Goal: Contribute content: Contribute content

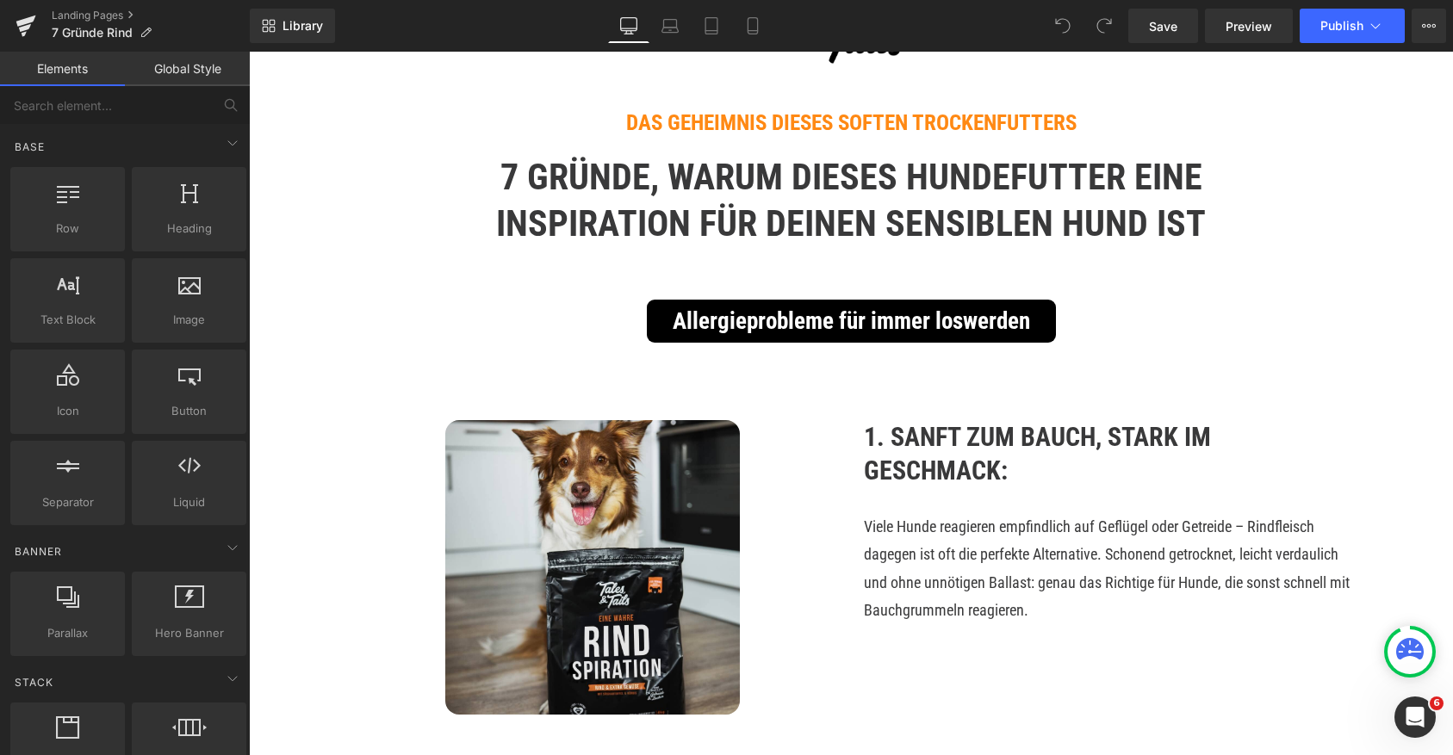
scroll to position [317, 0]
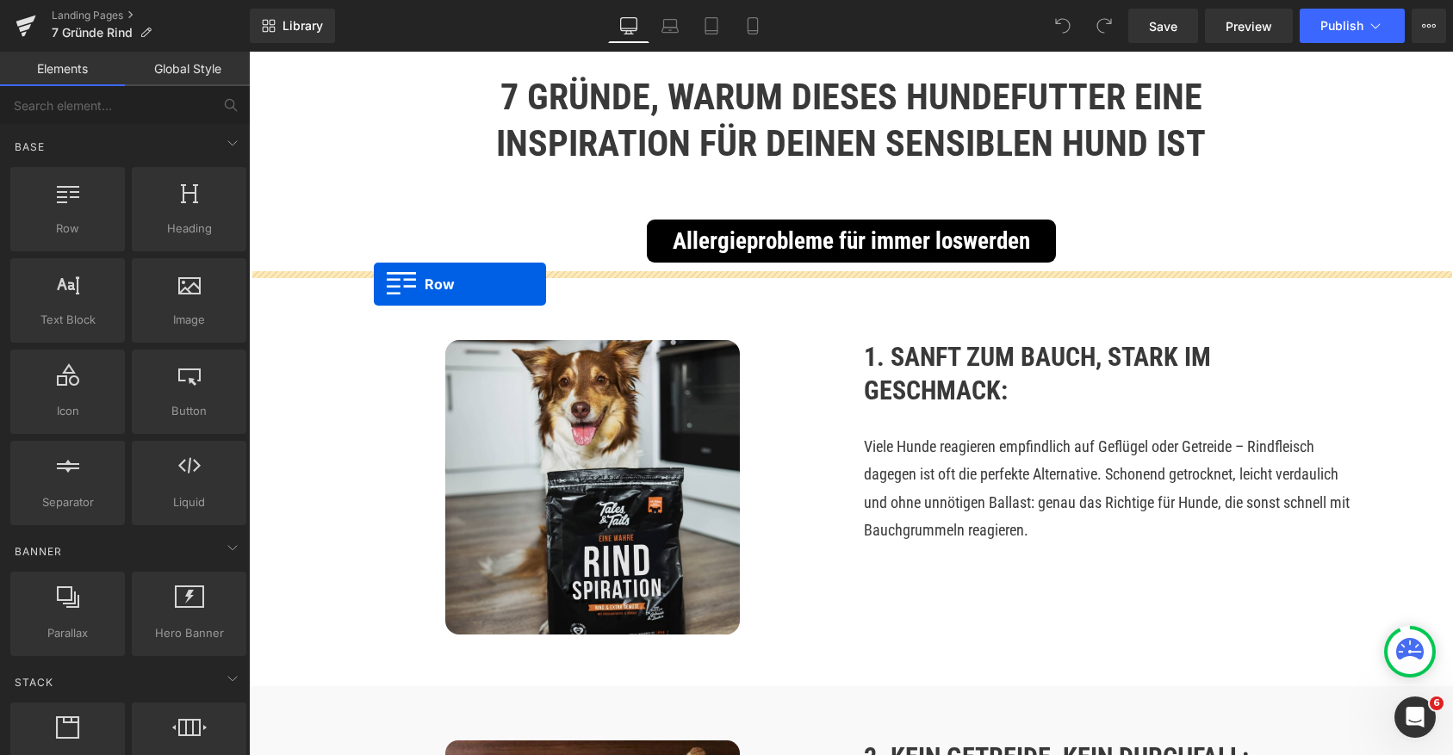
drag, startPoint x: 329, startPoint y: 276, endPoint x: 374, endPoint y: 283, distance: 45.3
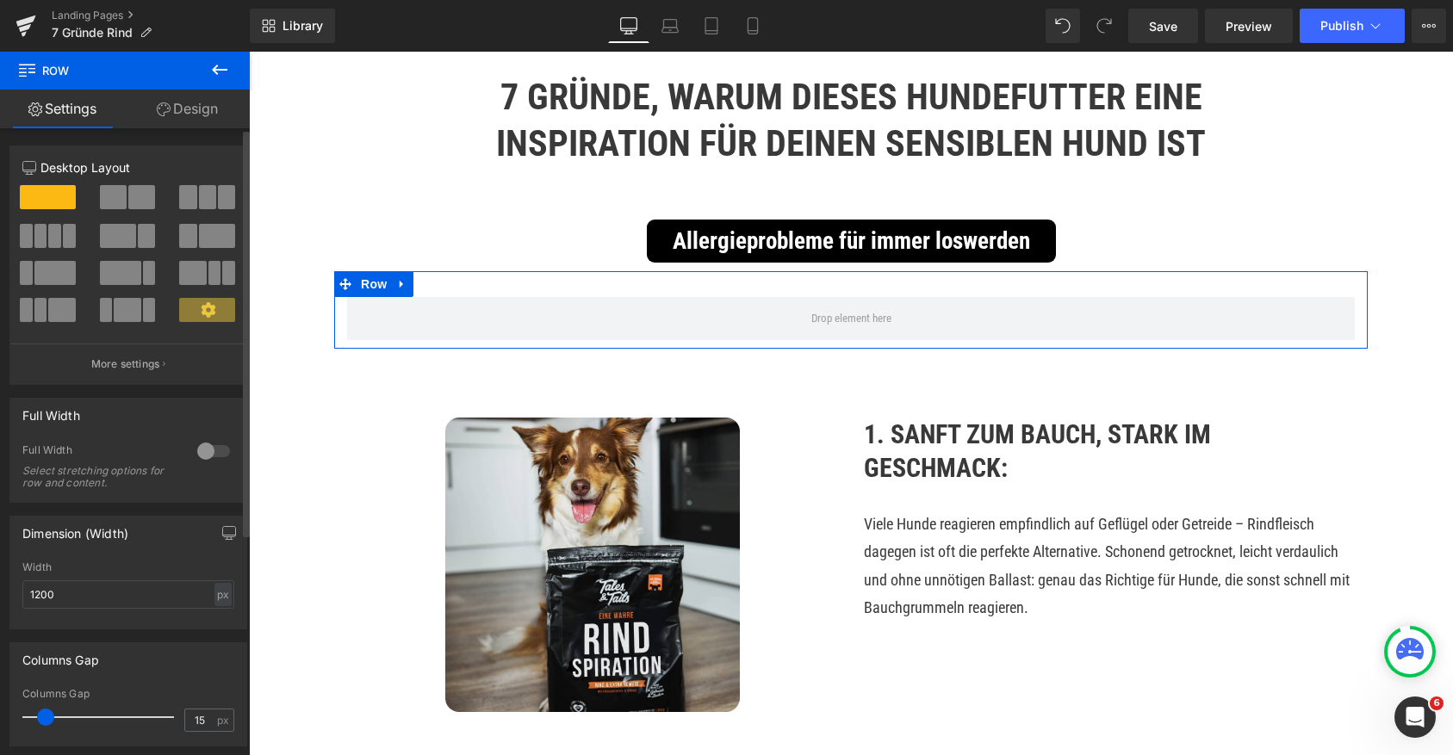
click at [198, 449] on div at bounding box center [213, 452] width 41 height 28
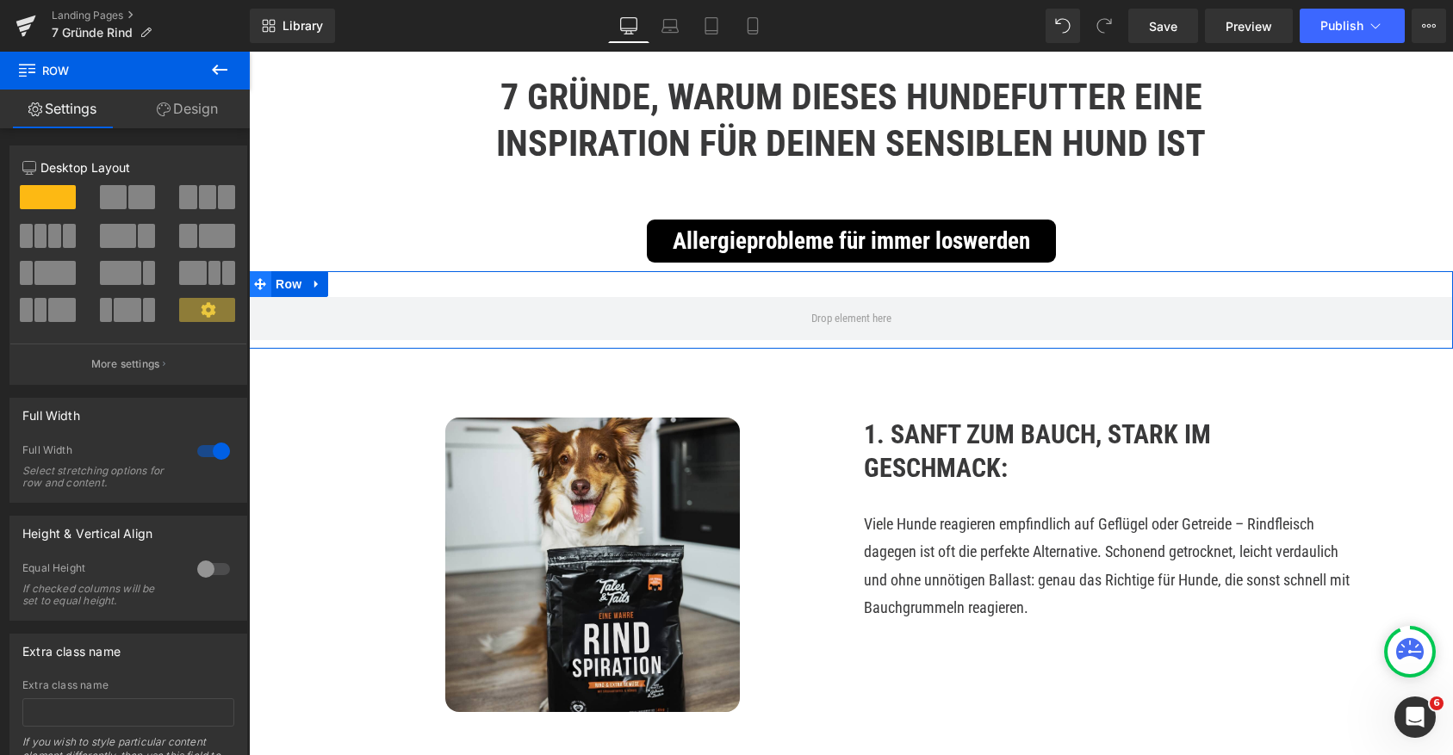
click at [264, 284] on icon at bounding box center [260, 284] width 12 height 12
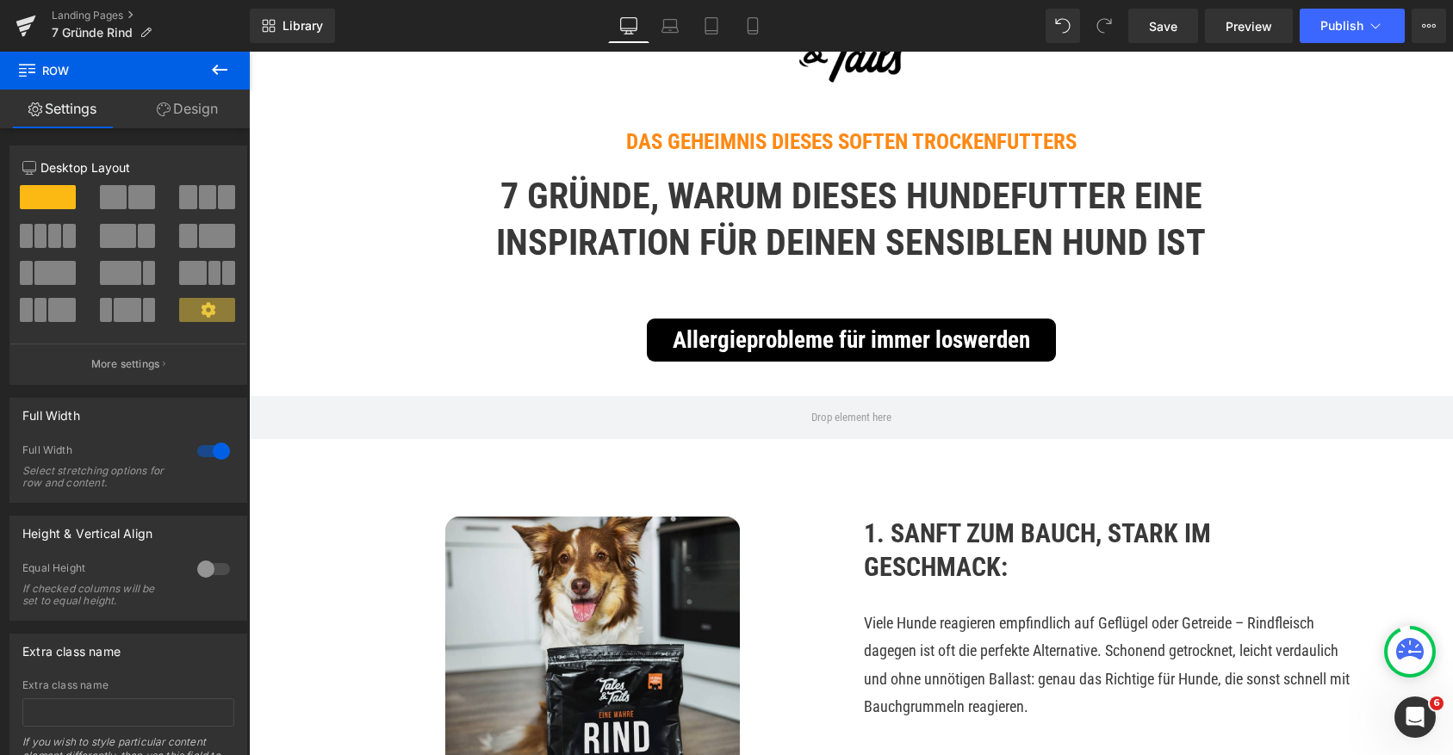
scroll to position [239, 0]
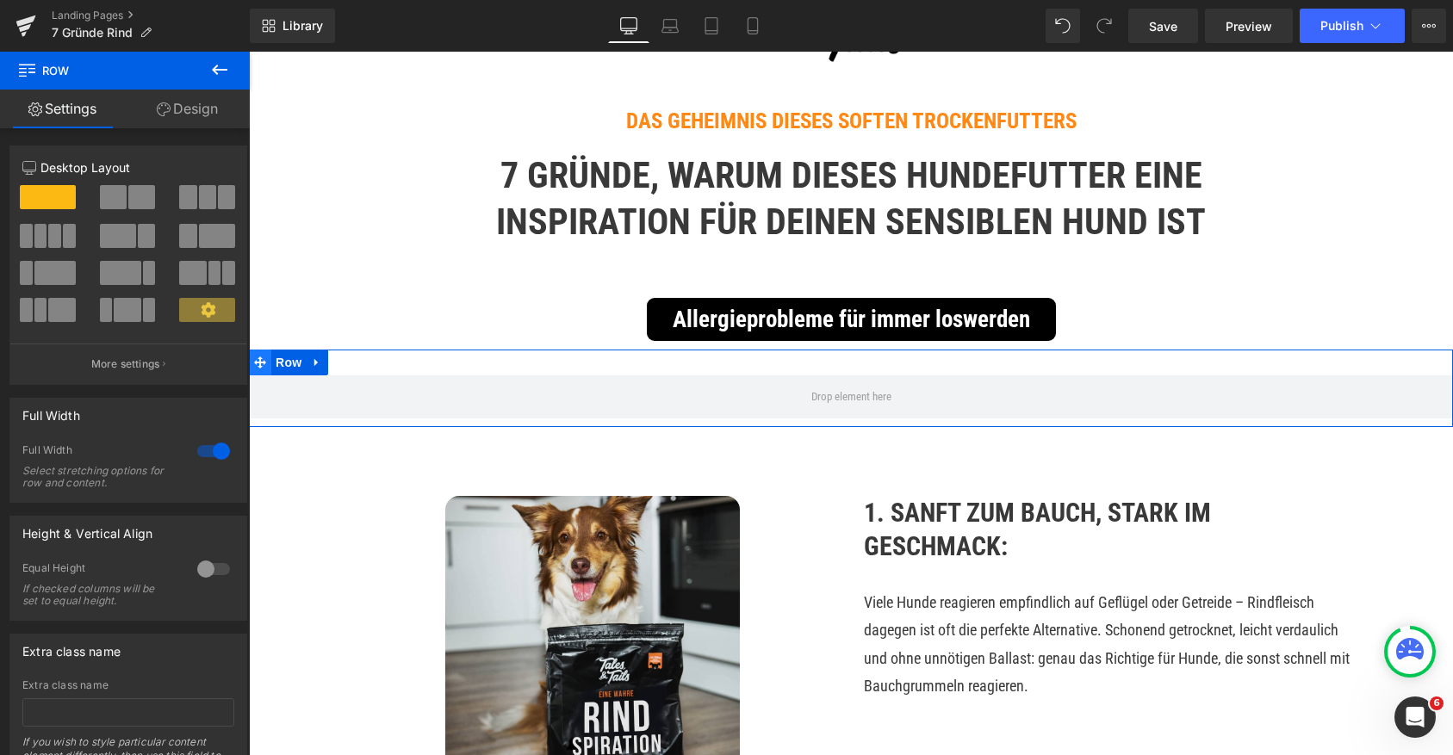
click at [262, 368] on icon at bounding box center [260, 363] width 12 height 12
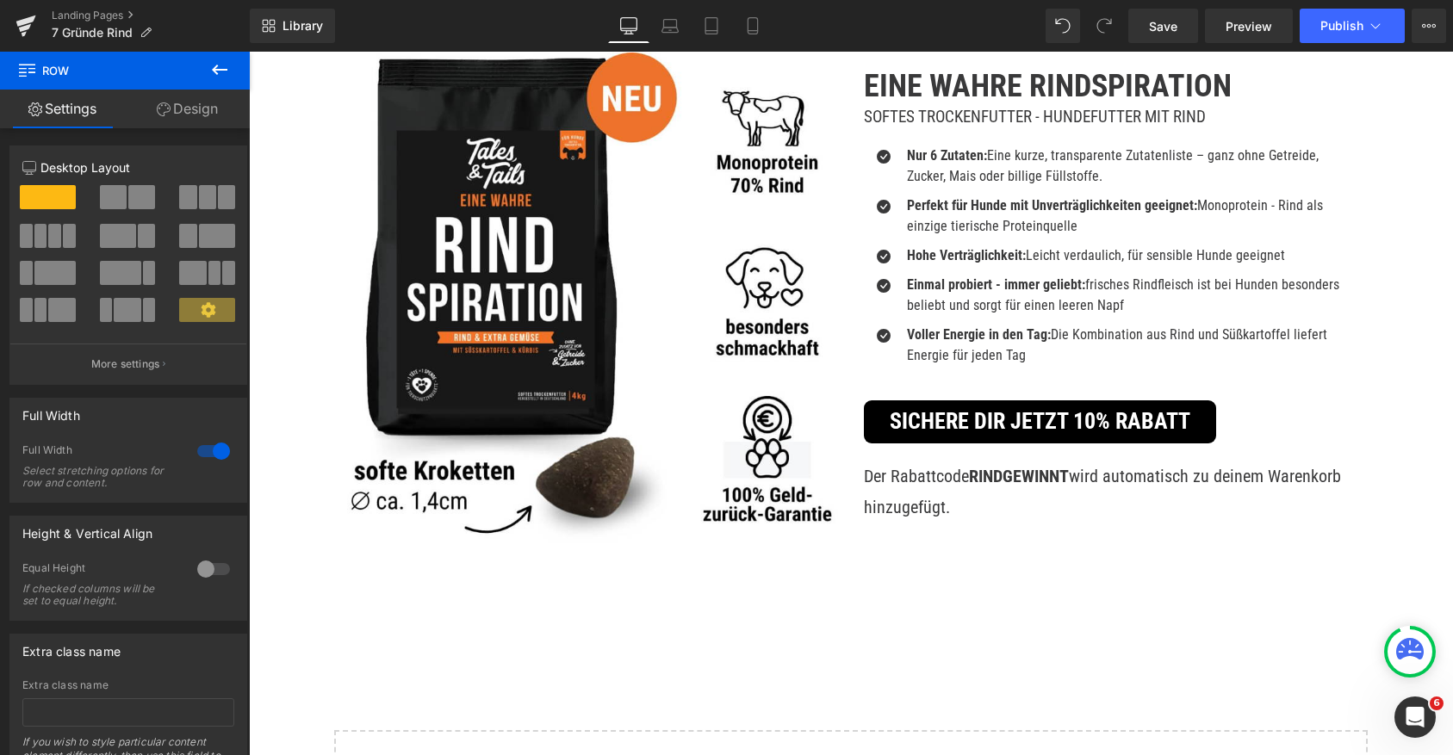
scroll to position [3505, 0]
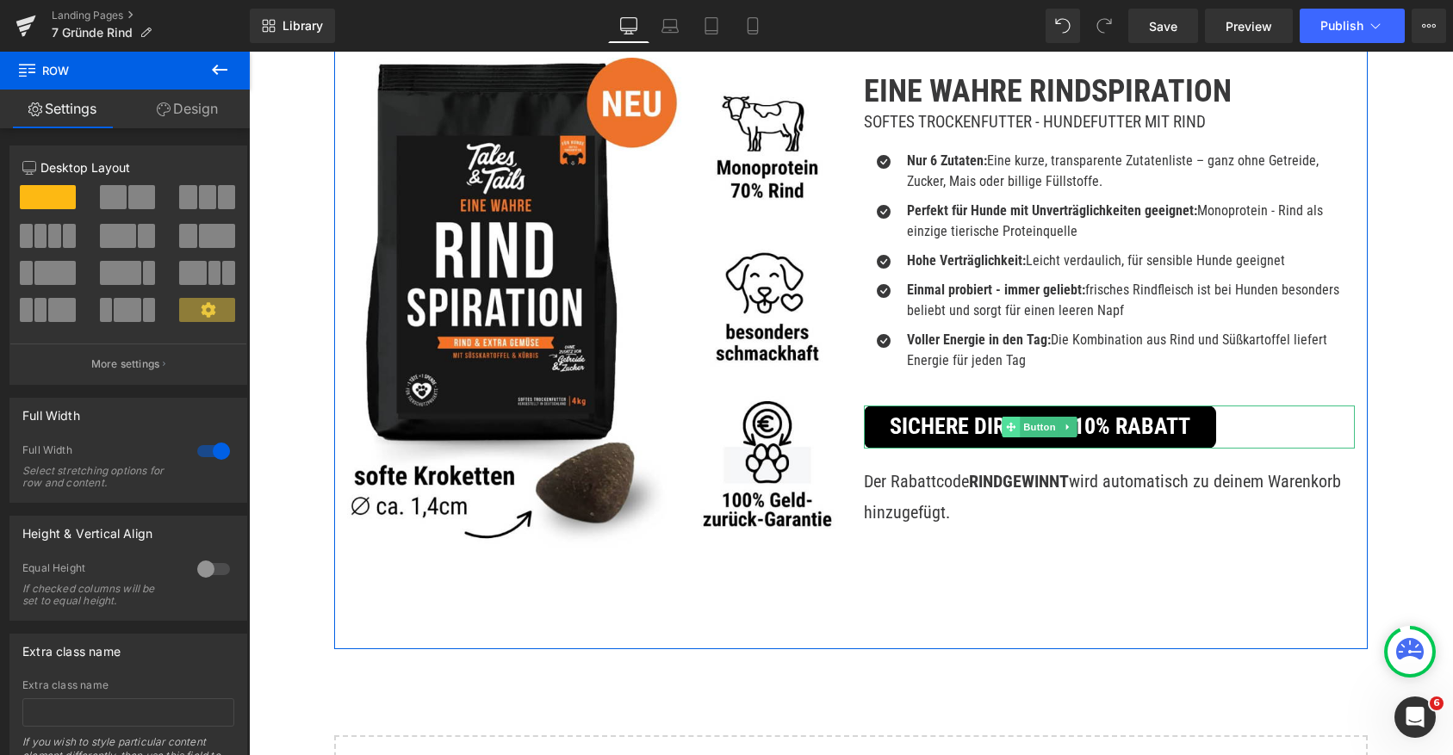
click at [1004, 427] on span at bounding box center [1012, 427] width 18 height 21
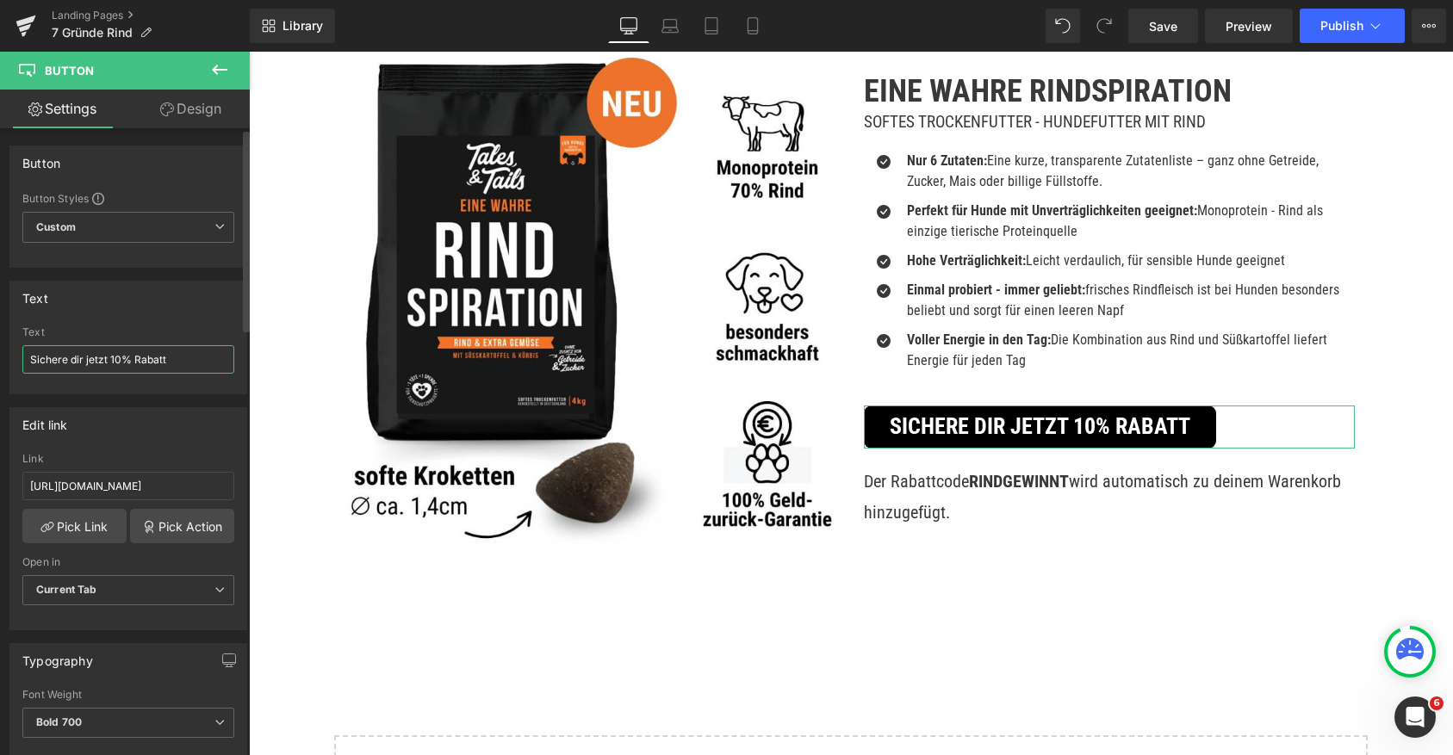
click at [187, 357] on input "Sichere dir jetzt 10% Rabatt" at bounding box center [128, 359] width 212 height 28
type input "Sichere dir jetzt 10% Rabatt zum Start"
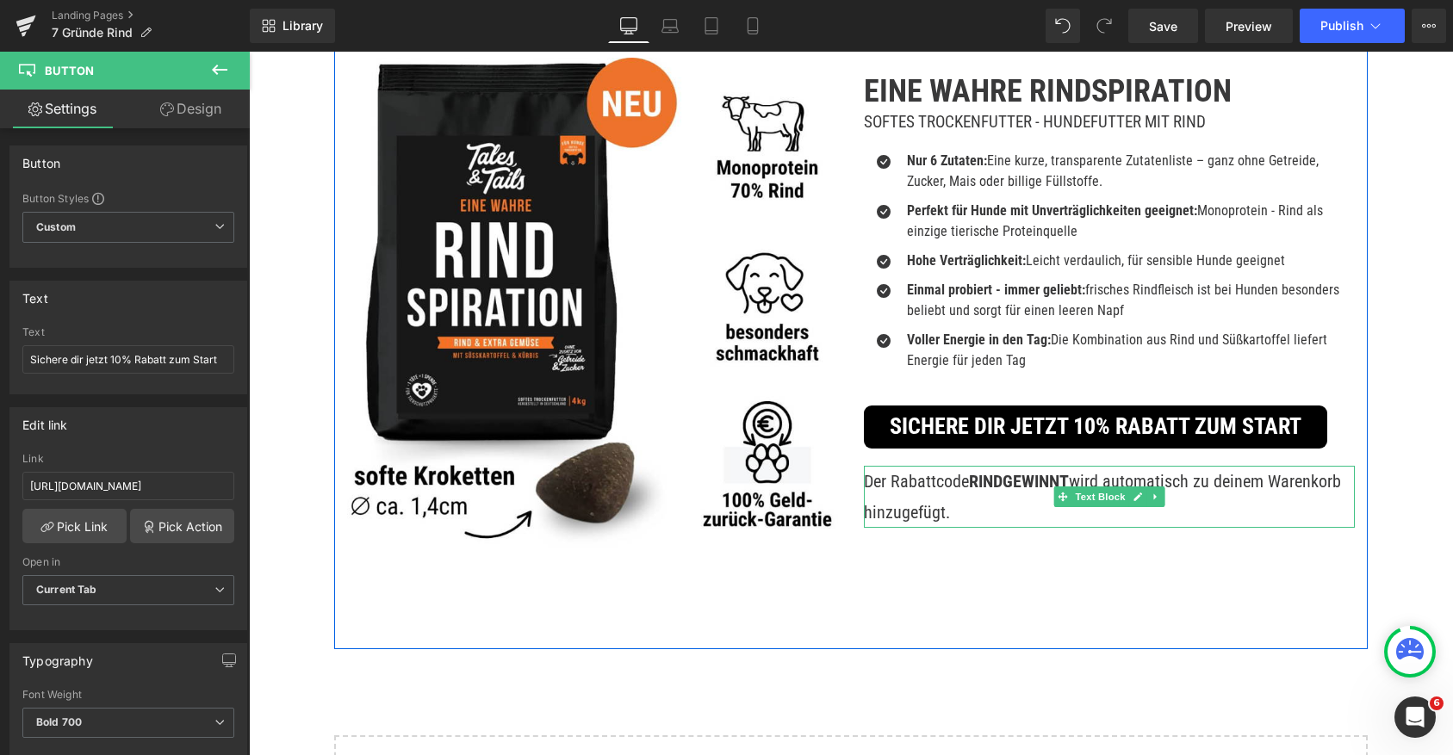
click at [960, 510] on p "Der Rabattcode RINDGEWINNT wird automatisch zu deinem Warenkorb hinzugefügt." at bounding box center [1109, 497] width 491 height 62
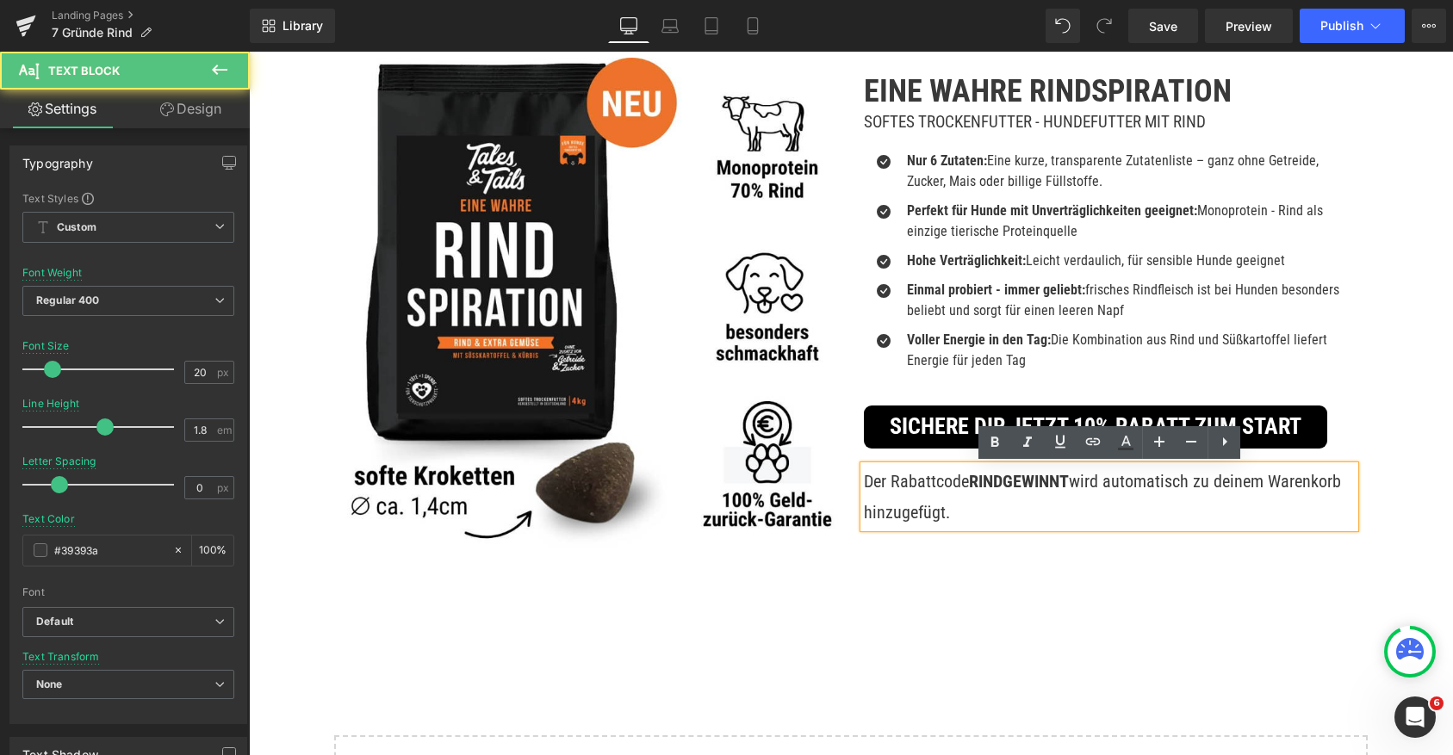
click at [953, 510] on p "Der Rabattcode RINDGEWINNT wird automatisch zu deinem Warenkorb hinzugefügt." at bounding box center [1109, 497] width 491 height 62
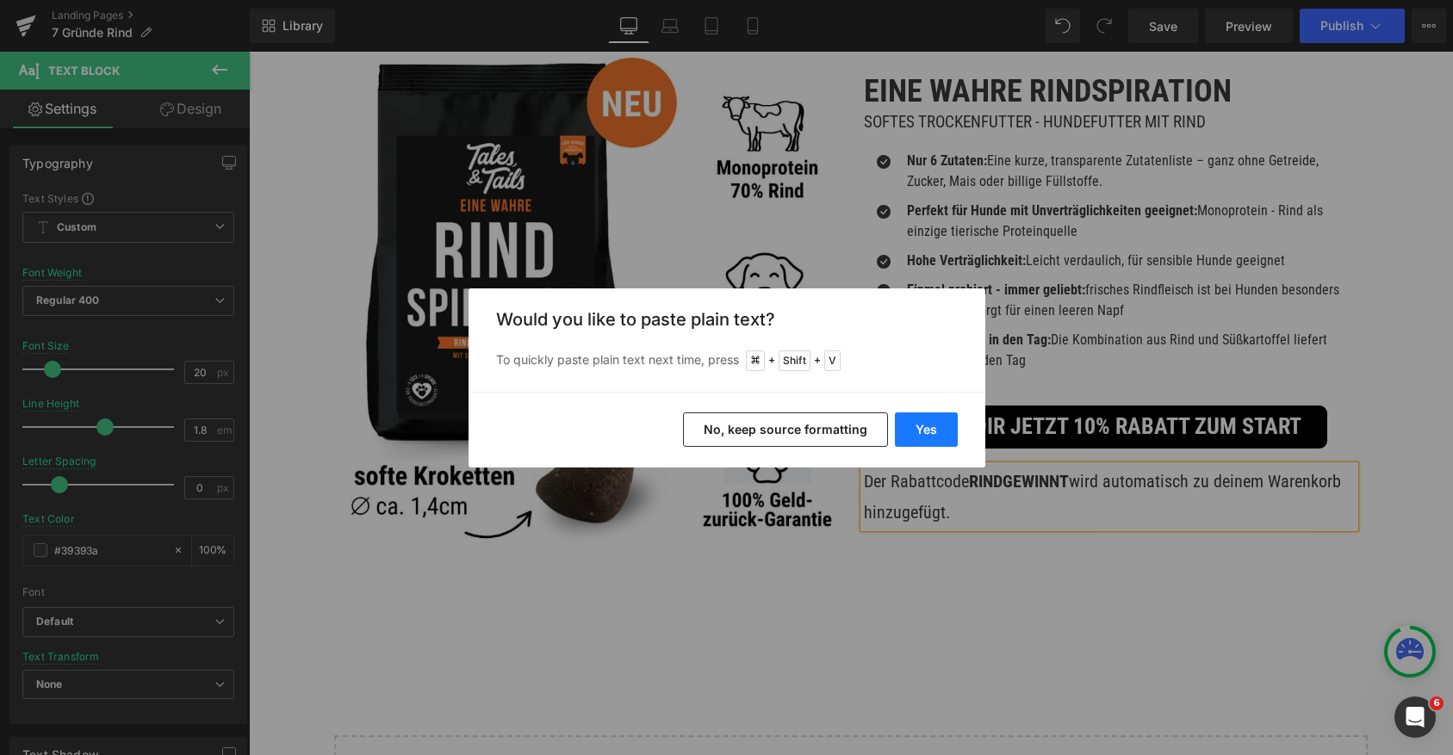
click at [913, 435] on button "Yes" at bounding box center [926, 430] width 63 height 34
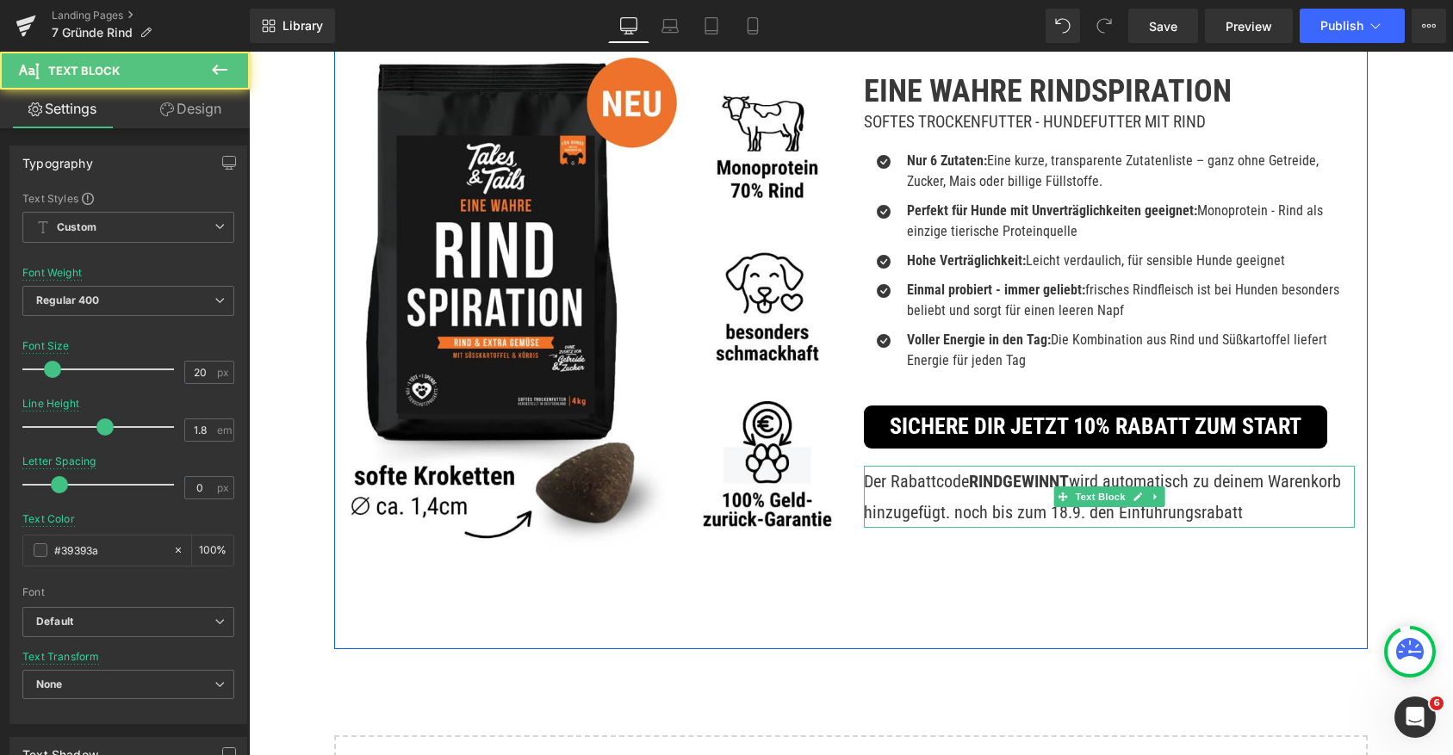
click at [955, 510] on p "Der Rabattcode RINDGEWINNT wird automatisch zu deinem Warenkorb hinzugefügt. no…" at bounding box center [1109, 497] width 491 height 62
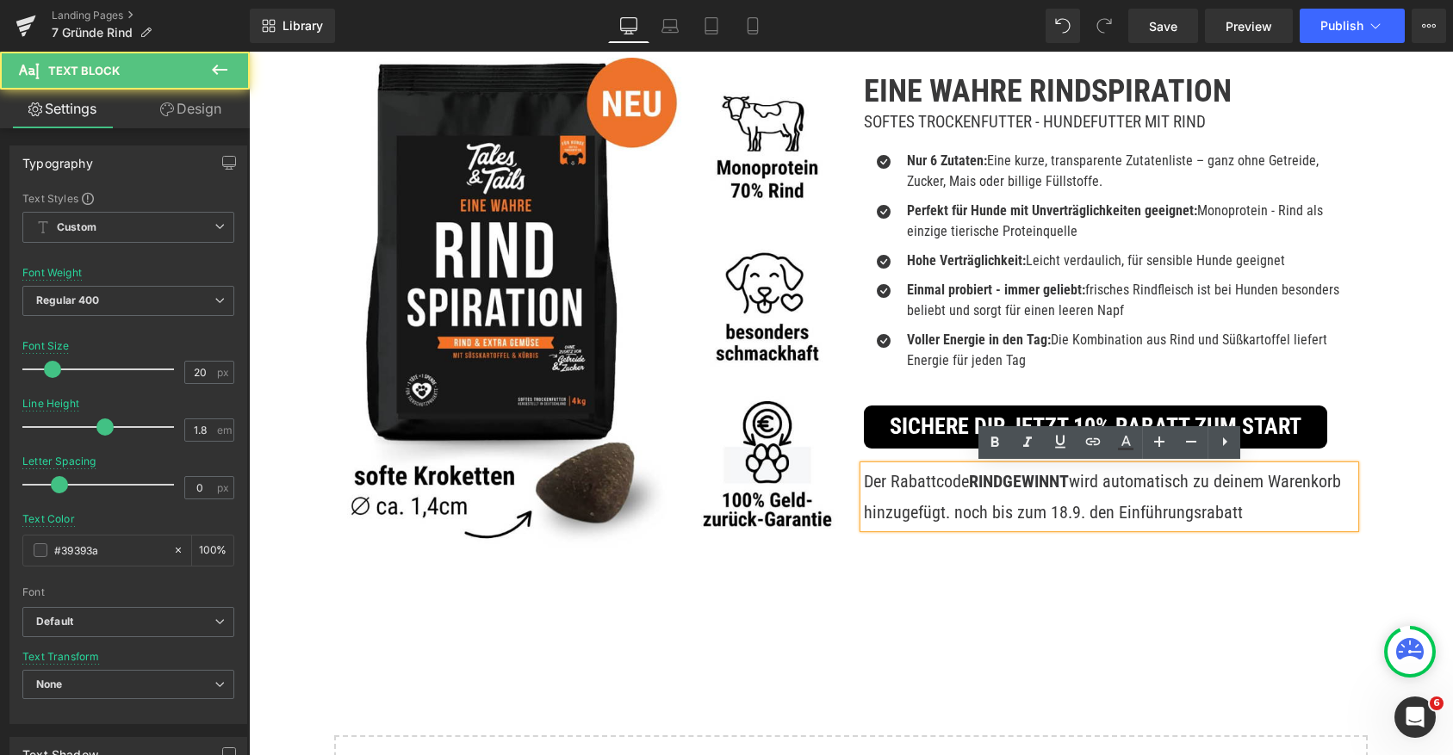
click at [1105, 514] on p "Der Rabattcode RINDGEWINNT wird automatisch zu deinem Warenkorb hinzugefügt. no…" at bounding box center [1109, 497] width 491 height 62
drag, startPoint x: 984, startPoint y: 513, endPoint x: 954, endPoint y: 511, distance: 29.4
click at [954, 512] on p "Der Rabattcode RINDGEWINNT wird automatisch zu deinem Warenkorb hinzugefügt. no…" at bounding box center [1109, 497] width 491 height 62
drag, startPoint x: 1103, startPoint y: 511, endPoint x: 1303, endPoint y: 510, distance: 199.8
click at [1303, 510] on p "Der Rabattcode RINDGEWINNT wird automatisch zu deinem Warenkorb hinzugefügt. gi…" at bounding box center [1109, 497] width 491 height 62
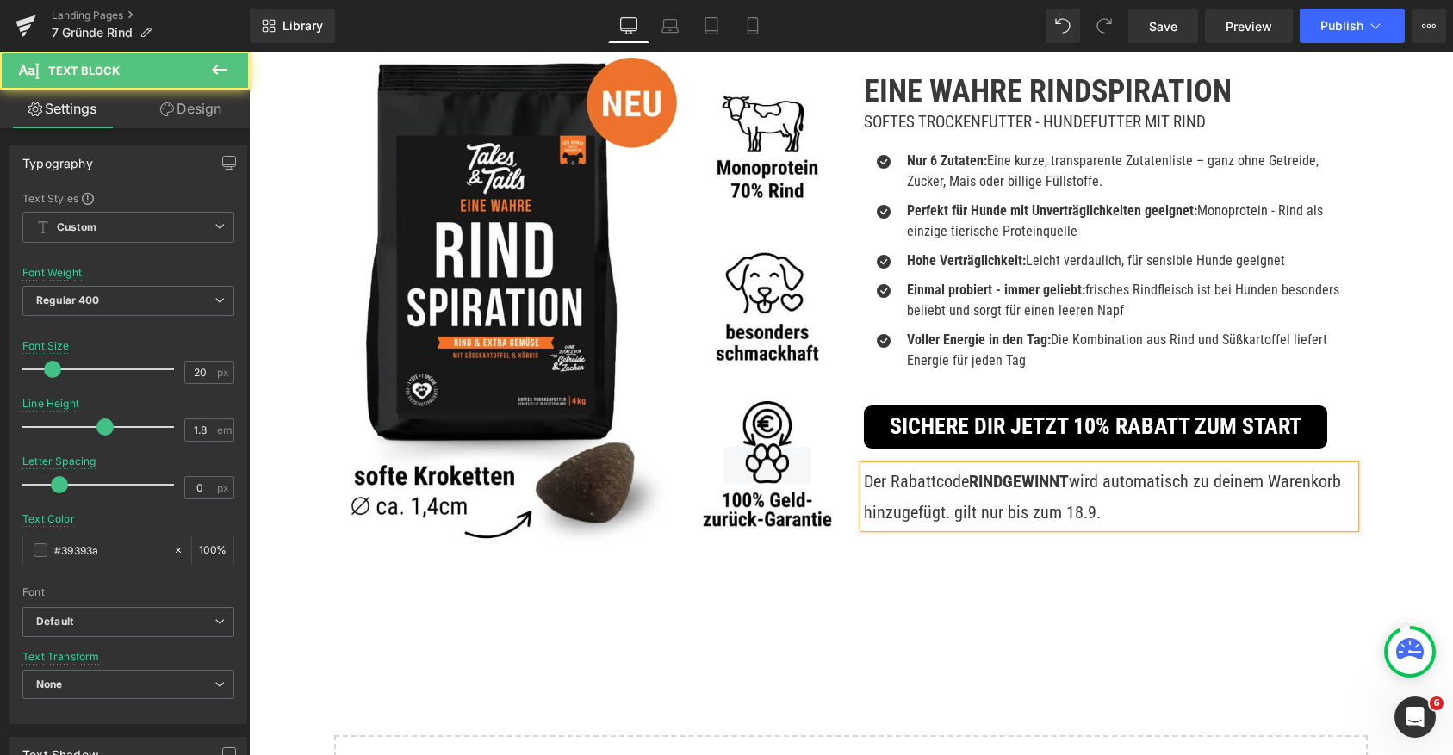
click at [953, 512] on p "Der Rabattcode RINDGEWINNT wird automatisch zu deinem Warenkorb hinzugefügt. gi…" at bounding box center [1109, 497] width 491 height 62
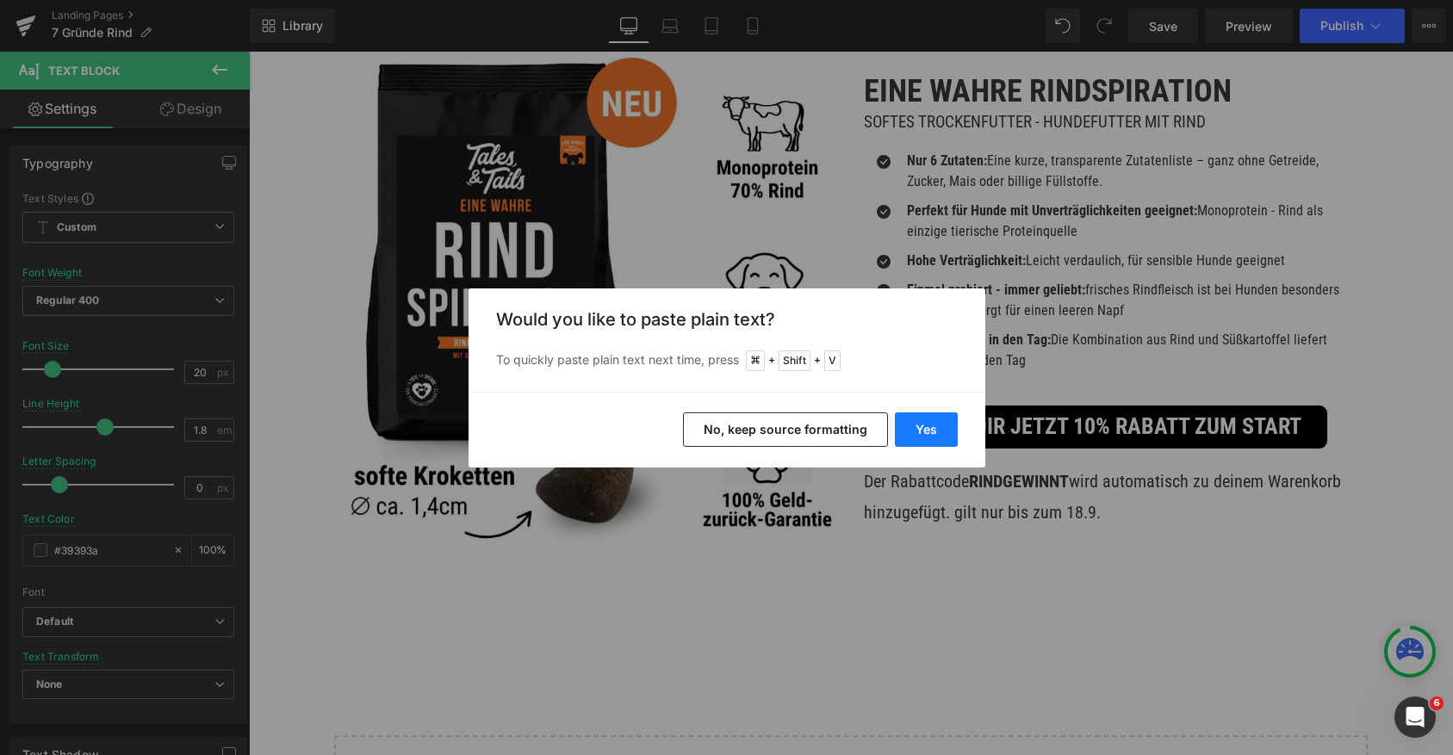
click at [928, 420] on button "Yes" at bounding box center [926, 430] width 63 height 34
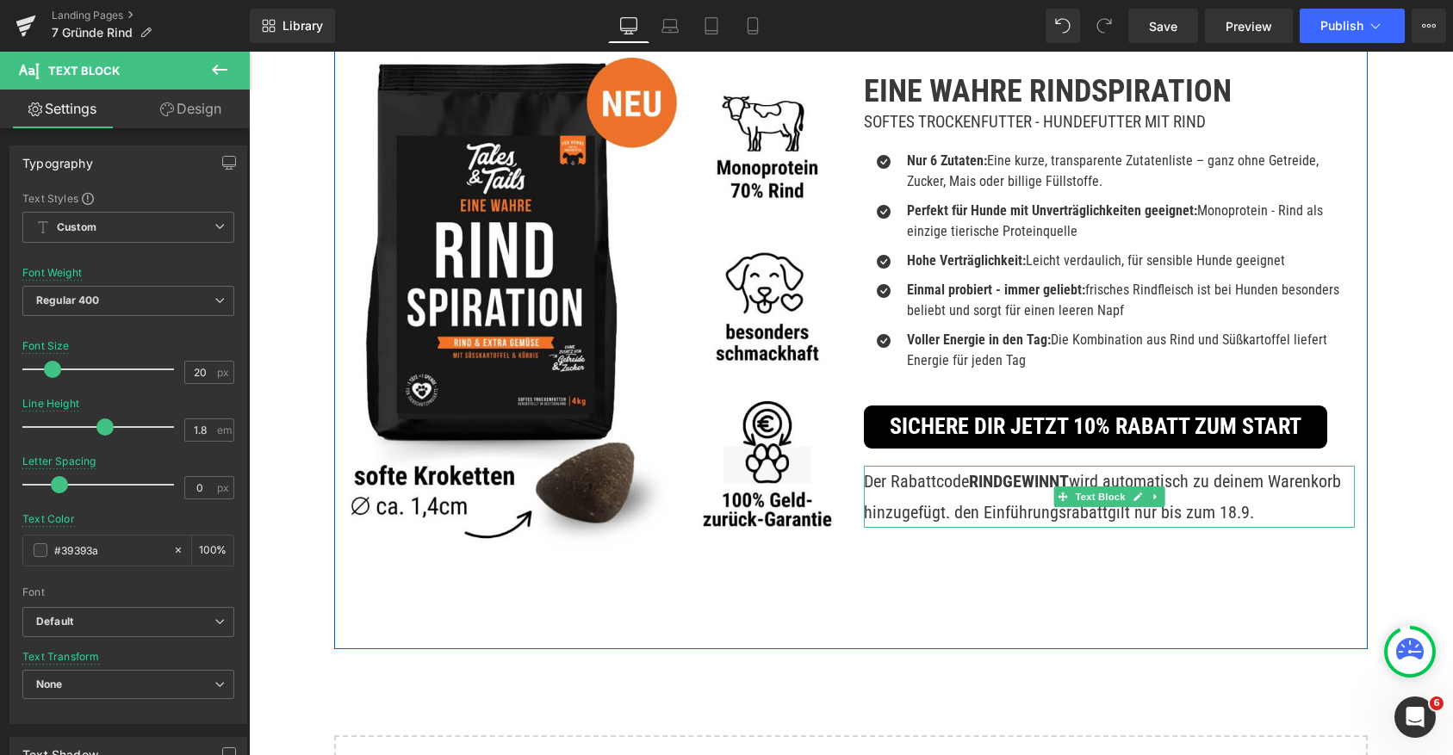
click at [961, 511] on p "Der Rabattcode RINDGEWINNT wird automatisch zu deinem Warenkorb hinzugefügt. de…" at bounding box center [1109, 497] width 491 height 62
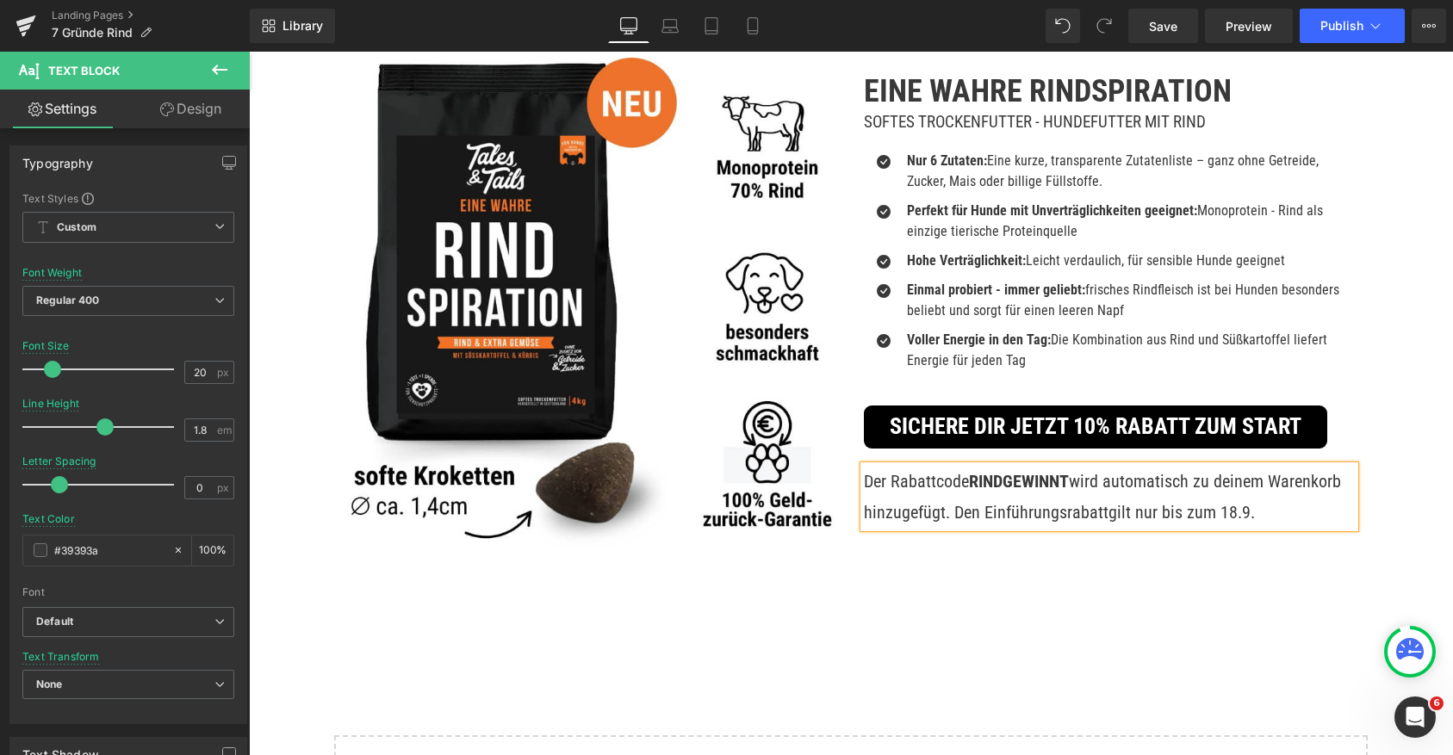
click at [1247, 505] on p "Der Rabattcode RINDGEWINNT wird automatisch zu deinem Warenkorb hinzugefügt. De…" at bounding box center [1109, 497] width 491 height 62
click at [1073, 506] on p "Der Rabattcode RINDGEWINNT wird automatisch zu deinem Warenkorb hinzugefügt. De…" at bounding box center [1109, 497] width 491 height 62
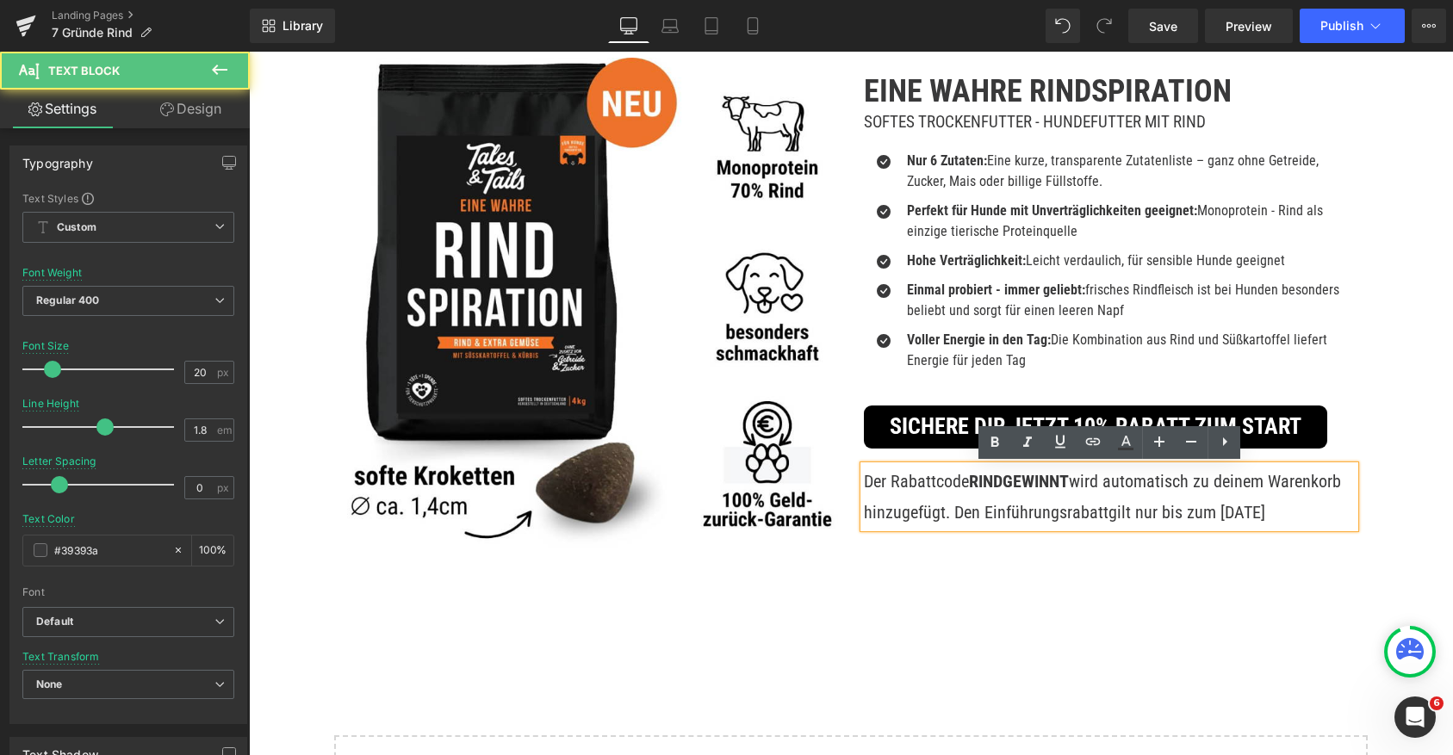
click at [1104, 512] on p "Der Rabattcode RINDGEWINNT wird automatisch zu deinem Warenkorb hinzugefügt. De…" at bounding box center [1109, 497] width 491 height 62
click at [1082, 568] on div "Image EIne Wahre Rindspiration Heading Softes Trockenfutter - Hundefutter mit R…" at bounding box center [851, 320] width 1034 height 657
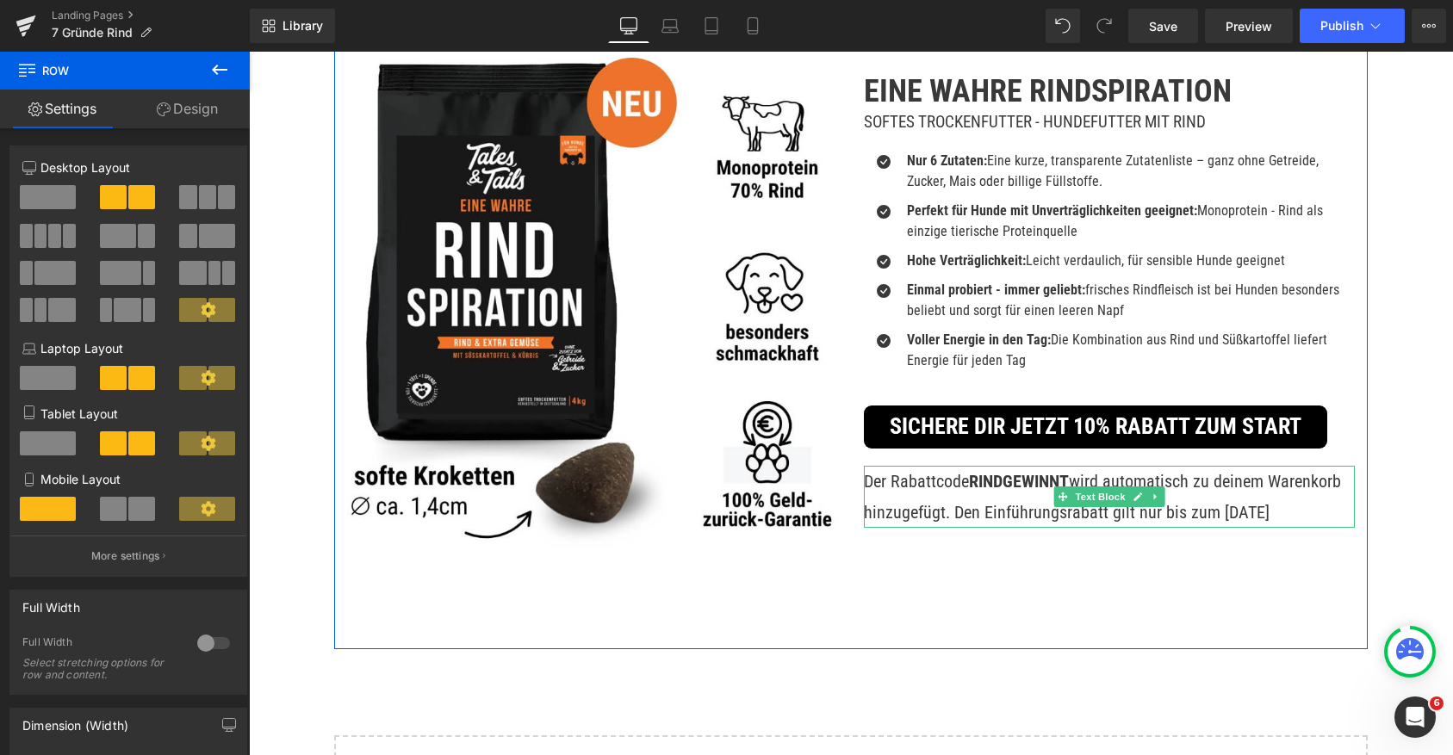
click at [1047, 507] on p "Der Rabattcode RINDGEWINNT wird automatisch zu deinem Warenkorb hinzugefügt. De…" at bounding box center [1109, 497] width 491 height 62
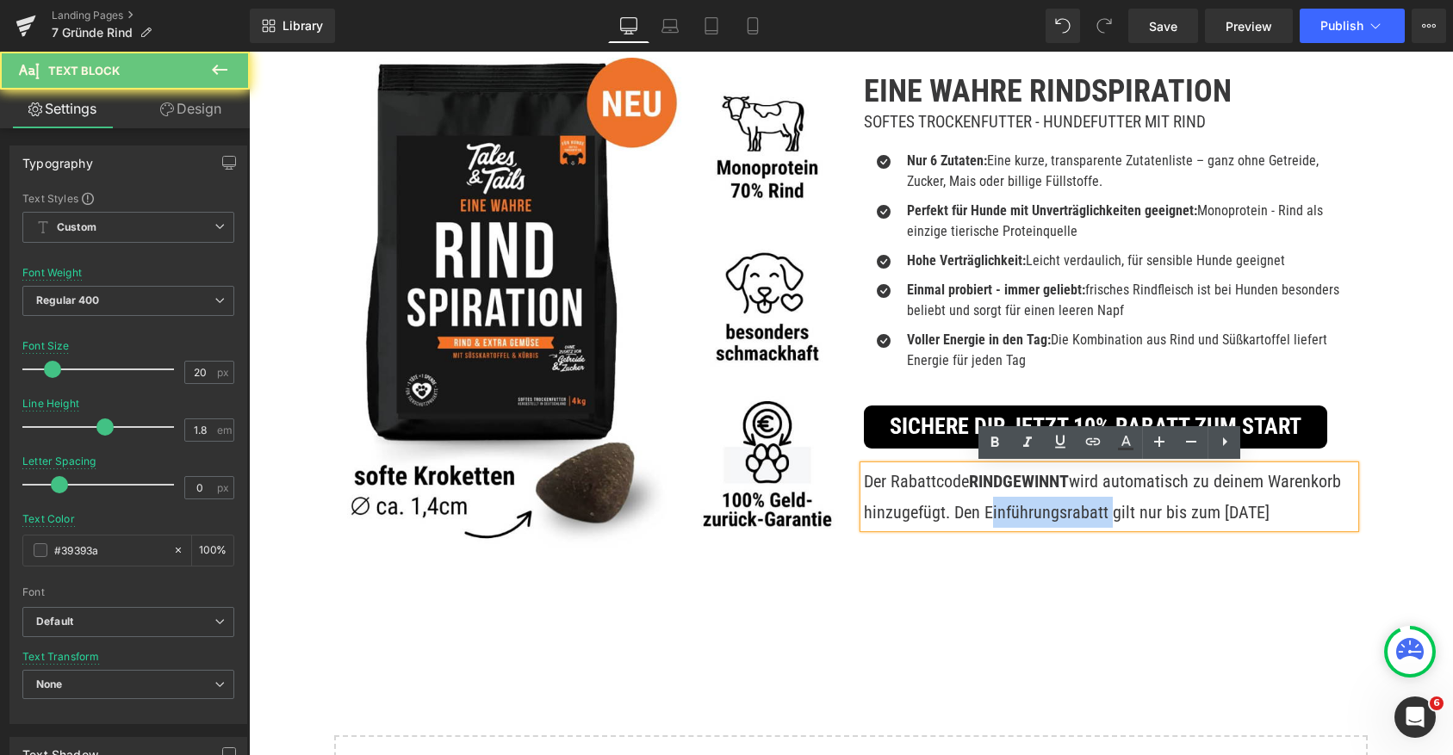
click at [1047, 507] on p "Der Rabattcode RINDGEWINNT wird automatisch zu deinem Warenkorb hinzugefügt. De…" at bounding box center [1109, 497] width 491 height 62
copy p "Einführungsrabatt"
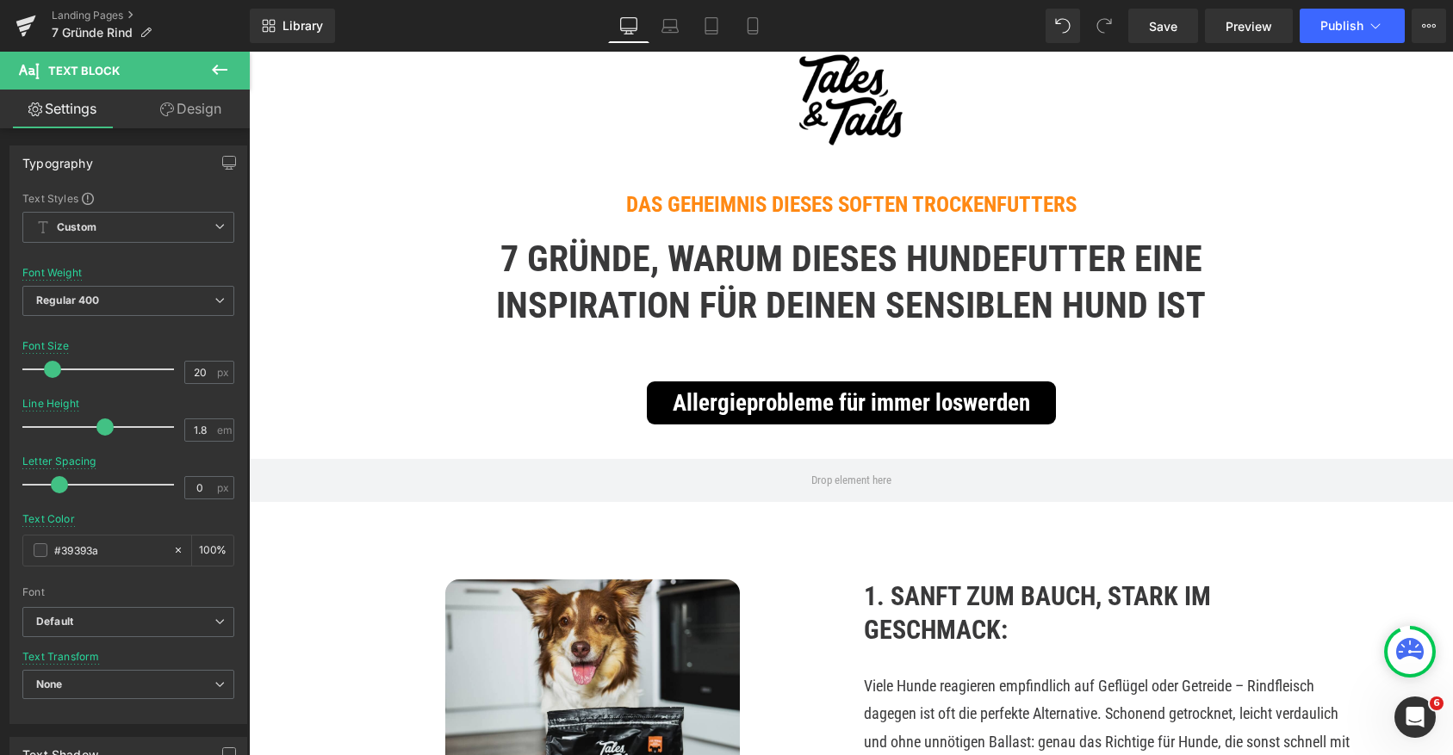
scroll to position [167, 0]
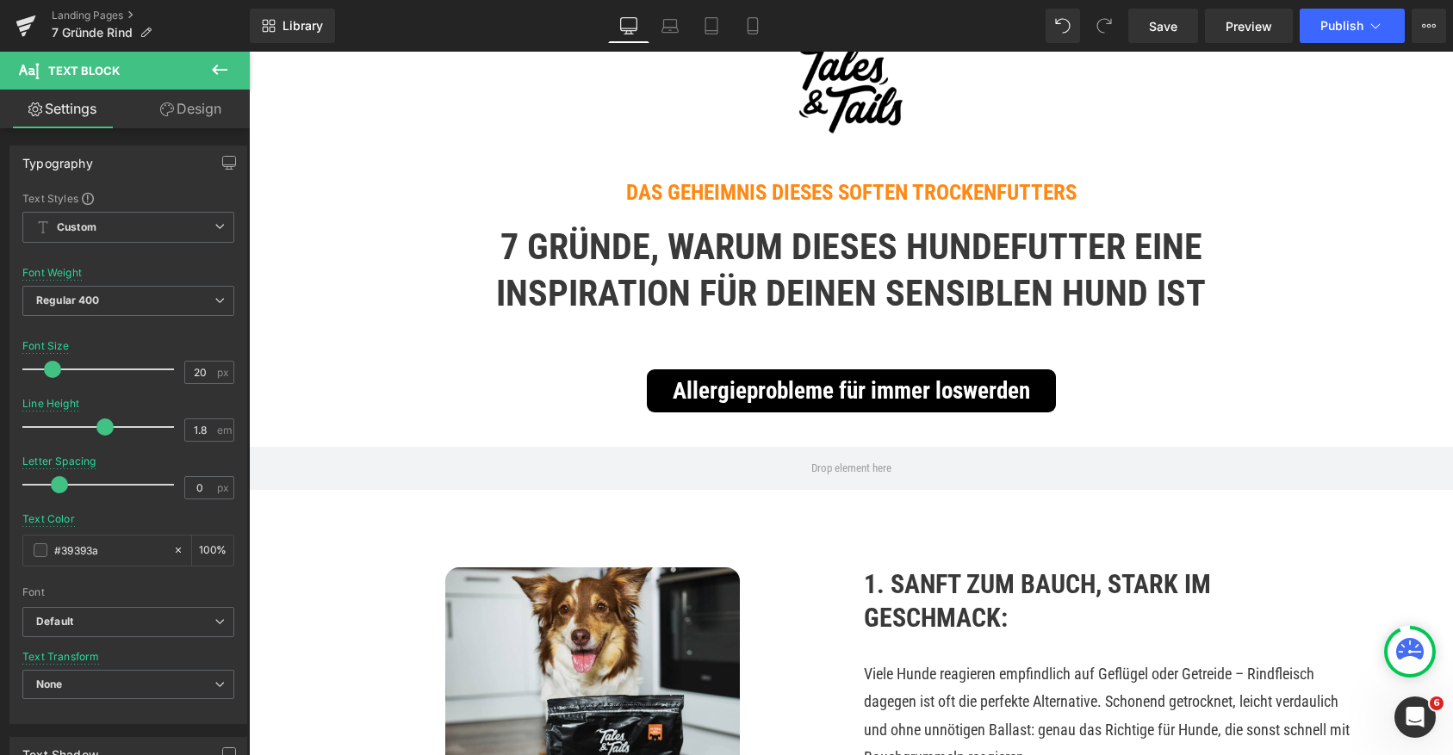
click at [209, 73] on icon at bounding box center [219, 69] width 21 height 21
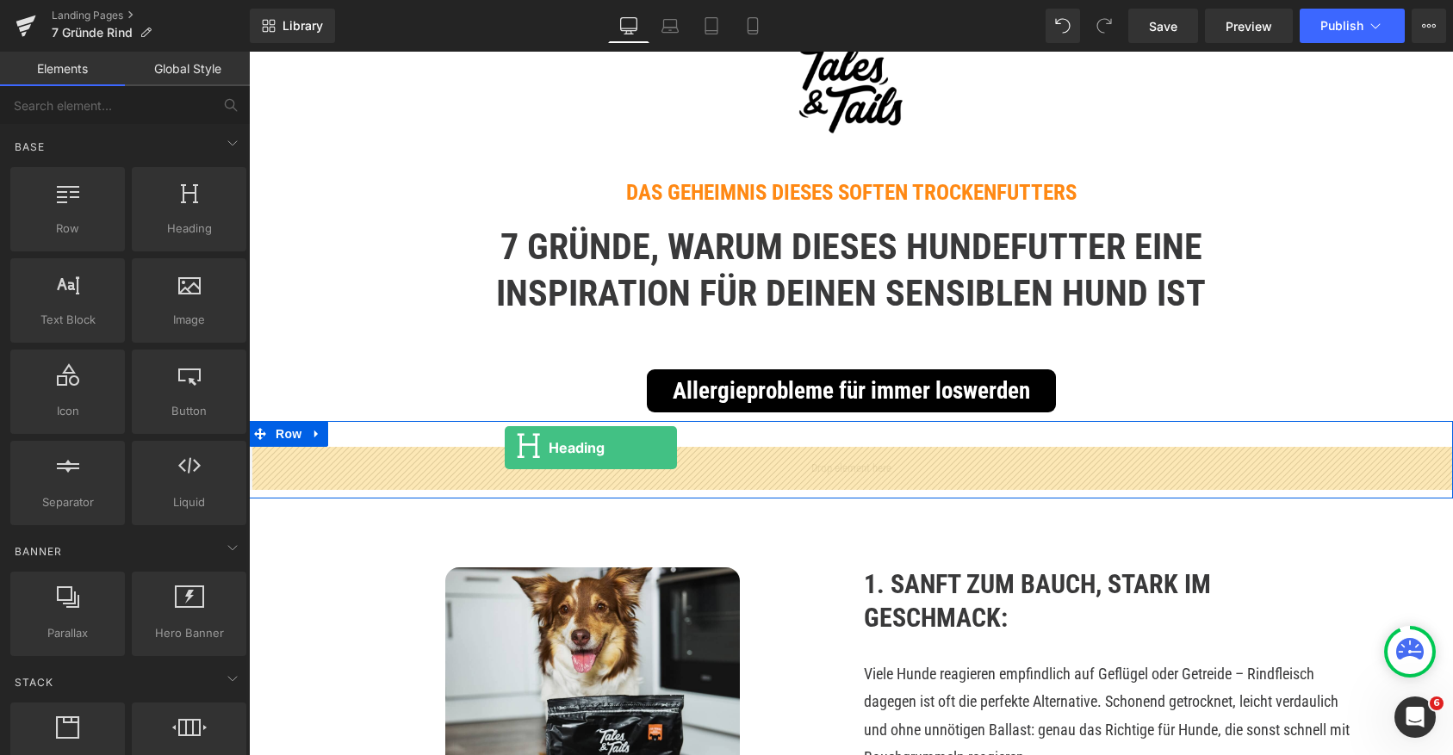
drag, startPoint x: 436, startPoint y: 289, endPoint x: 500, endPoint y: 444, distance: 168.7
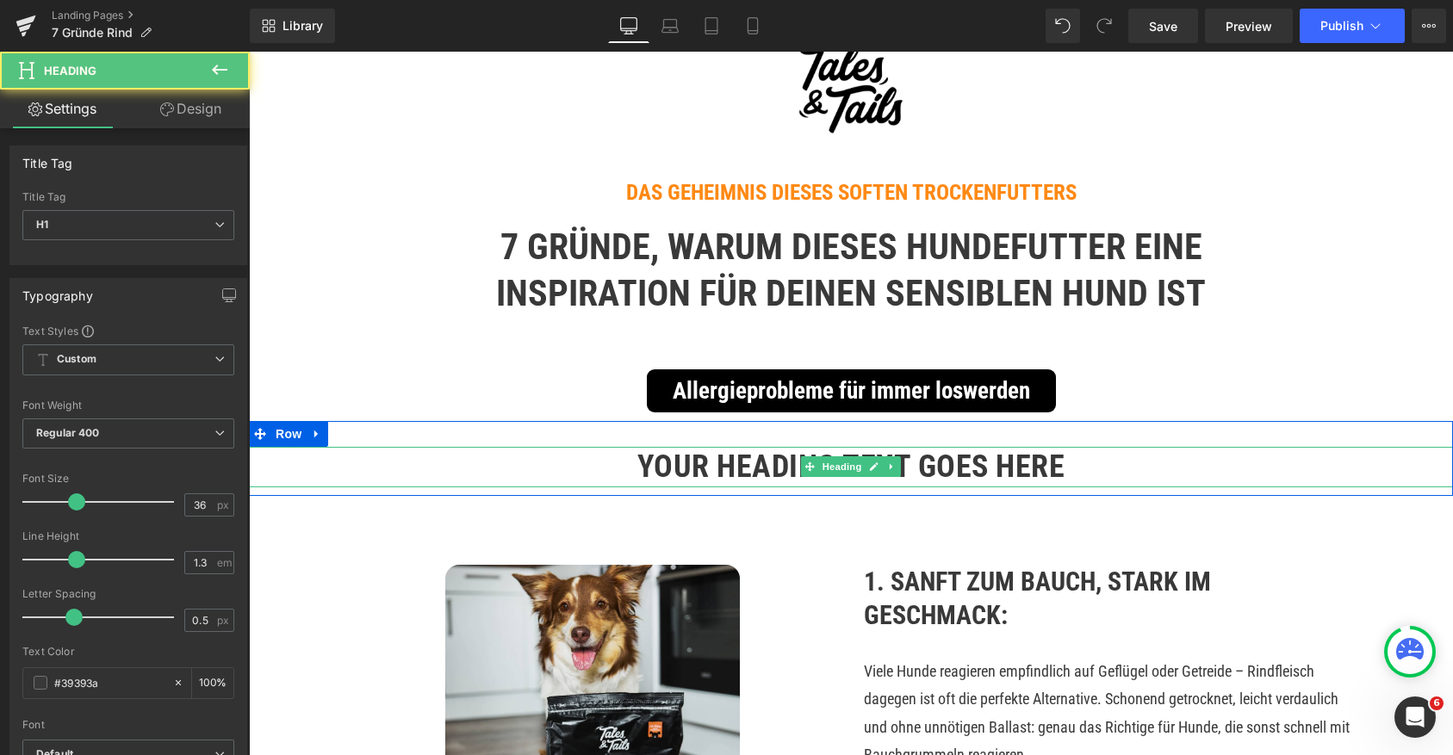
click at [680, 467] on h1 "Your heading text goes here" at bounding box center [851, 467] width 1204 height 40
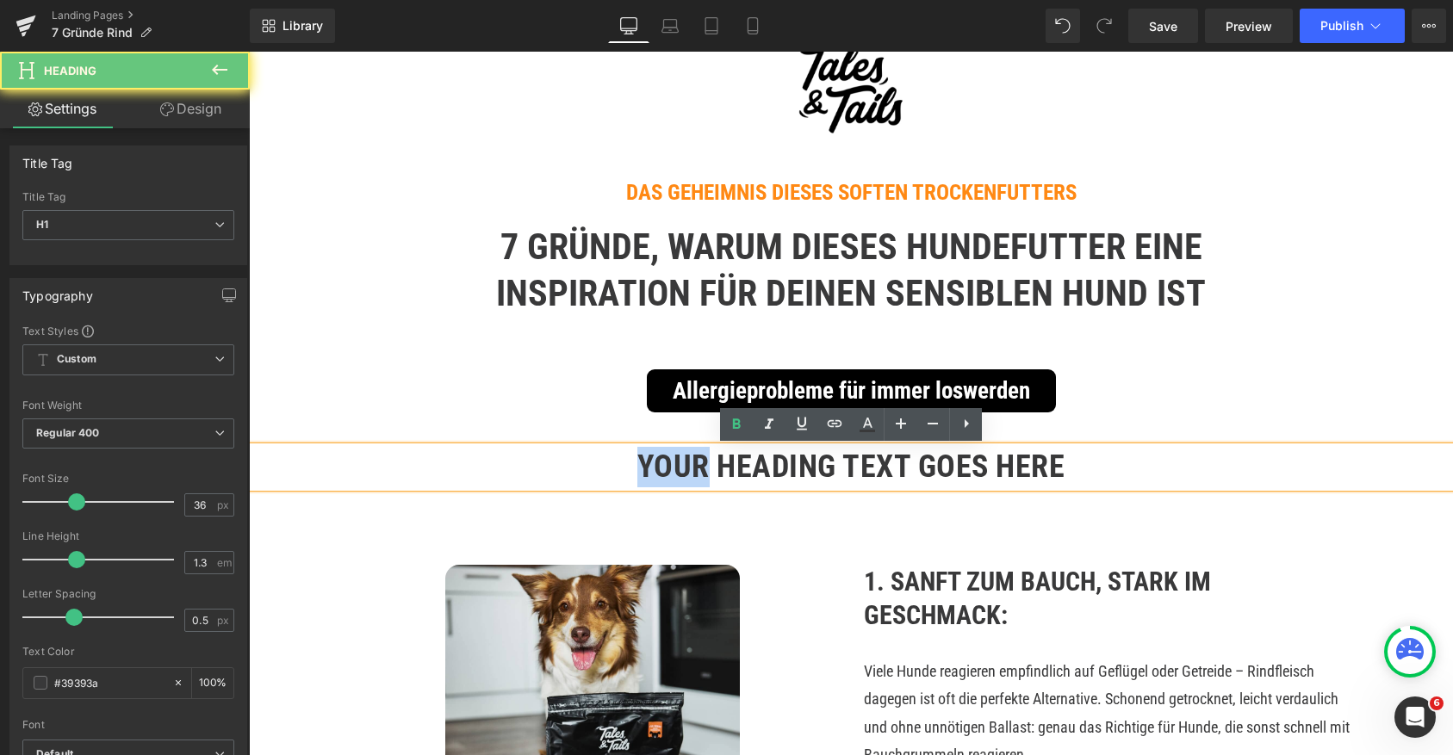
click at [680, 467] on h1 "Your heading text goes here" at bounding box center [851, 467] width 1204 height 40
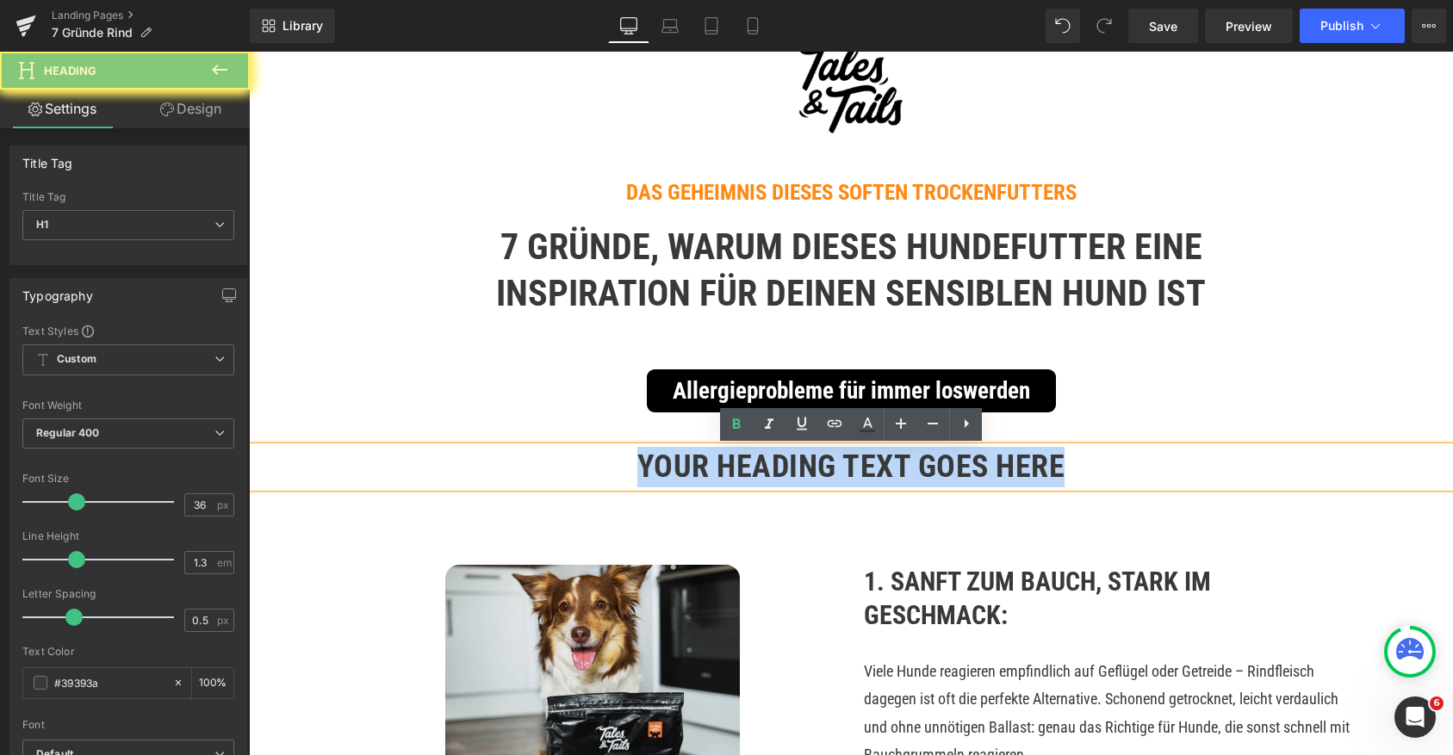
click at [680, 467] on h1 "Your heading text goes here" at bounding box center [851, 467] width 1204 height 40
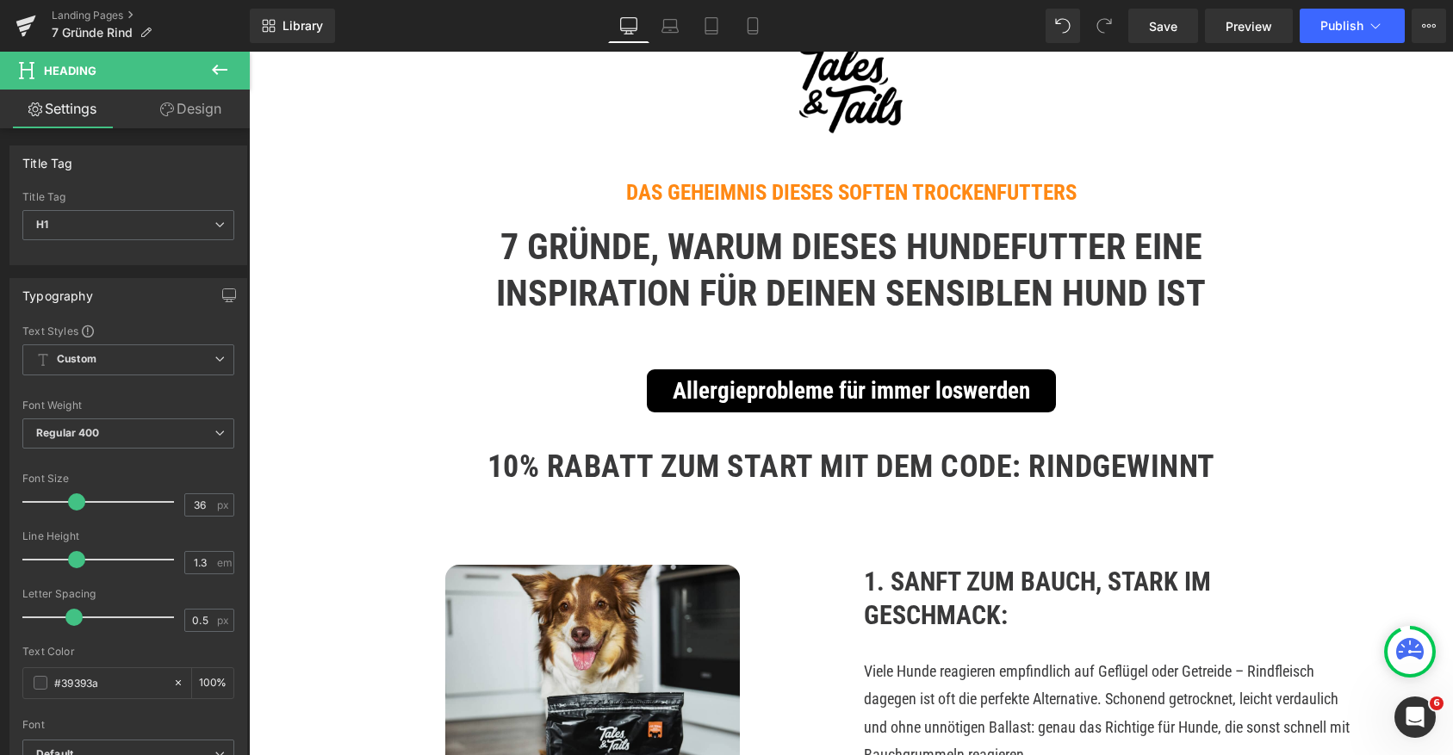
click at [307, 431] on link at bounding box center [311, 434] width 18 height 21
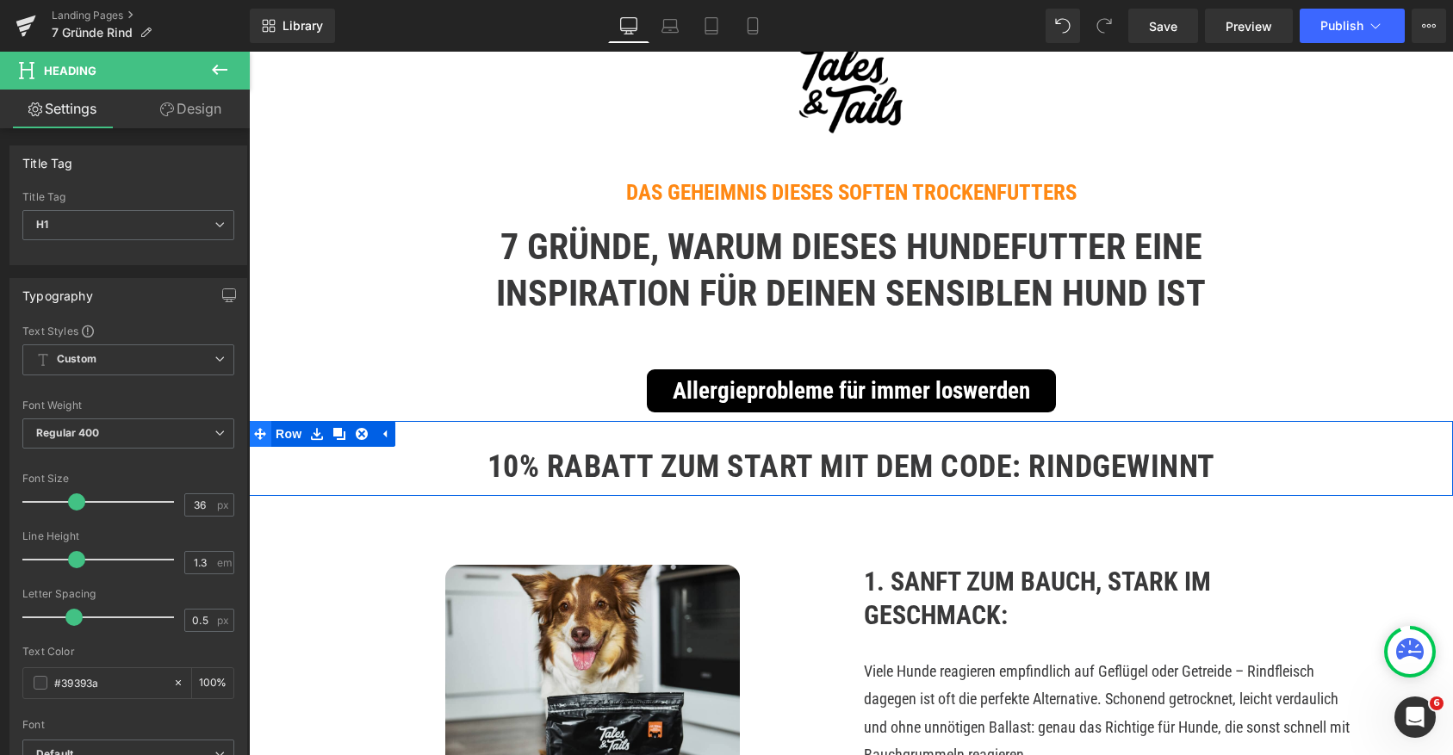
click at [261, 433] on icon at bounding box center [260, 434] width 12 height 12
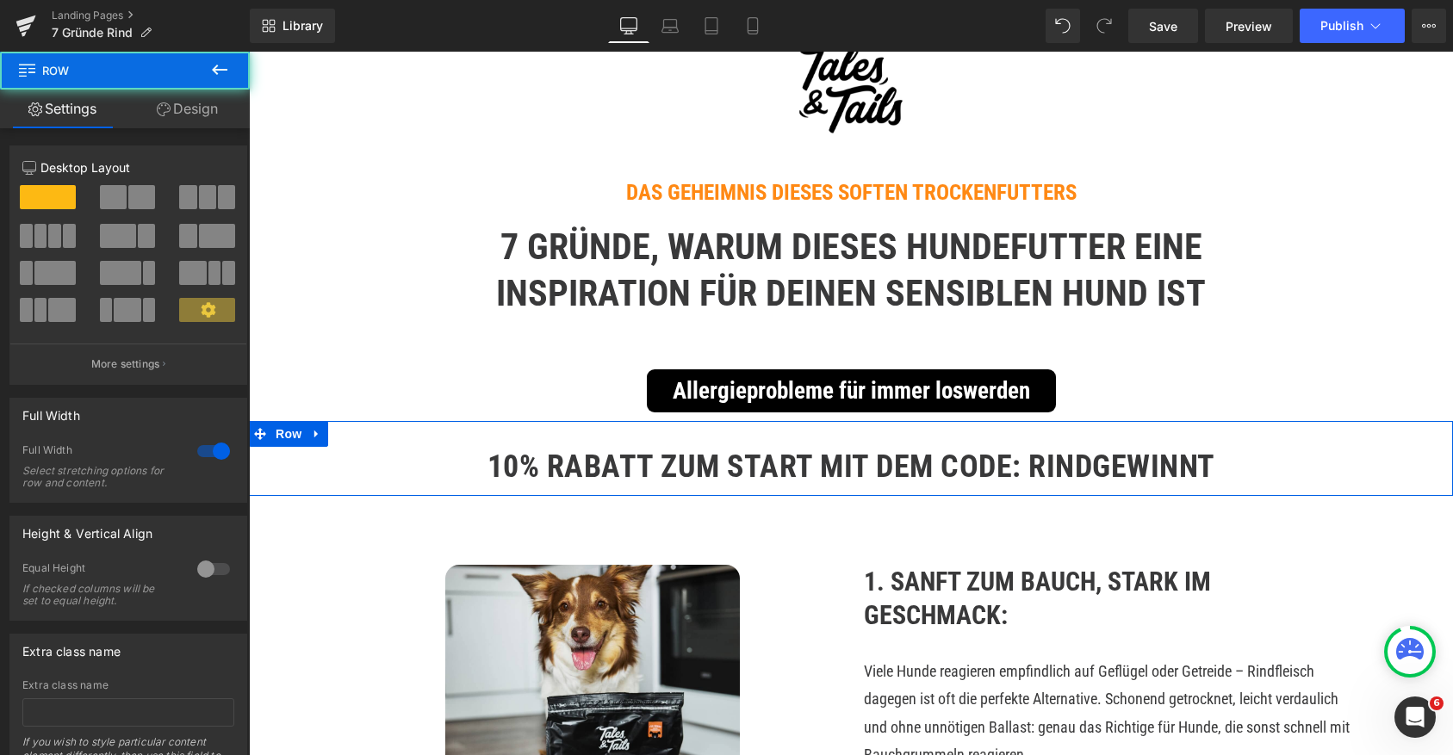
click at [187, 115] on link "Design" at bounding box center [187, 109] width 125 height 39
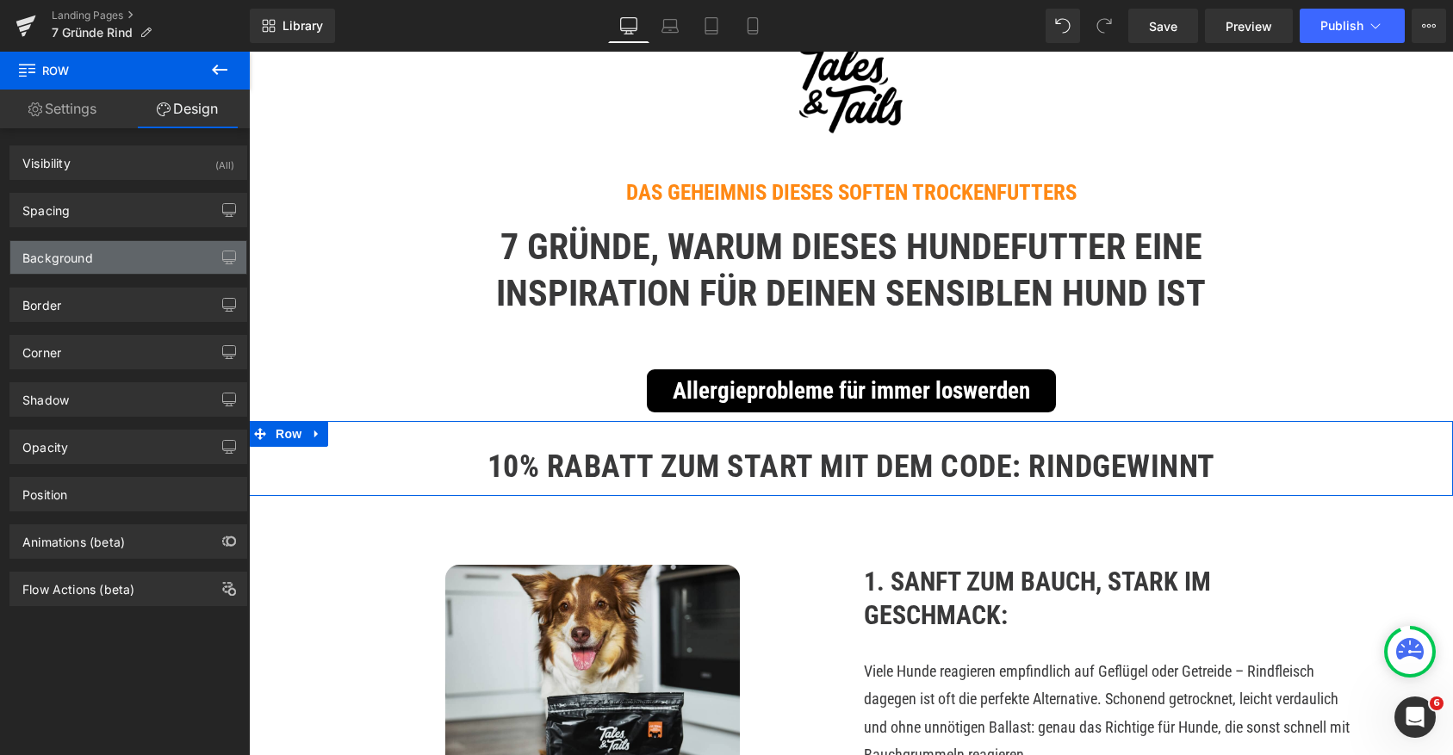
click at [161, 252] on div "Background" at bounding box center [128, 257] width 236 height 33
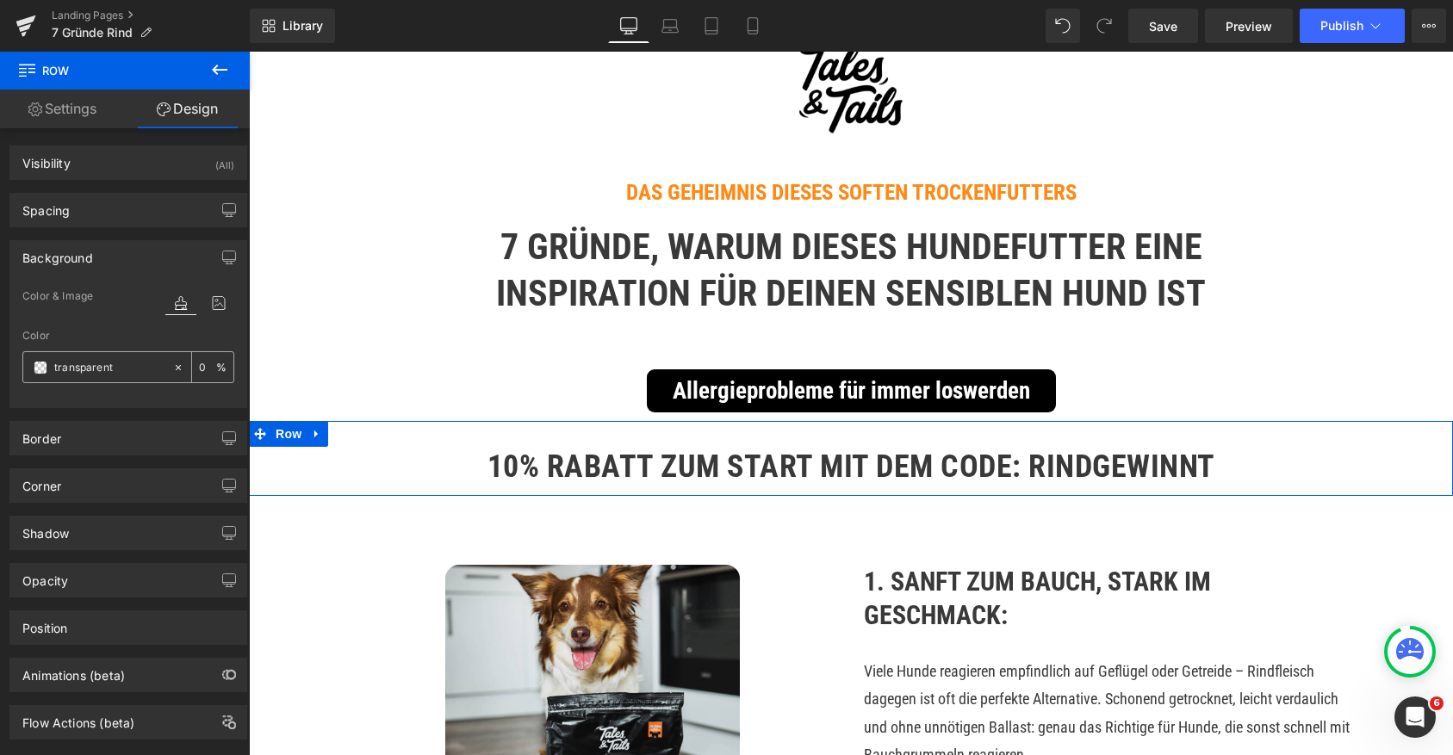
click at [45, 361] on span at bounding box center [41, 368] width 14 height 14
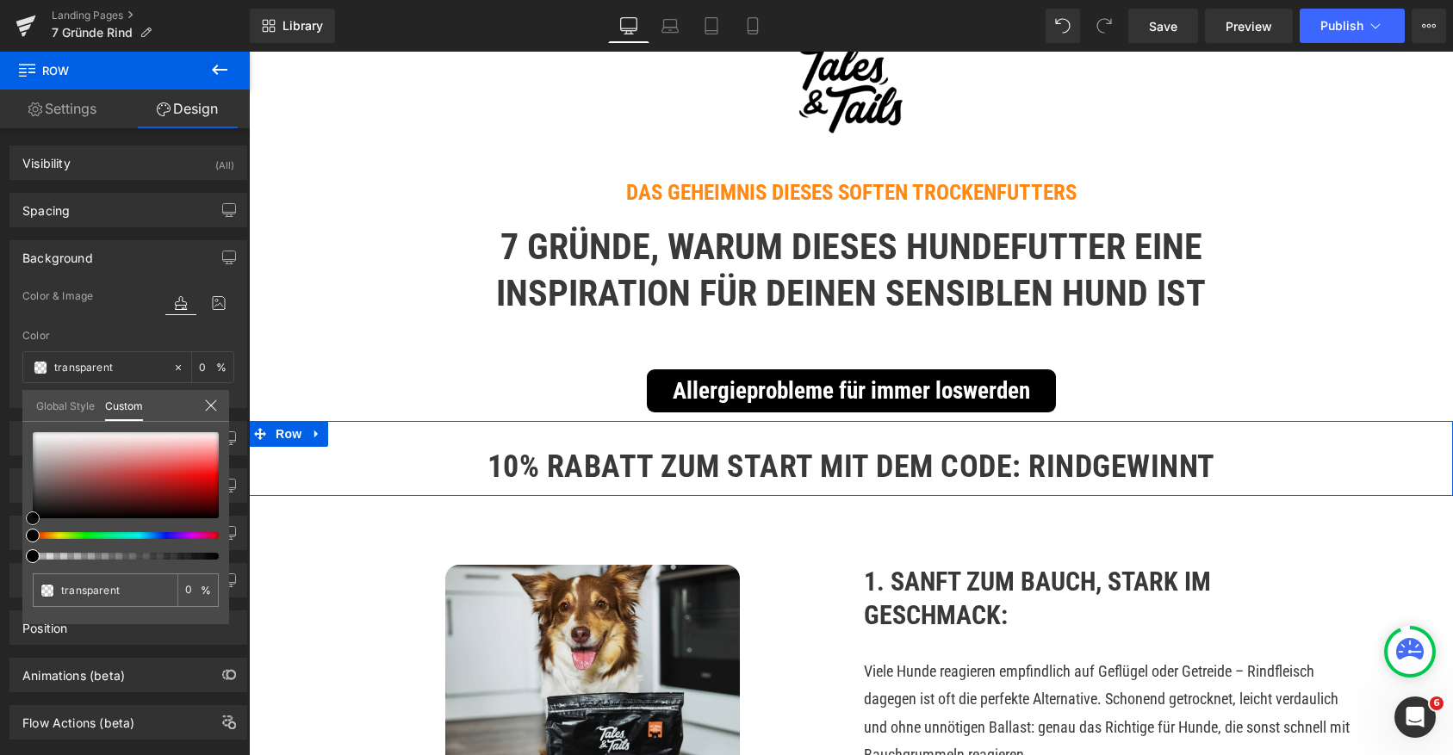
type input "#d57575"
type input "100"
type input "#d57575"
type input "100"
click at [133, 463] on div at bounding box center [126, 475] width 186 height 86
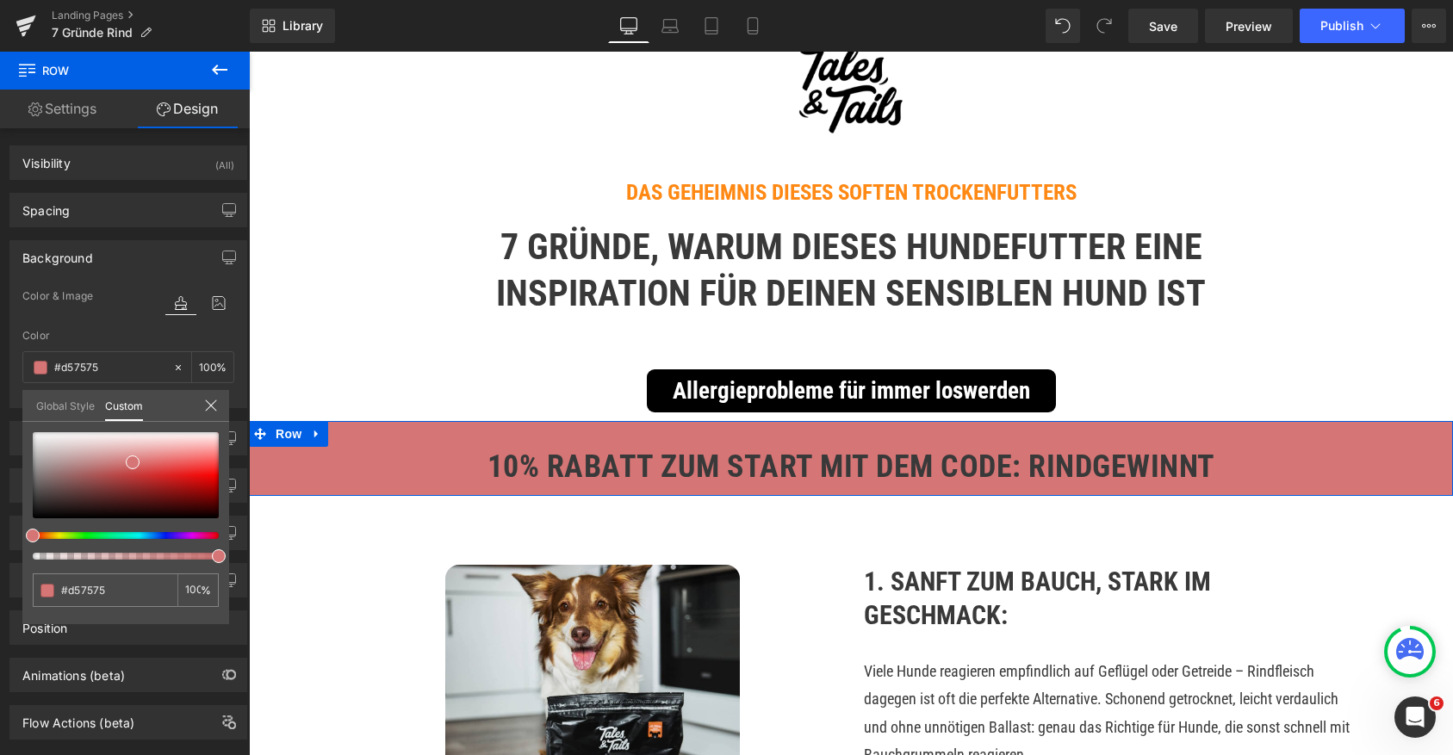
type input "#d5a576"
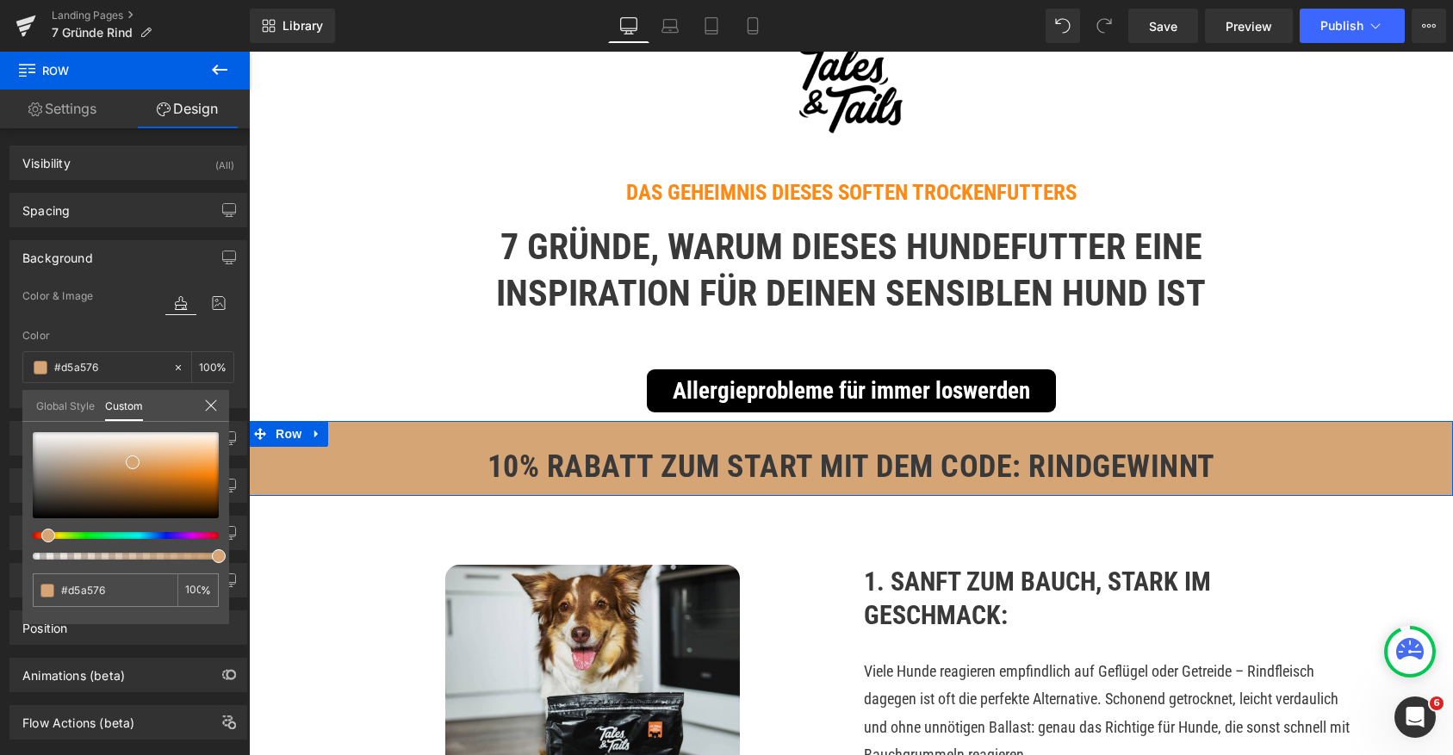
type input "#d5a276"
type input "#d59d76"
type input "#d59276"
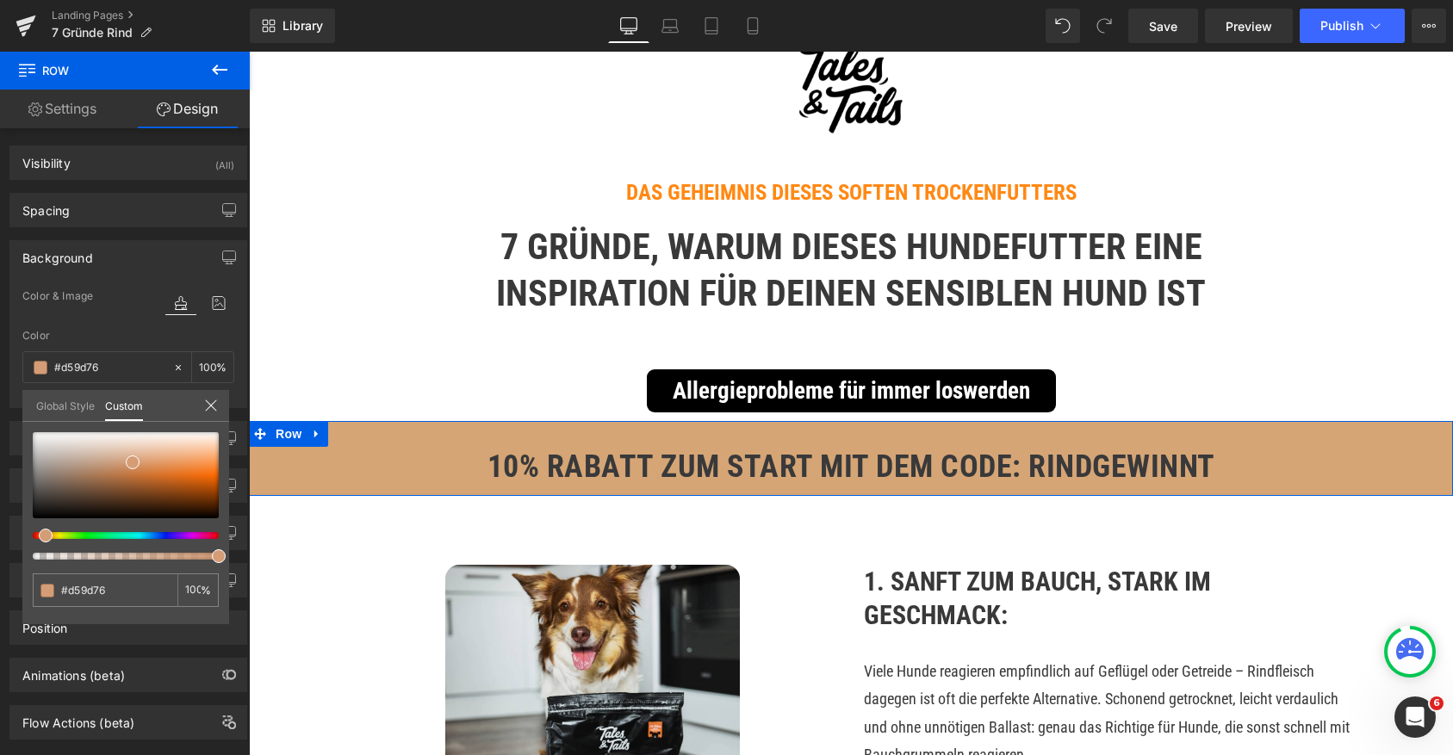
type input "#d59276"
type input "#d58e76"
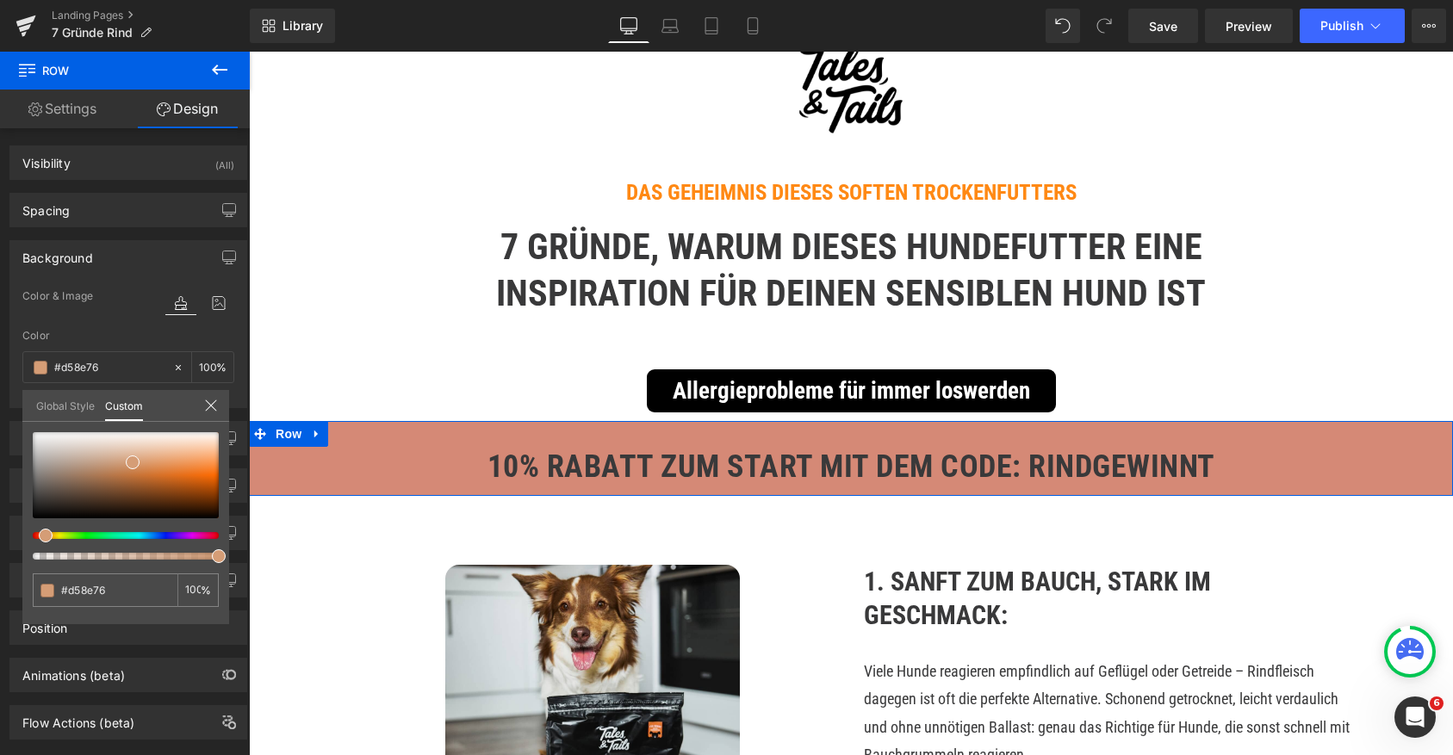
type input "#d58976"
type input "#d58676"
type input "#d58376"
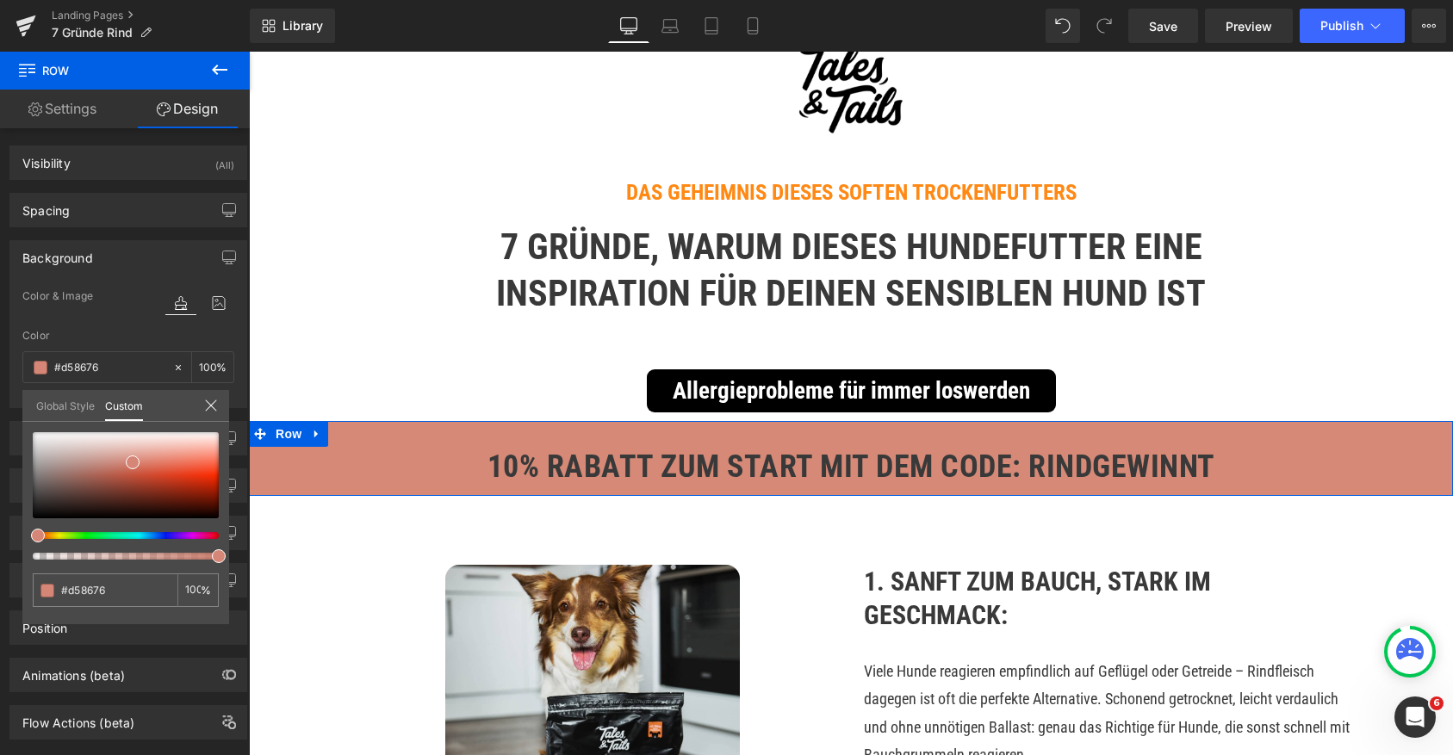
type input "#d58376"
type input "#d58176"
type input "#d58376"
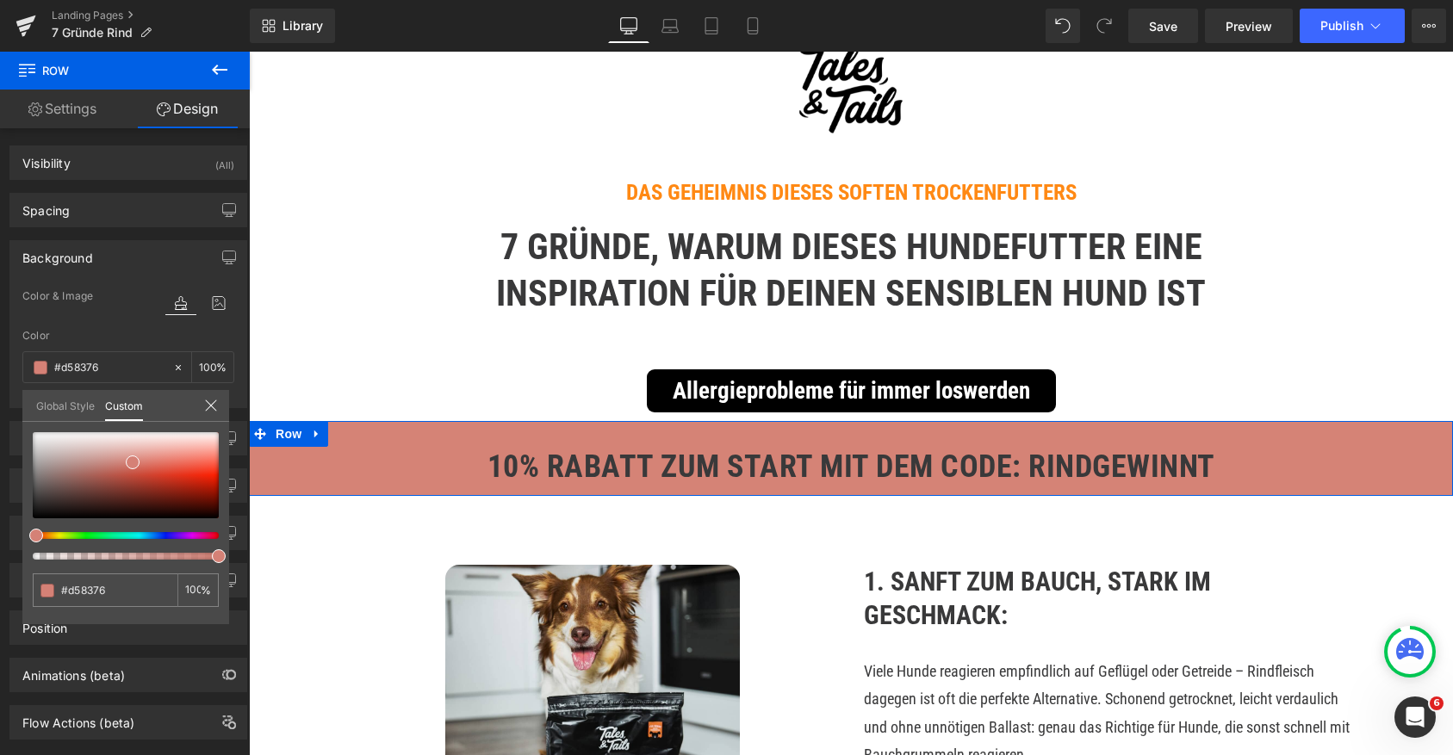
type input "#d58a76"
type input "#d59276"
type input "#d59576"
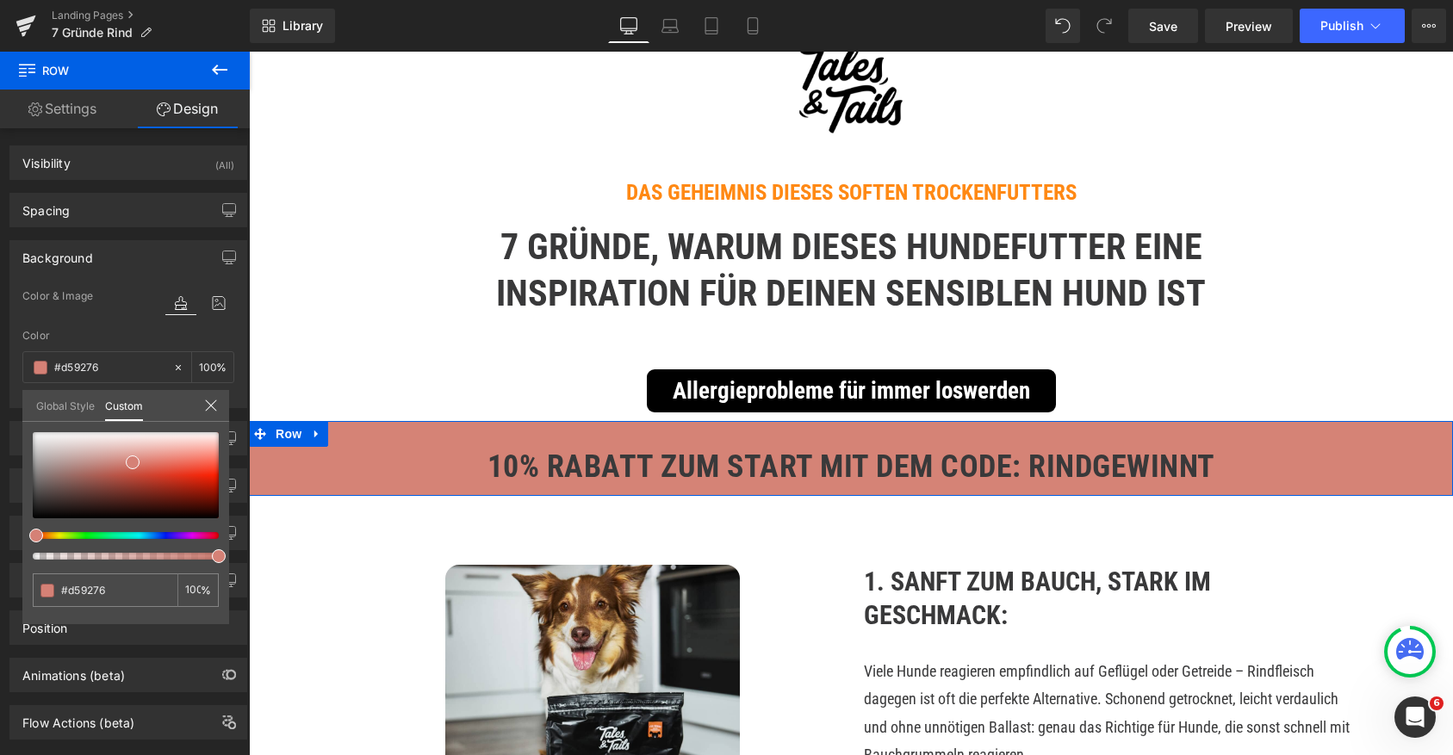
type input "#d59576"
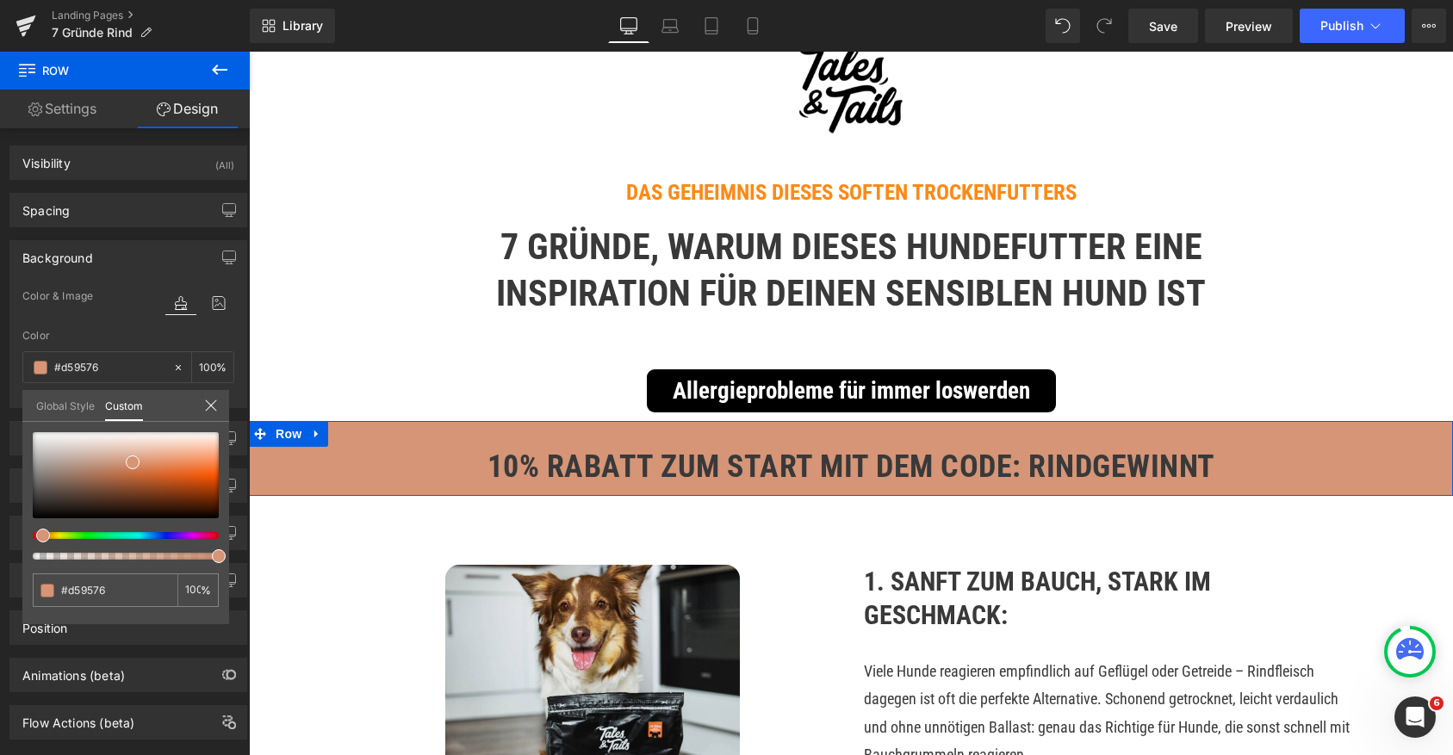
click at [36, 537] on div at bounding box center [119, 535] width 186 height 7
type input "#f9a57a"
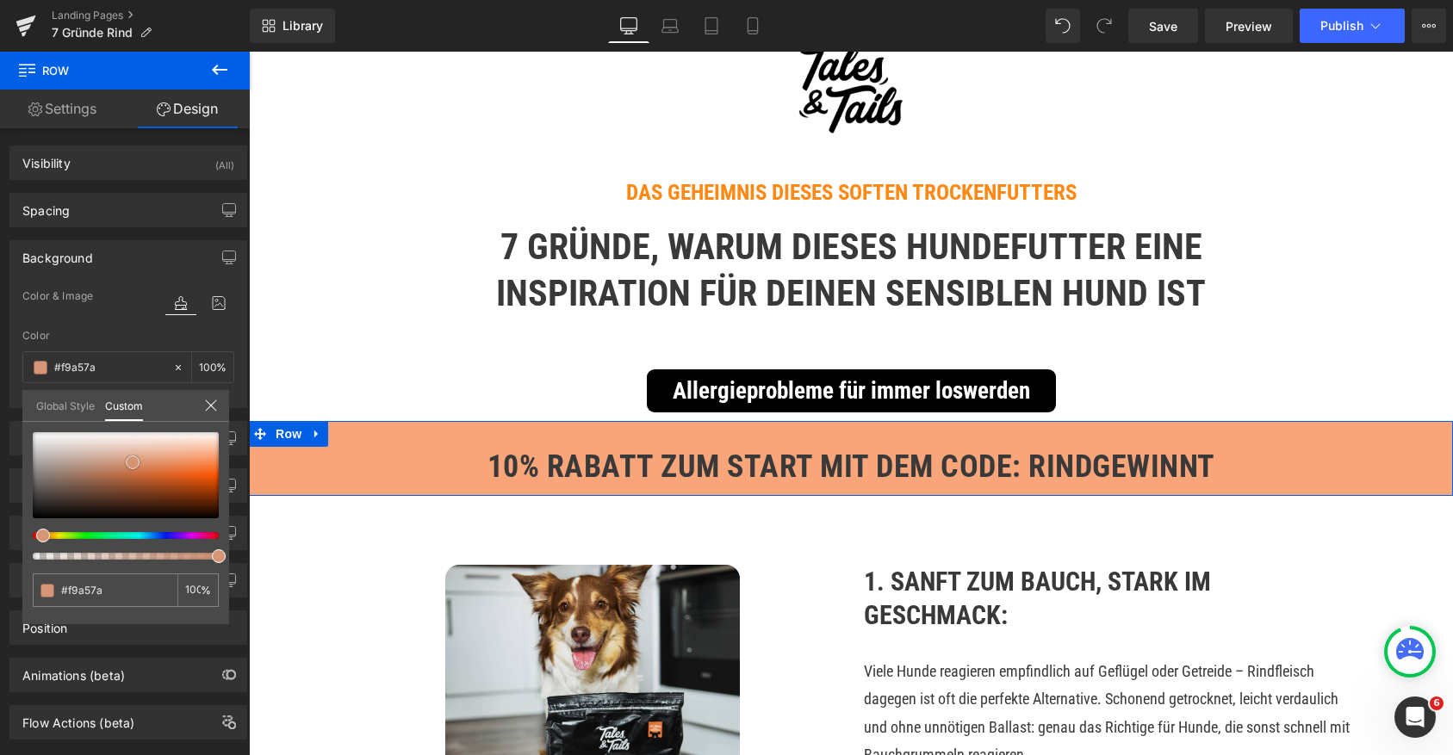
click at [205, 456] on div at bounding box center [126, 475] width 186 height 86
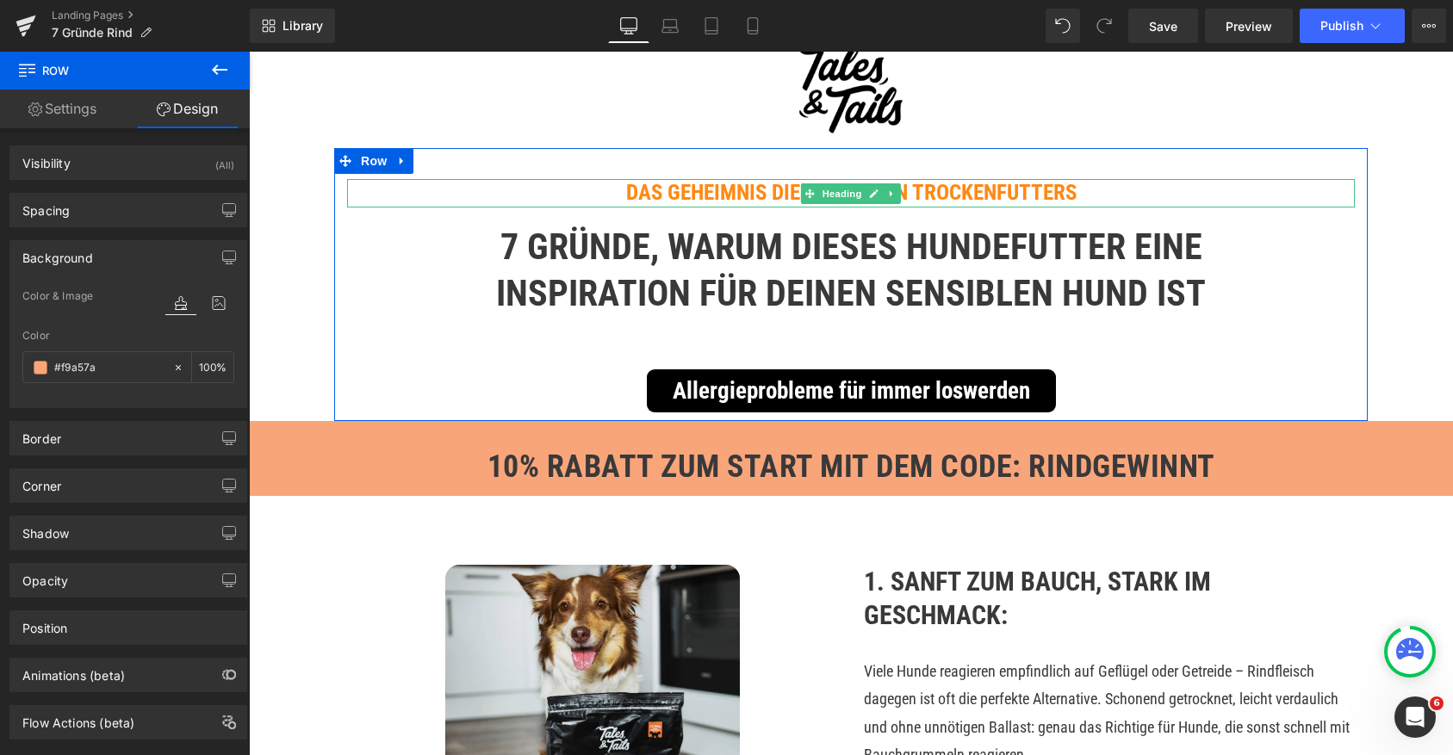
click at [657, 196] on b "Das Geheimnis dieses soften Trockenfutters" at bounding box center [851, 192] width 450 height 25
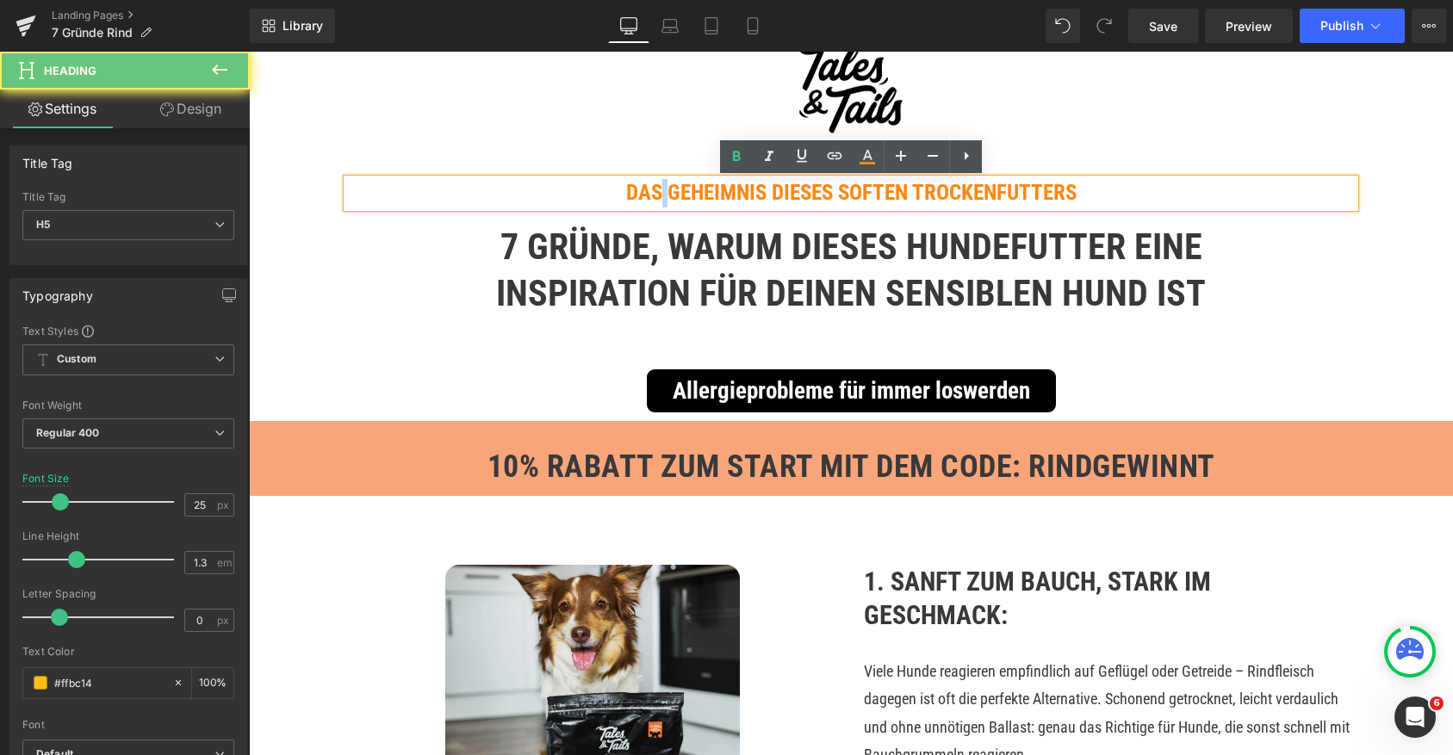
click at [657, 196] on b "Das Geheimnis dieses soften Trockenfutters" at bounding box center [851, 192] width 450 height 25
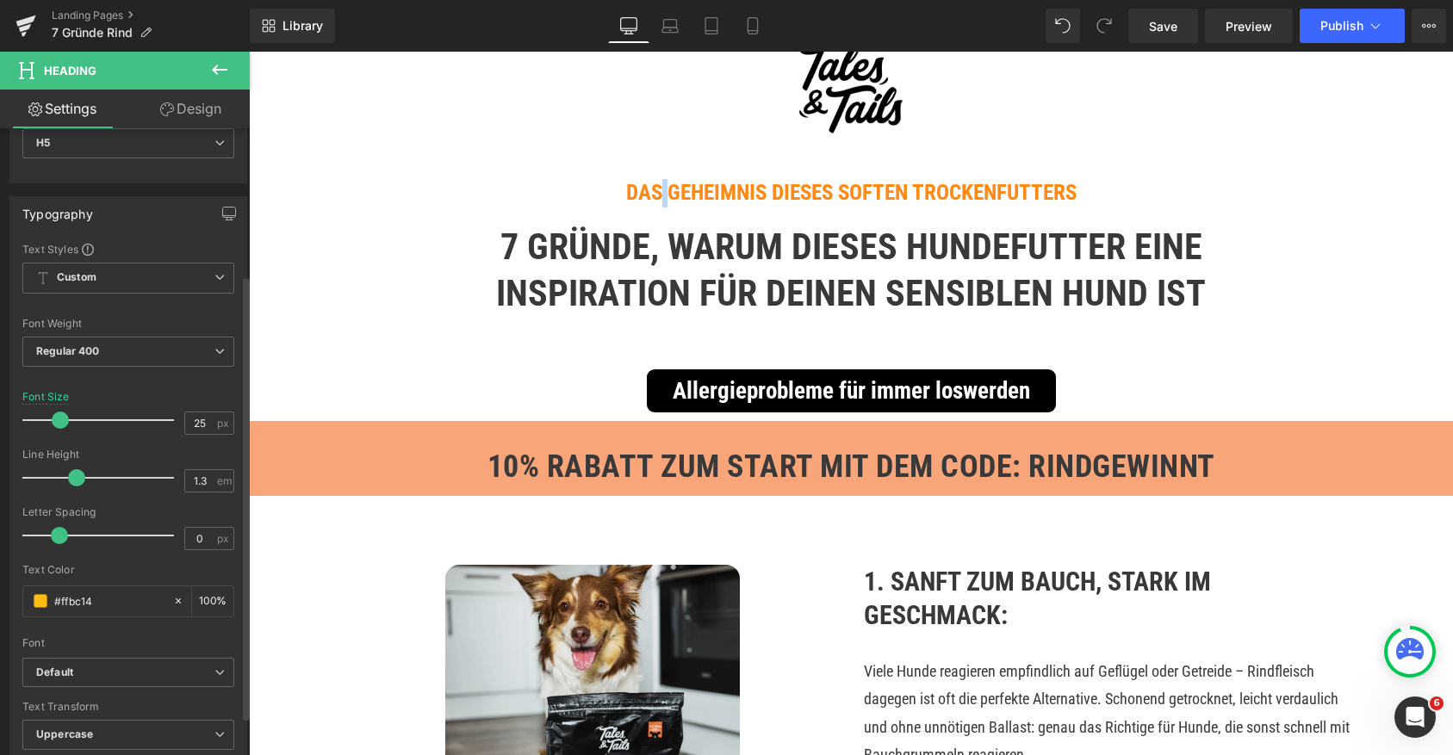
scroll to position [256, 0]
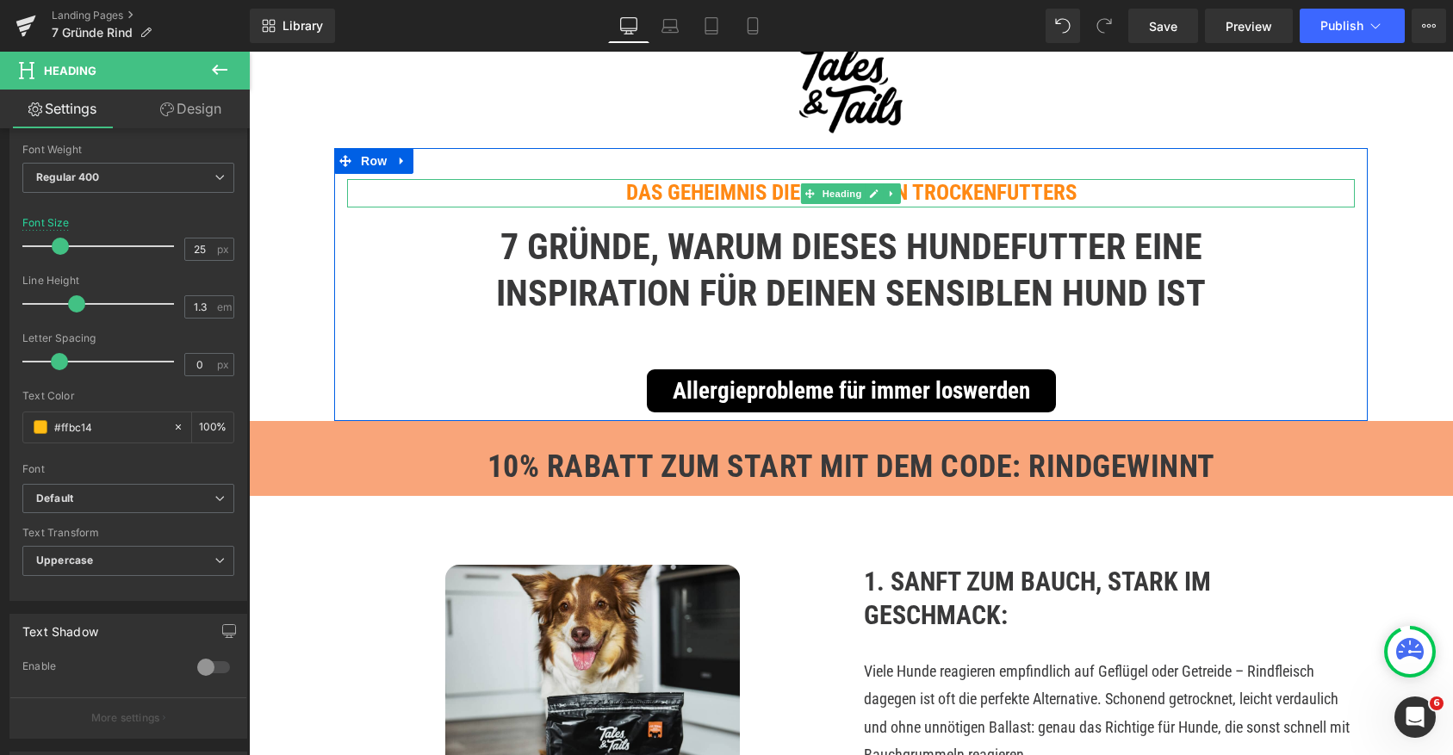
click at [643, 193] on b "Das Geheimnis dieses soften Trockenfutters" at bounding box center [851, 192] width 450 height 25
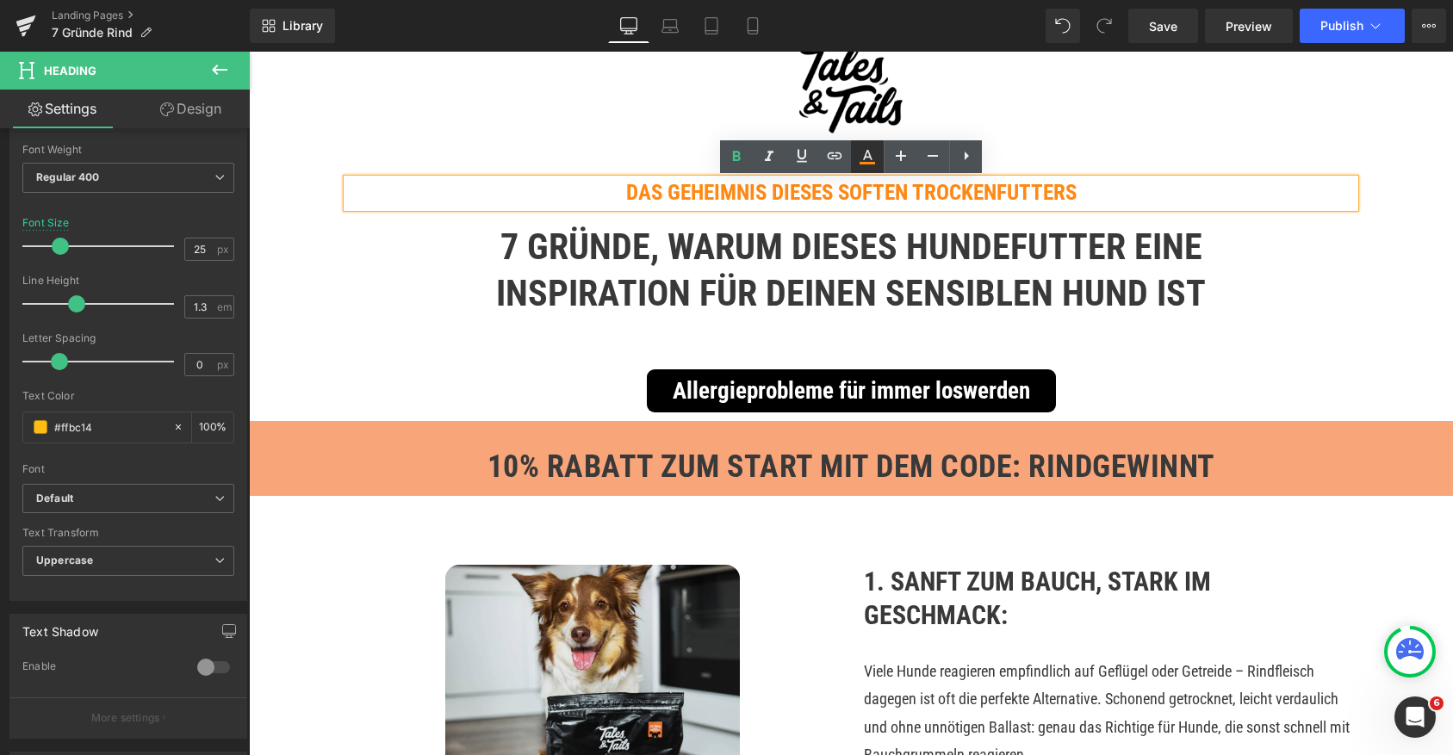
click at [872, 162] on icon at bounding box center [868, 163] width 16 height 3
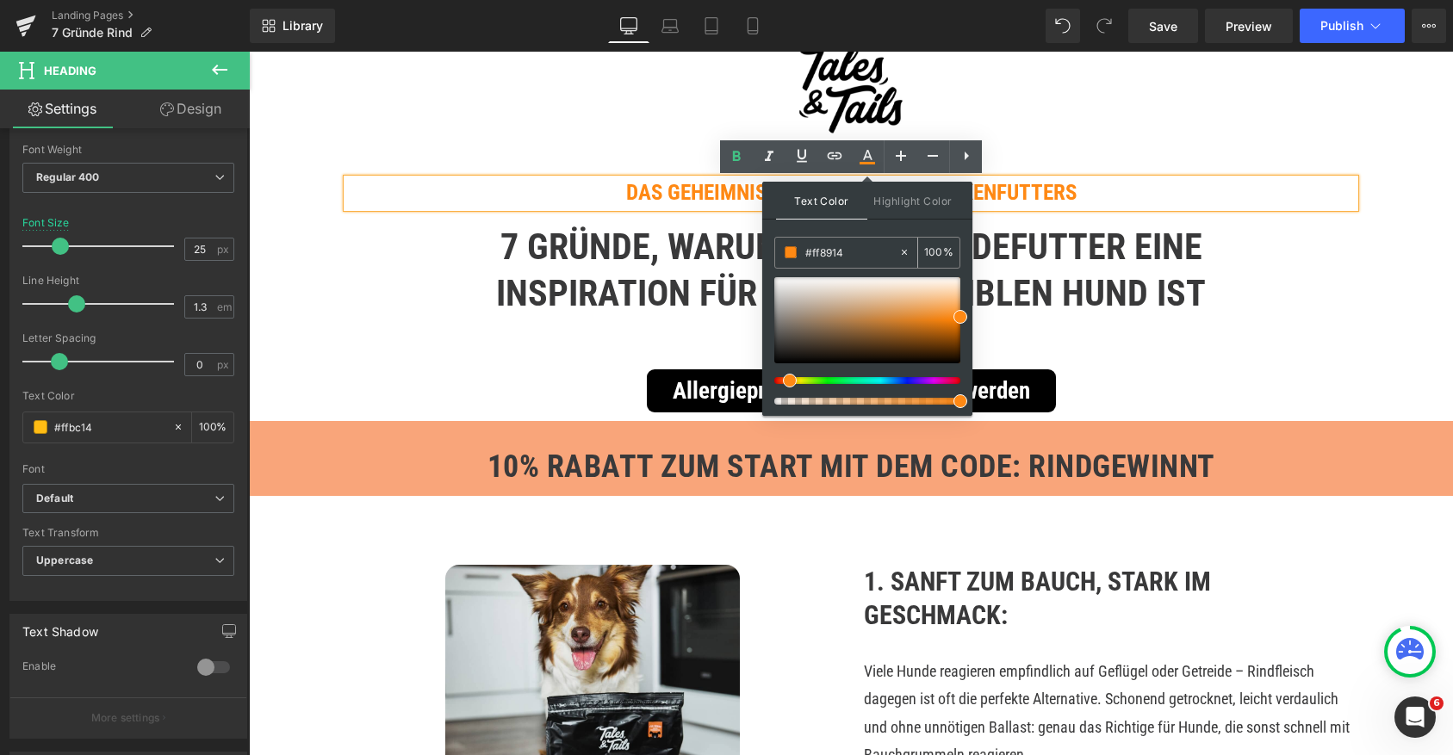
click at [825, 251] on input "#ff8914" at bounding box center [851, 252] width 93 height 19
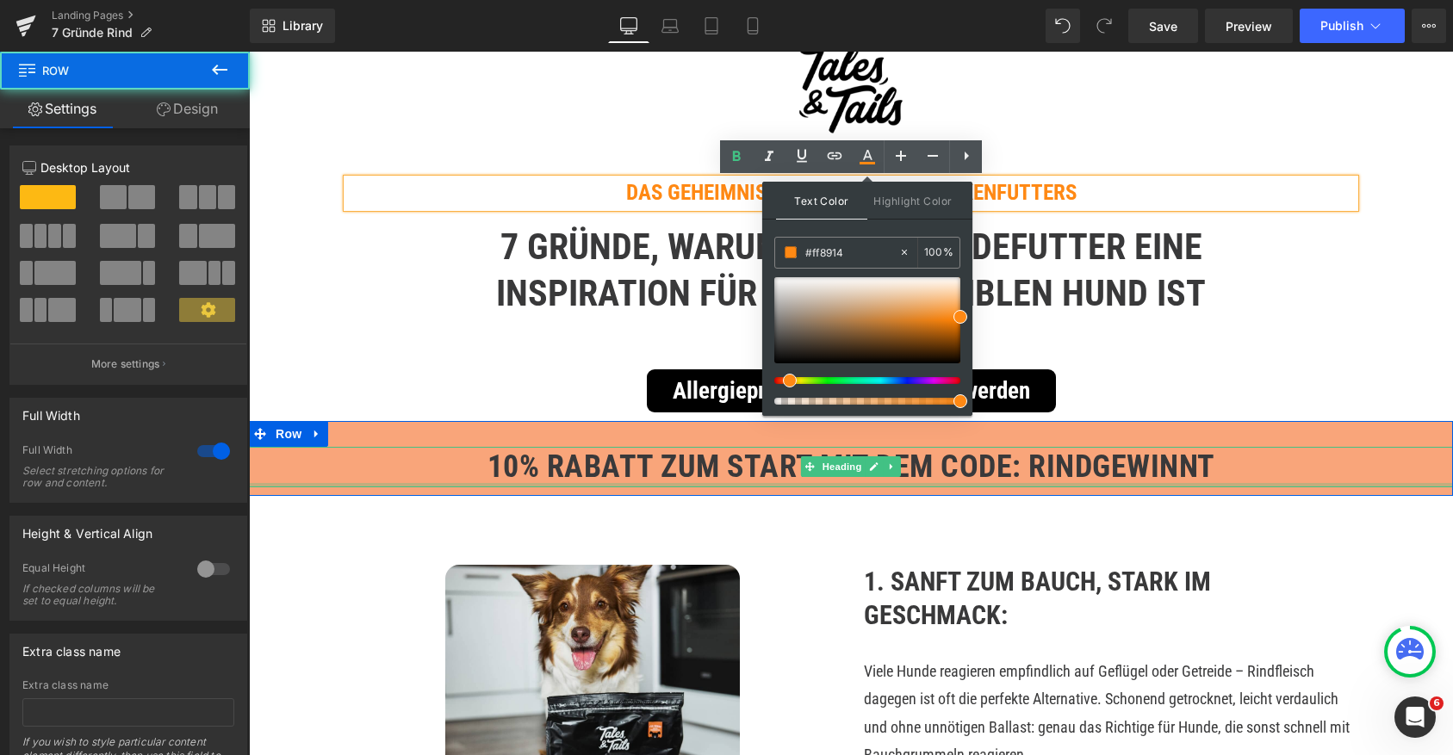
click at [605, 488] on div "10% Rabatt zum start mit dem Code: RINDGEWINNT Heading Row" at bounding box center [851, 458] width 1204 height 75
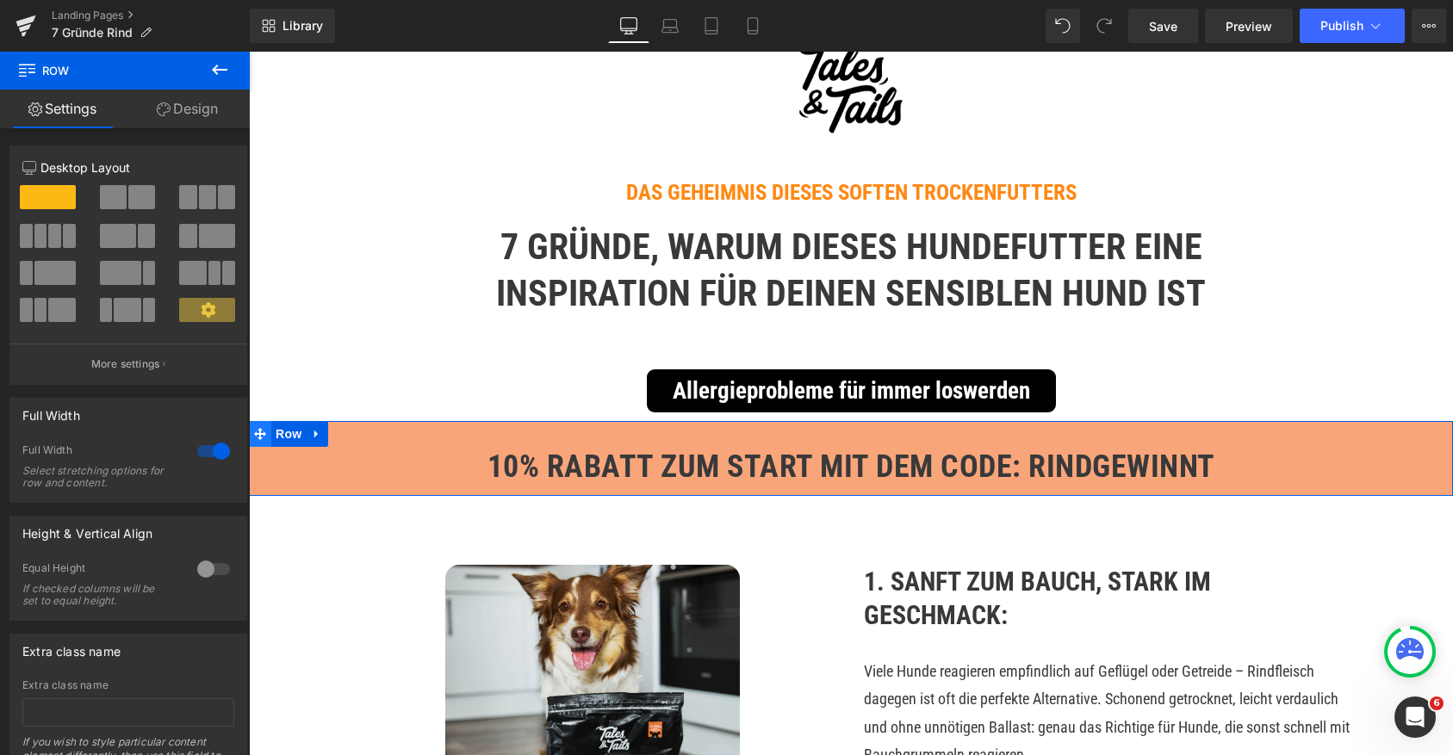
click at [261, 434] on icon at bounding box center [260, 434] width 12 height 12
click at [193, 115] on link "Design" at bounding box center [187, 109] width 125 height 39
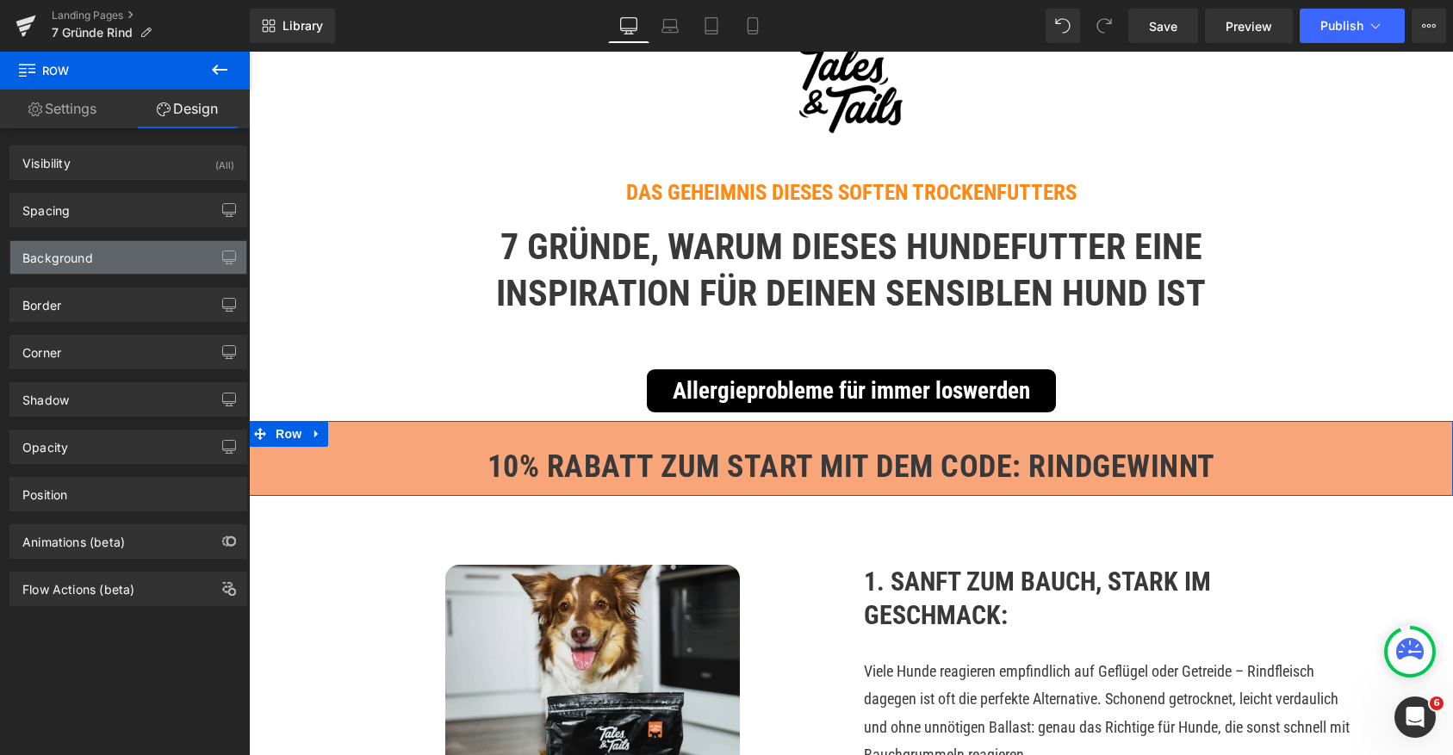
click at [120, 260] on div "Background" at bounding box center [128, 257] width 236 height 33
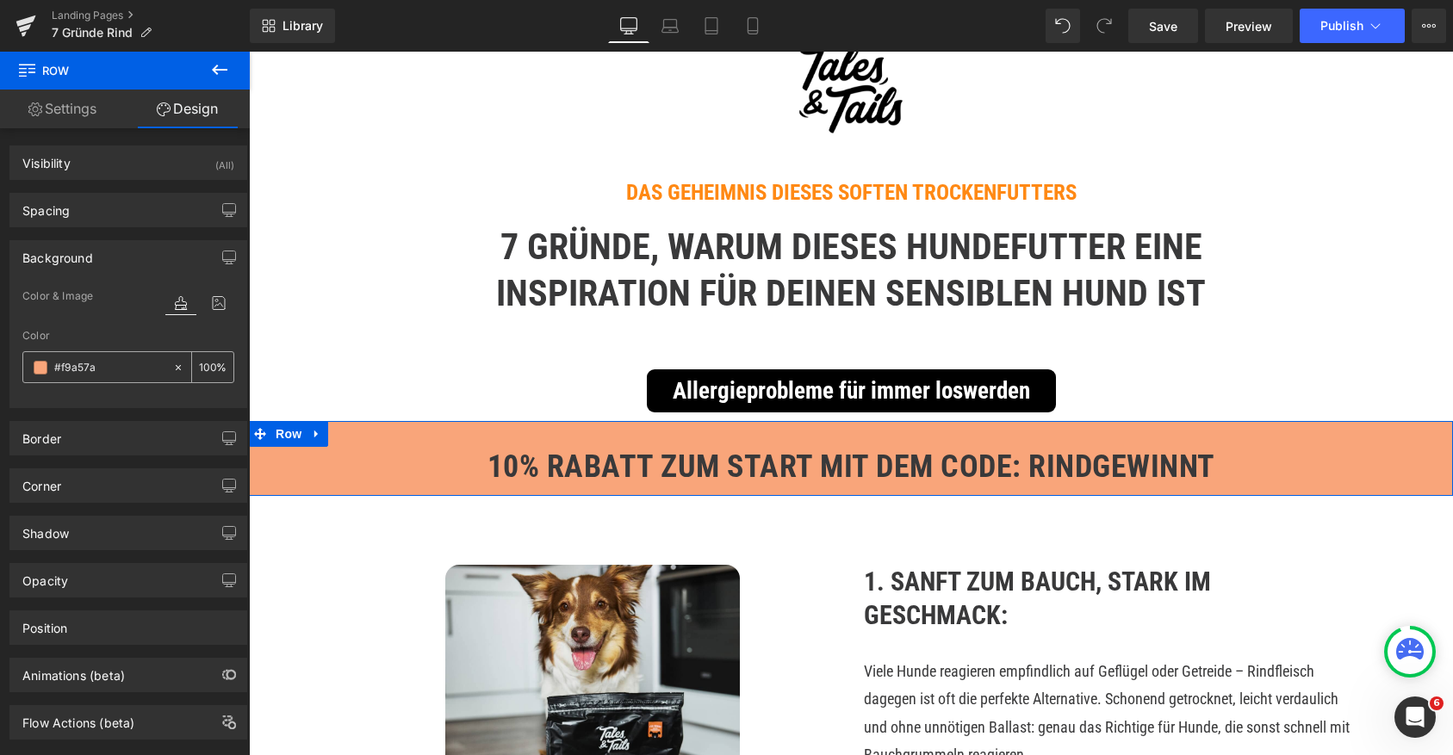
click at [85, 365] on input "#f9a57a" at bounding box center [109, 367] width 110 height 19
paste input "f8914"
type input "#ff8914"
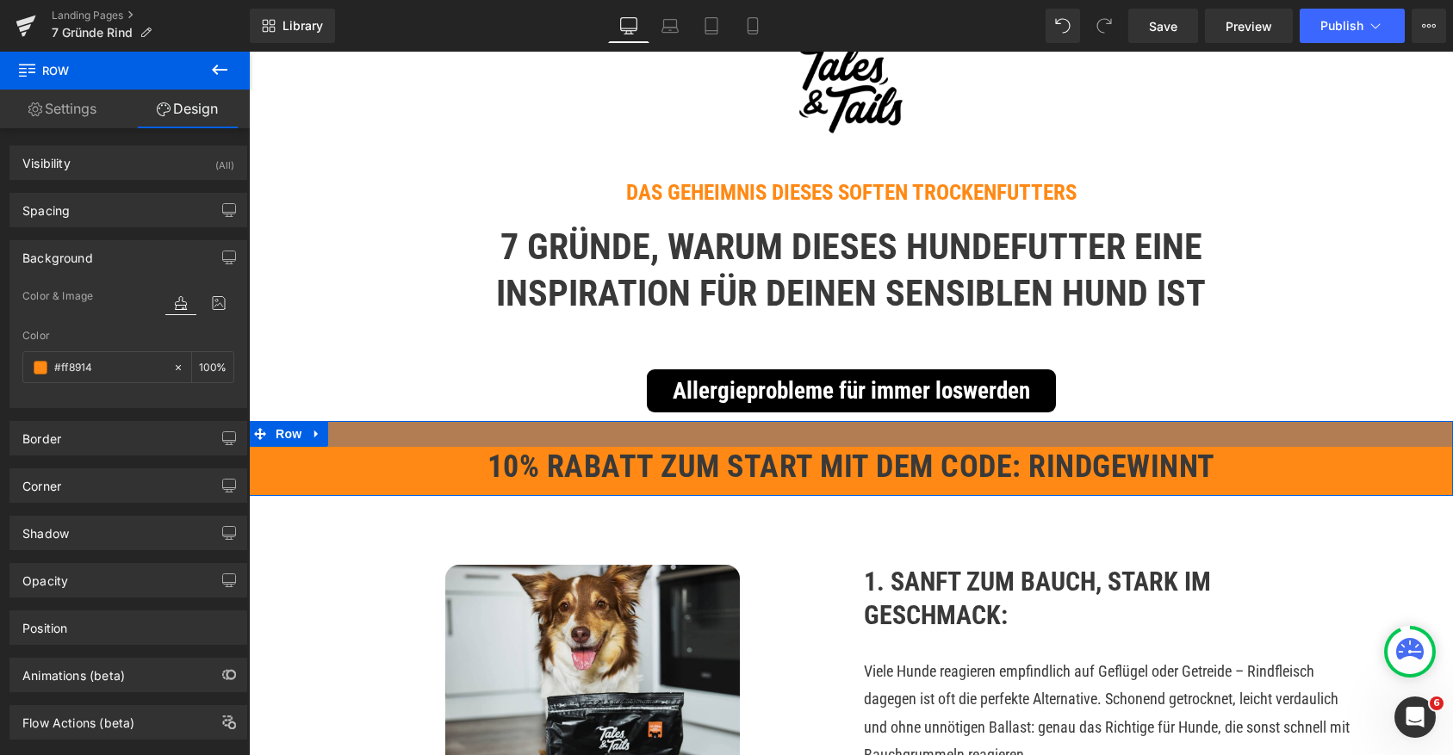
click at [546, 480] on h1 "10% Rabatt zum start mit dem Code: RINDGEWINNT" at bounding box center [851, 467] width 1204 height 40
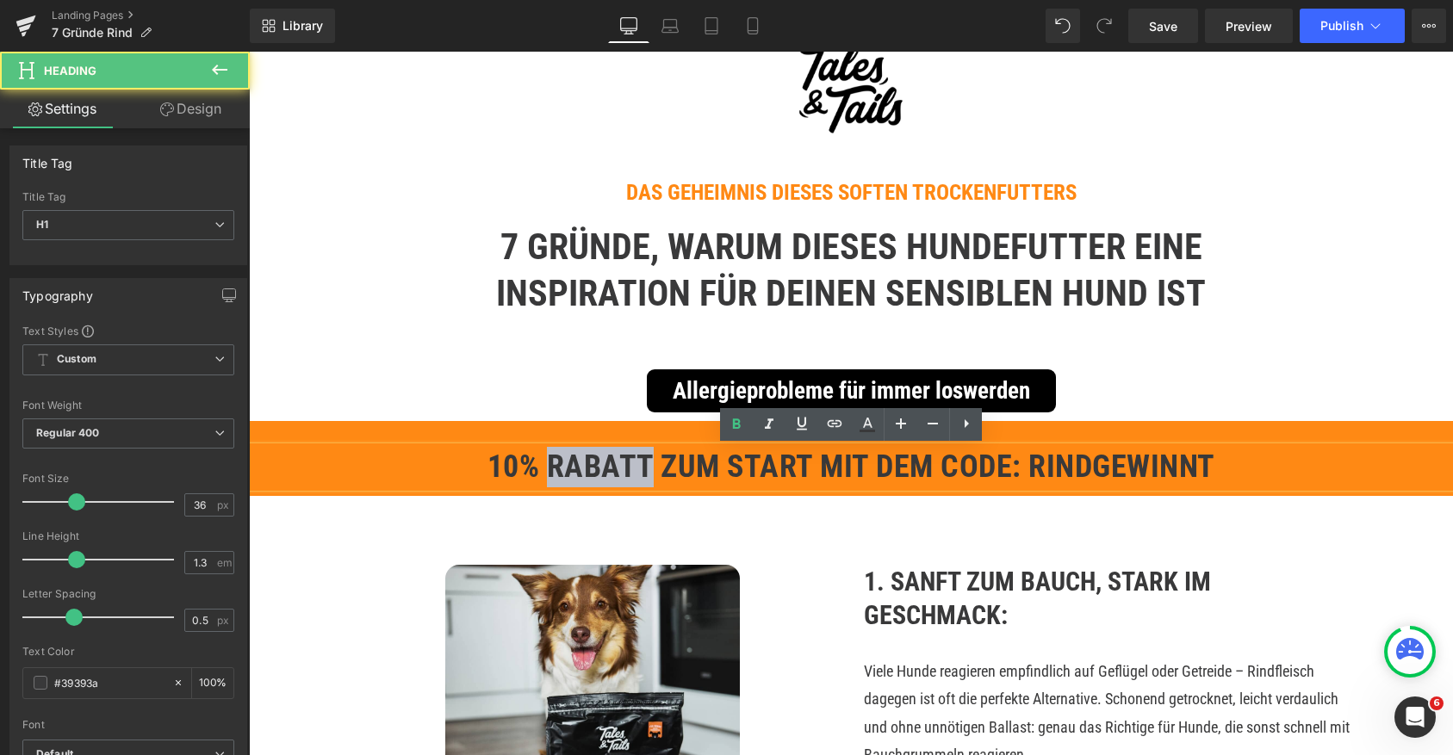
click at [546, 480] on h1 "10% Rabatt zum start mit dem Code: RINDGEWINNT" at bounding box center [851, 467] width 1204 height 40
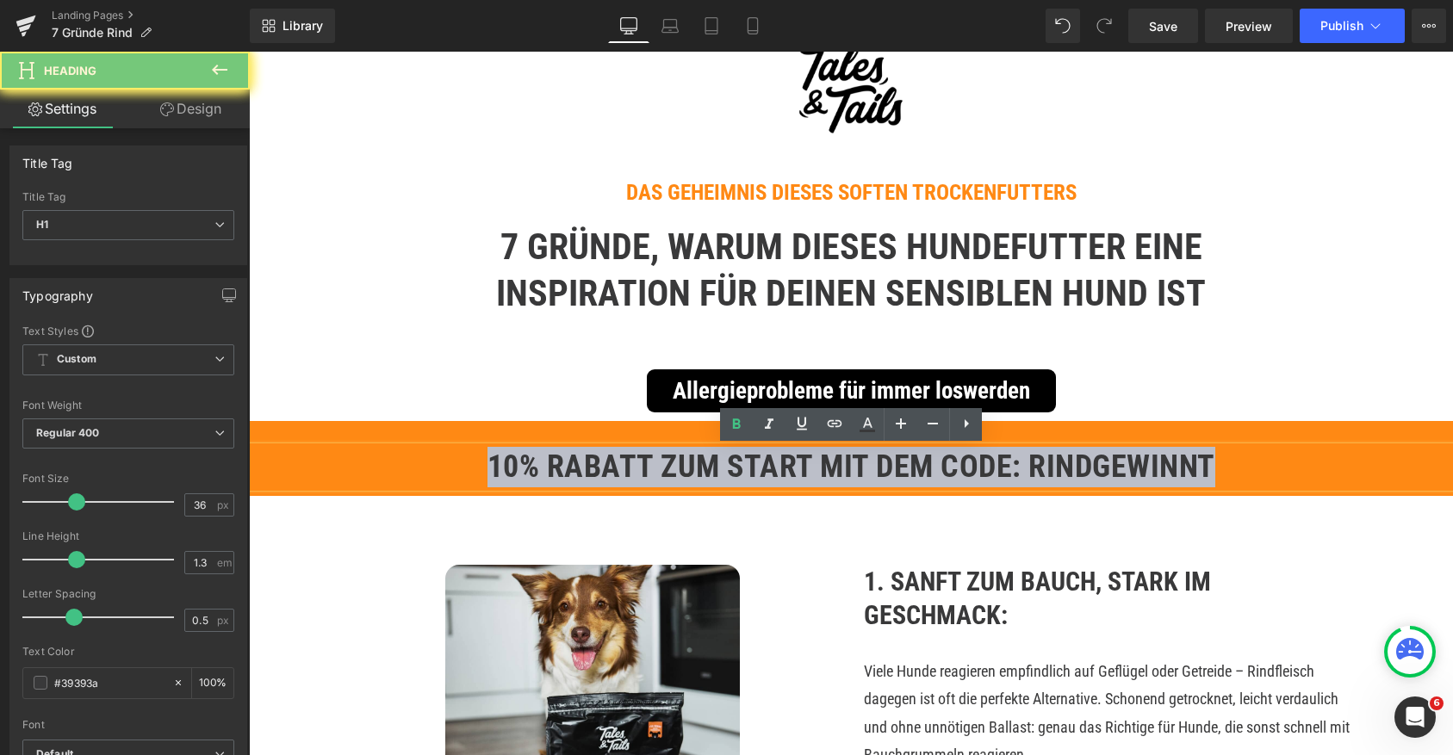
click at [546, 480] on h1 "10% Rabatt zum start mit dem Code: RINDGEWINNT" at bounding box center [851, 467] width 1204 height 40
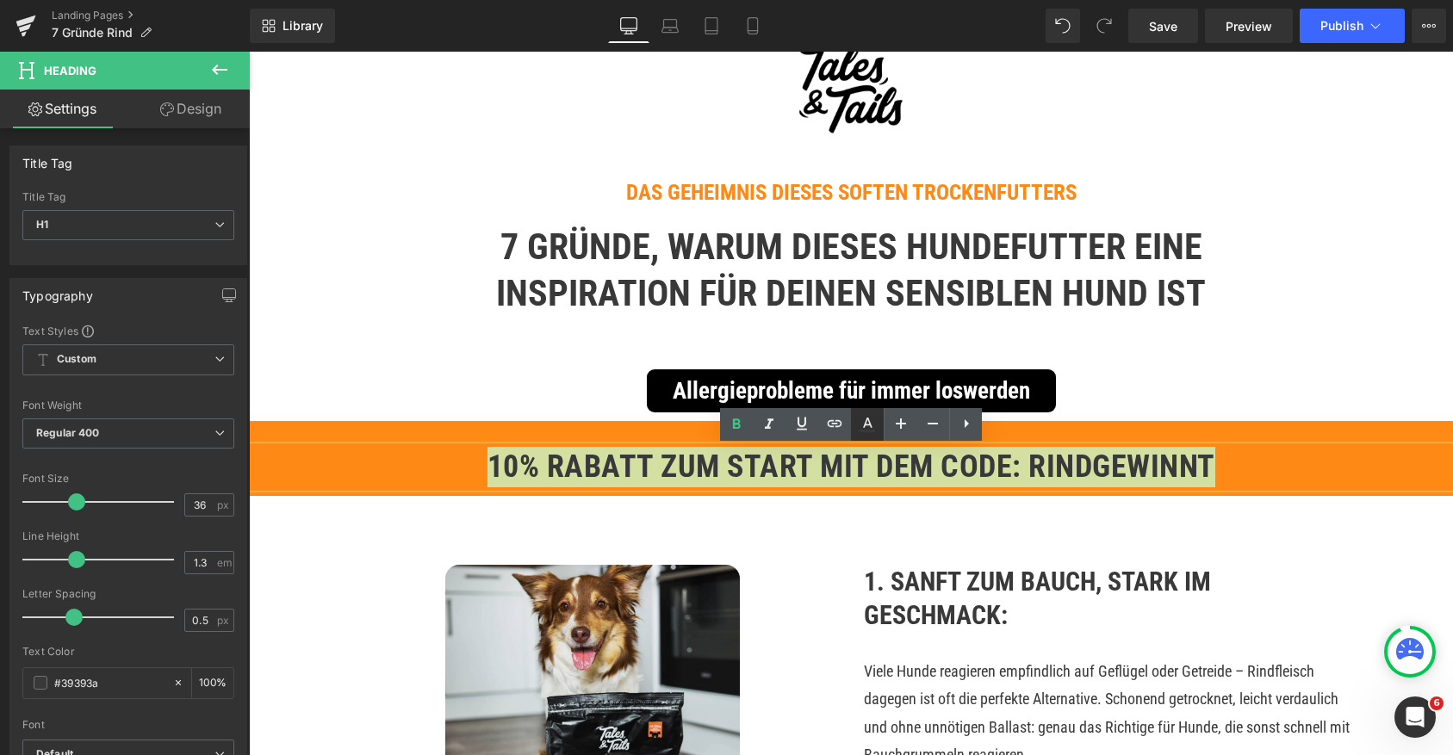
click at [866, 419] on icon at bounding box center [867, 423] width 9 height 10
type input "#39393a"
type input "100"
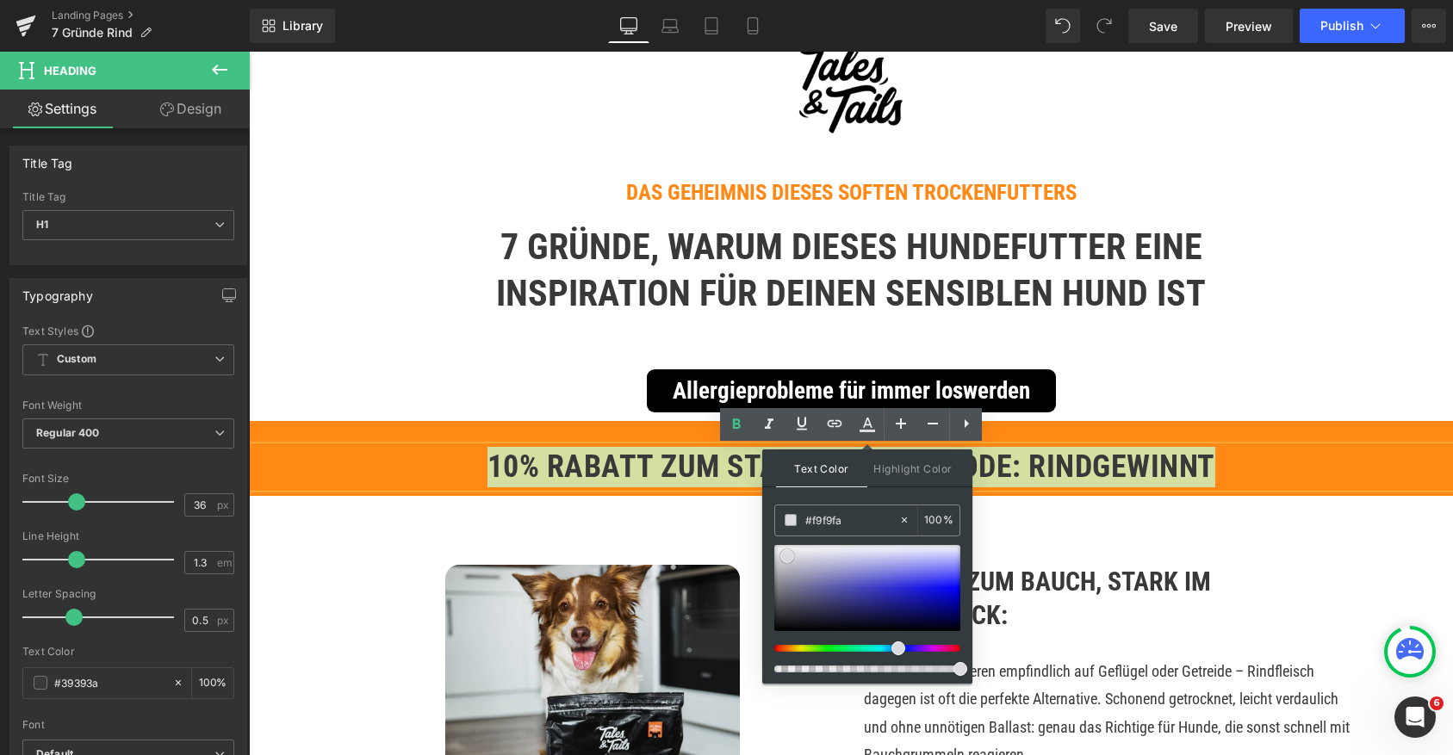
type input "#ffffff"
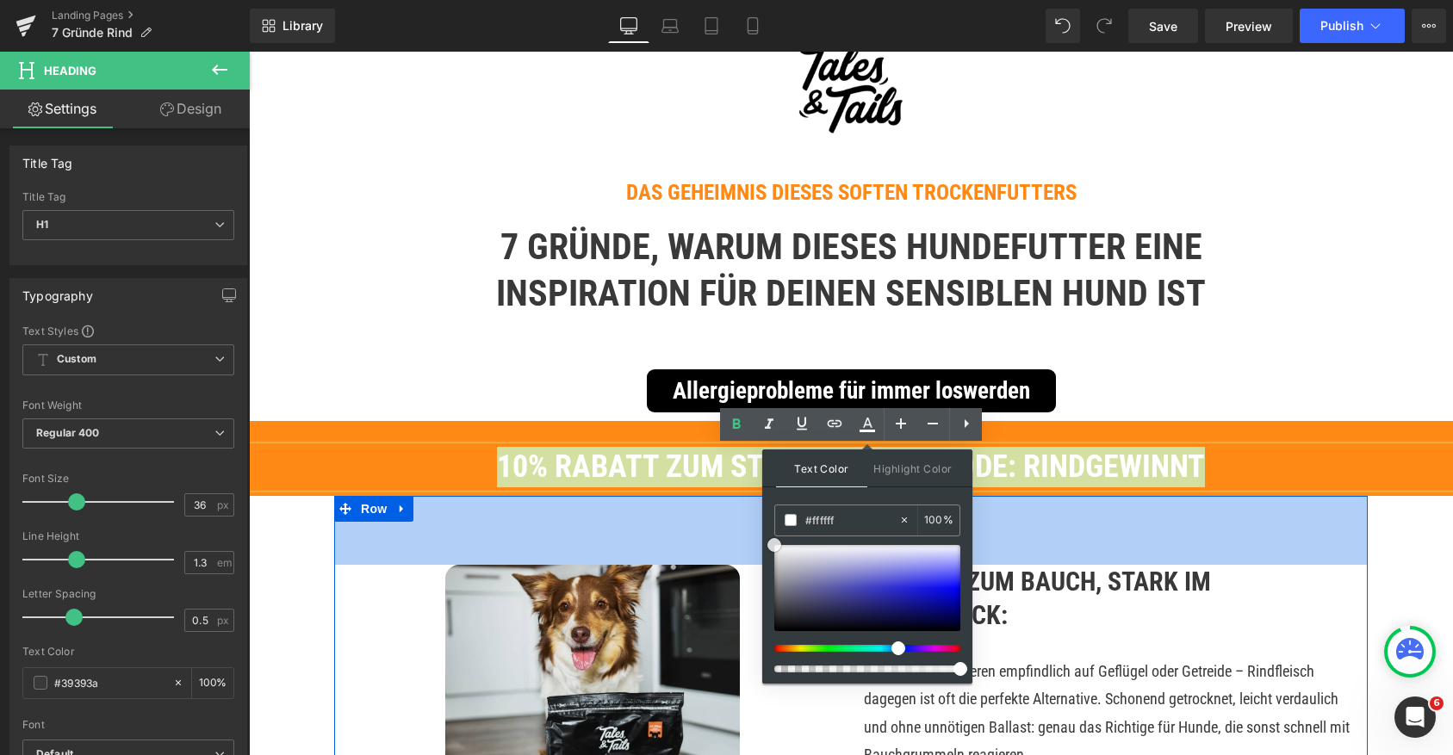
drag, startPoint x: 1036, startPoint y: 608, endPoint x: 725, endPoint y: 496, distance: 330.5
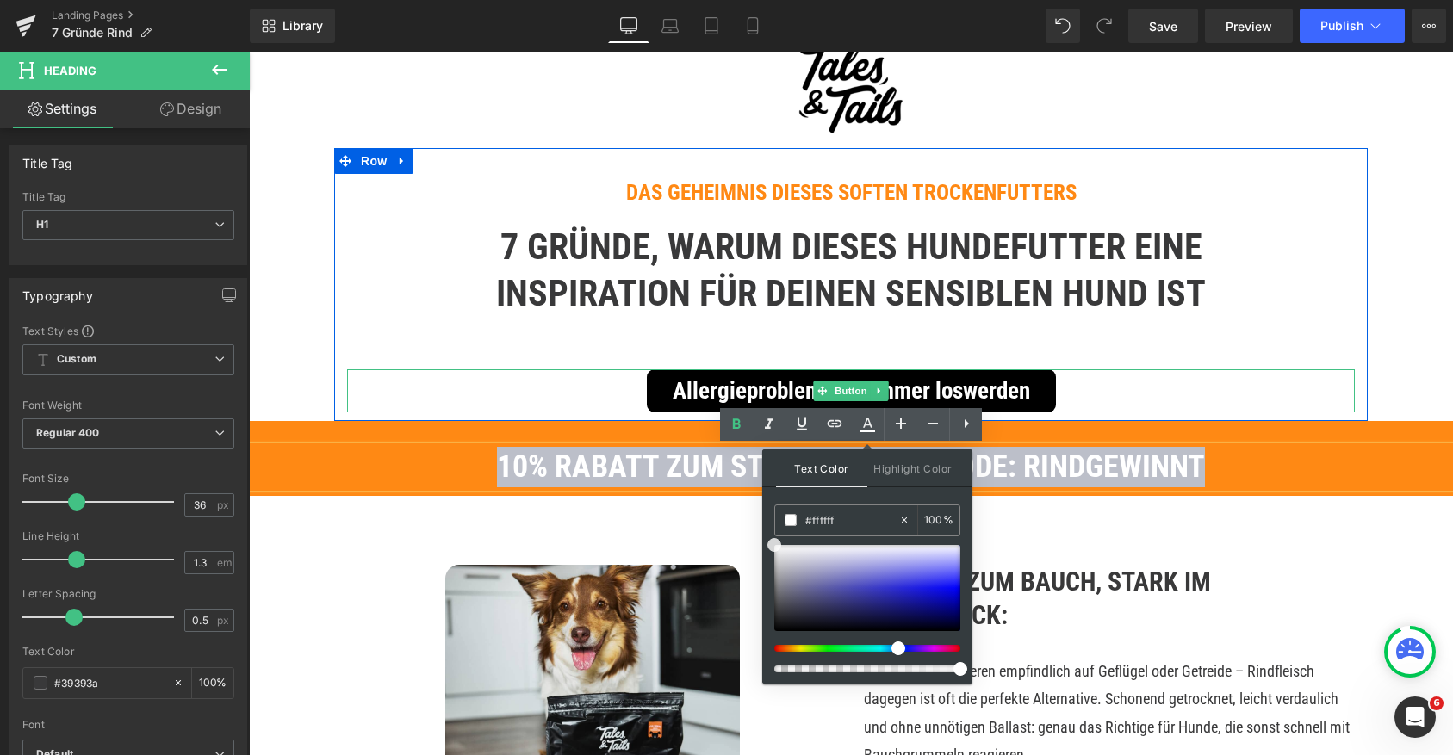
click at [560, 381] on div "Allergieprobleme für immer loswerden" at bounding box center [851, 390] width 1008 height 43
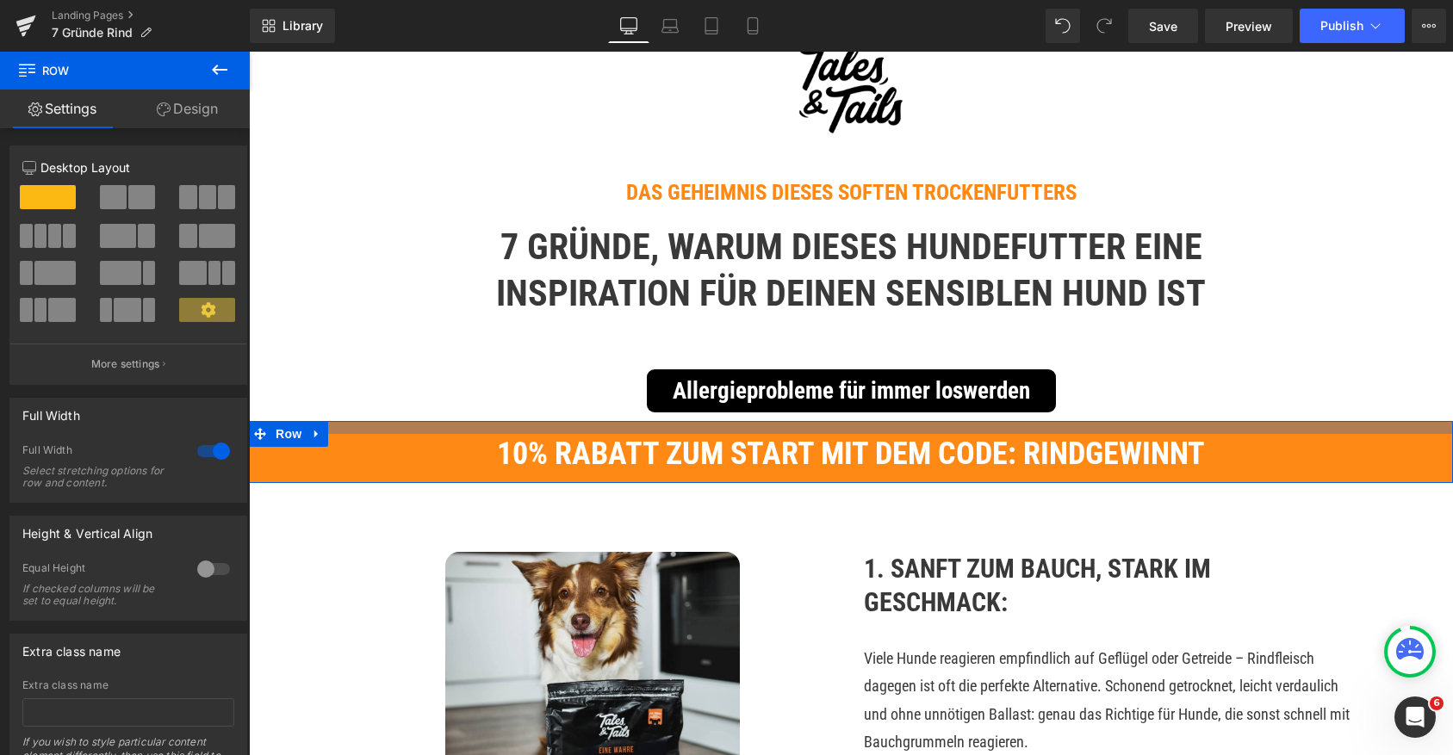
drag, startPoint x: 582, startPoint y: 439, endPoint x: 582, endPoint y: 427, distance: 12.1
click at [582, 427] on div at bounding box center [851, 427] width 1204 height 13
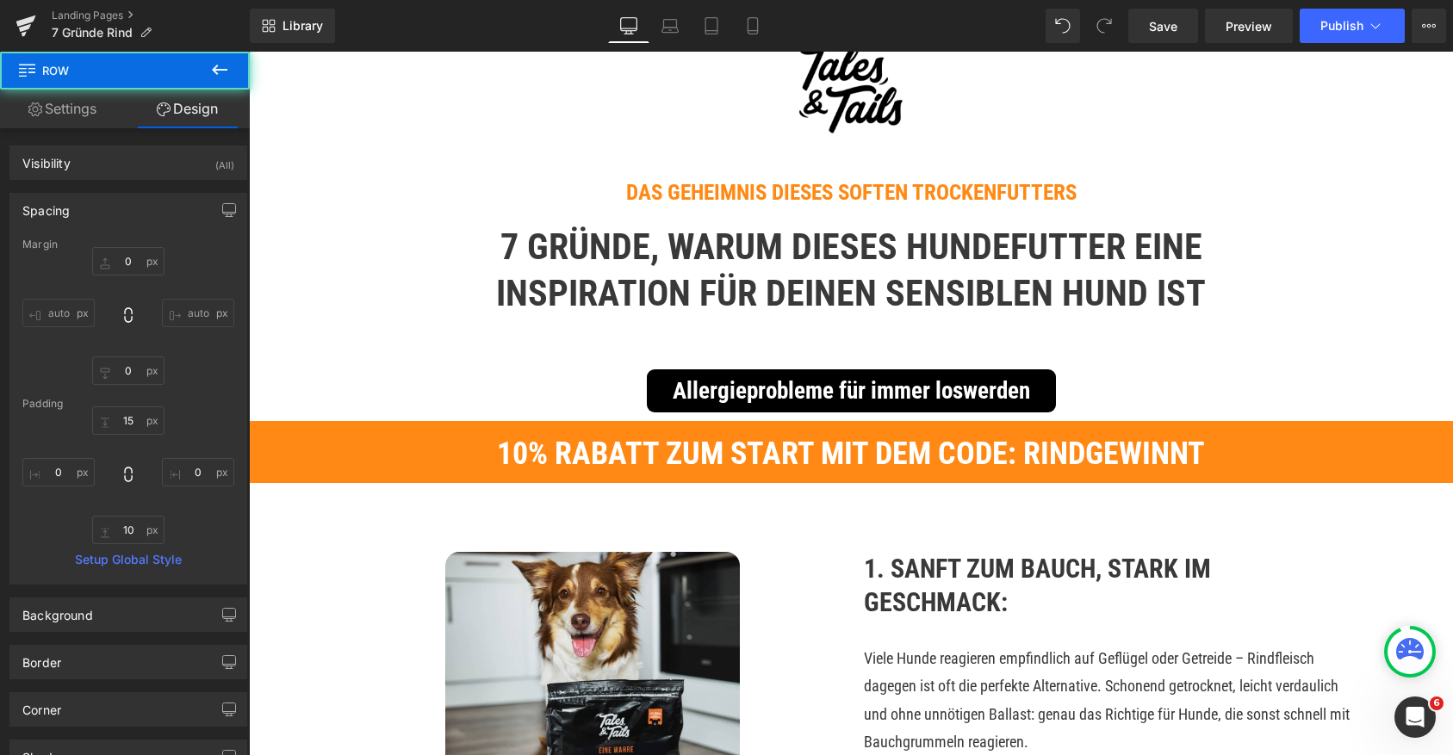
click at [562, 402] on div "Allergieprobleme für immer loswerden" at bounding box center [851, 390] width 1008 height 43
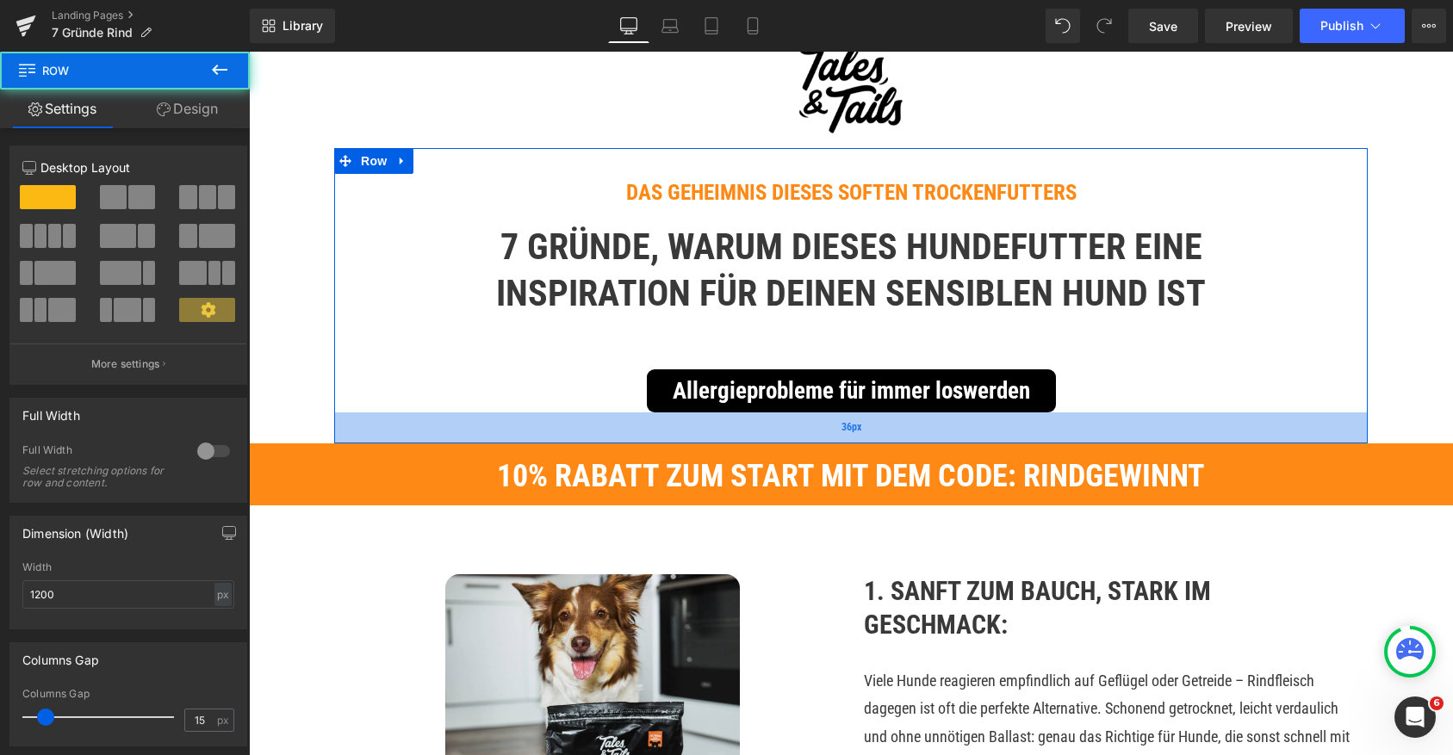
drag, startPoint x: 779, startPoint y: 418, endPoint x: 779, endPoint y: 440, distance: 22.4
click at [779, 440] on div "36px" at bounding box center [851, 428] width 1034 height 31
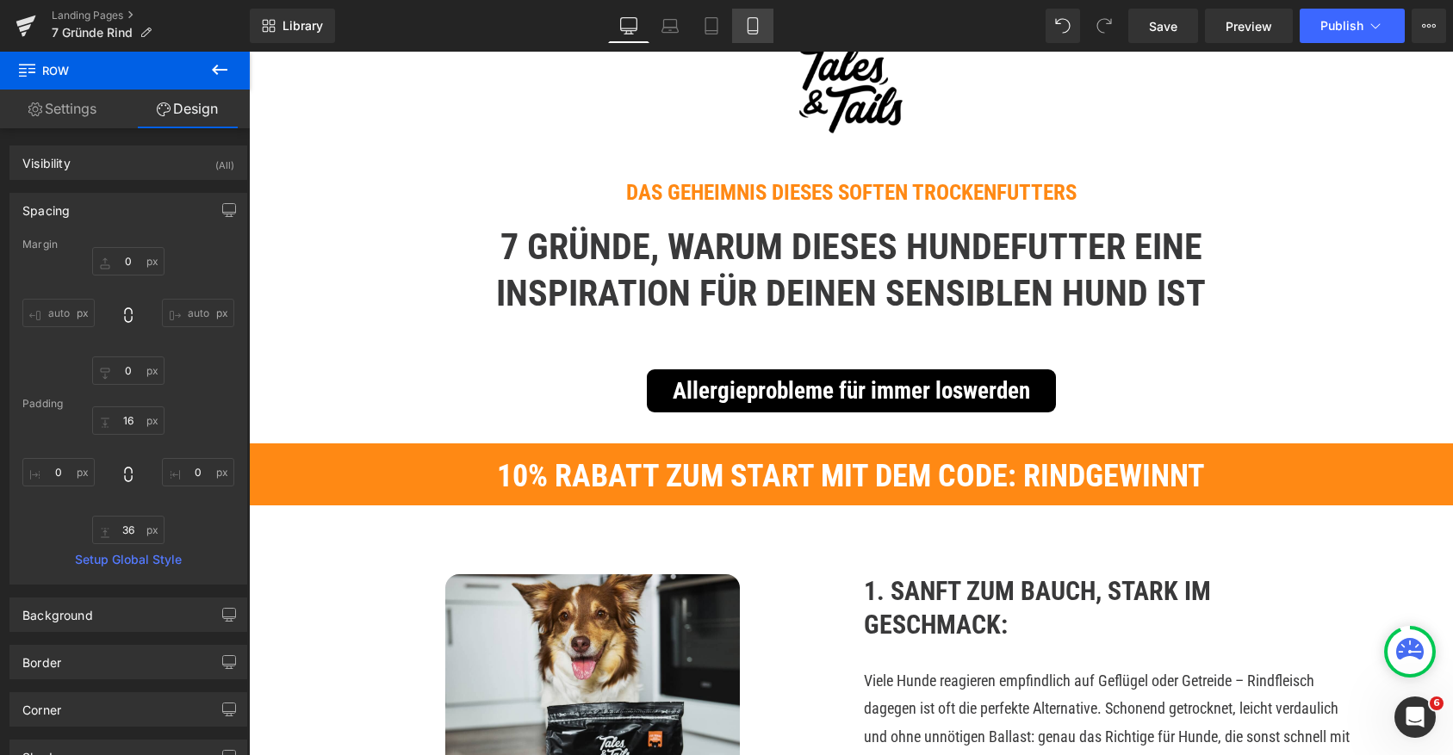
click at [759, 22] on icon at bounding box center [752, 25] width 17 height 17
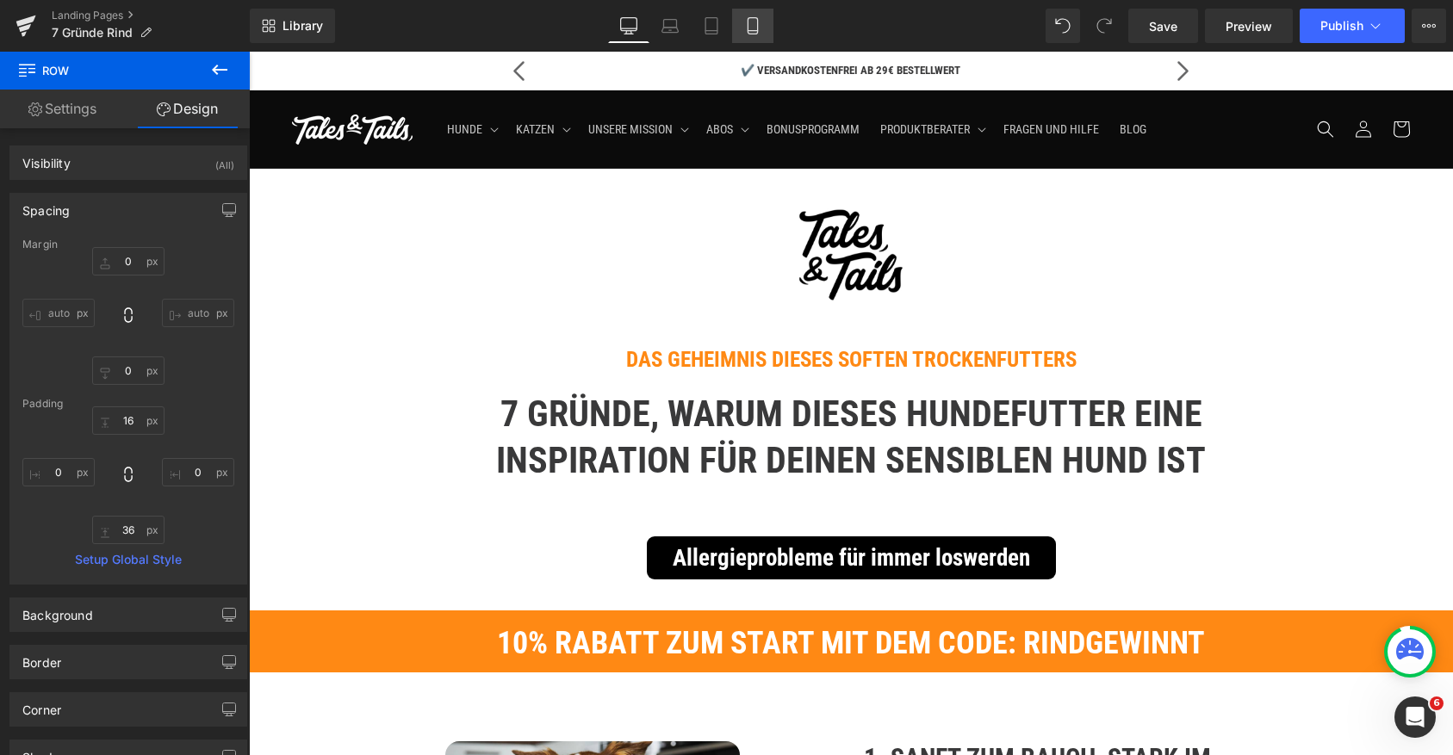
type input "0"
type input "36"
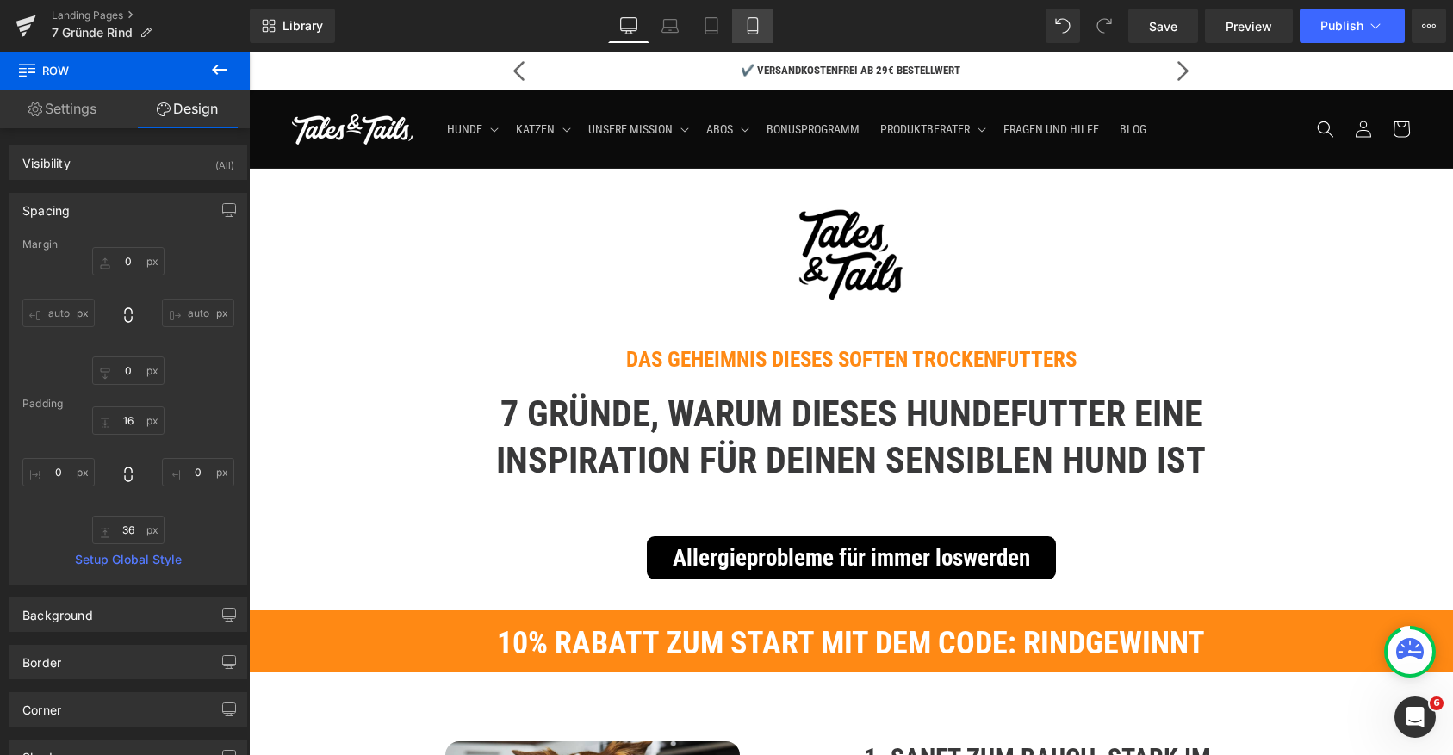
type input "0"
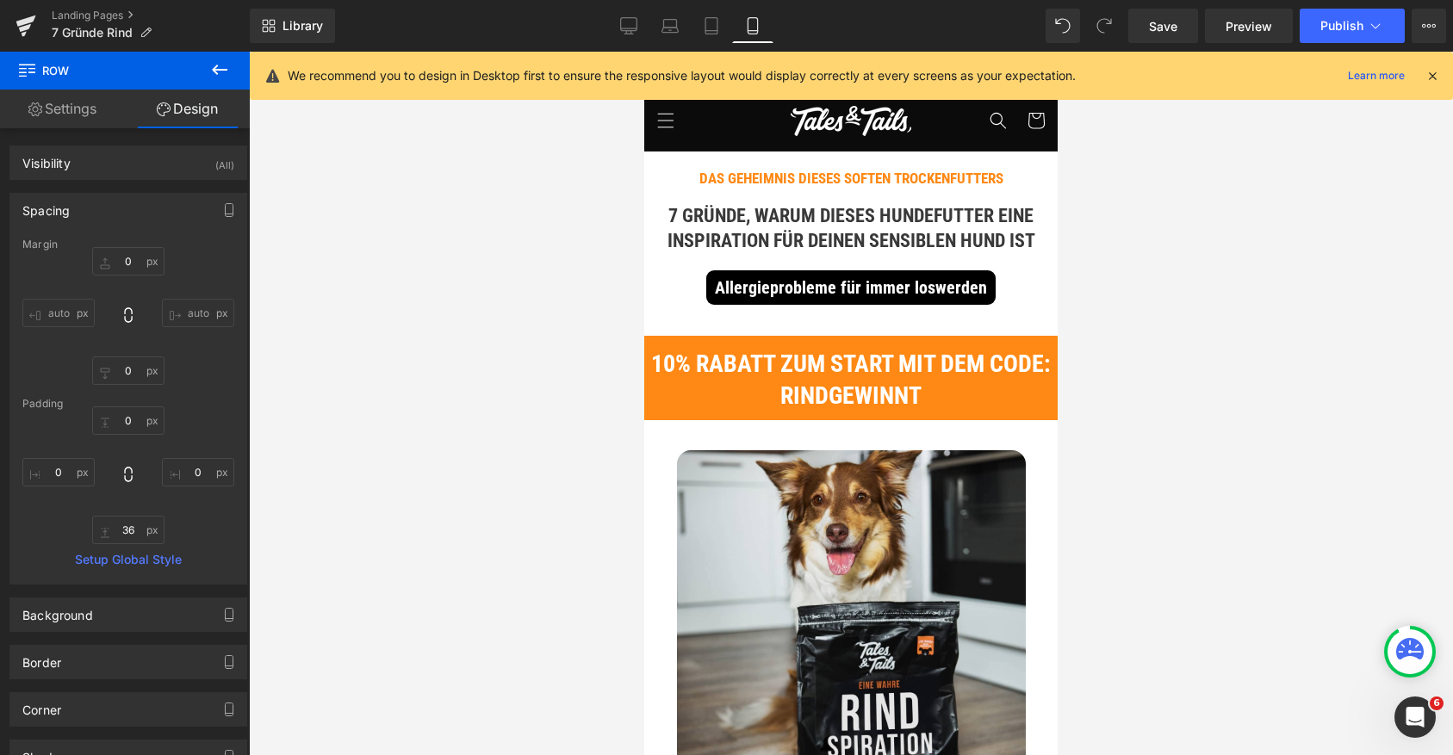
click at [749, 379] on h1 "10% Rabatt zum start mit dem Code: RINDGEWINNT" at bounding box center [850, 380] width 413 height 63
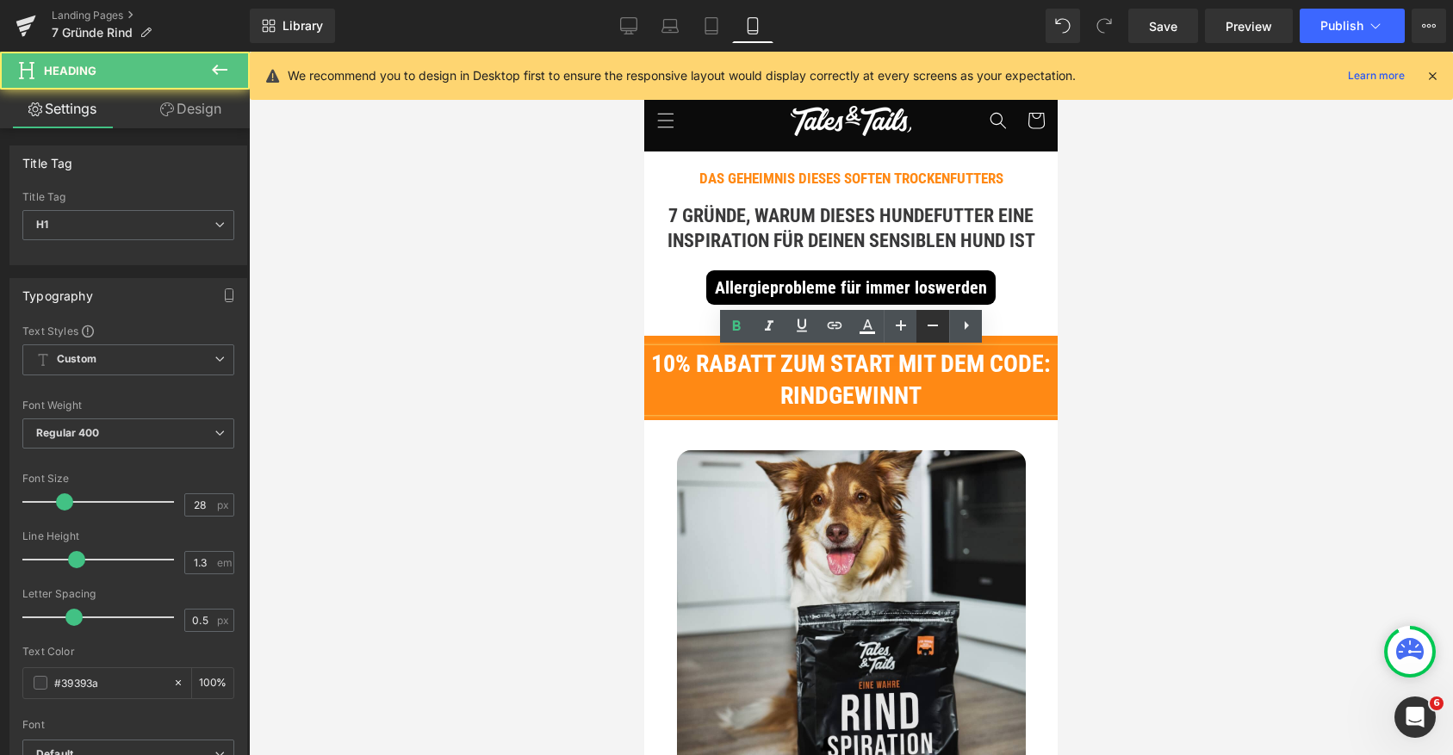
click at [928, 325] on icon at bounding box center [933, 326] width 10 height 2
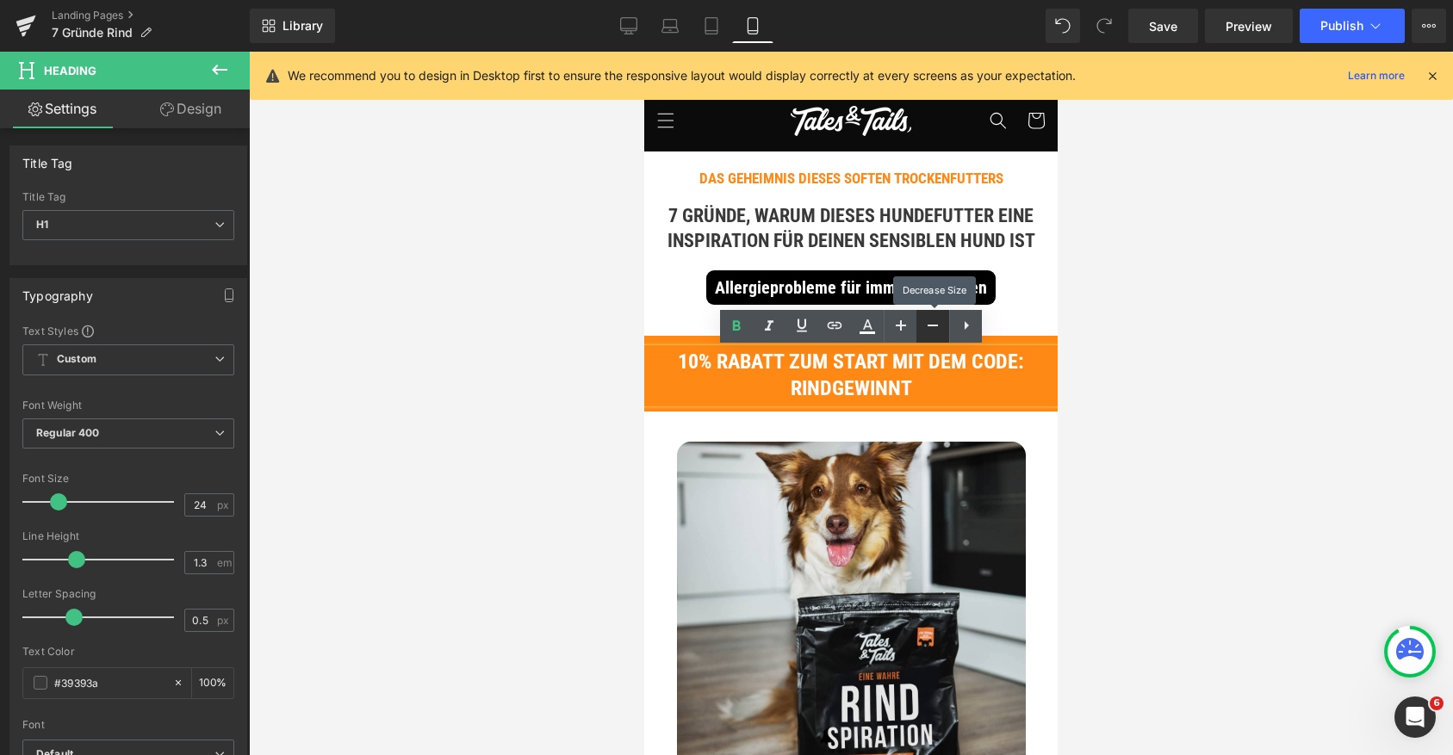
click at [928, 325] on icon at bounding box center [933, 326] width 10 height 2
type input "22"
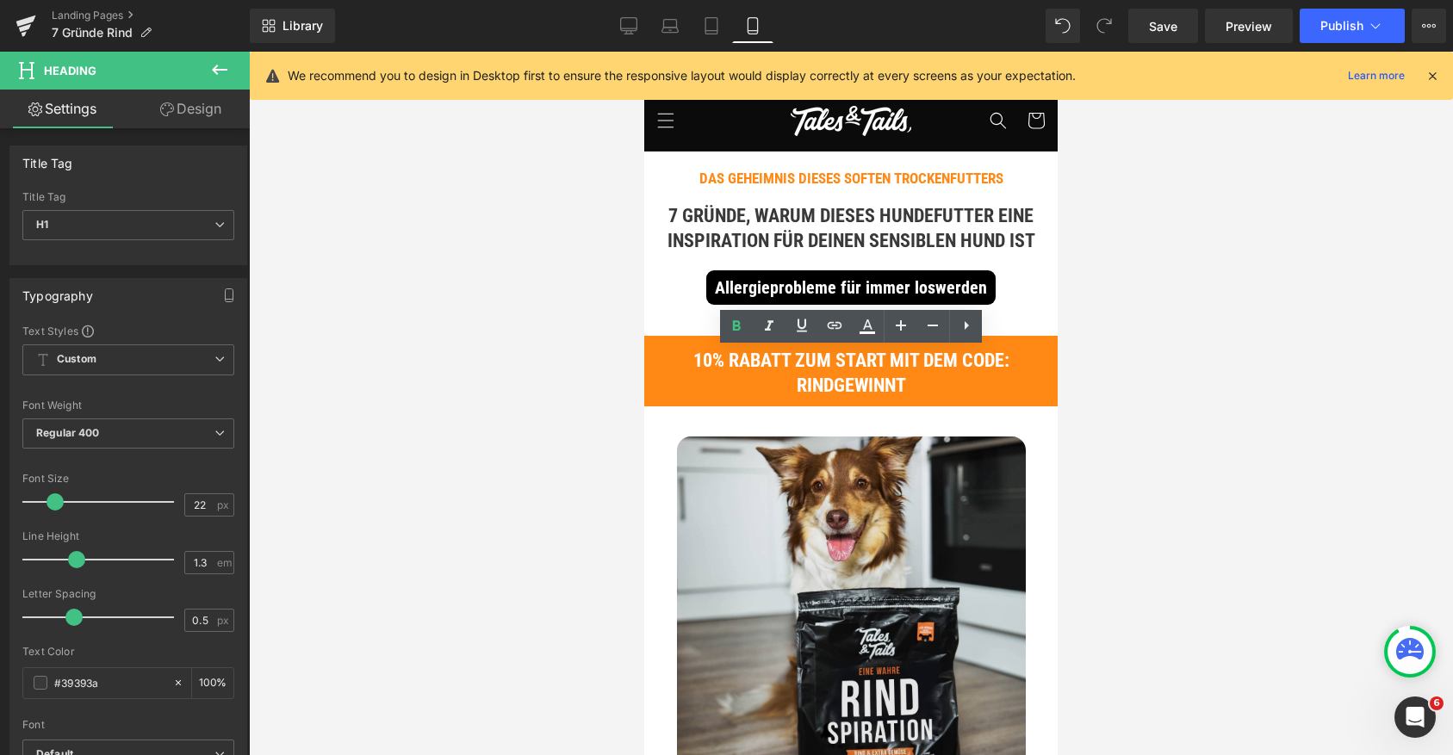
click at [1058, 305] on div at bounding box center [851, 404] width 1204 height 704
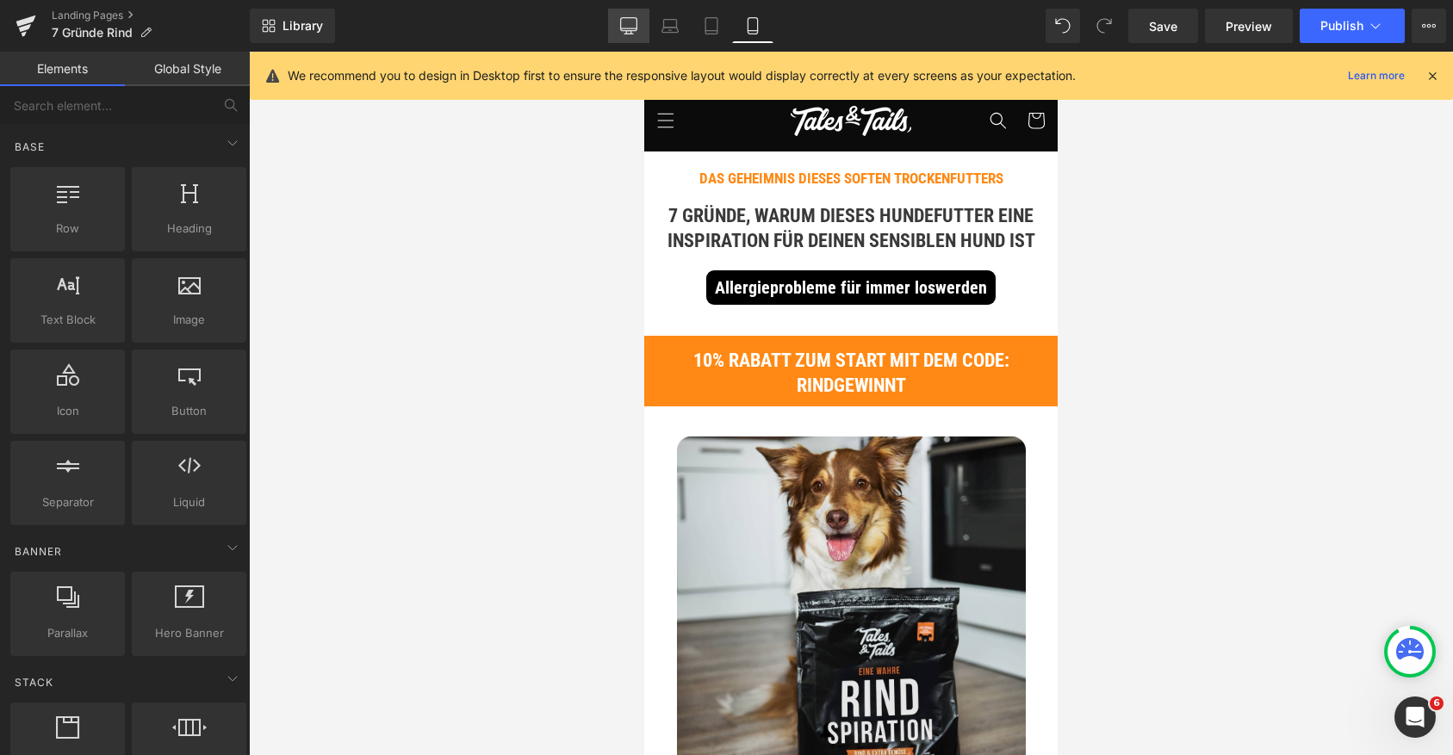
click at [622, 27] on icon at bounding box center [628, 25] width 17 height 17
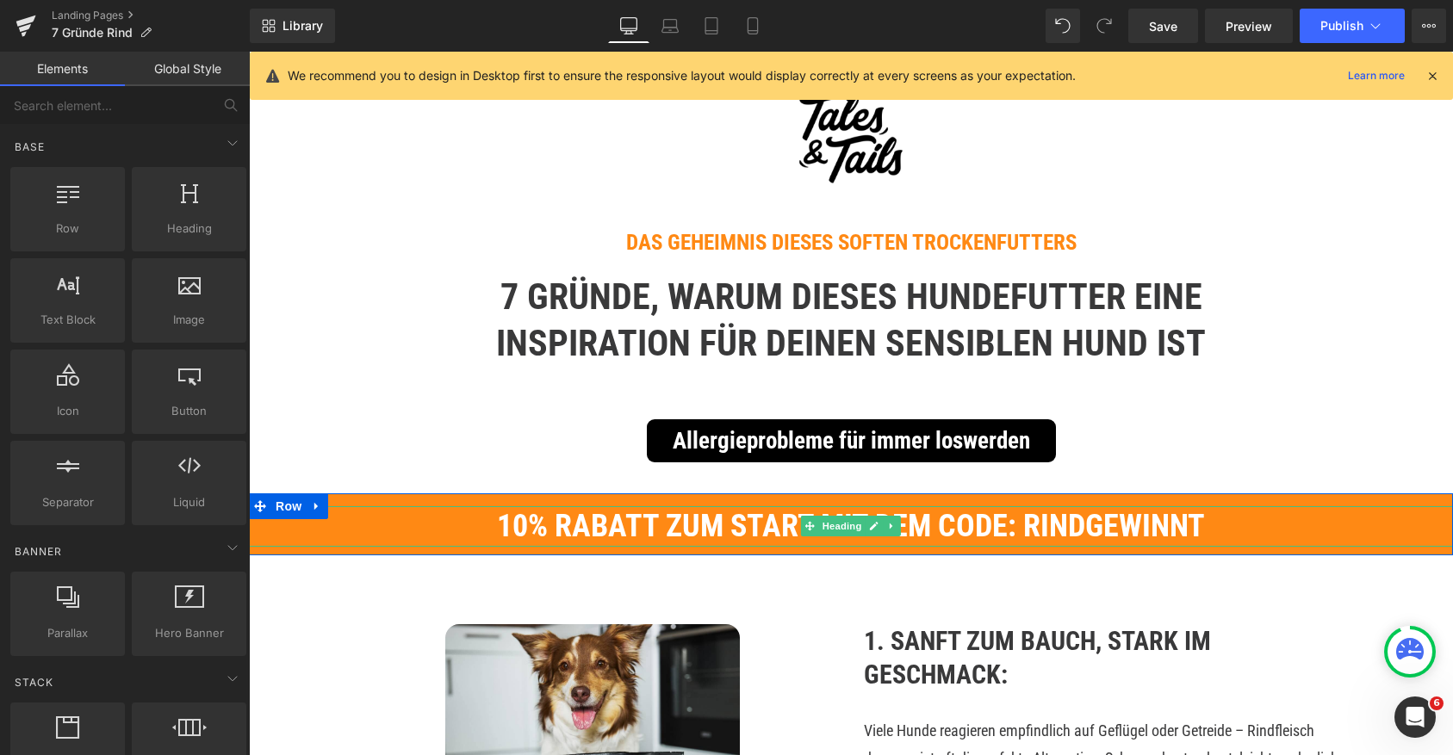
click at [790, 524] on span "10% Rabatt zum start mit dem Code: RINDGEWINNT" at bounding box center [851, 526] width 708 height 36
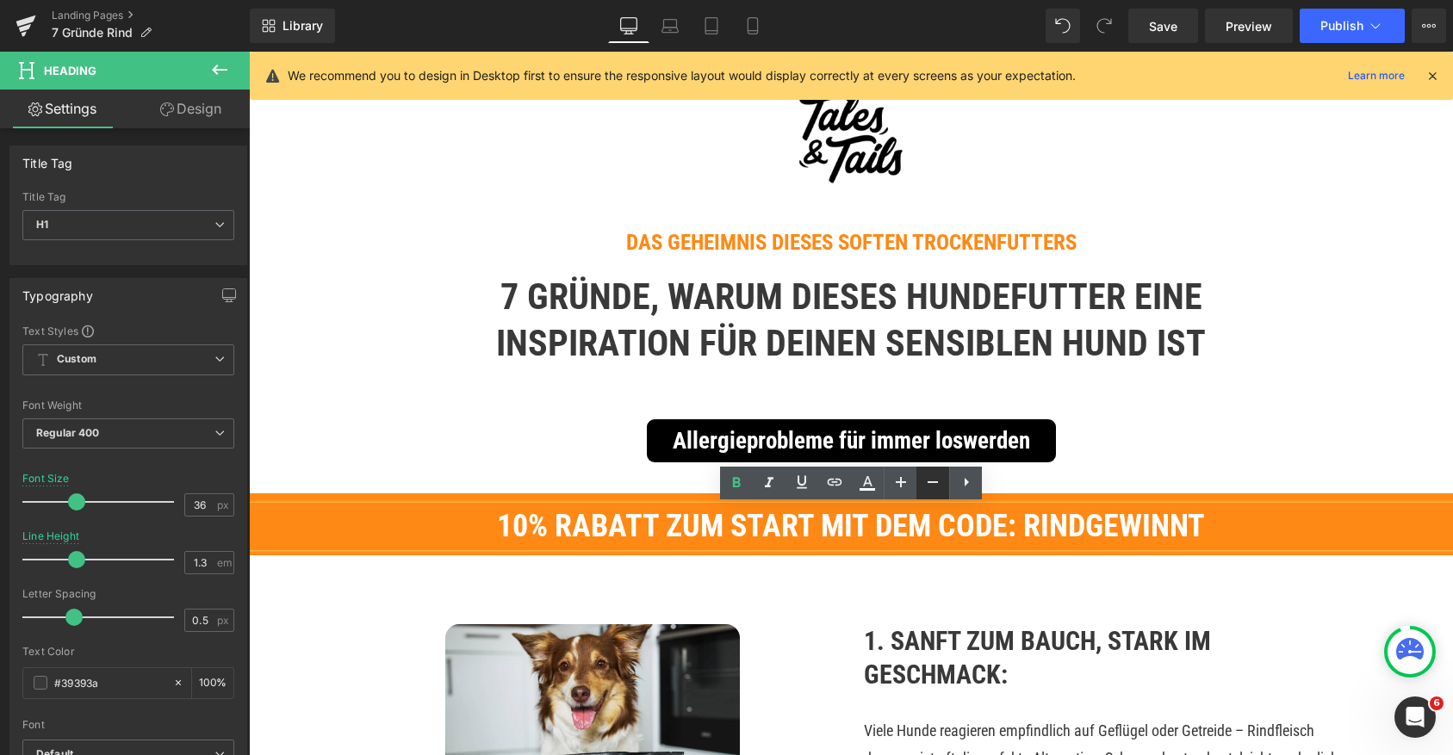
click at [932, 478] on icon at bounding box center [932, 482] width 21 height 21
type input "34"
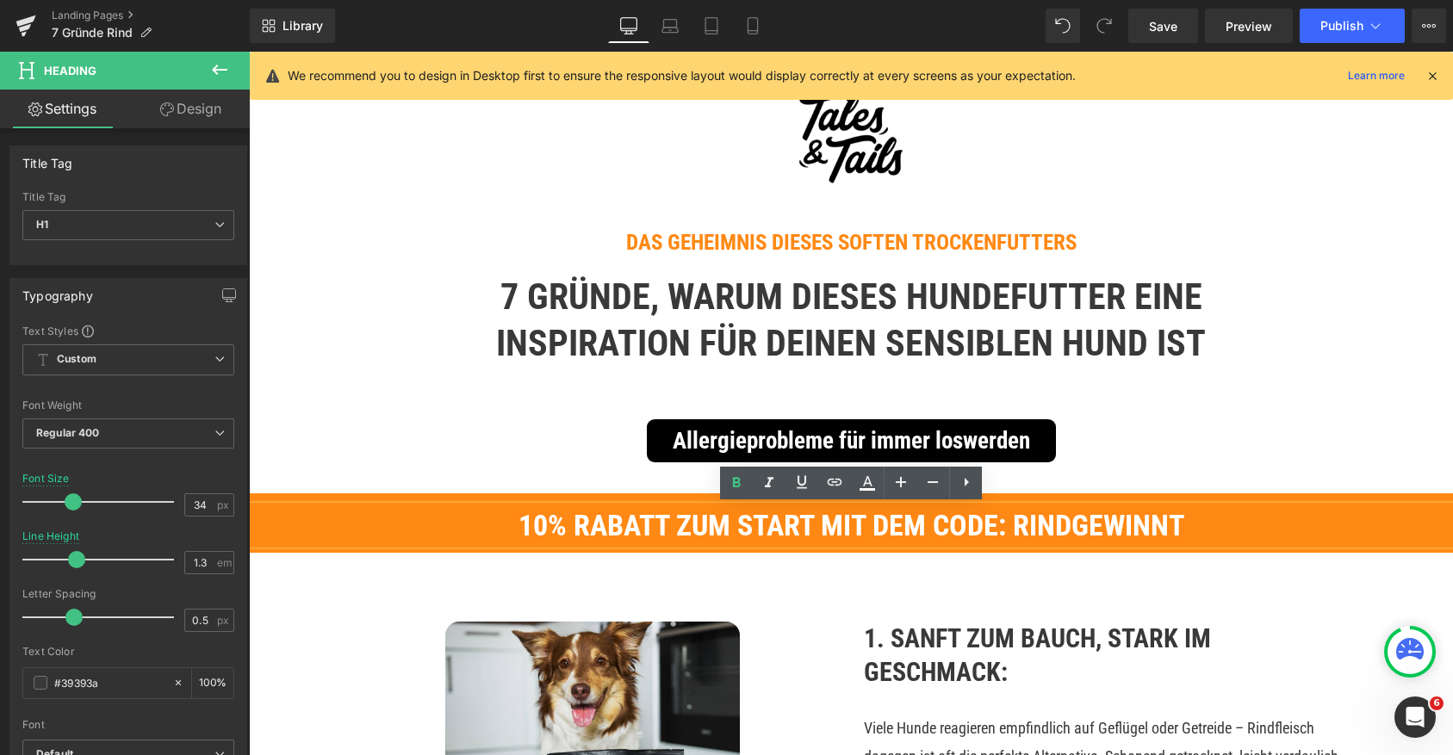
click at [1094, 294] on b "7 Gründe, warum dieses Hundefutter eine INSPIRATION für deinen sensiblen Hund i…" at bounding box center [851, 321] width 710 height 90
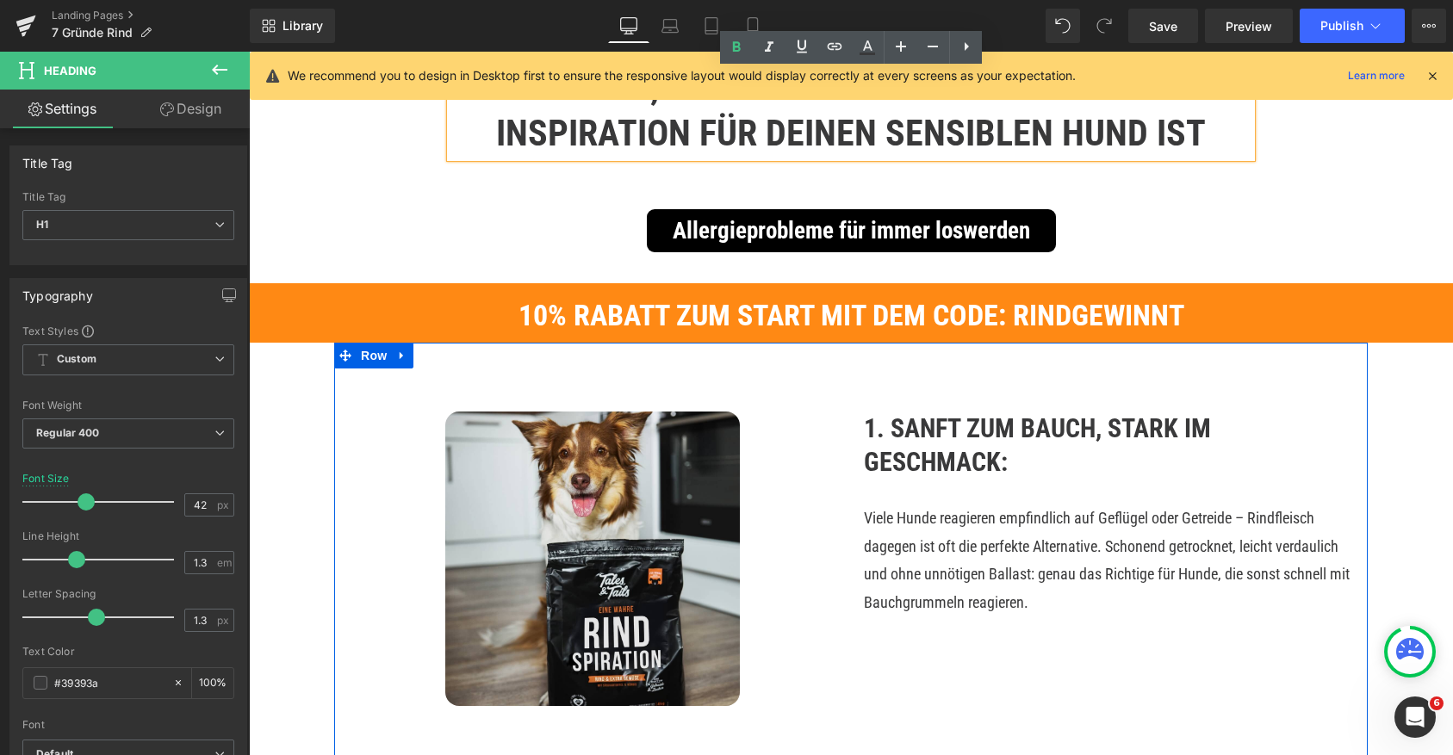
scroll to position [295, 0]
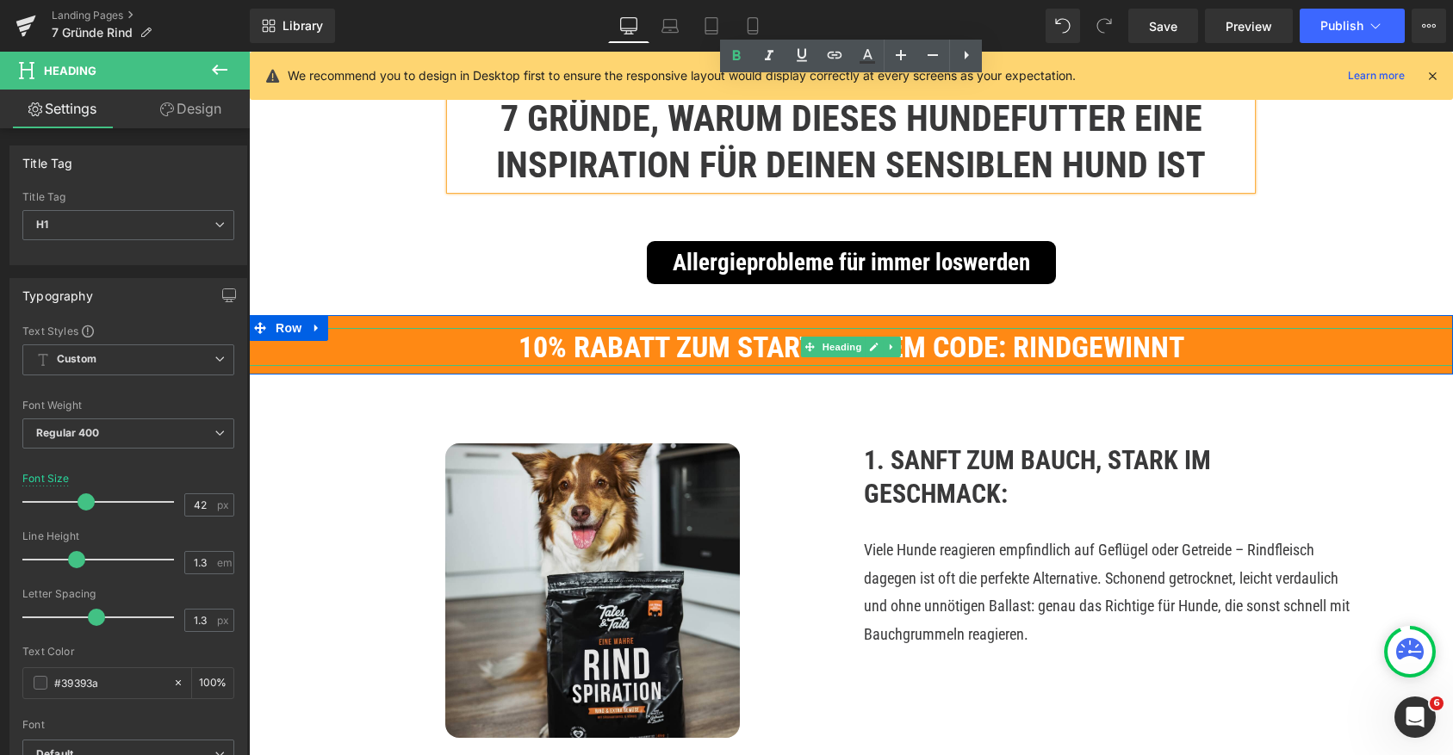
click at [546, 351] on span "10% Rabatt zum start mit dem Code: RINDGEWINNT" at bounding box center [851, 347] width 666 height 34
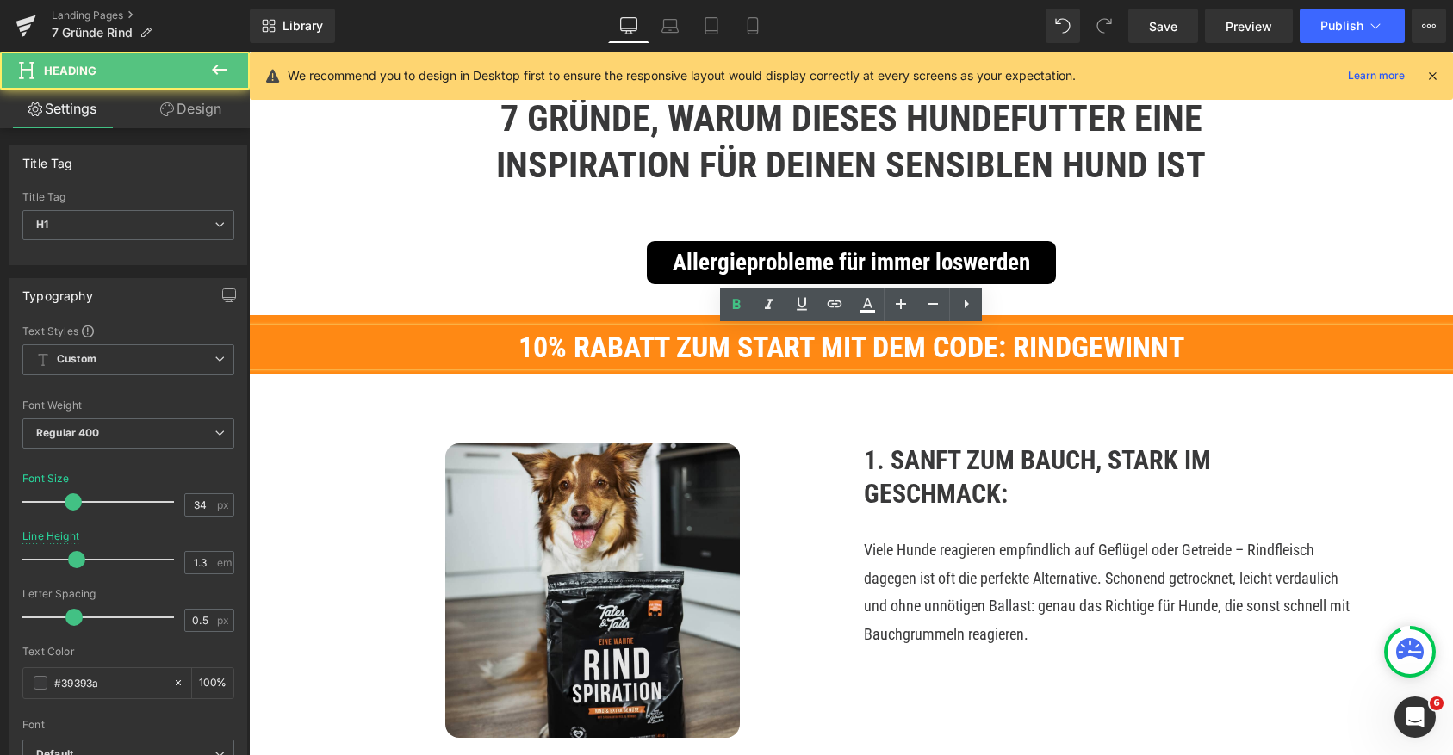
click at [519, 351] on span "10% Rabatt zum start mit dem Code: RINDGEWINNT" at bounding box center [851, 347] width 666 height 34
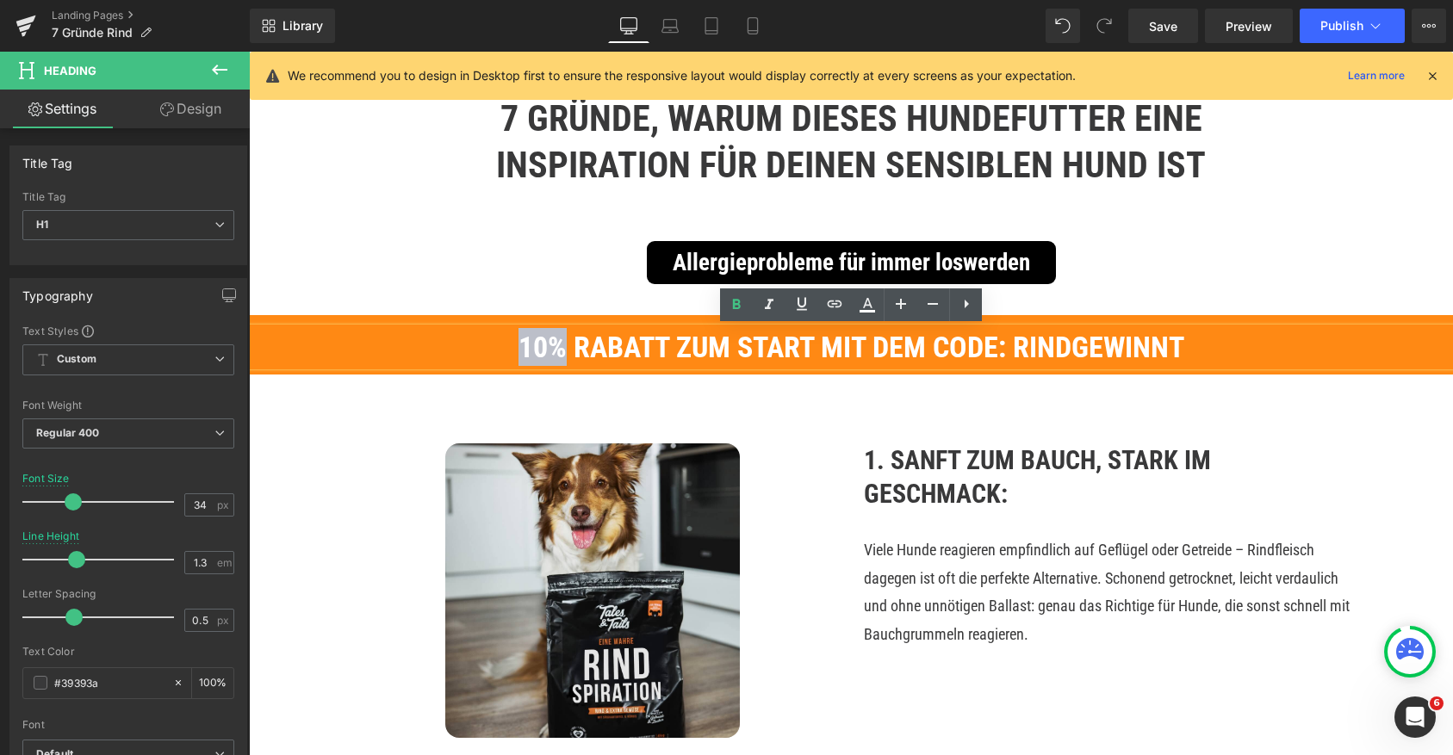
drag, startPoint x: 561, startPoint y: 351, endPoint x: 510, endPoint y: 351, distance: 50.8
click at [510, 351] on h1 "10% Rabatt zum start mit dem Code: RINDGEWINNT" at bounding box center [851, 347] width 1204 height 38
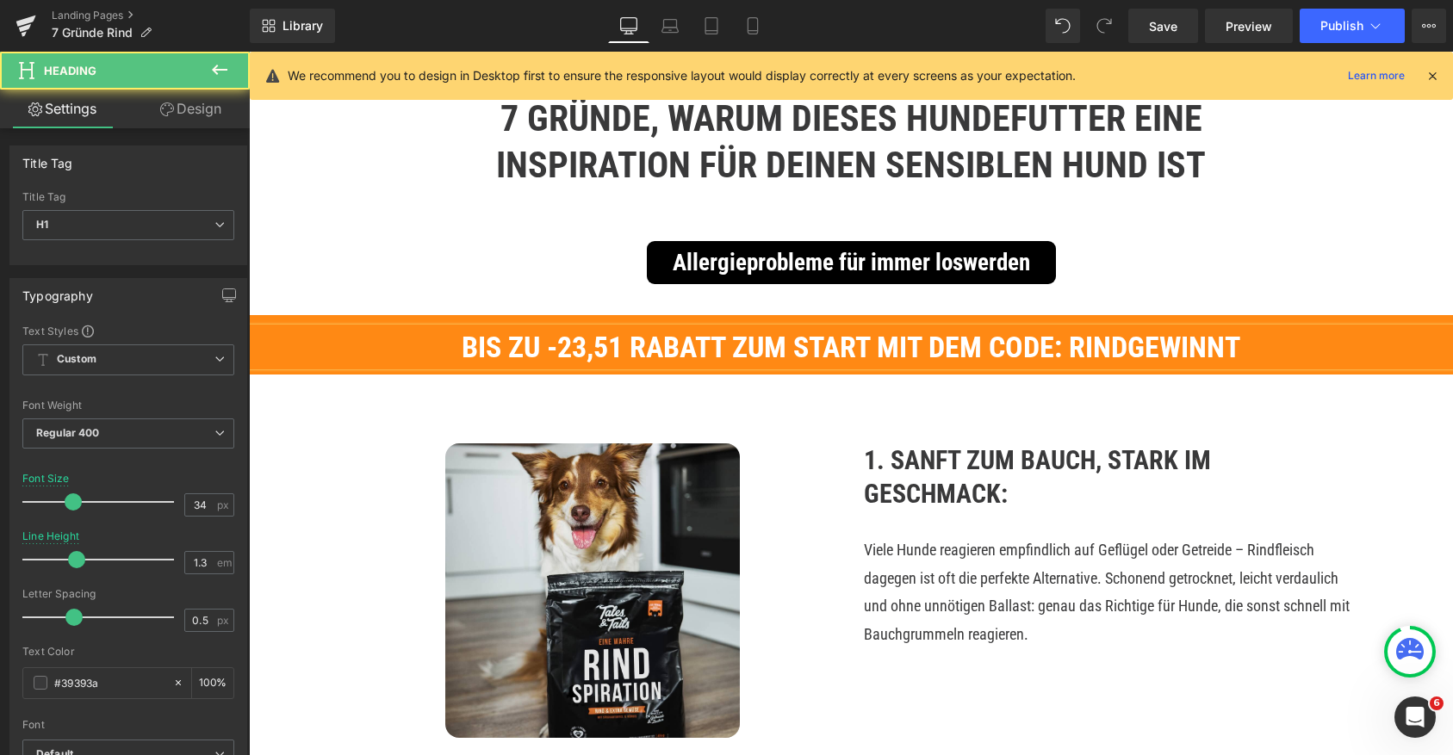
click at [754, 352] on span "Bis zu -23,51 Rabatt zum start mit dem Code: RINDGEWINNT" at bounding box center [851, 347] width 779 height 34
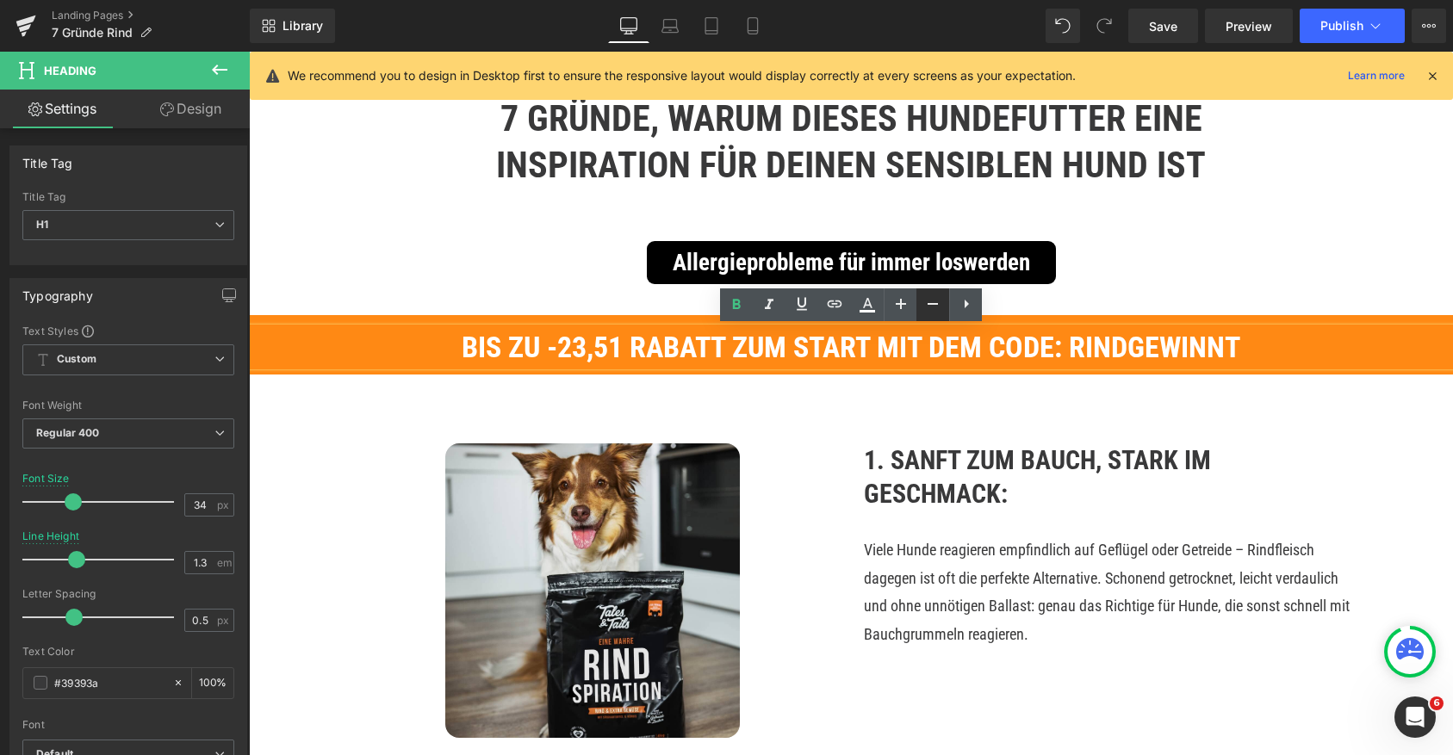
click at [933, 308] on icon at bounding box center [932, 304] width 21 height 21
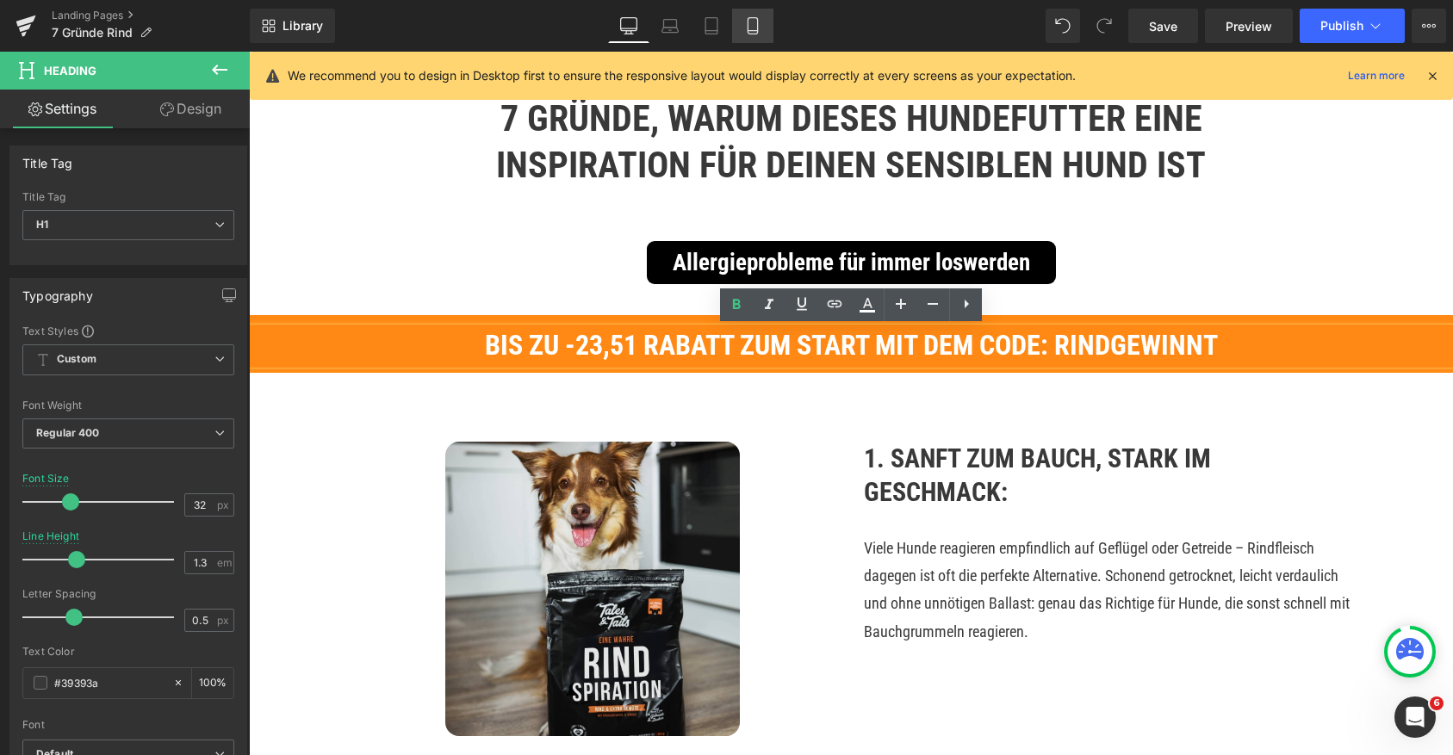
click at [752, 29] on icon at bounding box center [752, 25] width 17 height 17
type input "22"
type input "100"
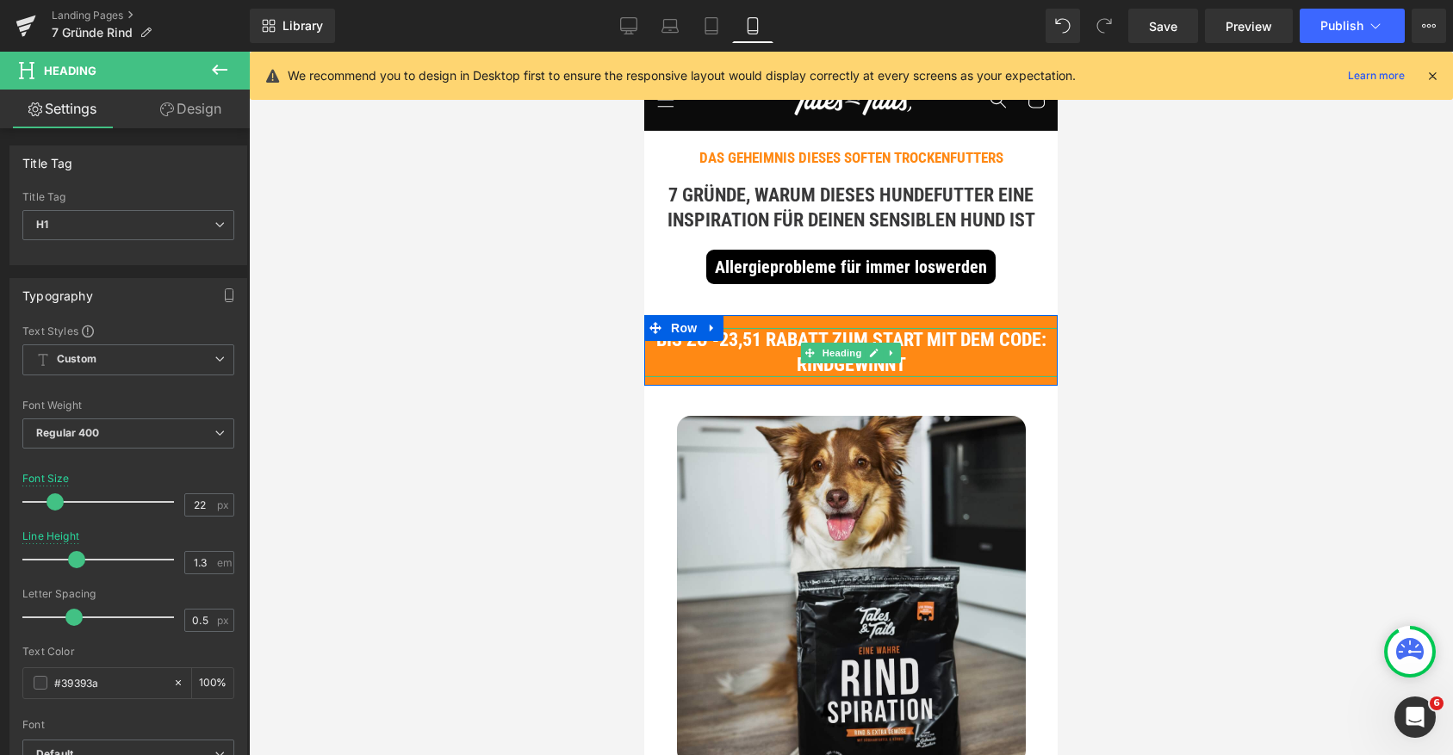
click at [771, 348] on span "Bis zu -23,51 Rabatt zum start mit dem Code: RINDGEWINNT" at bounding box center [851, 352] width 390 height 47
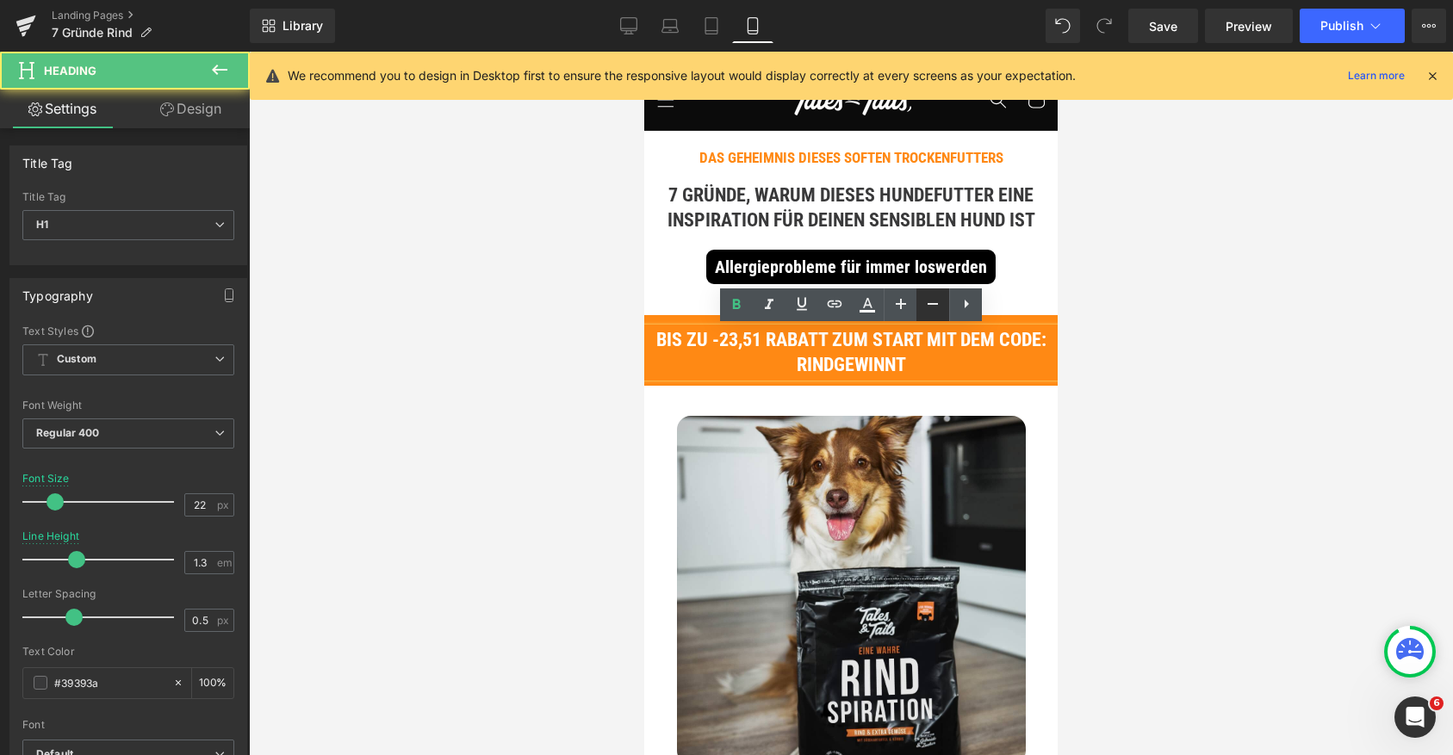
click at [934, 303] on icon at bounding box center [932, 304] width 21 height 21
type input "20"
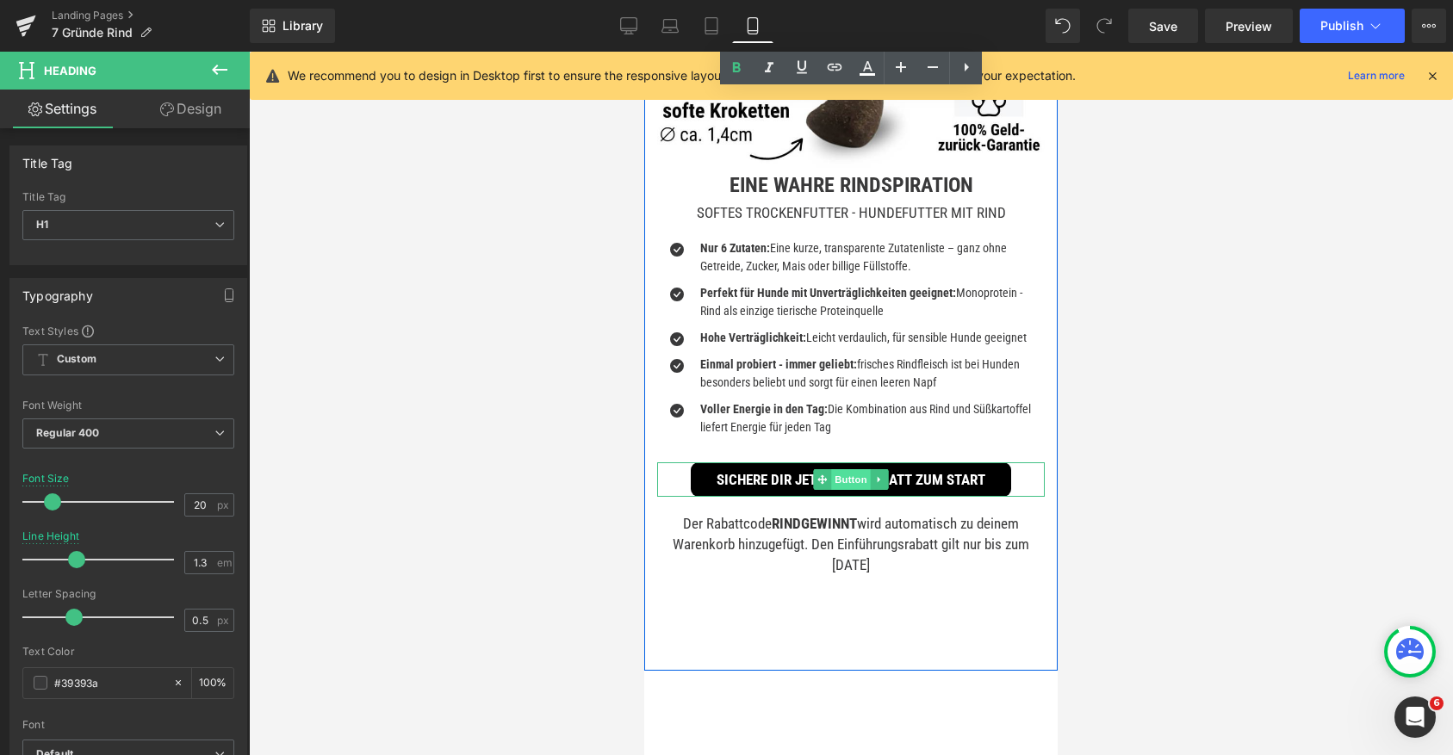
scroll to position [5169, 0]
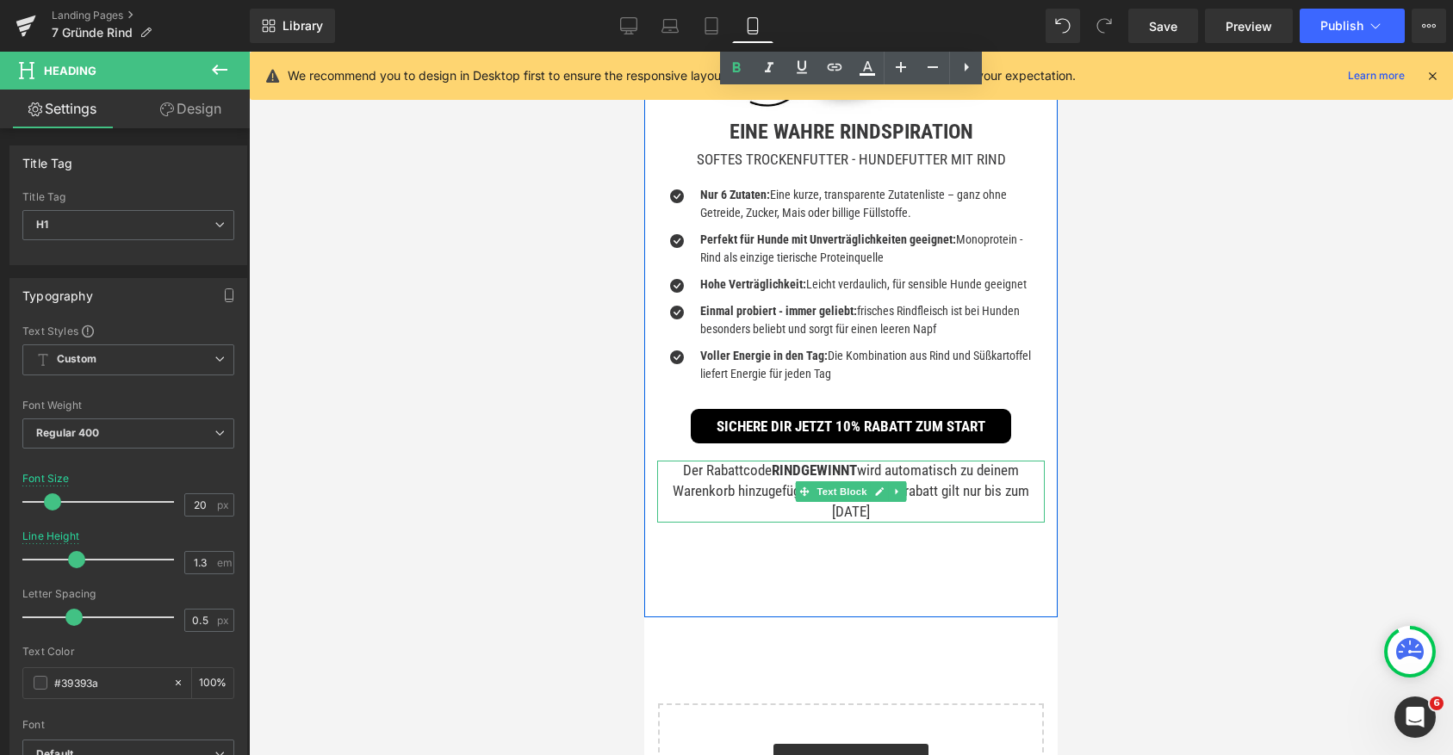
click at [680, 461] on p "Der Rabattcode RINDGEWINNT wird automatisch zu deinem Warenkorb hinzugefügt. De…" at bounding box center [851, 491] width 388 height 61
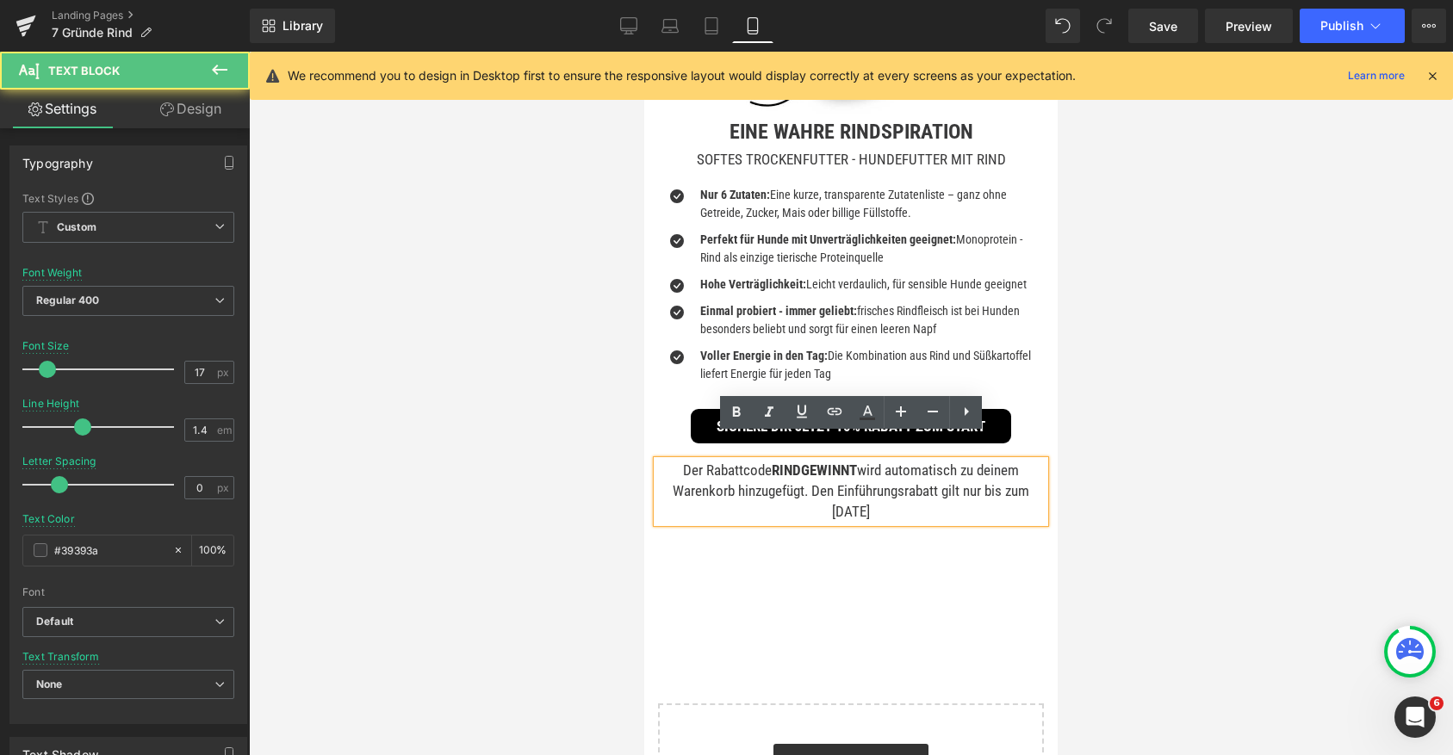
click at [829, 464] on p "Der Rabattcode RINDGEWINNT wird automatisch zu deinem Warenkorb hinzugefügt. De…" at bounding box center [851, 491] width 388 height 61
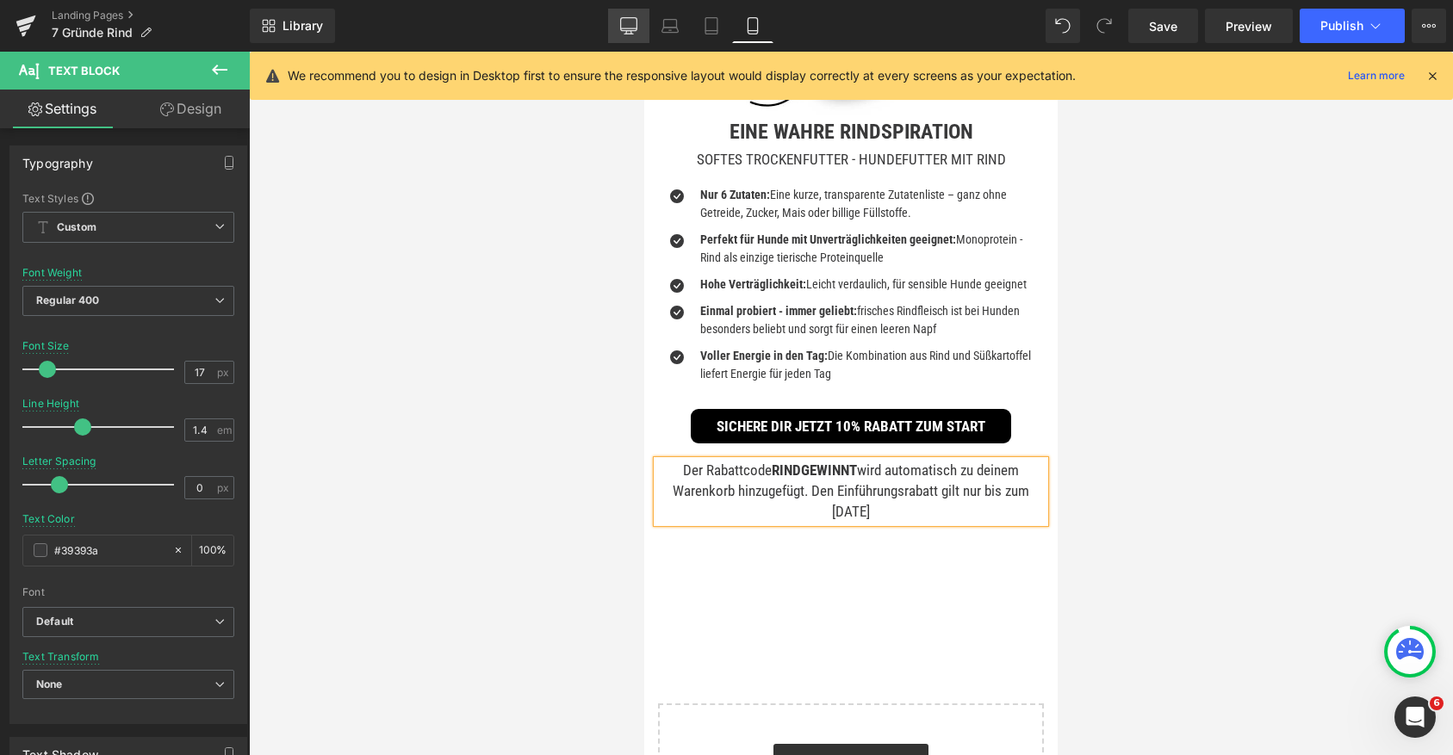
click at [618, 40] on link "Desktop" at bounding box center [628, 26] width 41 height 34
type input "20"
type input "1.8"
type input "100"
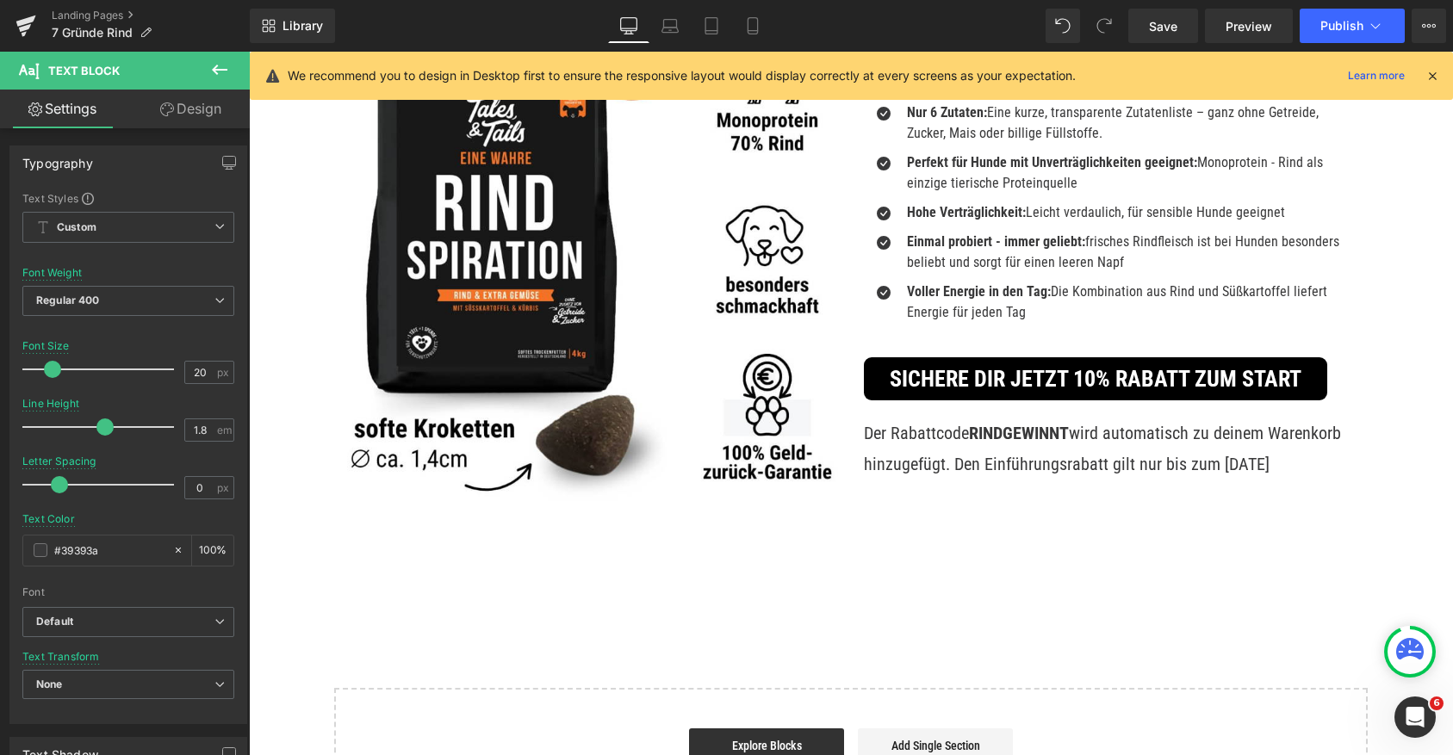
scroll to position [3536, 0]
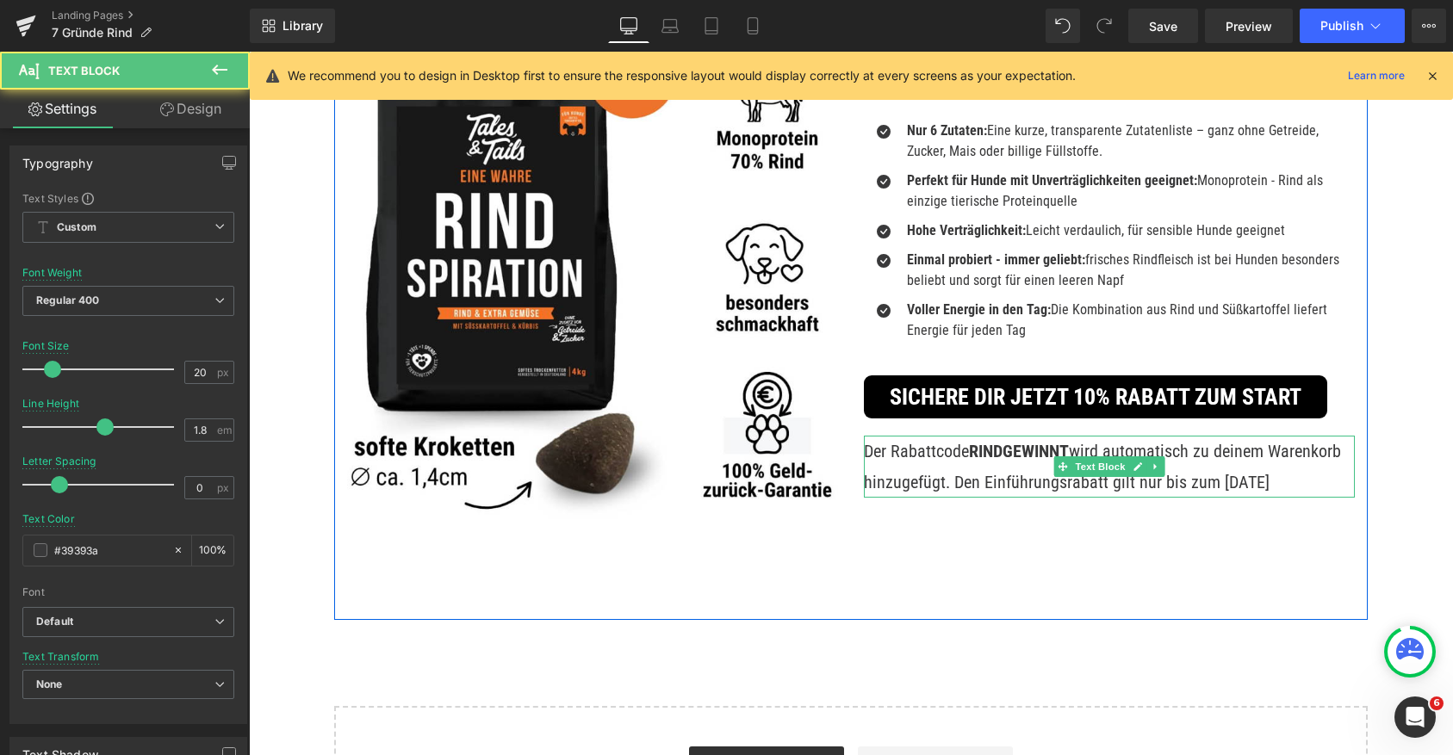
click at [975, 484] on p "Der Rabattcode RINDGEWINNT wird automatisch zu deinem Warenkorb hinzugefügt. De…" at bounding box center [1109, 467] width 491 height 62
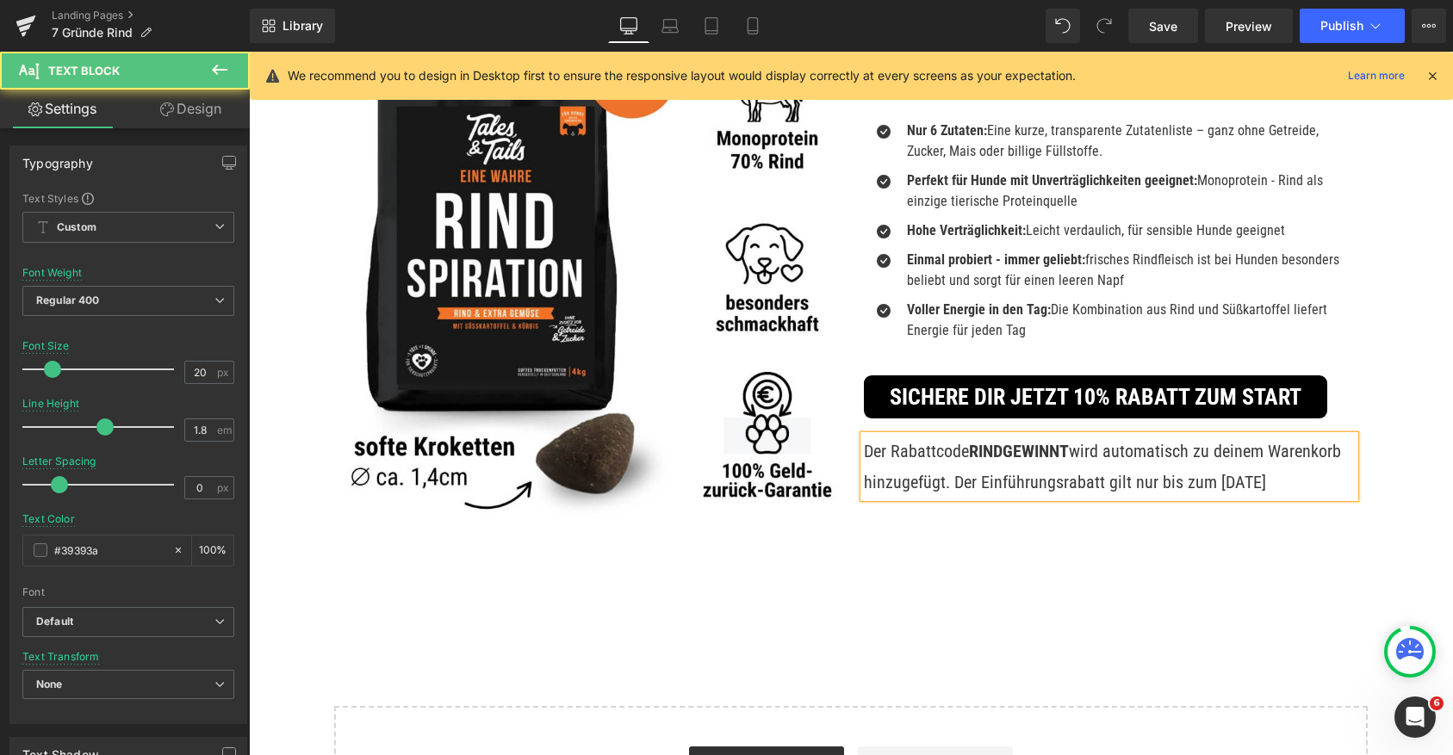
click at [1288, 484] on p "Der Rabattcode RINDGEWINNT wird automatisch zu deinem Warenkorb hinzugefügt. De…" at bounding box center [1109, 467] width 491 height 62
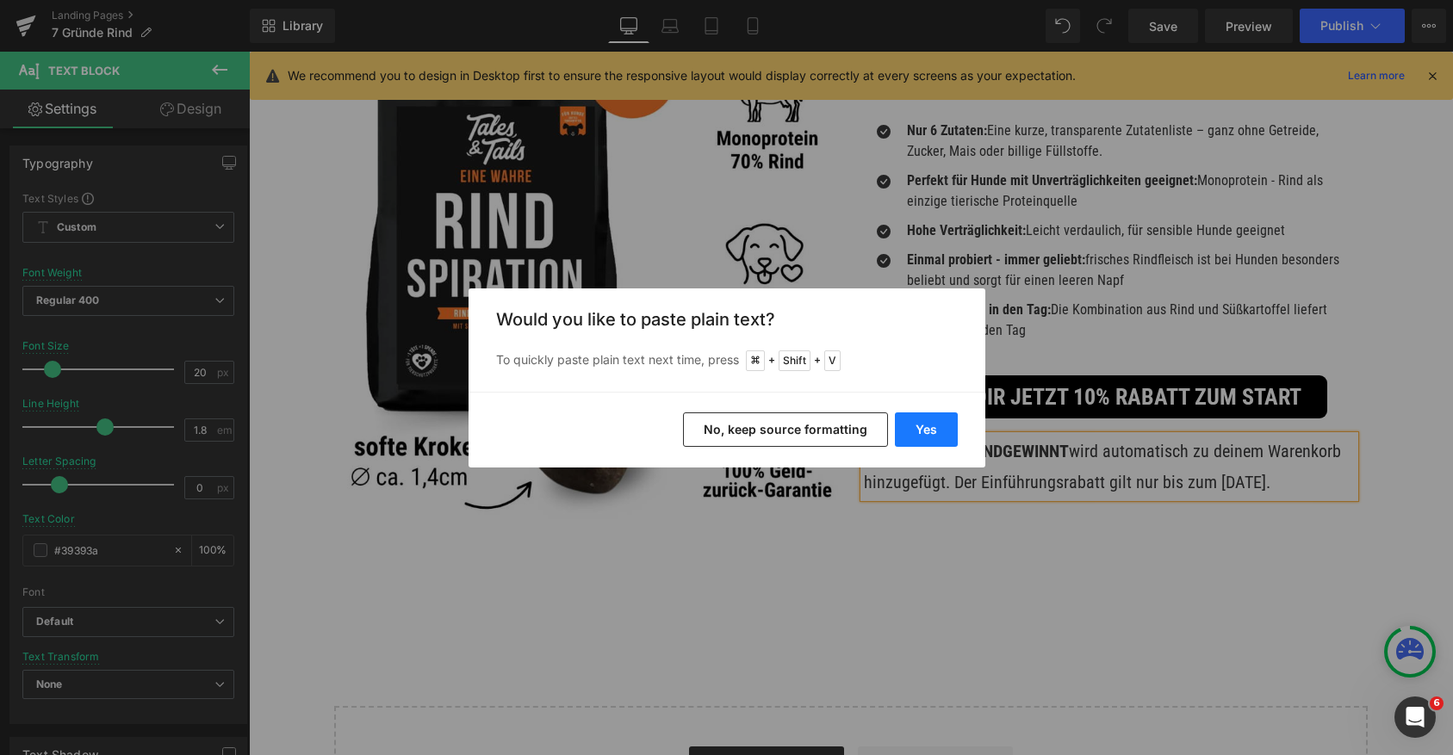
click at [934, 423] on button "Yes" at bounding box center [926, 430] width 63 height 34
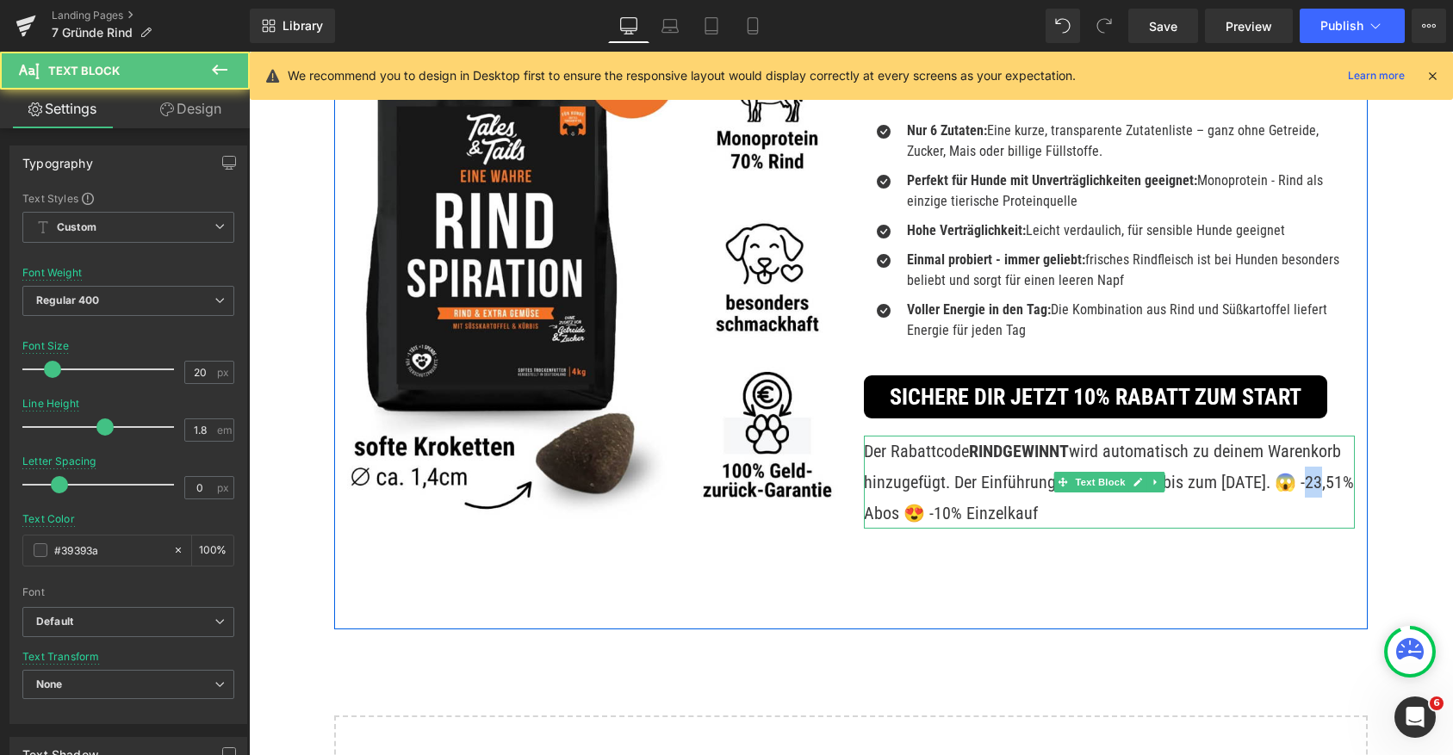
drag, startPoint x: 1291, startPoint y: 473, endPoint x: 1302, endPoint y: 489, distance: 19.8
click at [1302, 489] on p "Der Rabattcode RINDGEWINNT wird automatisch zu deinem Warenkorb hinzugefügt. De…" at bounding box center [1109, 482] width 491 height 93
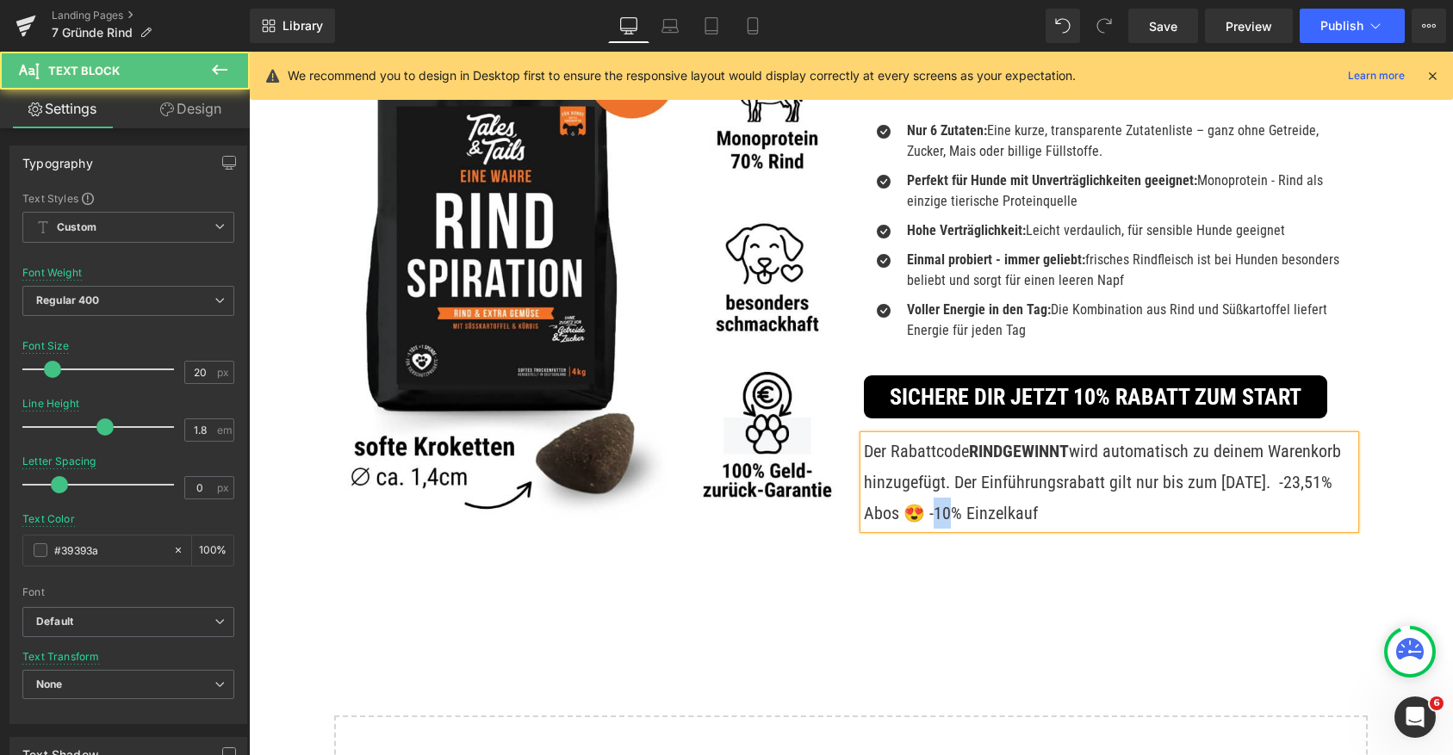
drag, startPoint x: 920, startPoint y: 515, endPoint x: 903, endPoint y: 516, distance: 16.4
click at [903, 516] on p "Der Rabattcode RINDGEWINNT wird automatisch zu deinem Warenkorb hinzugefügt. De…" at bounding box center [1109, 482] width 491 height 93
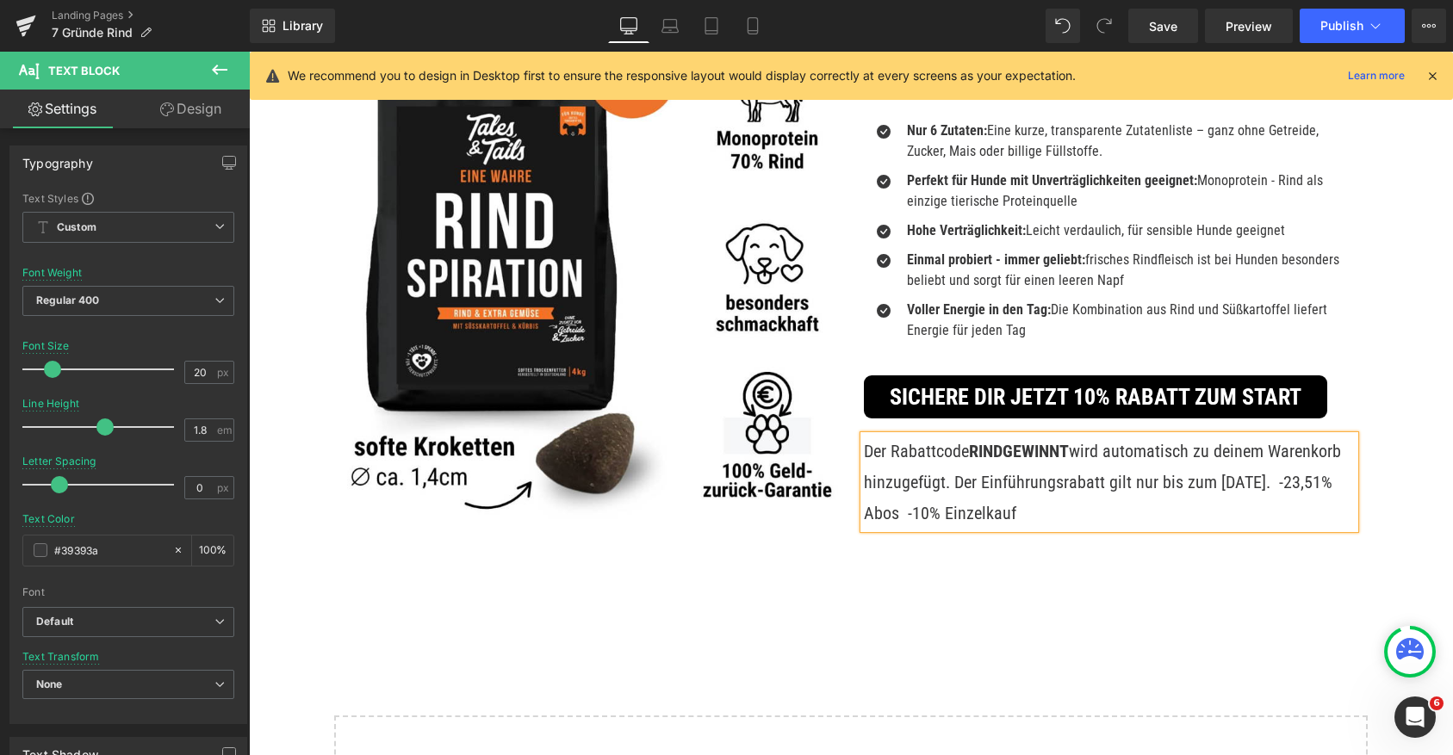
click at [1291, 481] on p "Der Rabattcode RINDGEWINNT wird automatisch zu deinem Warenkorb hinzugefügt. De…" at bounding box center [1109, 482] width 491 height 93
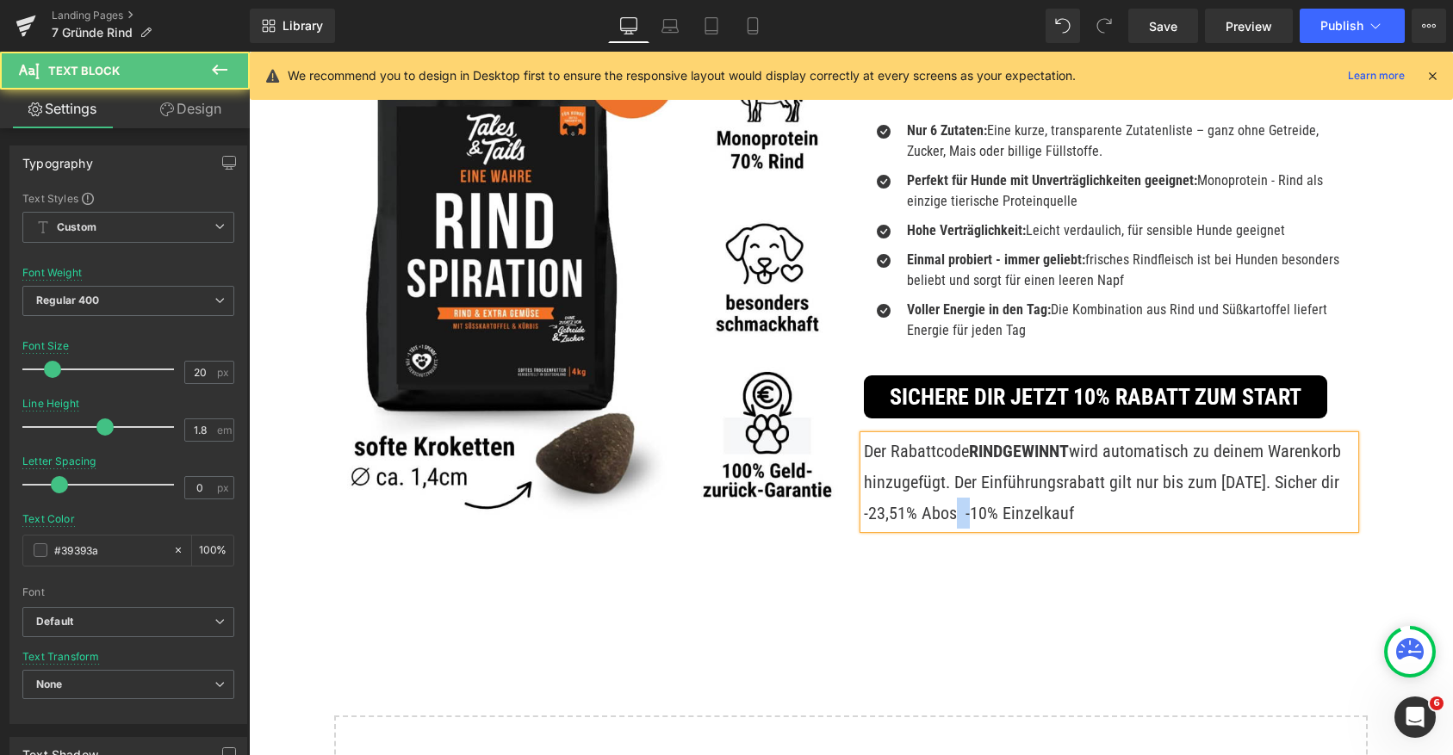
drag, startPoint x: 976, startPoint y: 511, endPoint x: 950, endPoint y: 511, distance: 25.8
click at [950, 511] on p "Der Rabattcode RINDGEWINNT wird automatisch zu deinem Warenkorb hinzugefügt. De…" at bounding box center [1109, 482] width 491 height 93
drag, startPoint x: 978, startPoint y: 512, endPoint x: 947, endPoint y: 512, distance: 31.9
click at [947, 512] on p "Der Rabattcode RINDGEWINNT wird automatisch zu deinem Warenkorb hinzugefügt. De…" at bounding box center [1109, 482] width 491 height 93
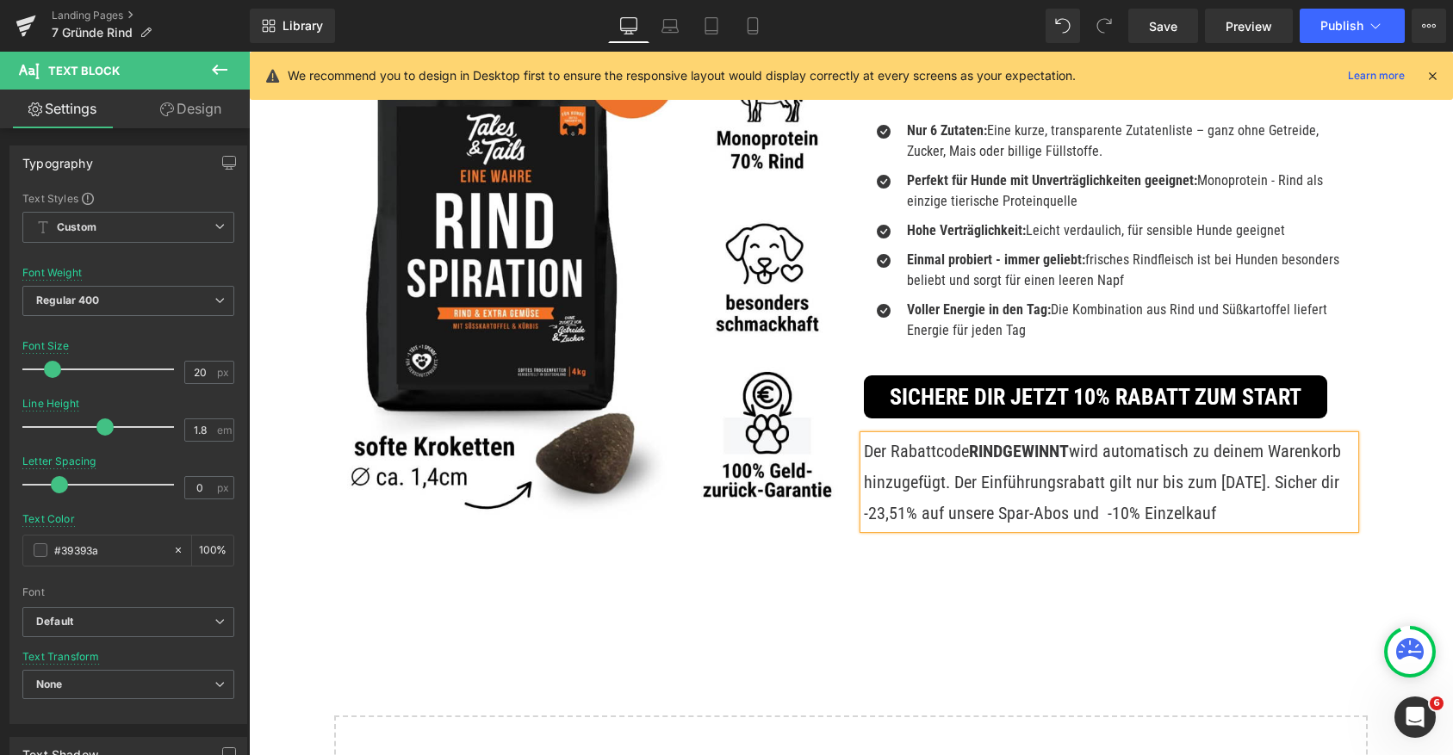
click at [1166, 514] on p "Der Rabattcode RINDGEWINNT wird automatisch zu deinem Warenkorb hinzugefügt. De…" at bounding box center [1109, 482] width 491 height 93
click at [934, 529] on p "Der Rabattcode RINDGEWINNT wird automatisch zu deinem Warenkorb hinzugefügt. De…" at bounding box center [1109, 482] width 491 height 93
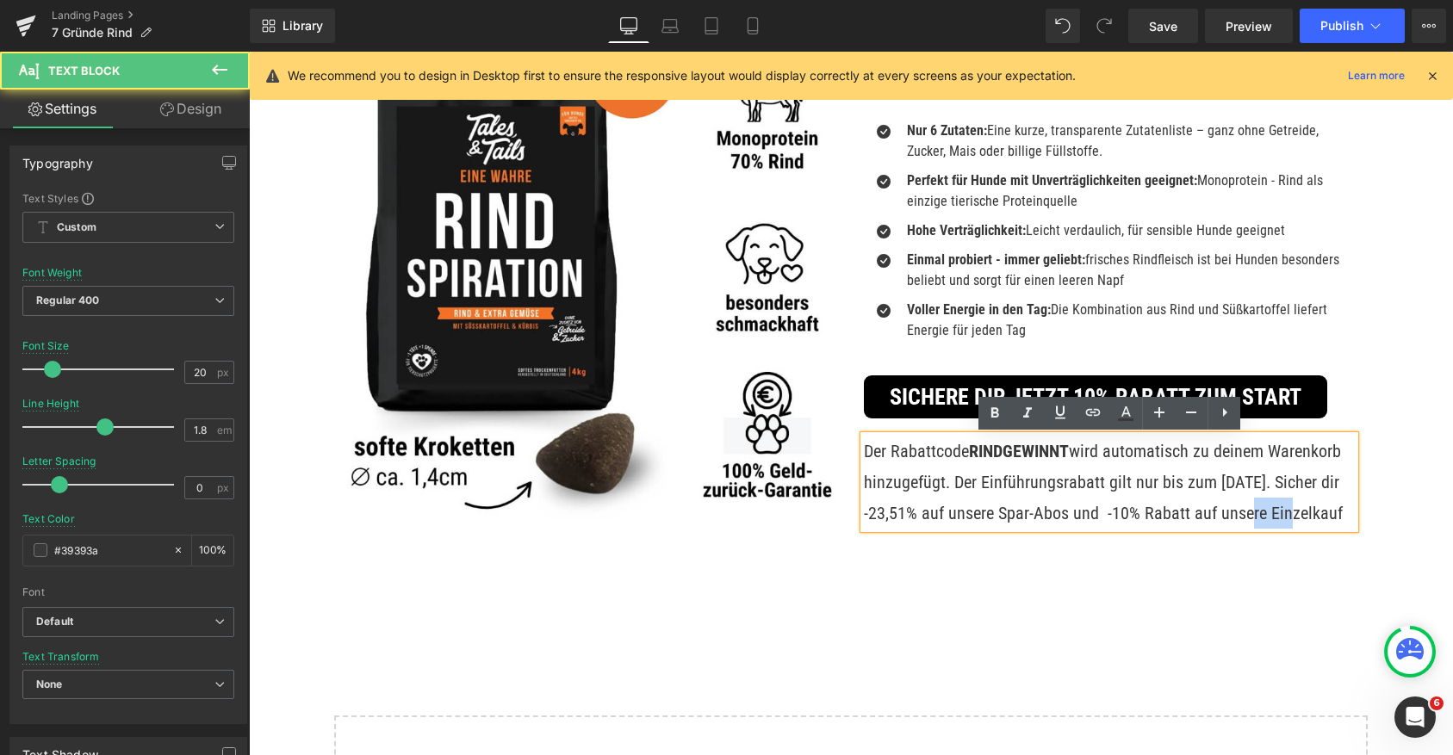
drag, startPoint x: 1287, startPoint y: 515, endPoint x: 1239, endPoint y: 515, distance: 47.4
click at [1239, 515] on p "Der Rabattcode RINDGEWINNT wird automatisch zu deinem Warenkorb hinzugefügt. De…" at bounding box center [1109, 482] width 491 height 93
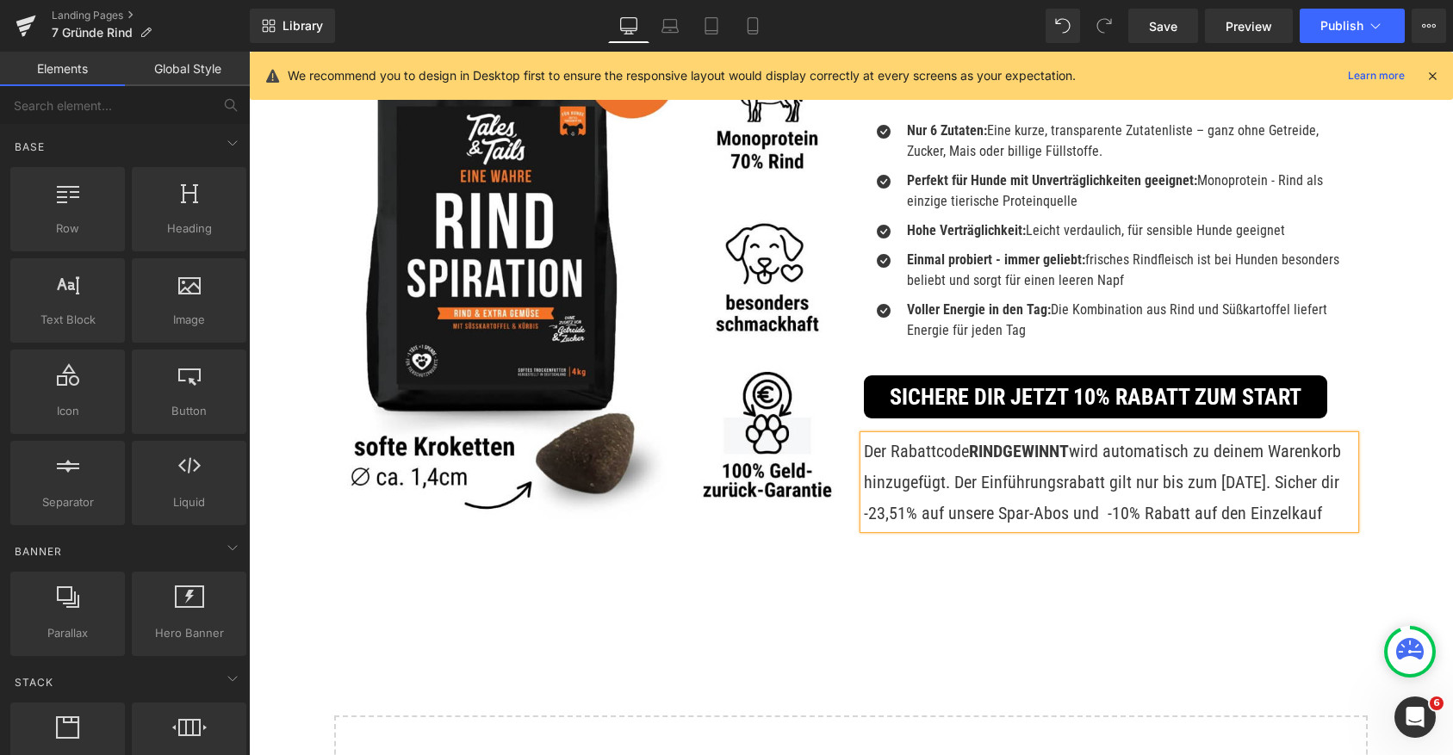
click at [249, 52] on lt-div at bounding box center [249, 52] width 0 height 0
select select "de-de"
click at [1065, 504] on p "Der Rabattcode RINDGEWINNT wird automatisch zu deinem Warenkorb hinzugefügt. De…" at bounding box center [1109, 482] width 491 height 93
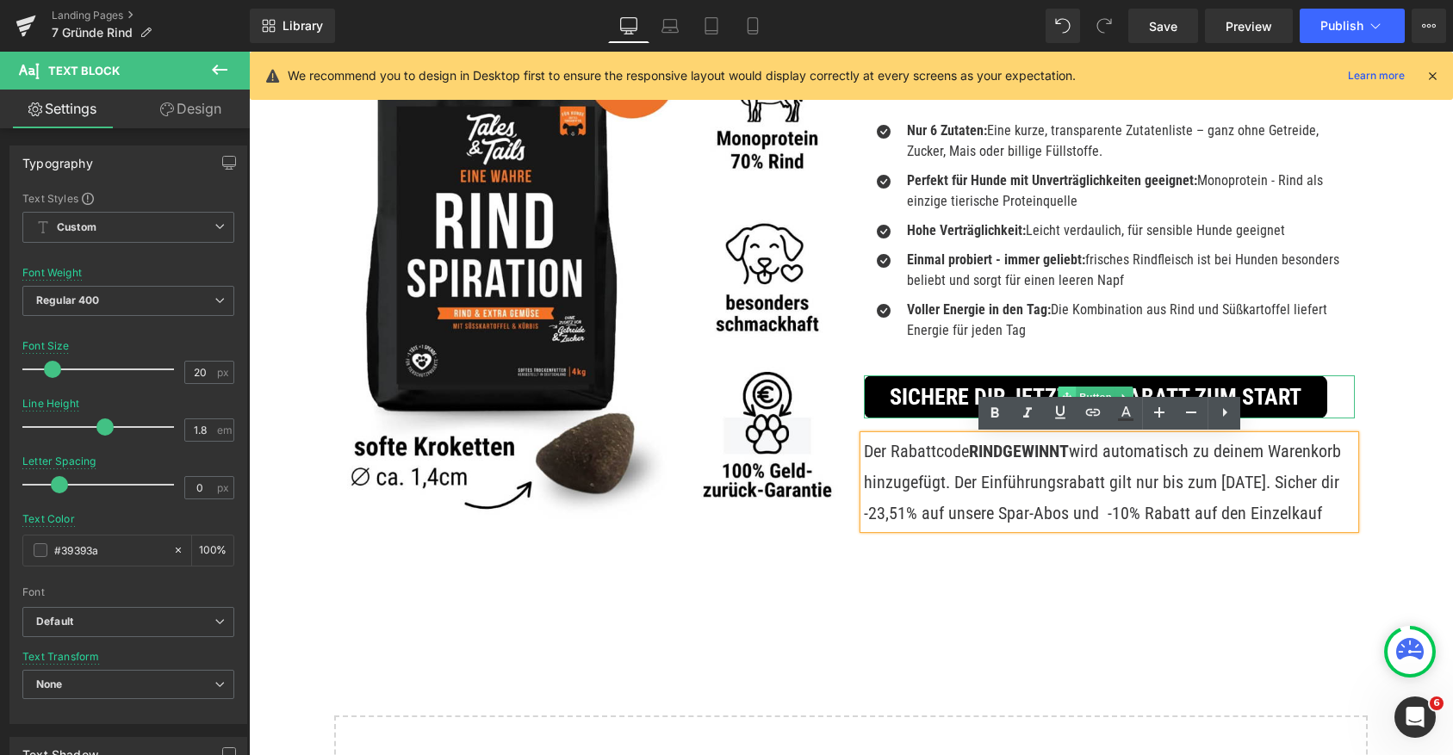
click at [1060, 390] on span at bounding box center [1068, 397] width 18 height 21
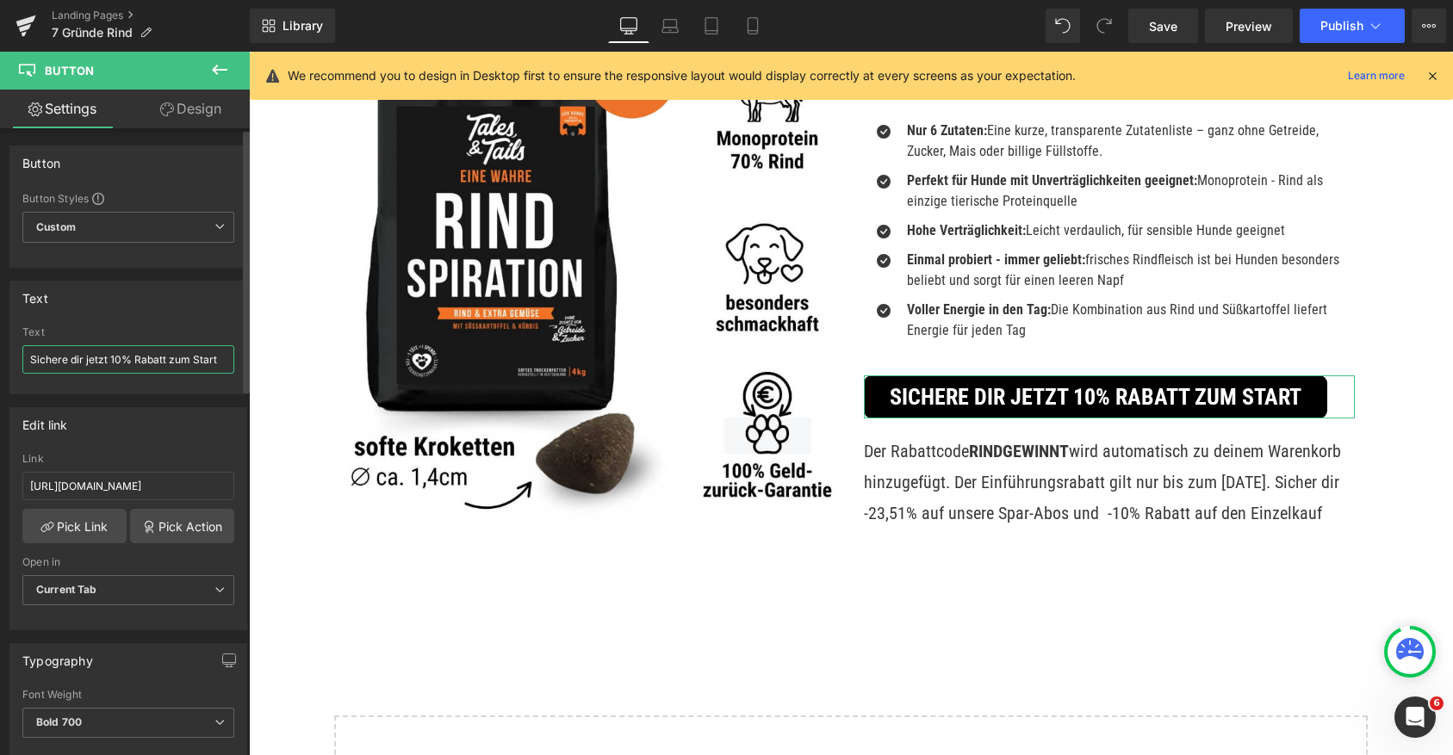
click at [119, 357] on input "Sichere dir jetzt 10% Rabatt zum Start" at bounding box center [128, 359] width 212 height 28
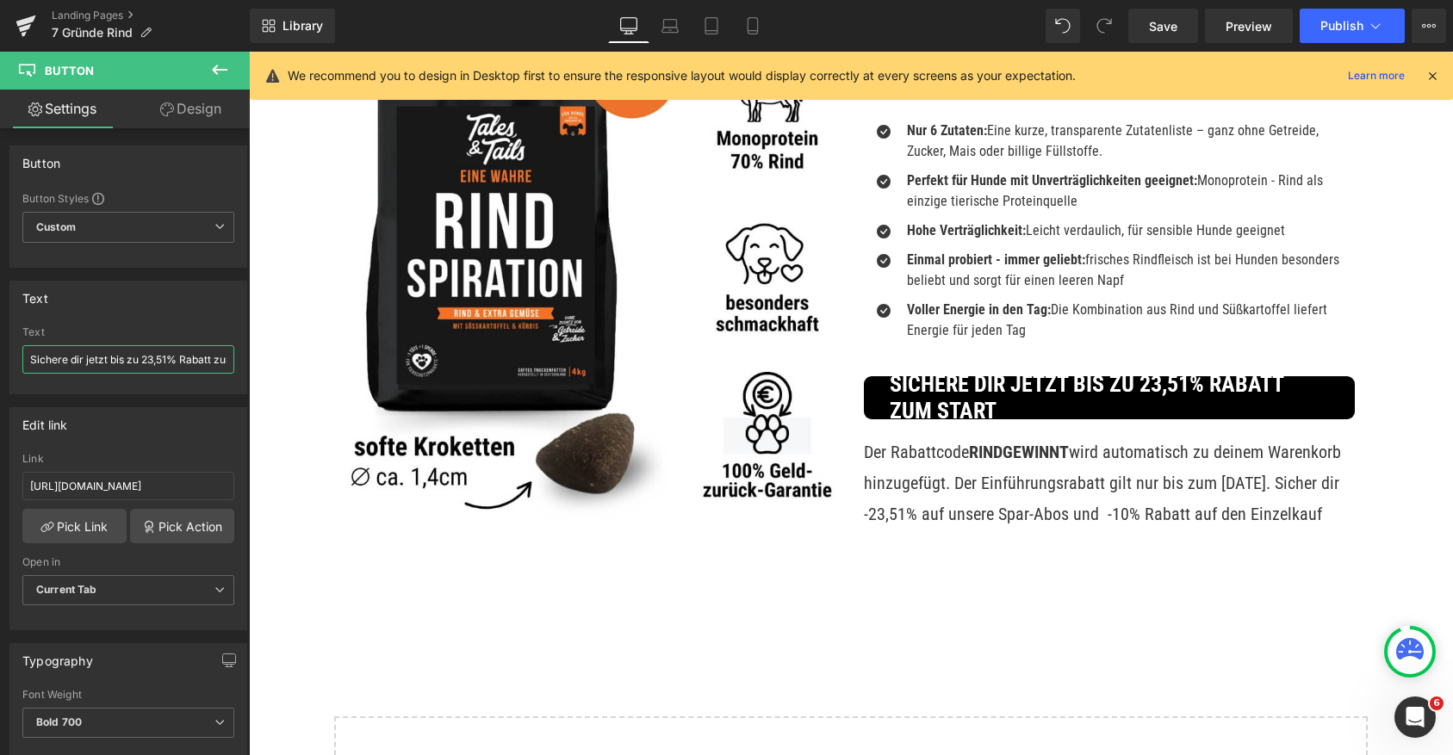
scroll to position [0, 45]
drag, startPoint x: 433, startPoint y: 411, endPoint x: 299, endPoint y: 363, distance: 142.8
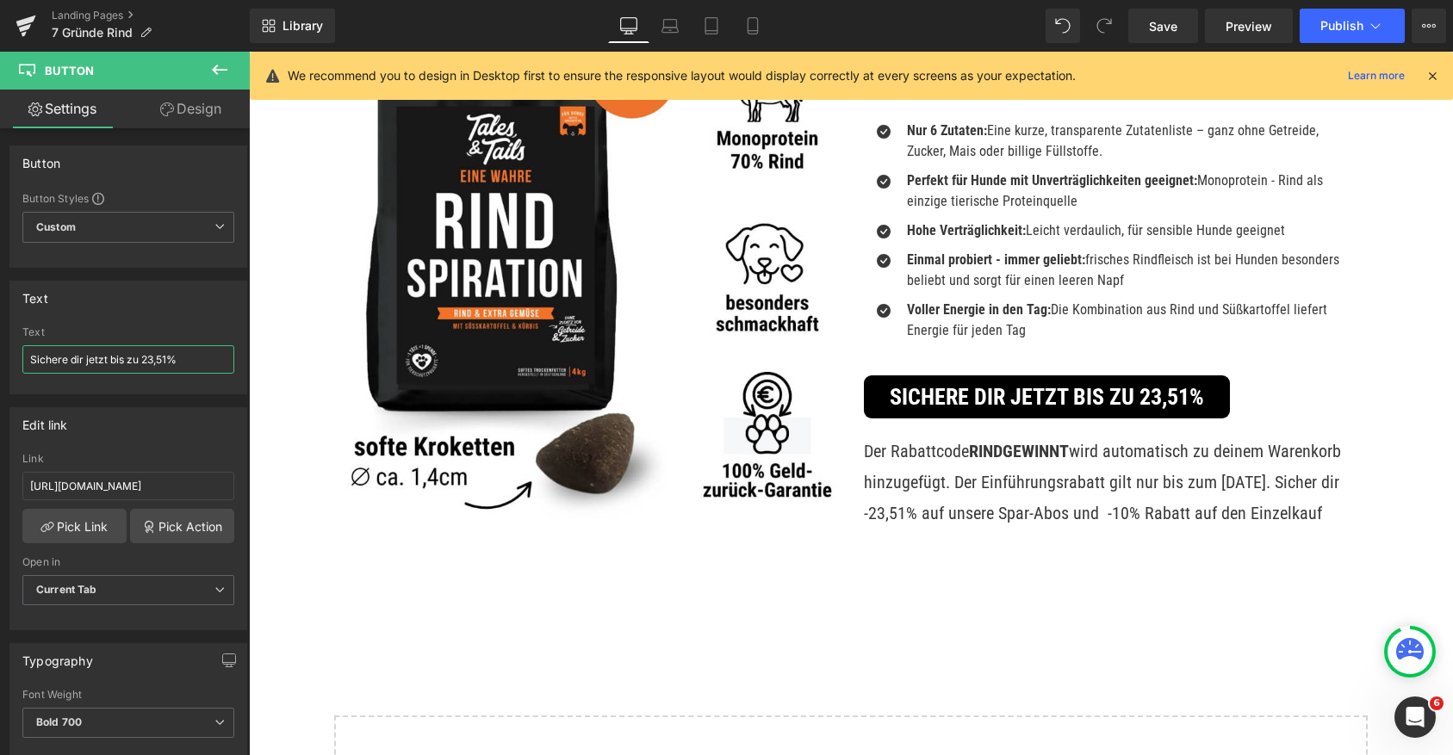
type input "Sichere dir jetzt bis zu 23,51%"
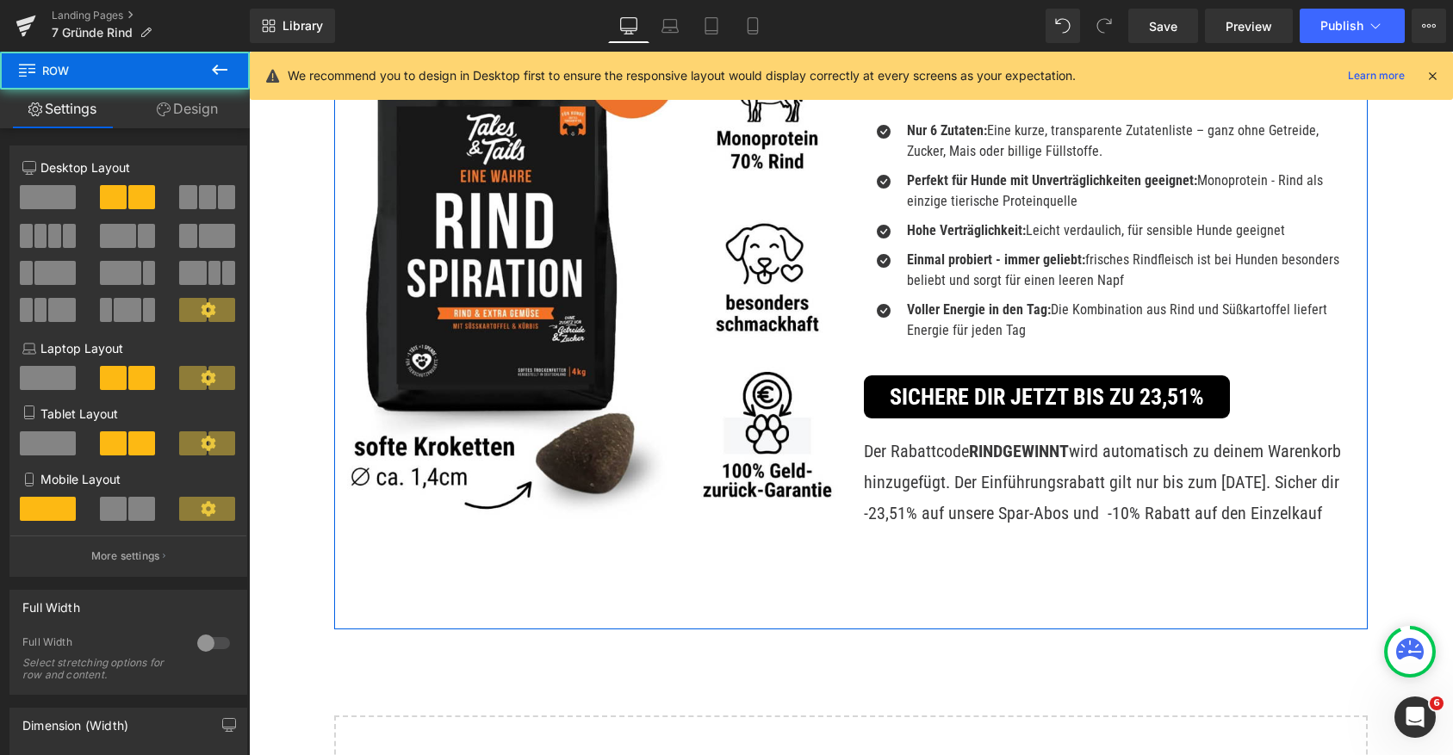
click at [997, 573] on div "Image EIne Wahre Rindspiration Heading Softes Trockenfutter - Hundefutter mit R…" at bounding box center [851, 296] width 1034 height 667
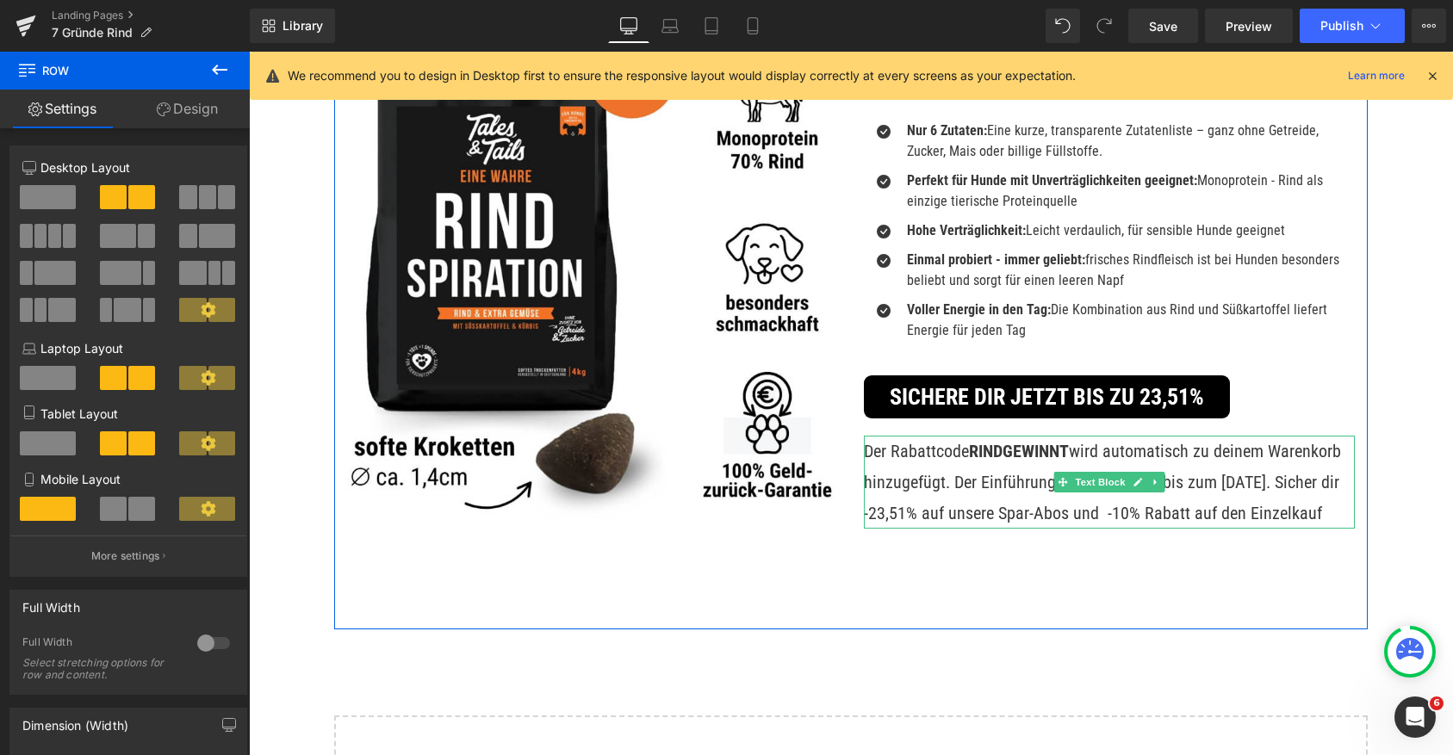
click at [1012, 485] on p "Der Rabattcode RINDGEWINNT wird automatisch zu deinem Warenkorb hinzugefügt. De…" at bounding box center [1109, 482] width 491 height 93
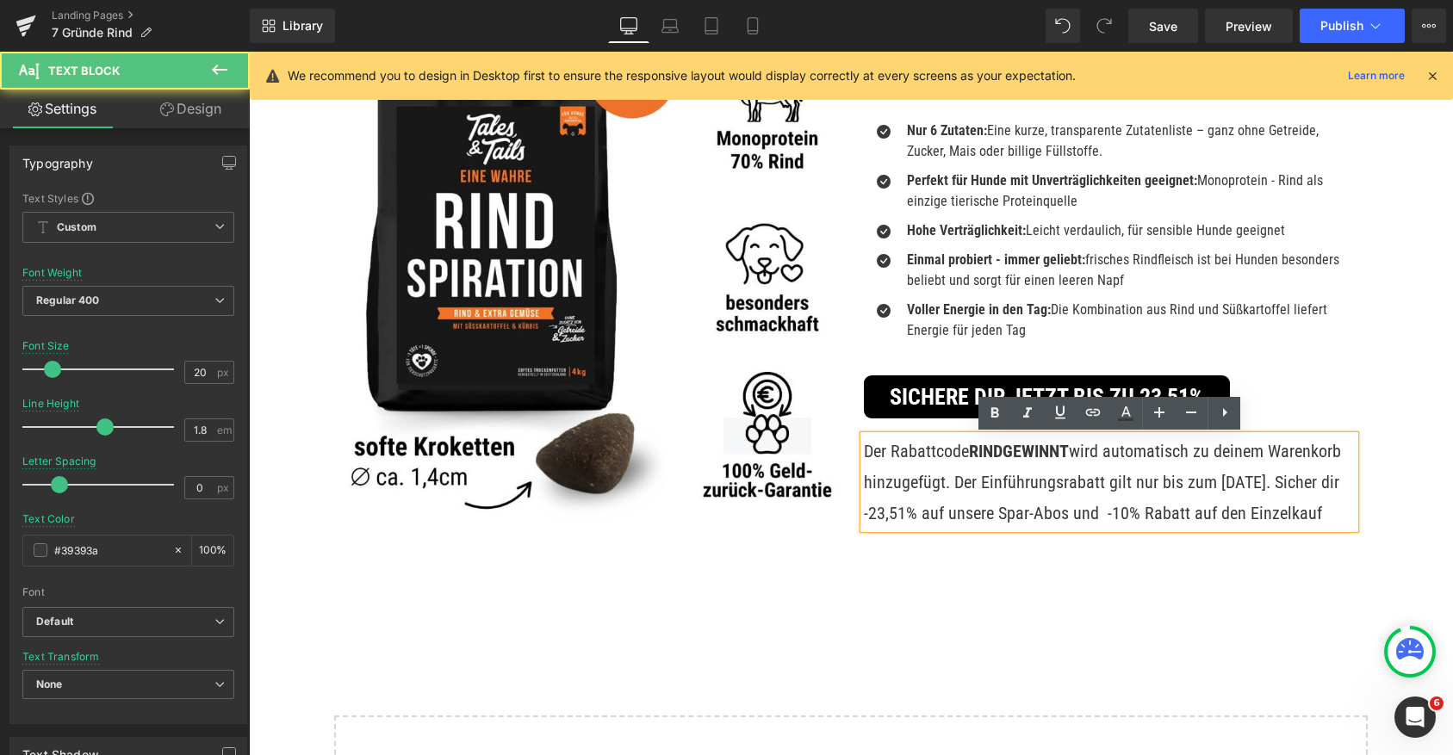
drag, startPoint x: 1290, startPoint y: 477, endPoint x: 1339, endPoint y: 524, distance: 67.6
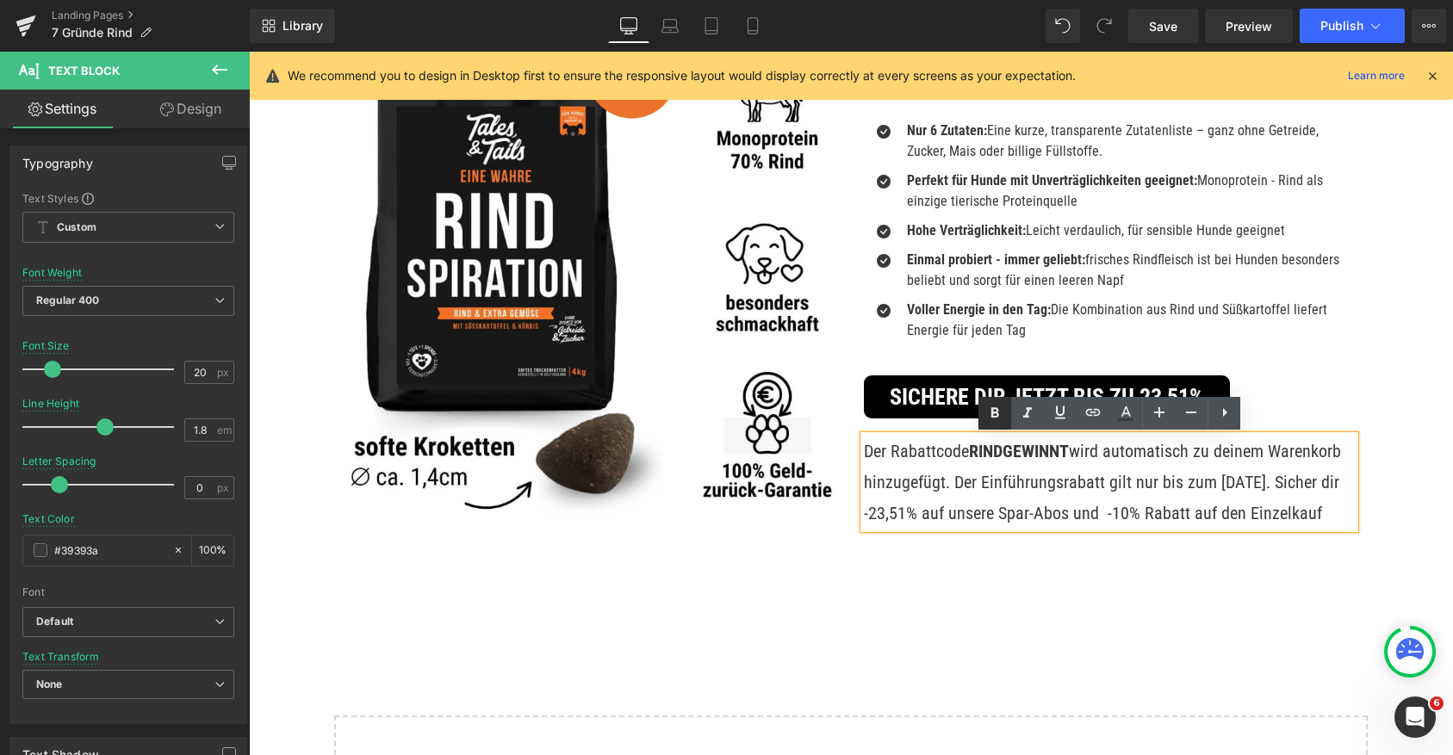
click at [997, 411] on icon at bounding box center [995, 412] width 8 height 10
click at [1075, 555] on div "Image EIne Wahre Rindspiration Heading Softes Trockenfutter - Hundefutter mit R…" at bounding box center [851, 296] width 1034 height 667
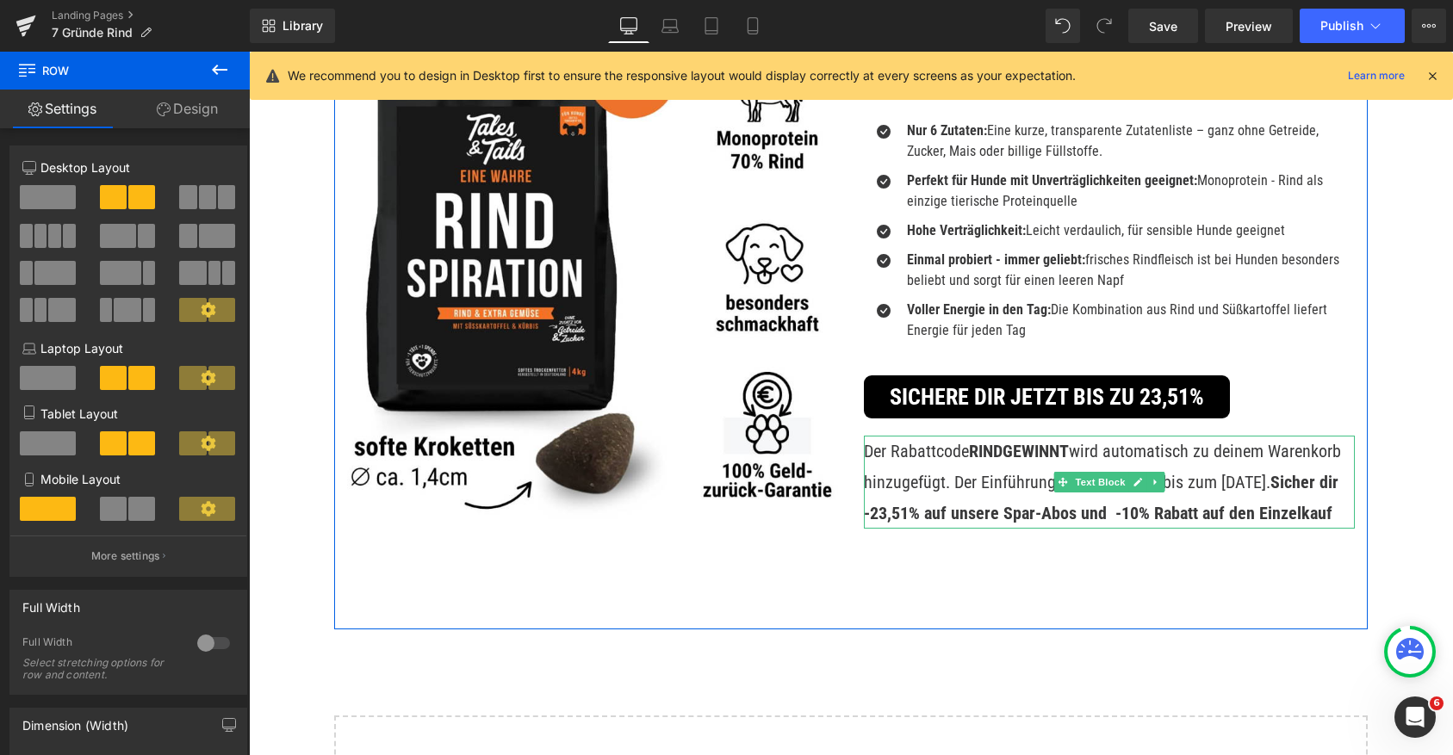
click at [1045, 512] on span "Sicher dir -23,51% auf unsere Spar-Abos und -10% Rabatt auf den Einzelkauf" at bounding box center [1103, 498] width 479 height 52
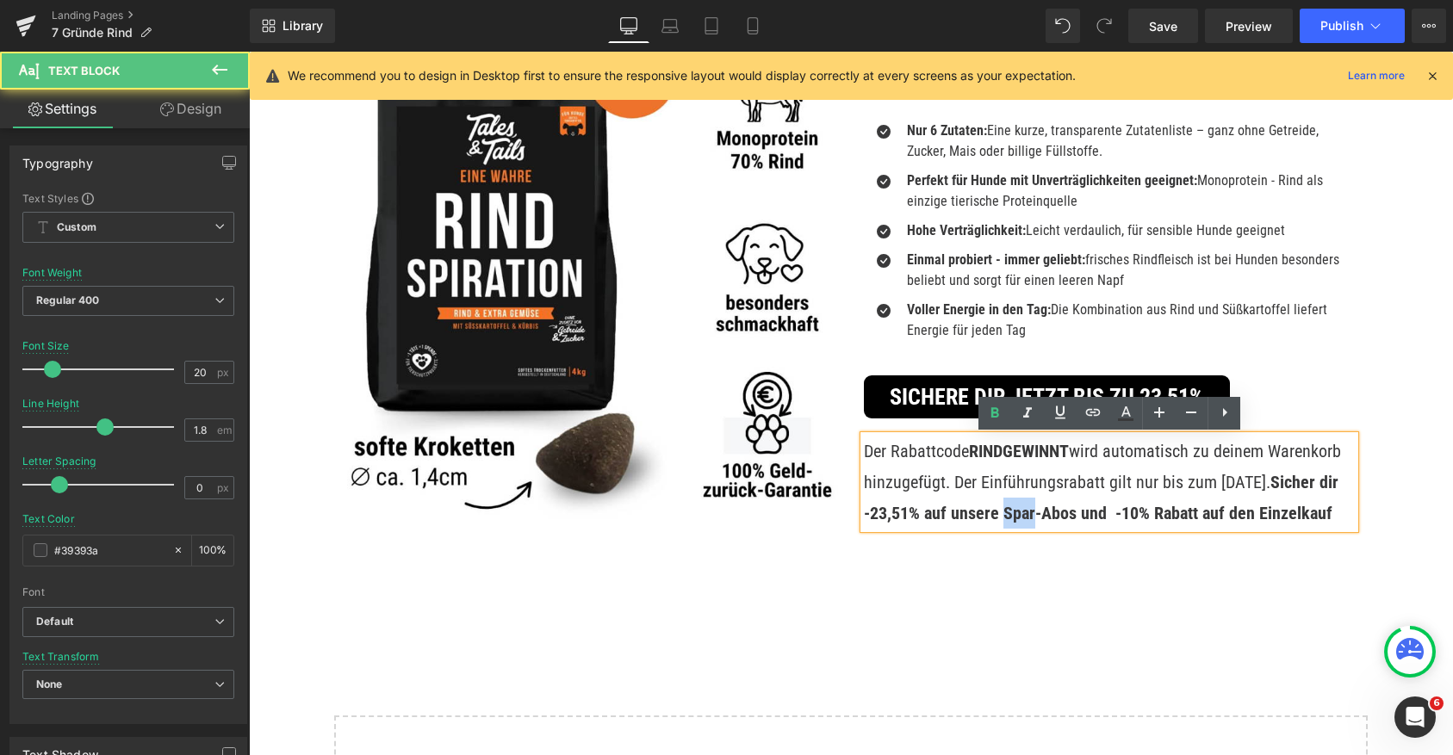
click at [1045, 512] on span "Sicher dir -23,51% auf unsere Spar-Abos und -10% Rabatt auf den Einzelkauf" at bounding box center [1103, 498] width 479 height 52
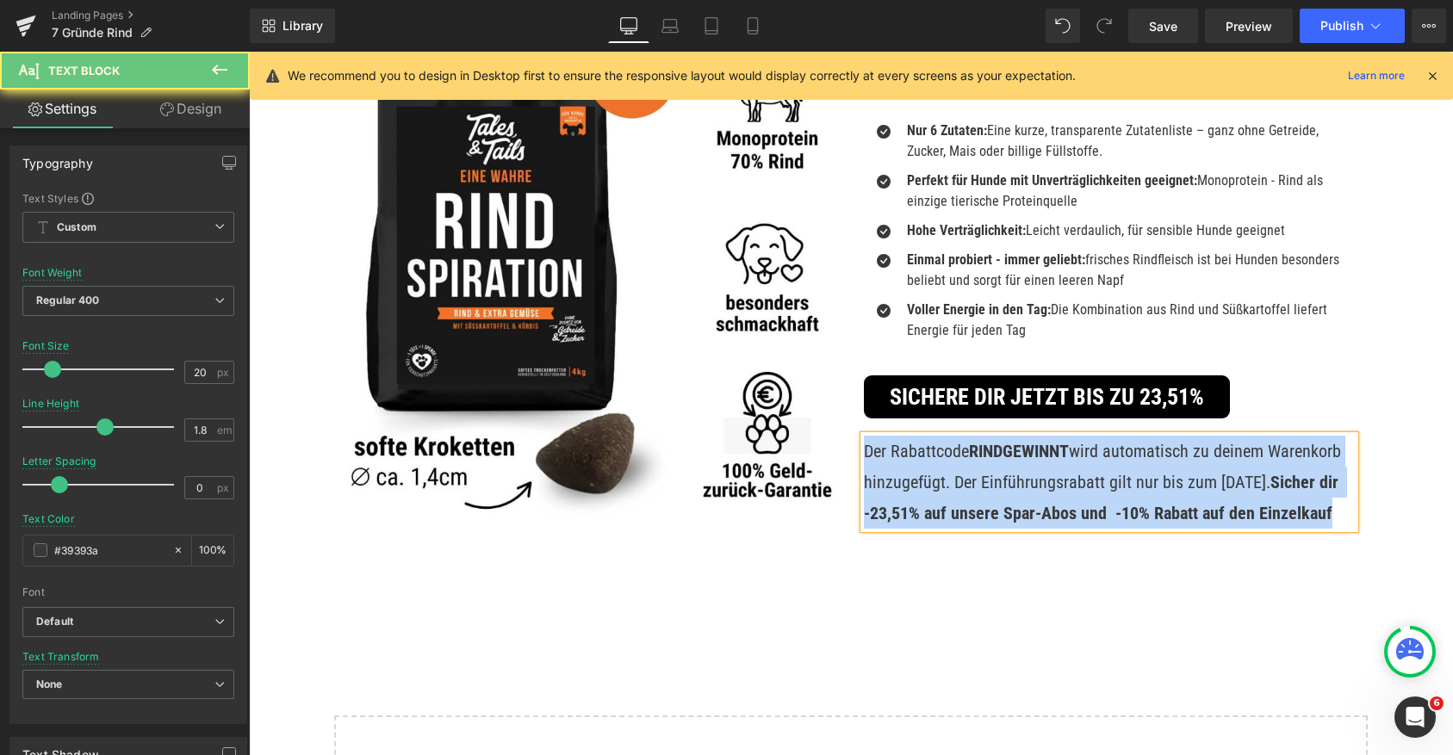
copy p "Der Rabattcode RINDGEWINNT wird automatisch zu deinem Warenkorb hinzugefügt. De…"
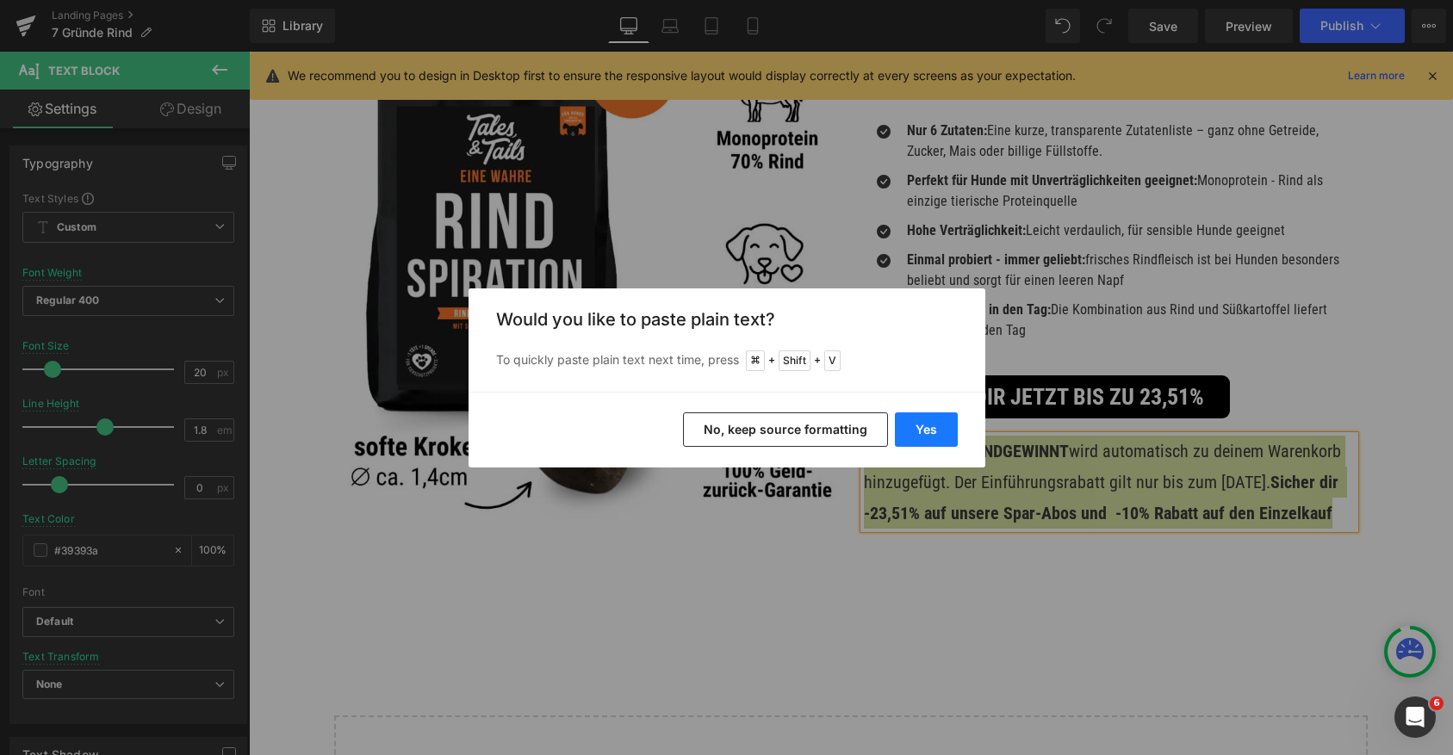
click at [928, 437] on button "Yes" at bounding box center [926, 430] width 63 height 34
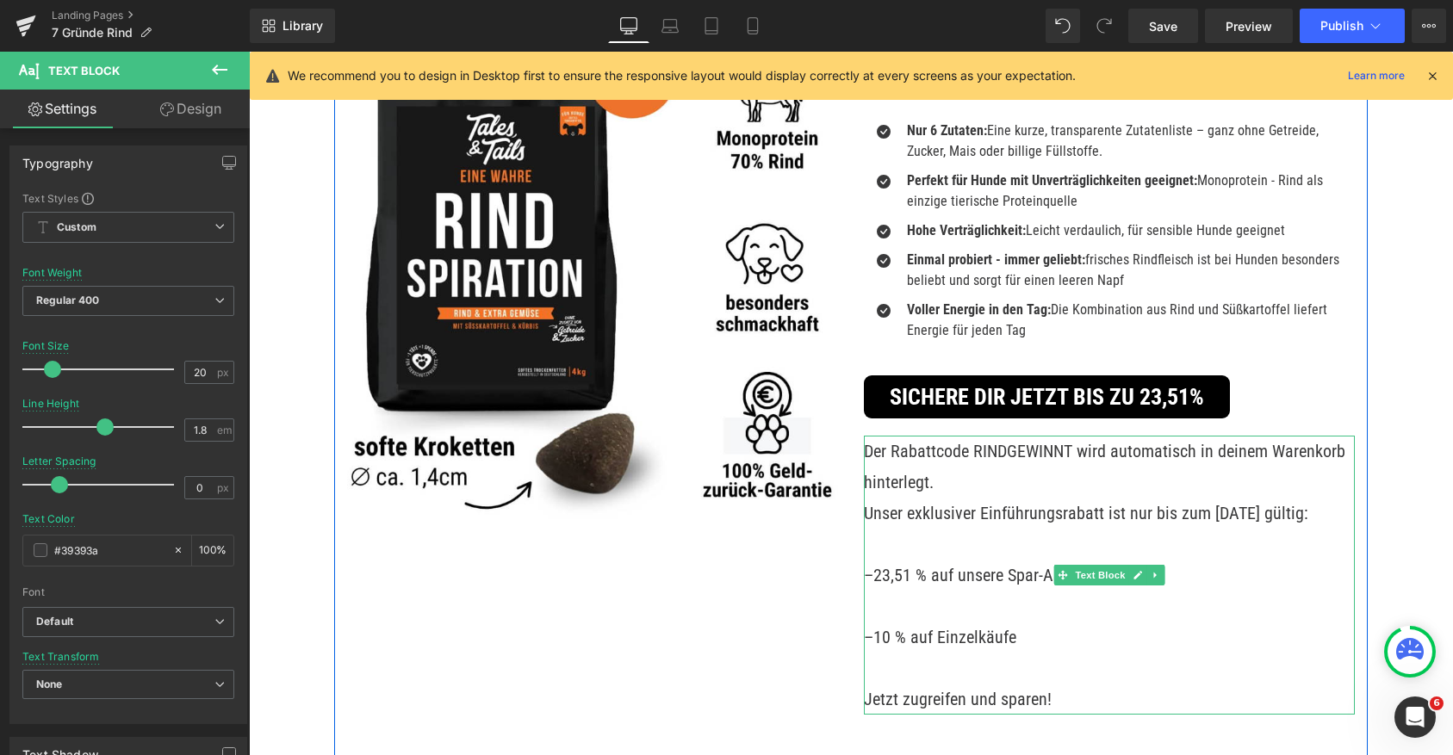
click at [984, 550] on p at bounding box center [1109, 544] width 491 height 31
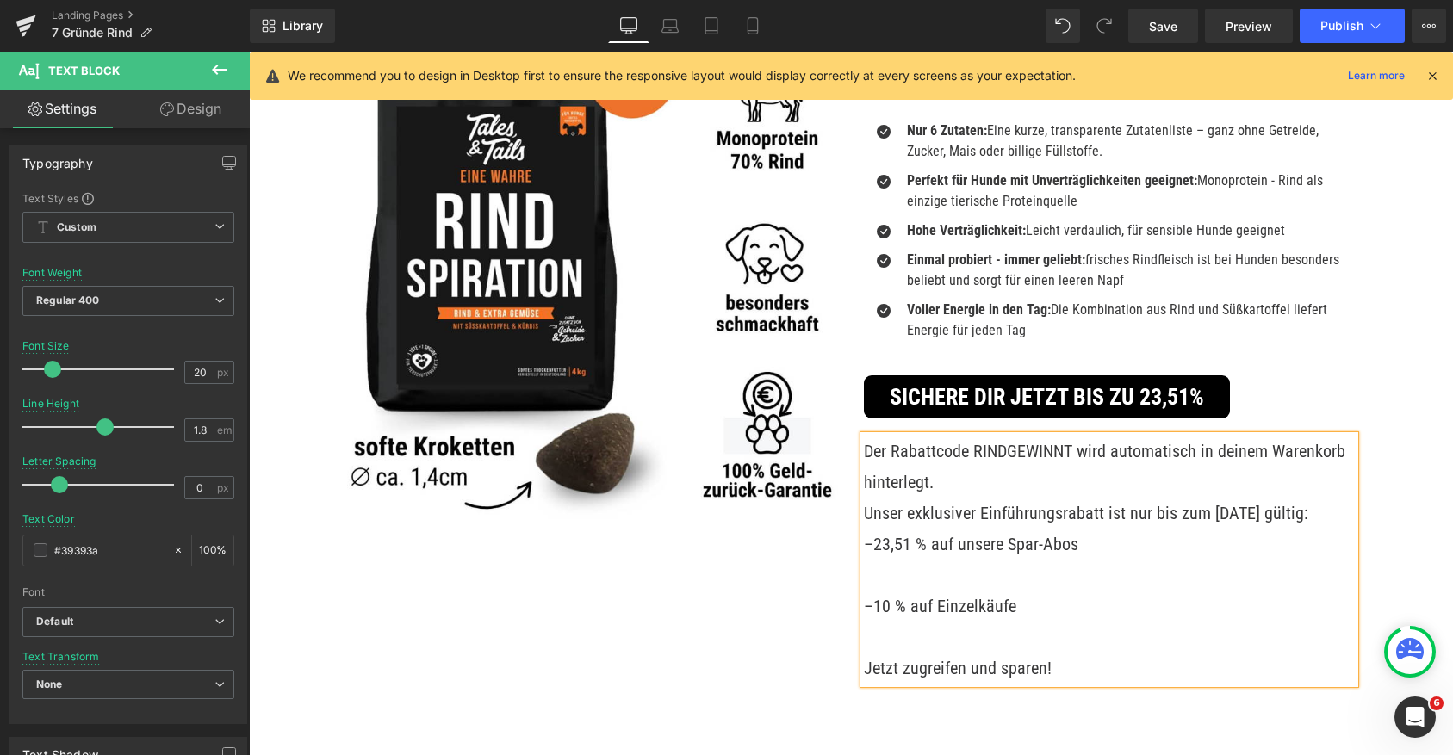
click at [918, 570] on p at bounding box center [1109, 575] width 491 height 31
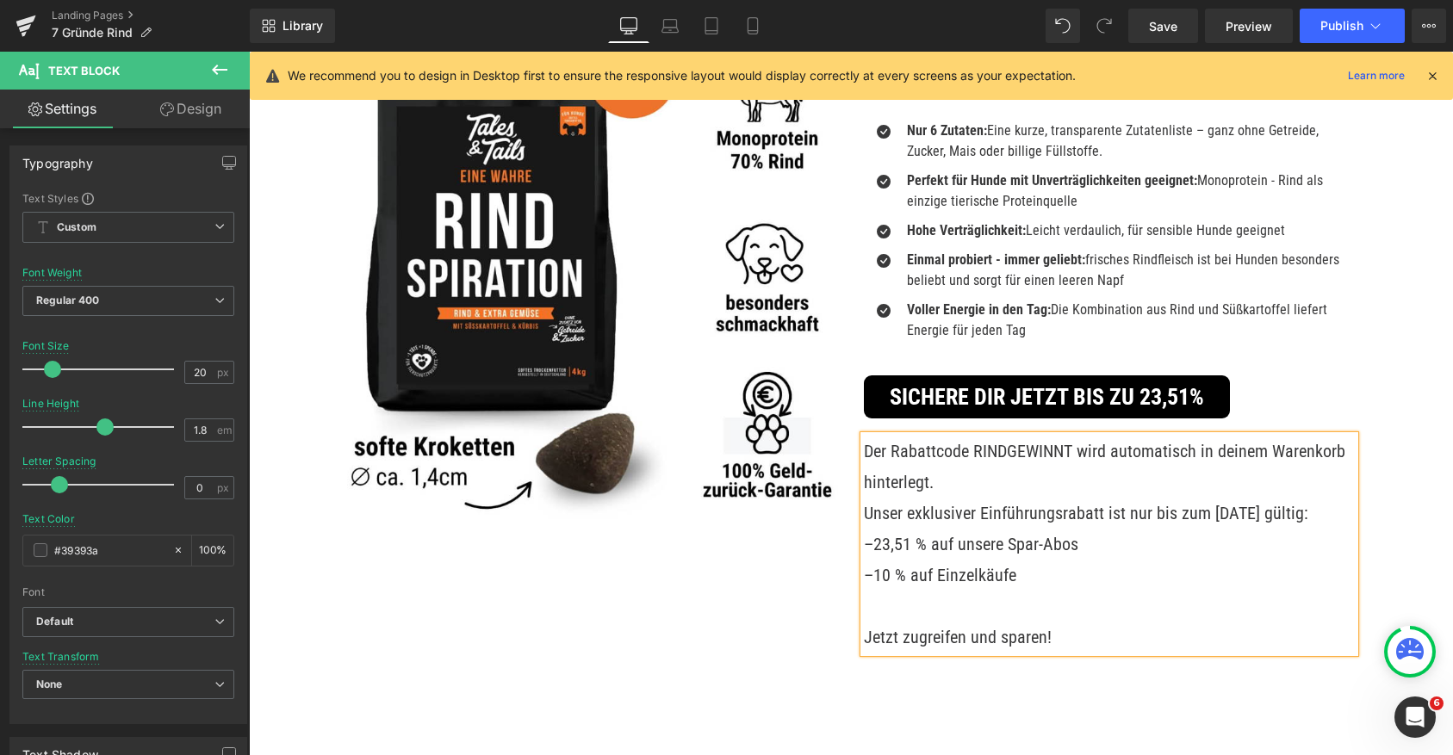
click at [890, 606] on p at bounding box center [1109, 606] width 491 height 31
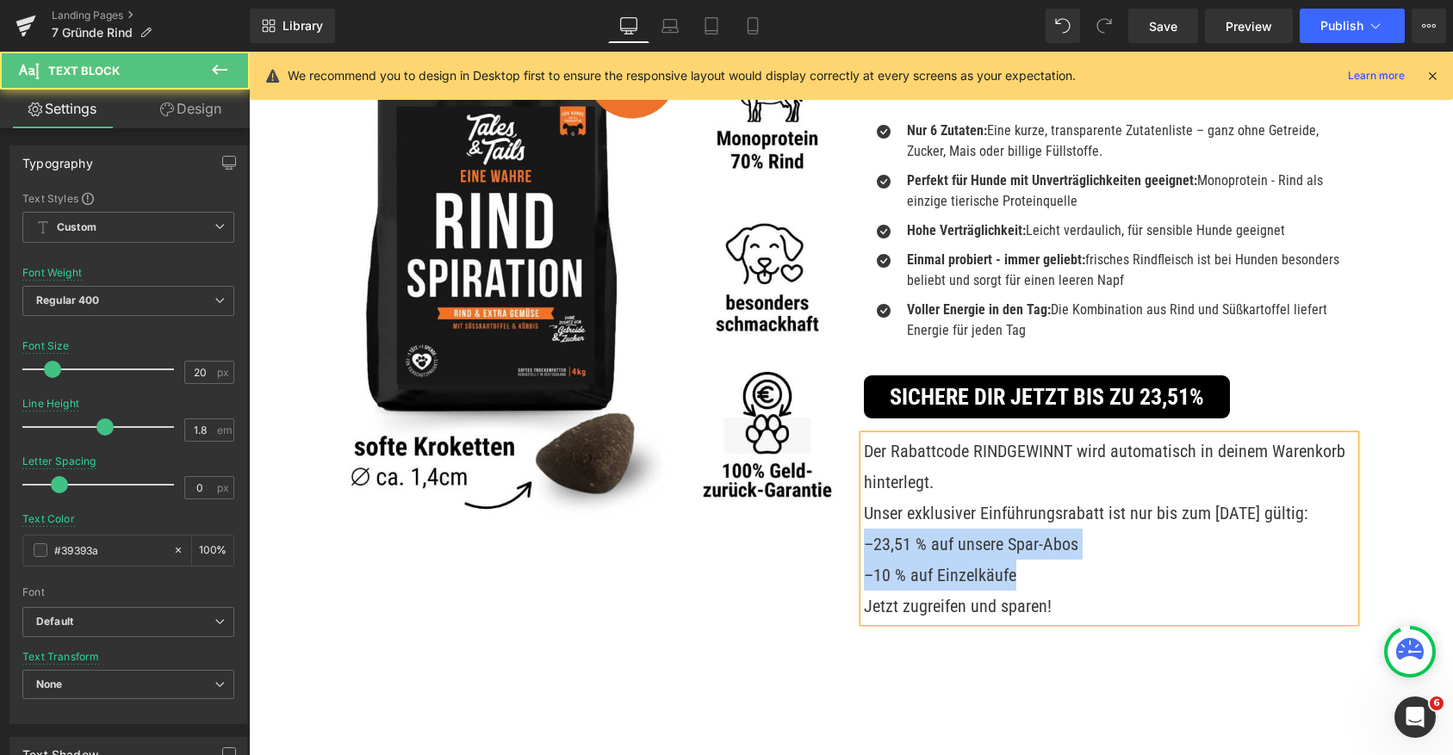
drag, startPoint x: 1022, startPoint y: 577, endPoint x: 839, endPoint y: 536, distance: 188.1
click at [839, 536] on div "Image EIne Wahre Rindspiration Heading Softes Trockenfutter - Hundefutter mit R…" at bounding box center [851, 343] width 1034 height 761
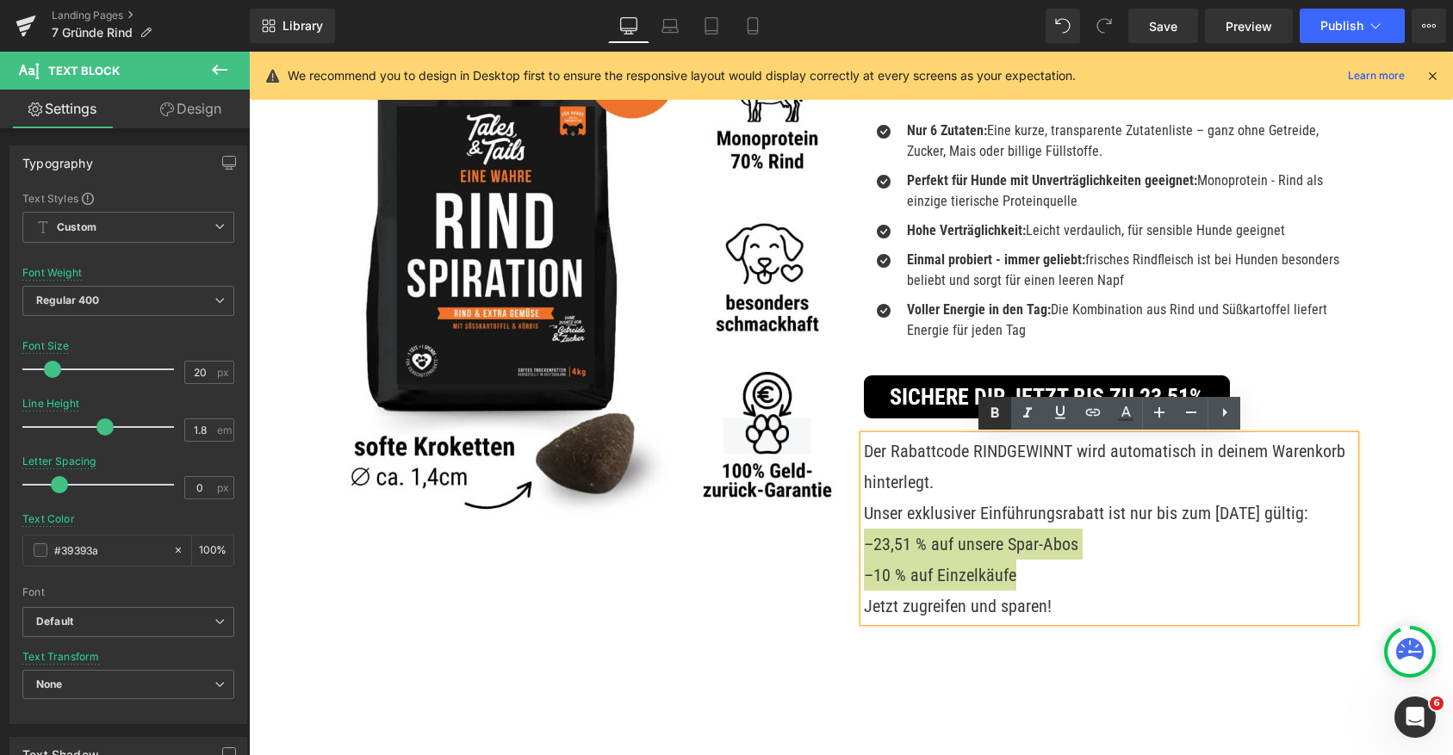
click at [995, 409] on icon at bounding box center [995, 412] width 8 height 10
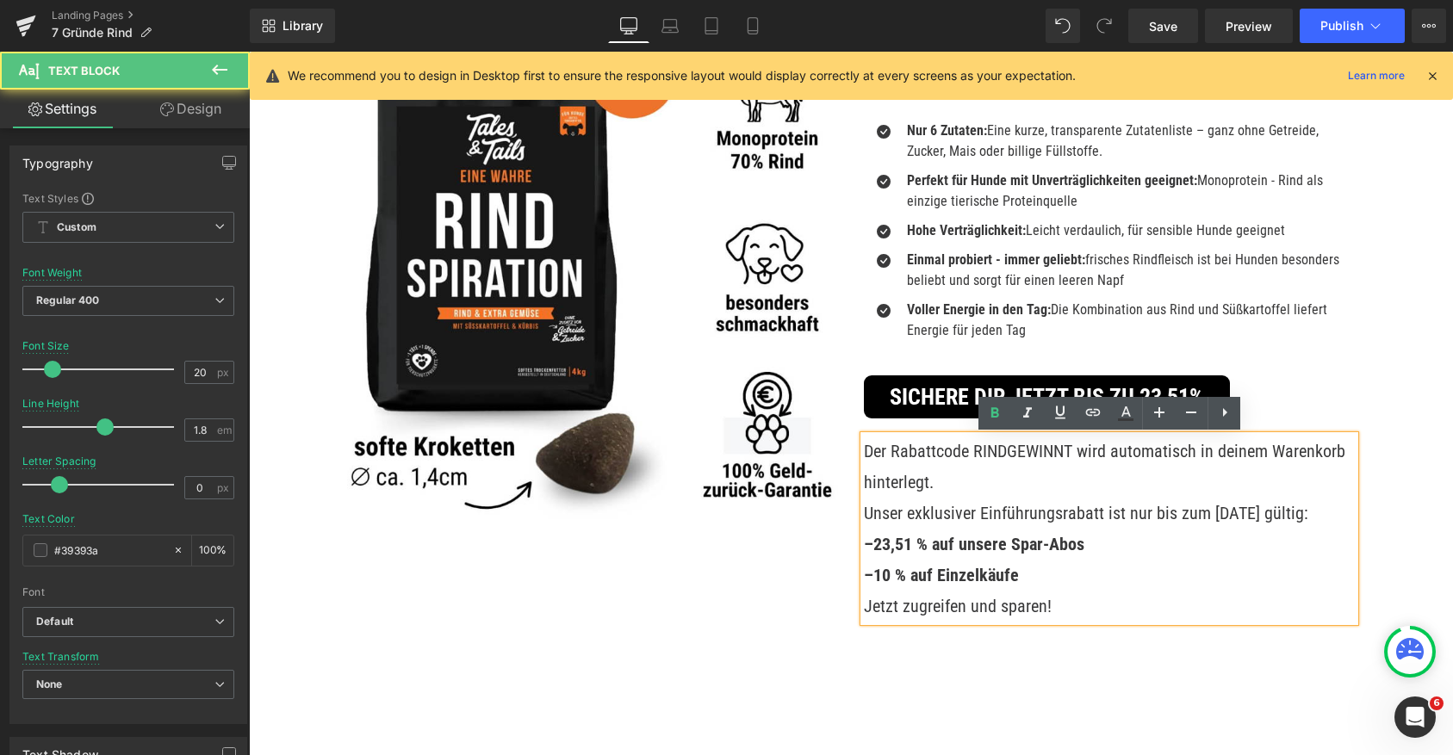
click at [997, 455] on p "Der Rabattcode RINDGEWINNT wird automatisch in deinem Warenkorb hinterlegt." at bounding box center [1109, 467] width 491 height 62
click at [1035, 471] on p "Der Rabattcode RINDGEWINNT wird automatisch in deinem Warenkorb hinterlegt." at bounding box center [1109, 467] width 491 height 62
click at [1146, 453] on p "Der Rabattcode RINDGEWINNT wird automatisch in deinem Warenkorb hinterlegt." at bounding box center [1109, 467] width 491 height 62
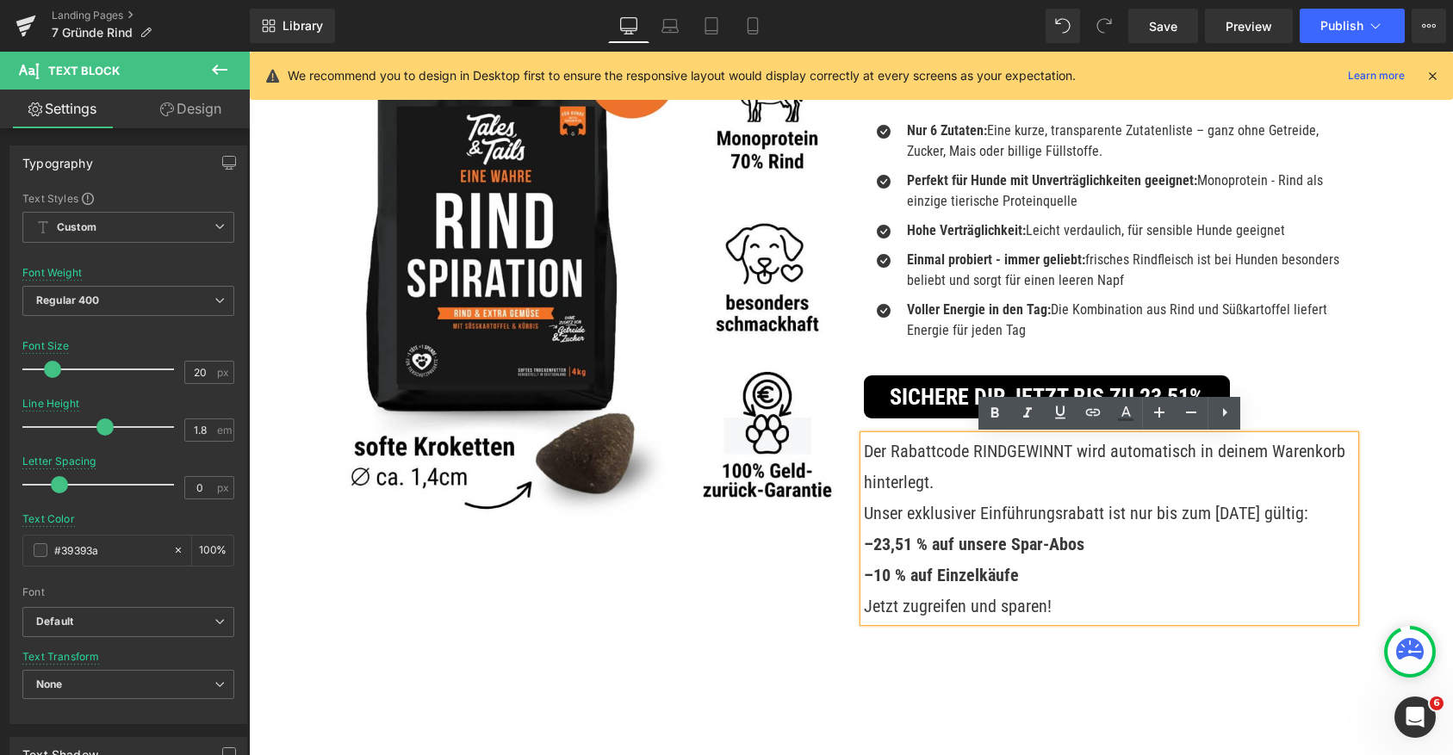
click at [1015, 475] on p "Der Rabattcode RINDGEWINNT wird automatisch in deinem Warenkorb hinterlegt." at bounding box center [1109, 467] width 491 height 62
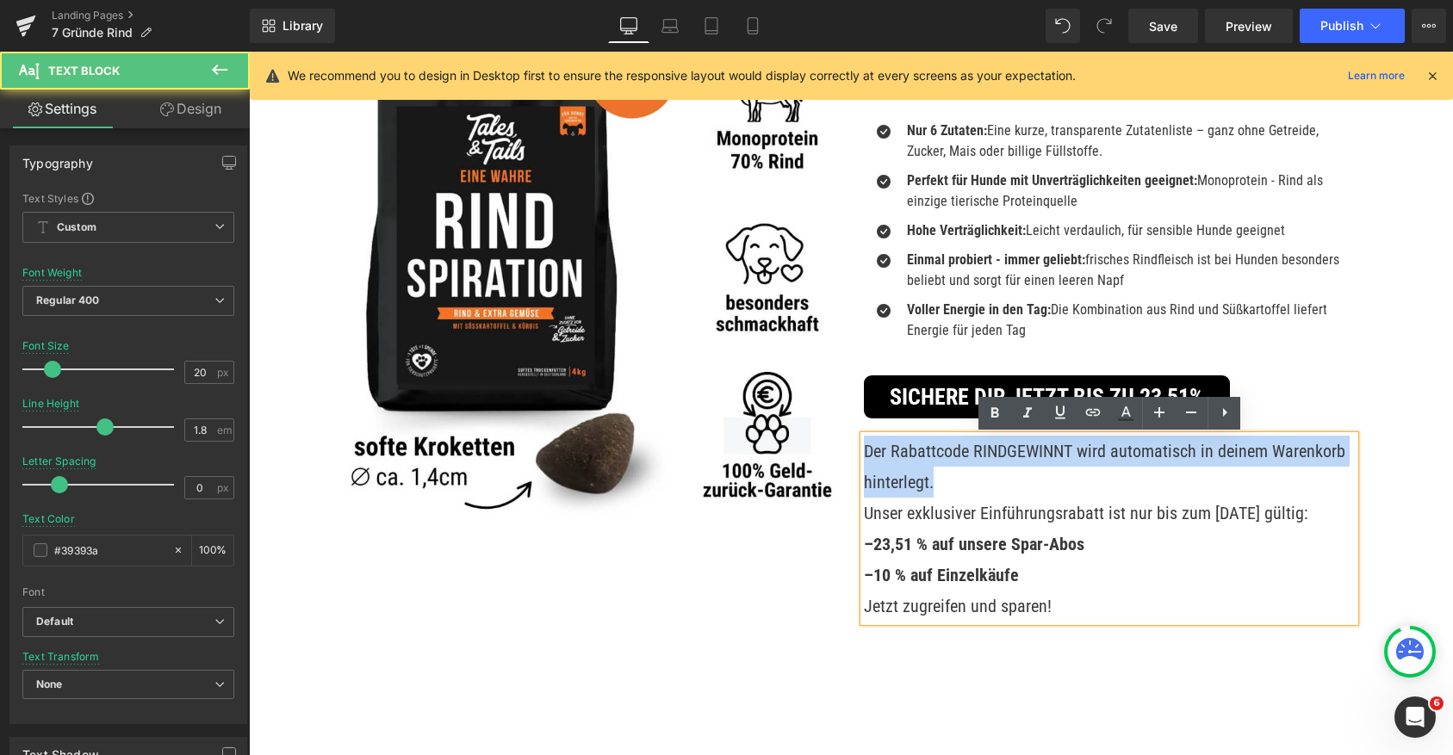
drag, startPoint x: 976, startPoint y: 478, endPoint x: 850, endPoint y: 436, distance: 132.6
click at [850, 436] on div "Image EIne Wahre Rindspiration Heading Softes Trockenfutter - Hundefutter mit R…" at bounding box center [851, 343] width 1034 height 761
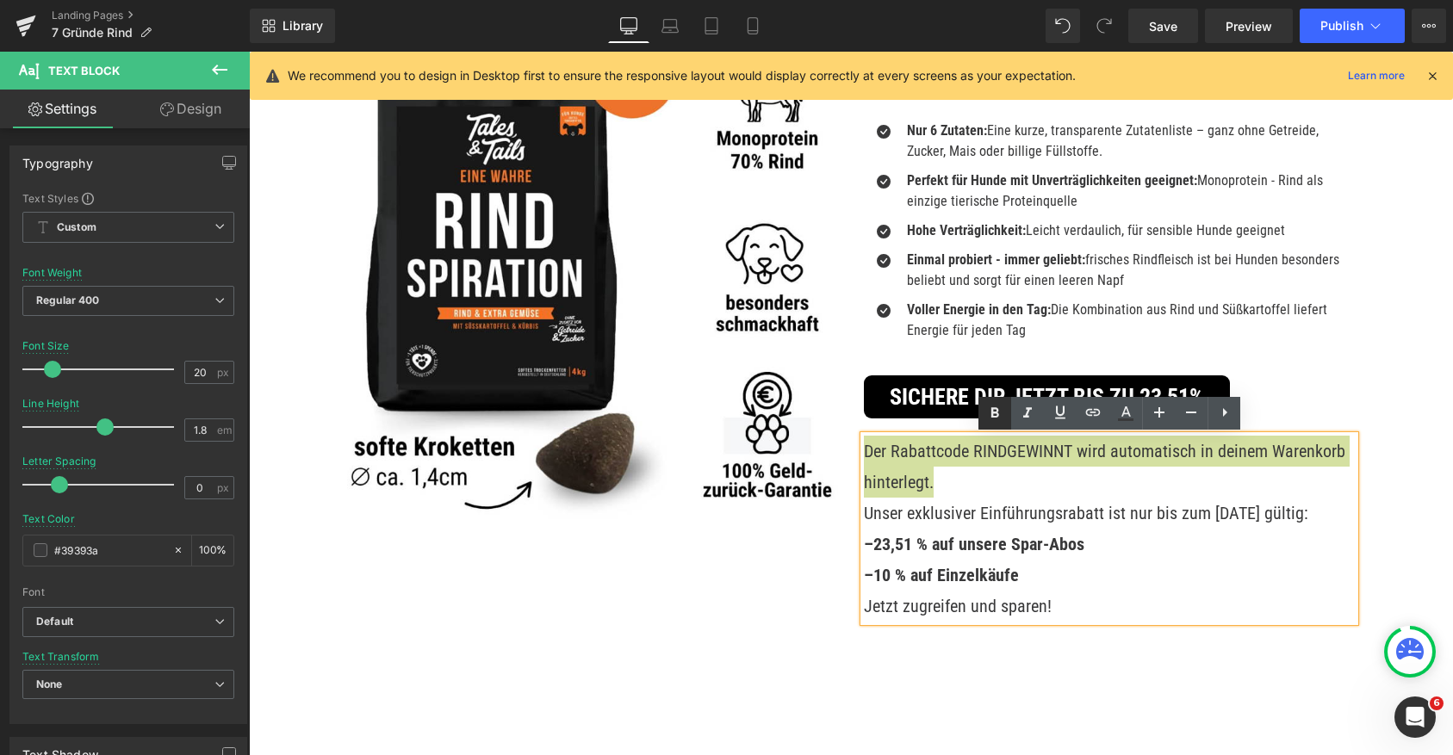
click at [993, 419] on icon at bounding box center [994, 413] width 21 height 21
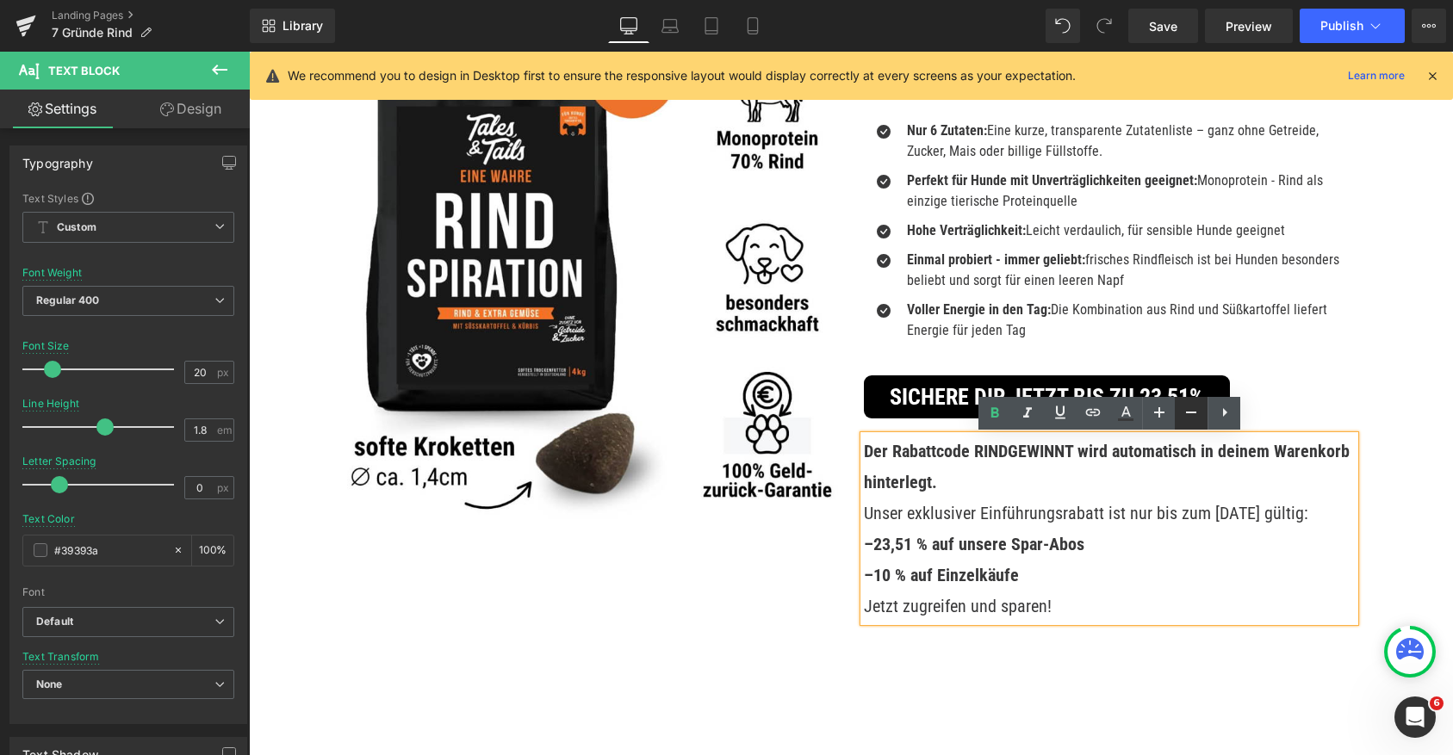
click at [1195, 413] on icon at bounding box center [1191, 412] width 21 height 21
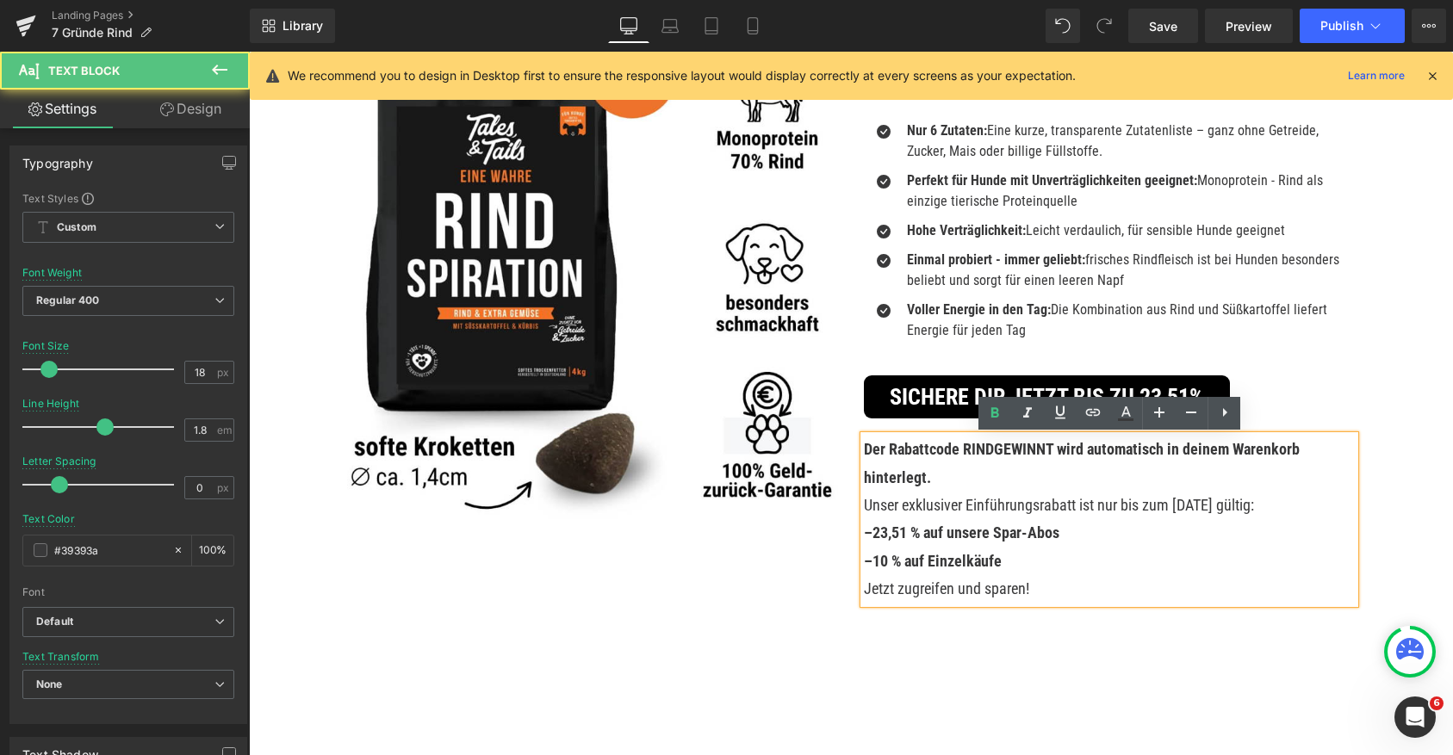
click at [1058, 506] on p "Unser exklusiver Einführungsrabatt ist nur bis zum 18.09.2025 gültig:" at bounding box center [1109, 506] width 491 height 28
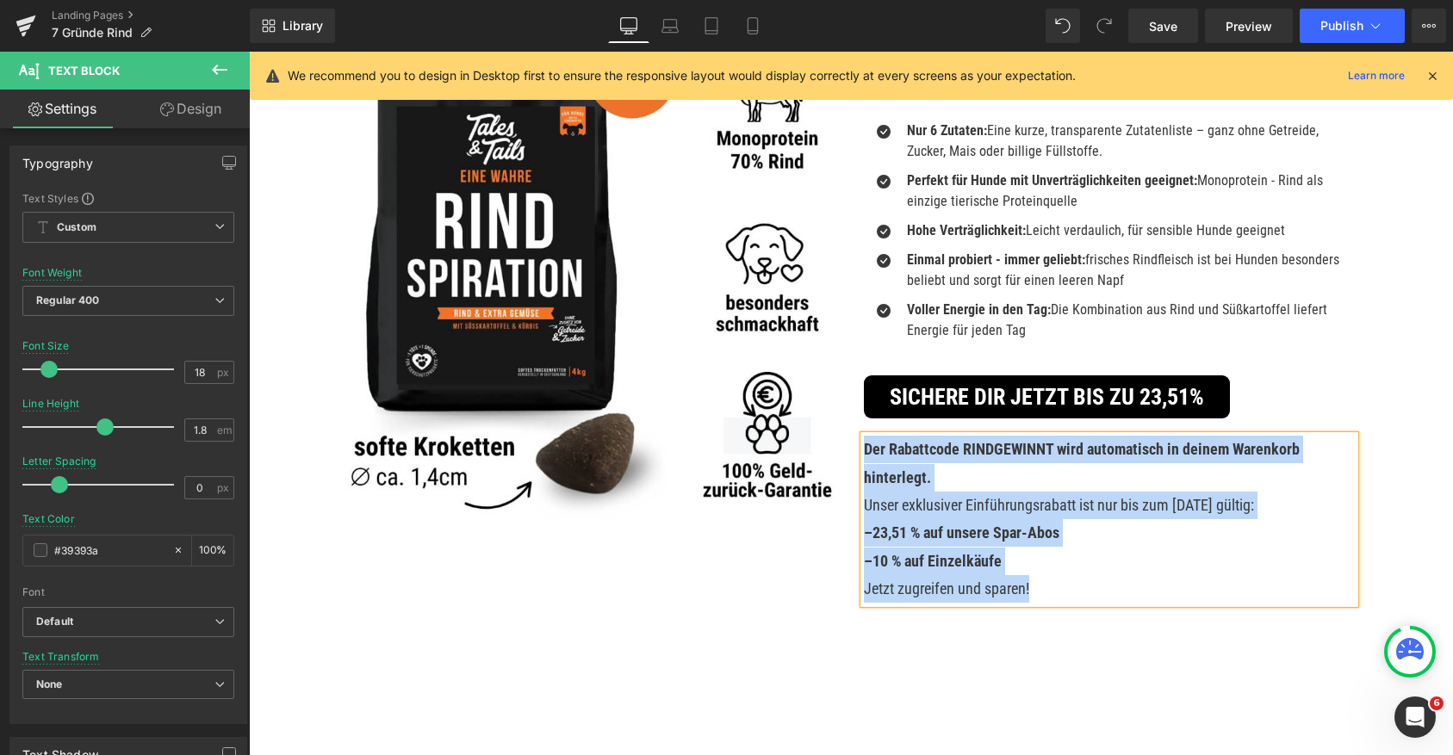
click at [990, 504] on p "Unser exklusiver Einführungsrabatt ist nur bis zum 18.09.2025 gültig:" at bounding box center [1109, 506] width 491 height 28
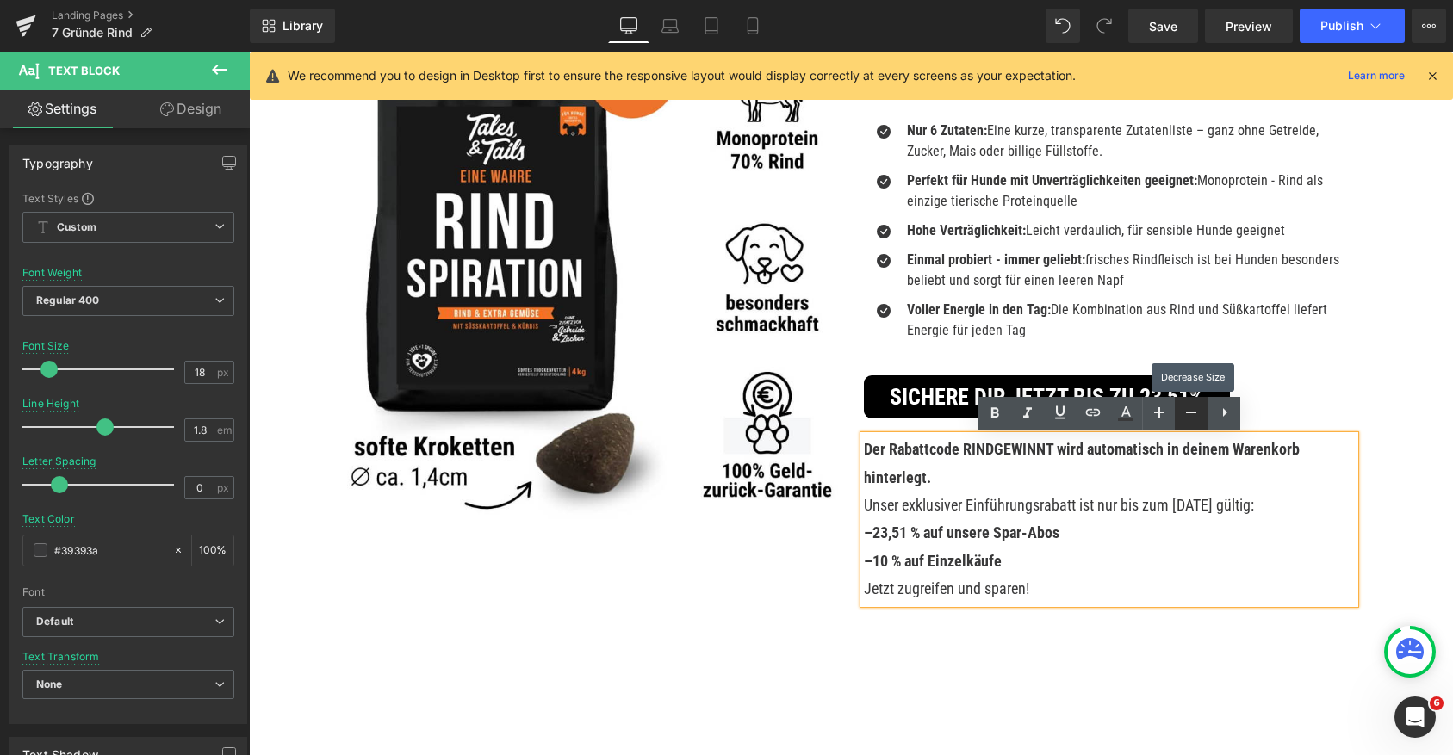
click at [1188, 416] on icon at bounding box center [1191, 412] width 21 height 21
type input "16"
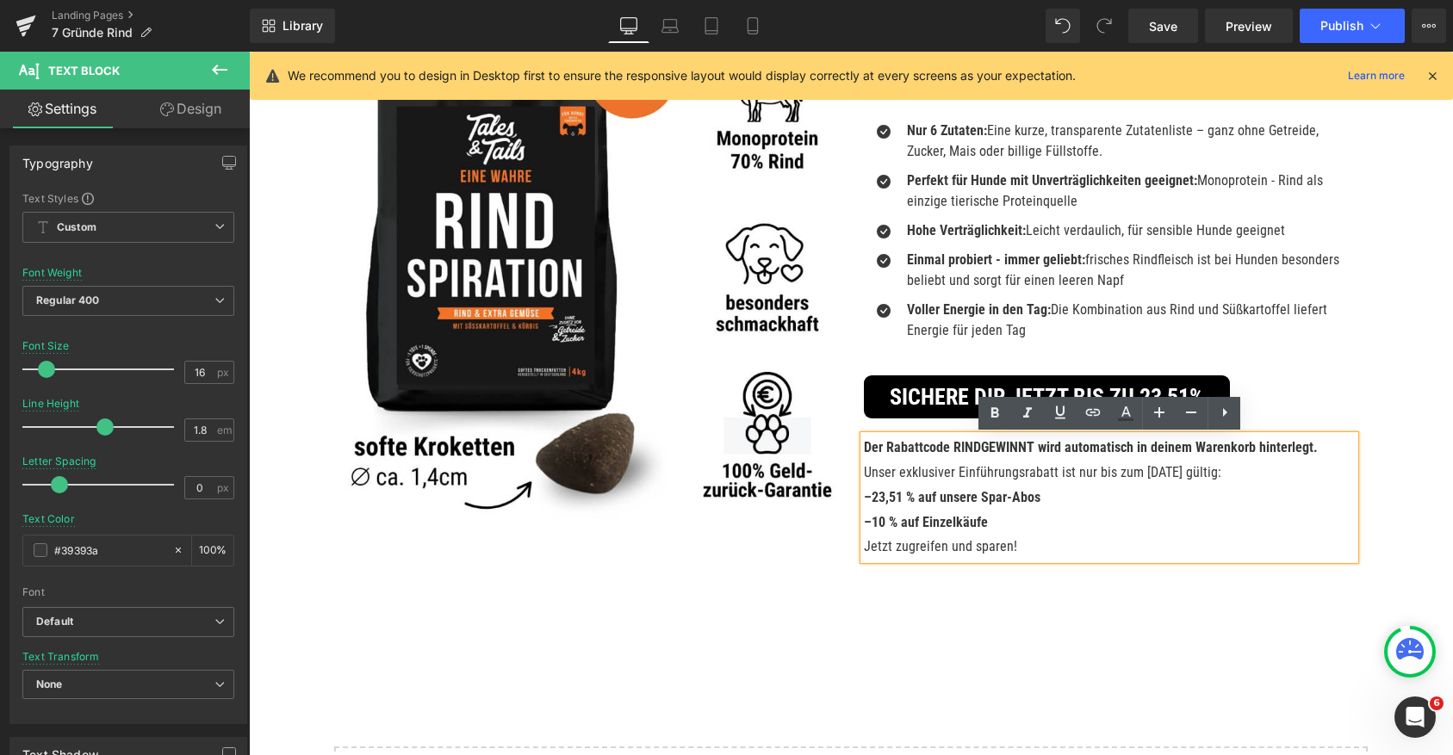
click at [1062, 501] on p "–23,51 % auf unsere Spar-Abos" at bounding box center [1109, 498] width 491 height 25
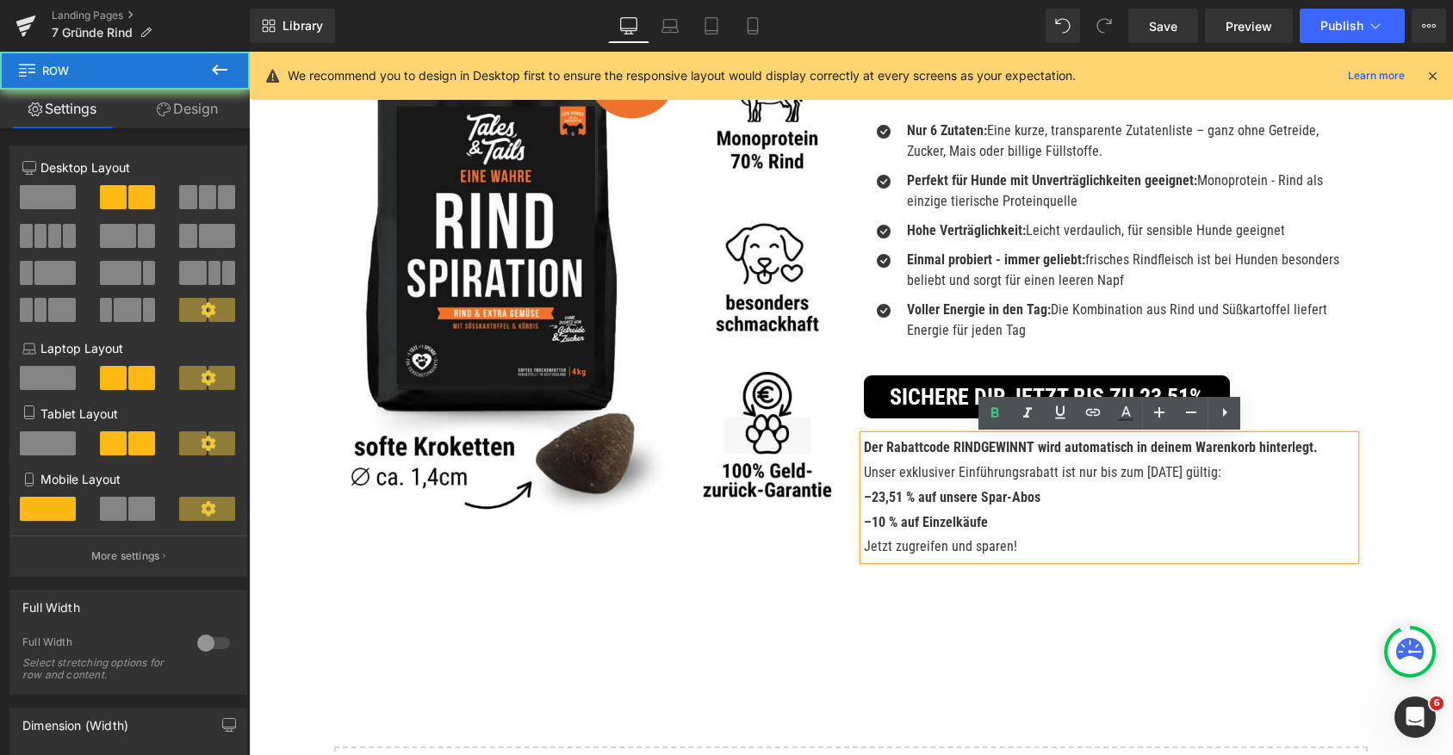
click at [1264, 357] on div "EIne Wahre Rindspiration Heading Softes Trockenfutter - Hundefutter mit Rind He…" at bounding box center [1109, 293] width 517 height 531
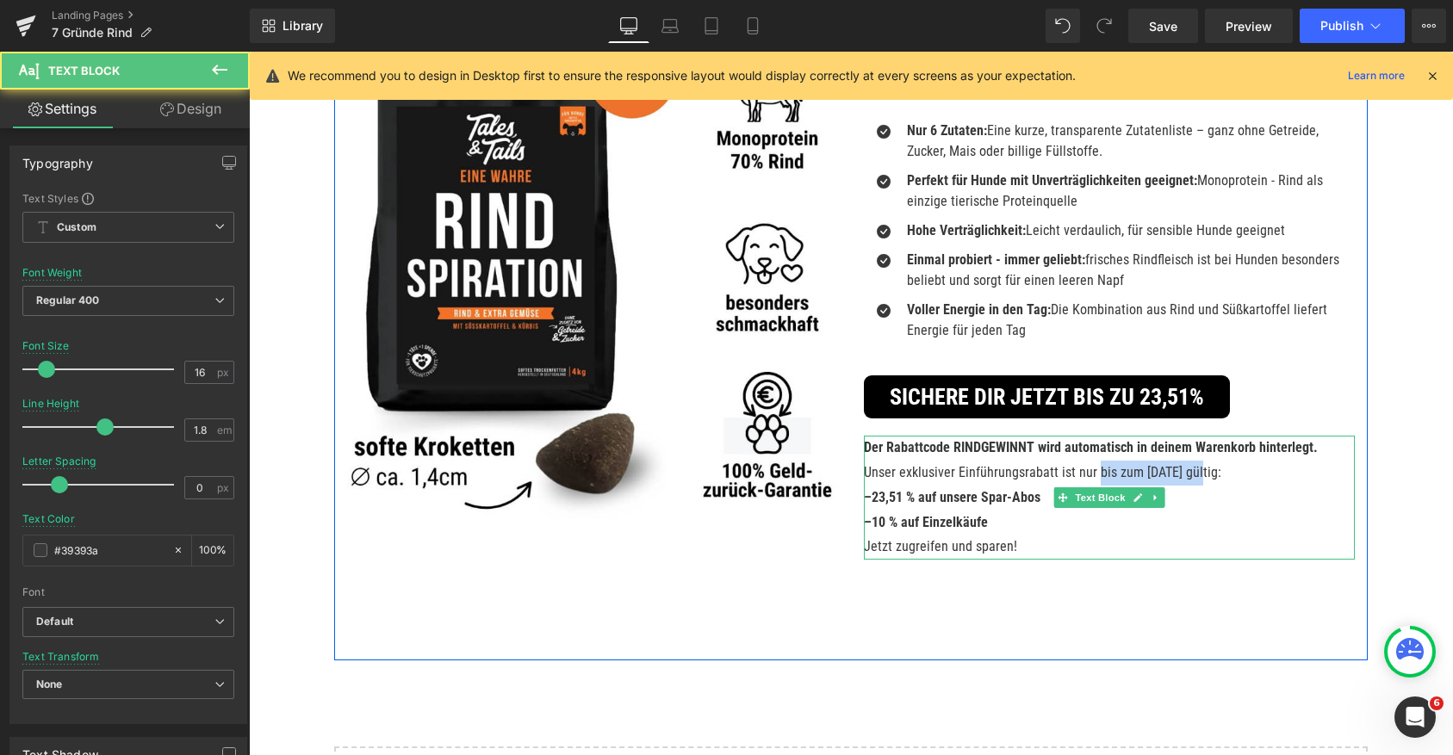
drag, startPoint x: 1093, startPoint y: 471, endPoint x: 1201, endPoint y: 469, distance: 108.5
click at [1201, 469] on p "Unser exklusiver Einführungsrabatt ist nur bis zum 18.09.2025 gültig:" at bounding box center [1109, 473] width 491 height 25
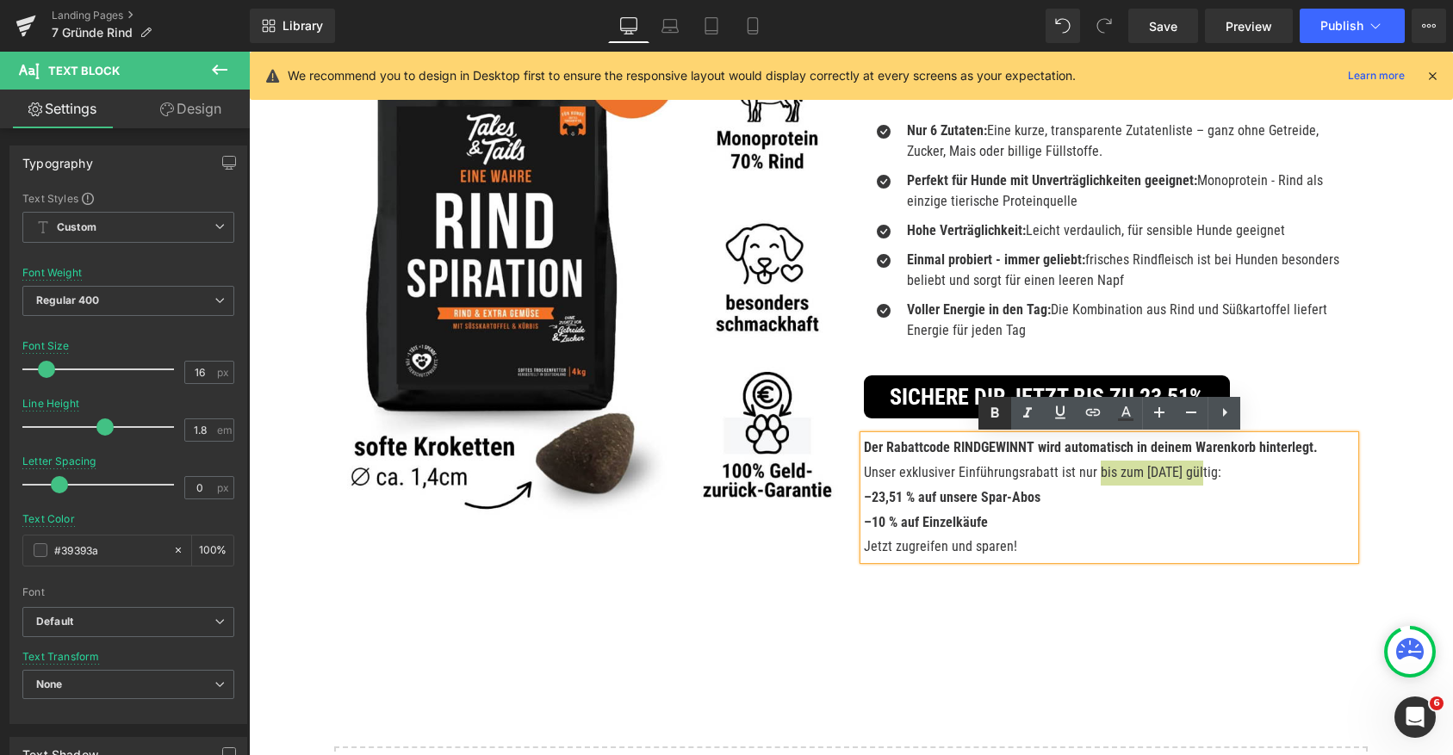
click at [991, 407] on icon at bounding box center [994, 413] width 21 height 21
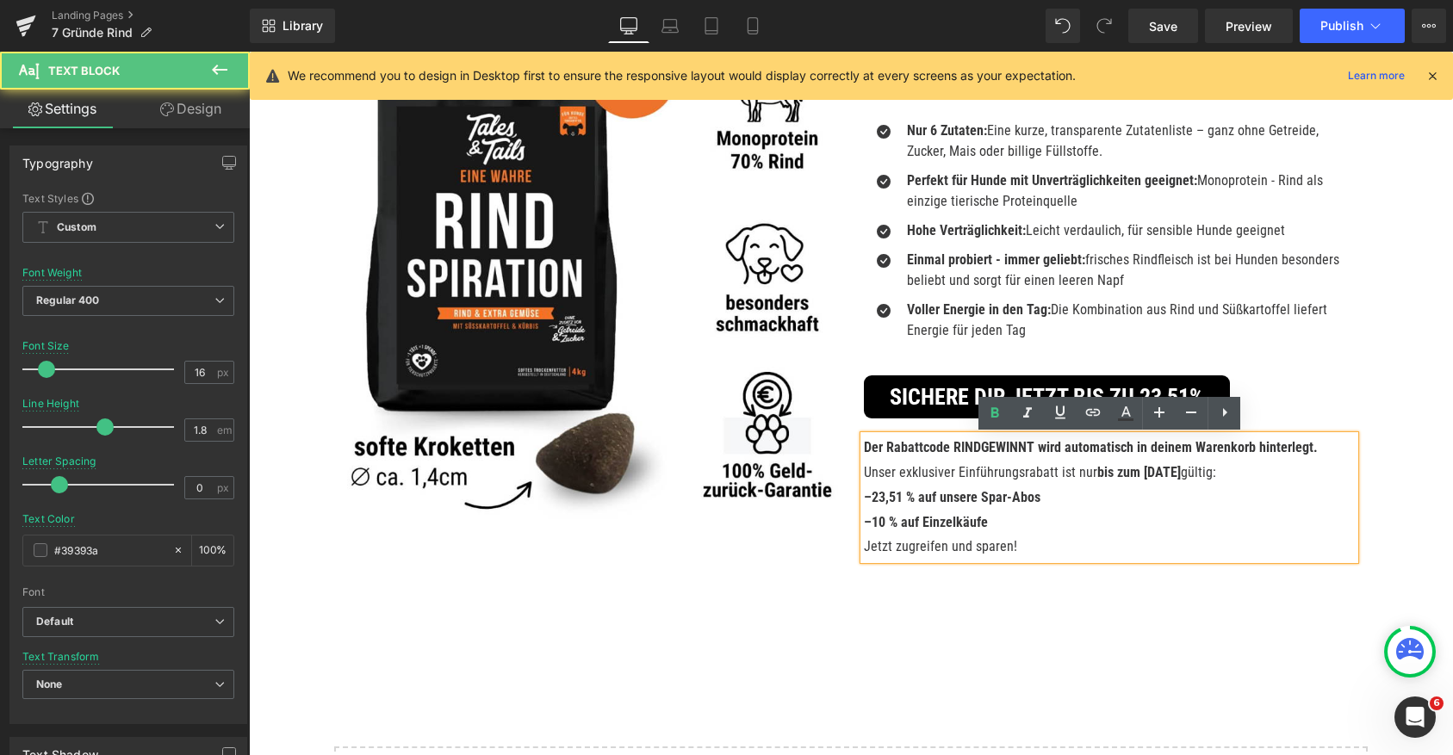
click at [1008, 518] on p "–10 % auf Einzelkäufe" at bounding box center [1109, 523] width 491 height 25
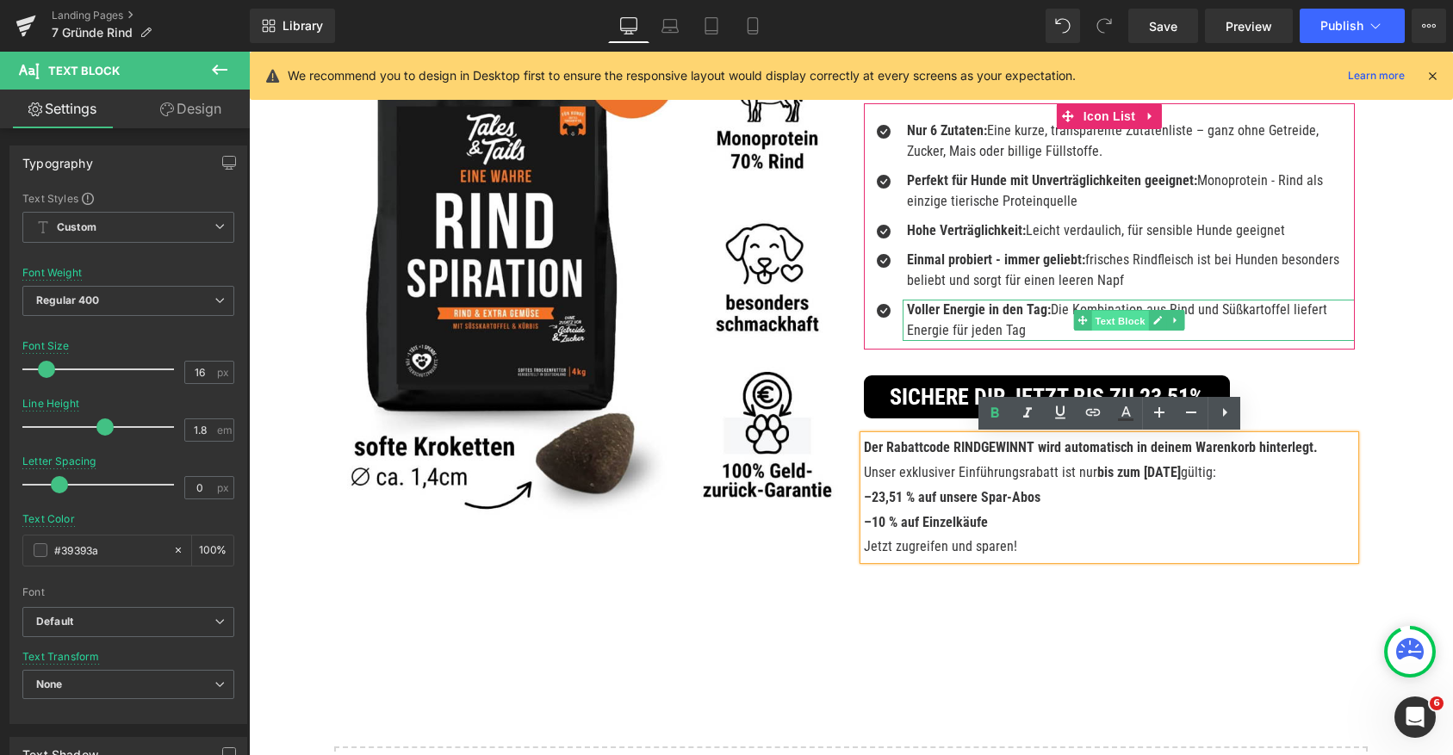
click at [1121, 324] on span "Text Block" at bounding box center [1119, 321] width 57 height 21
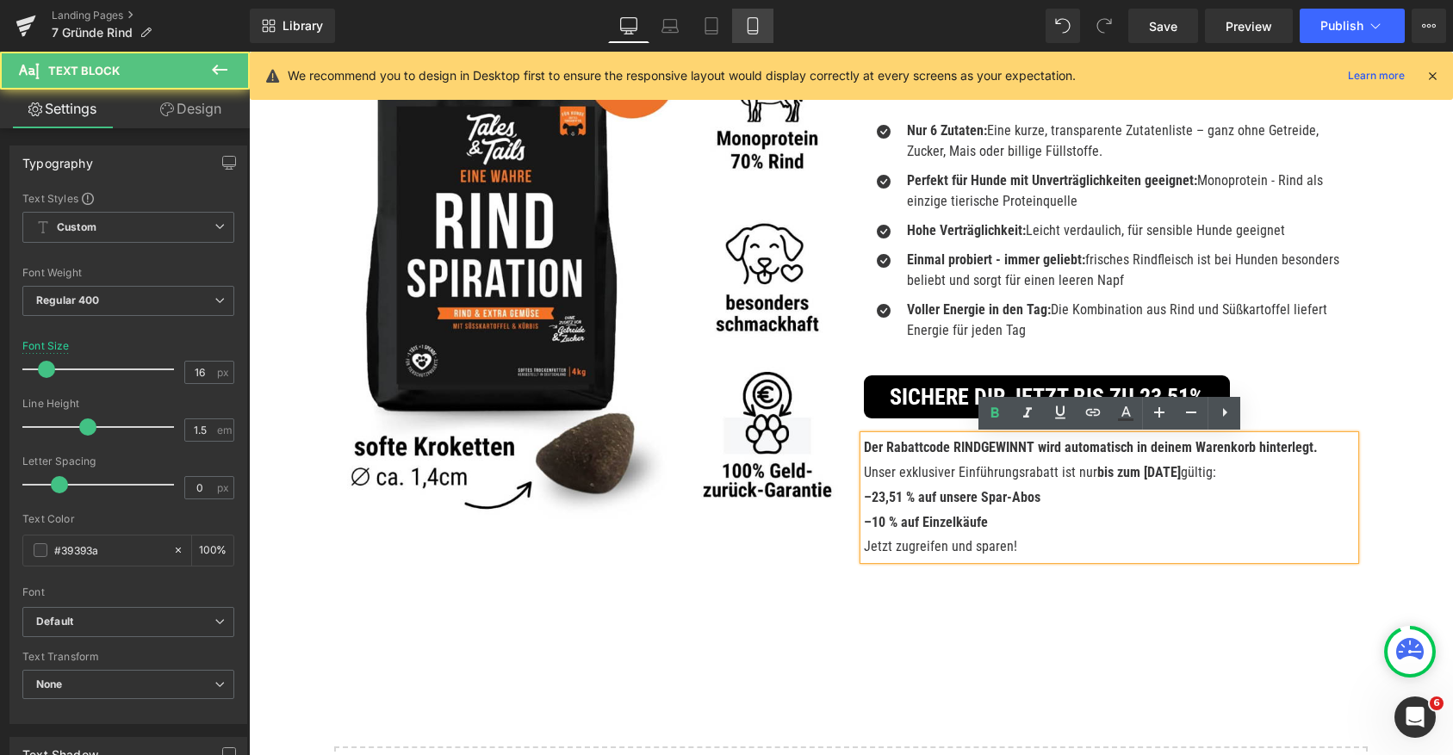
click at [756, 28] on icon at bounding box center [752, 25] width 17 height 17
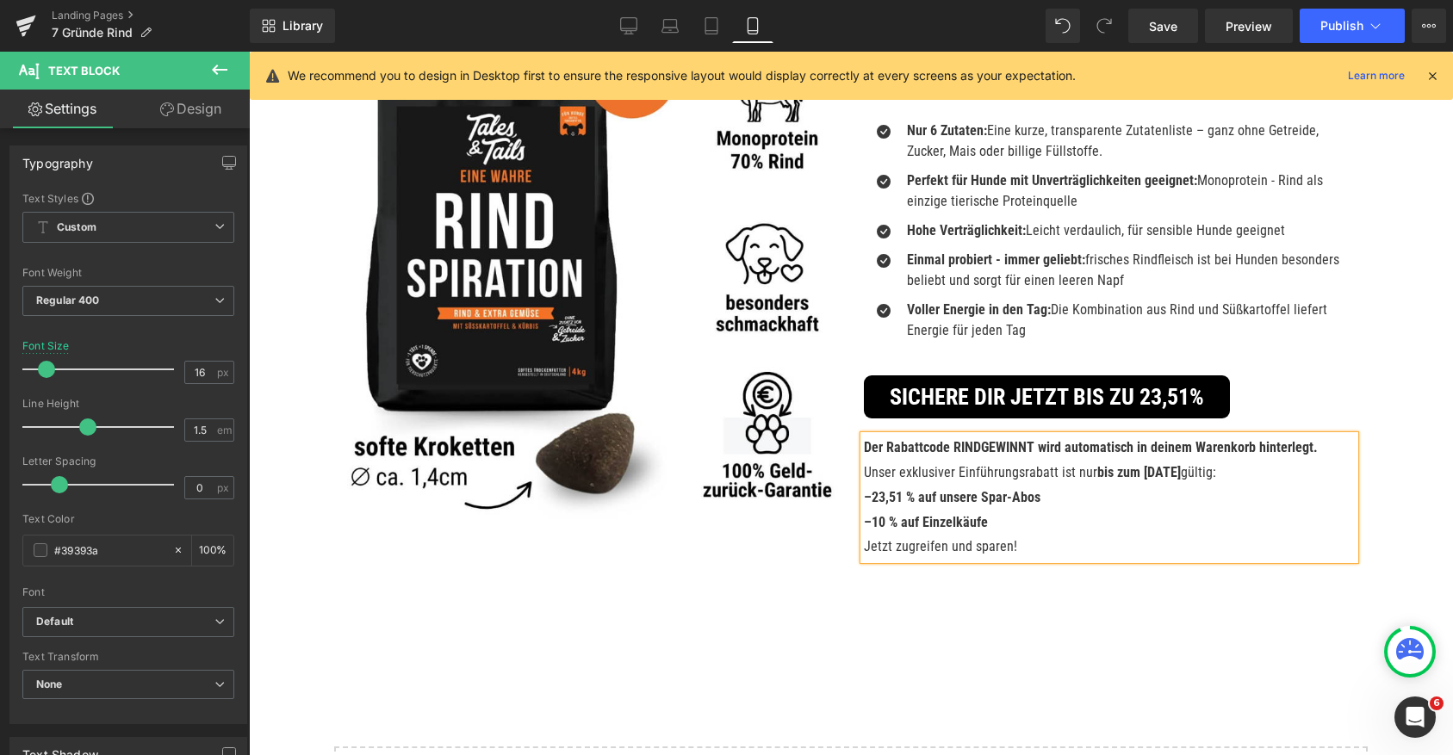
type input "14"
type input "100"
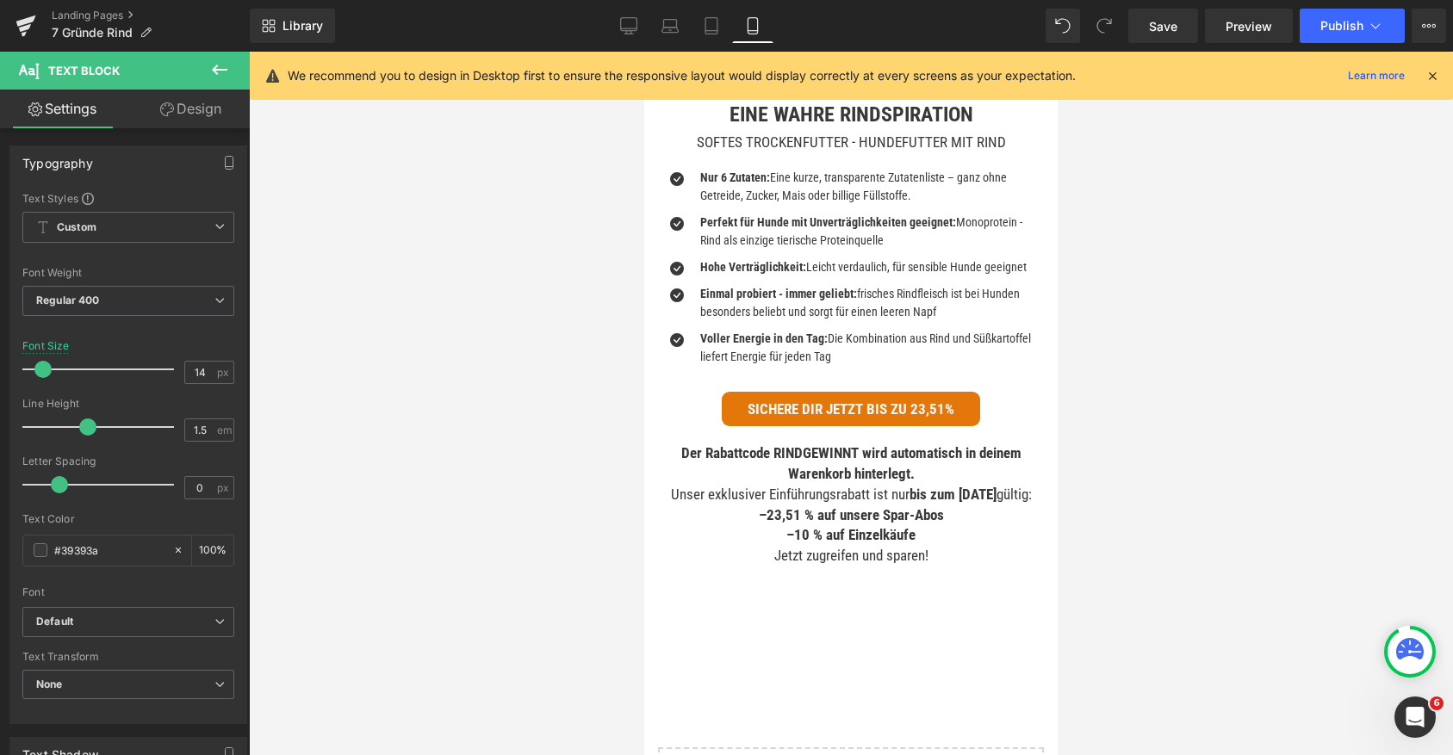
scroll to position [5192, 0]
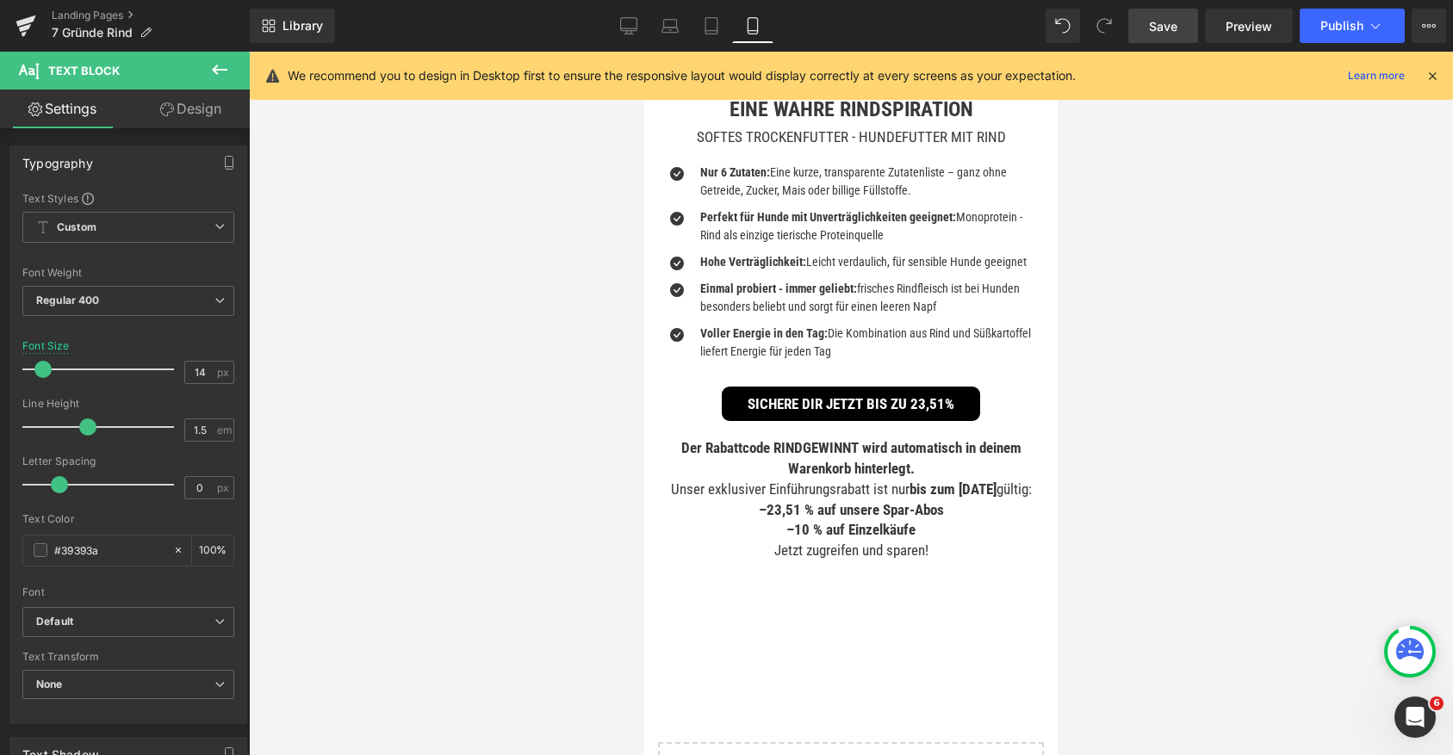
click at [1149, 17] on link "Save" at bounding box center [1163, 26] width 70 height 34
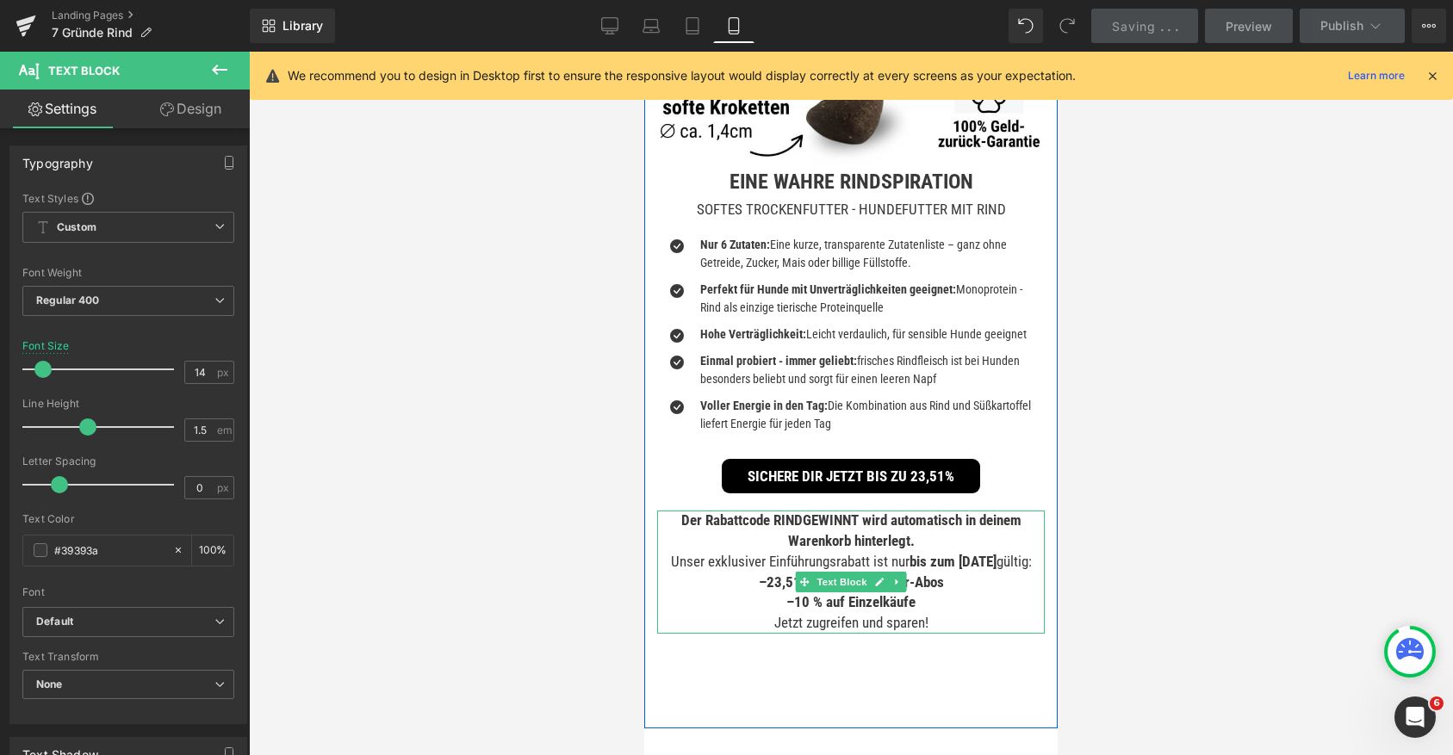
scroll to position [5128, 0]
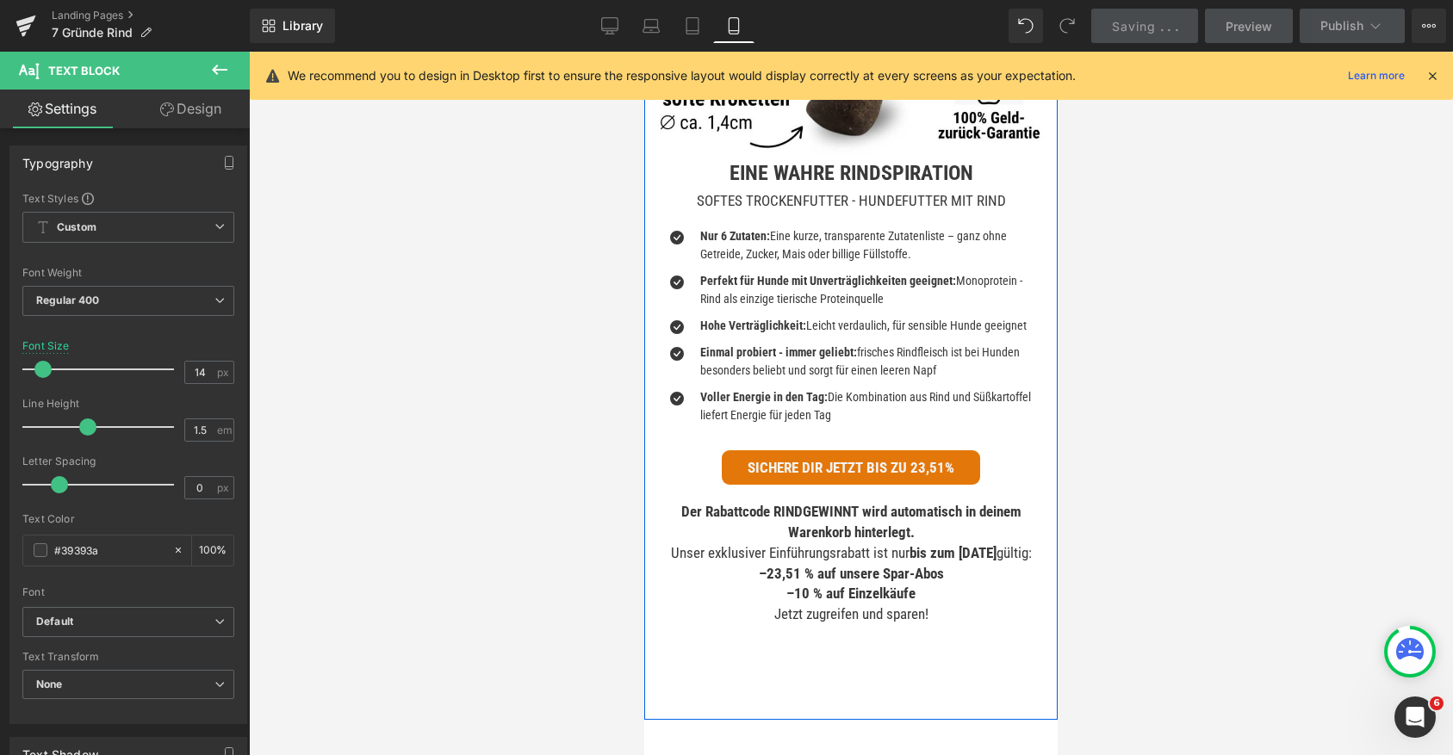
click at [825, 450] on div "Sichere dir jetzt bis zu 23,51% Button" at bounding box center [851, 467] width 388 height 34
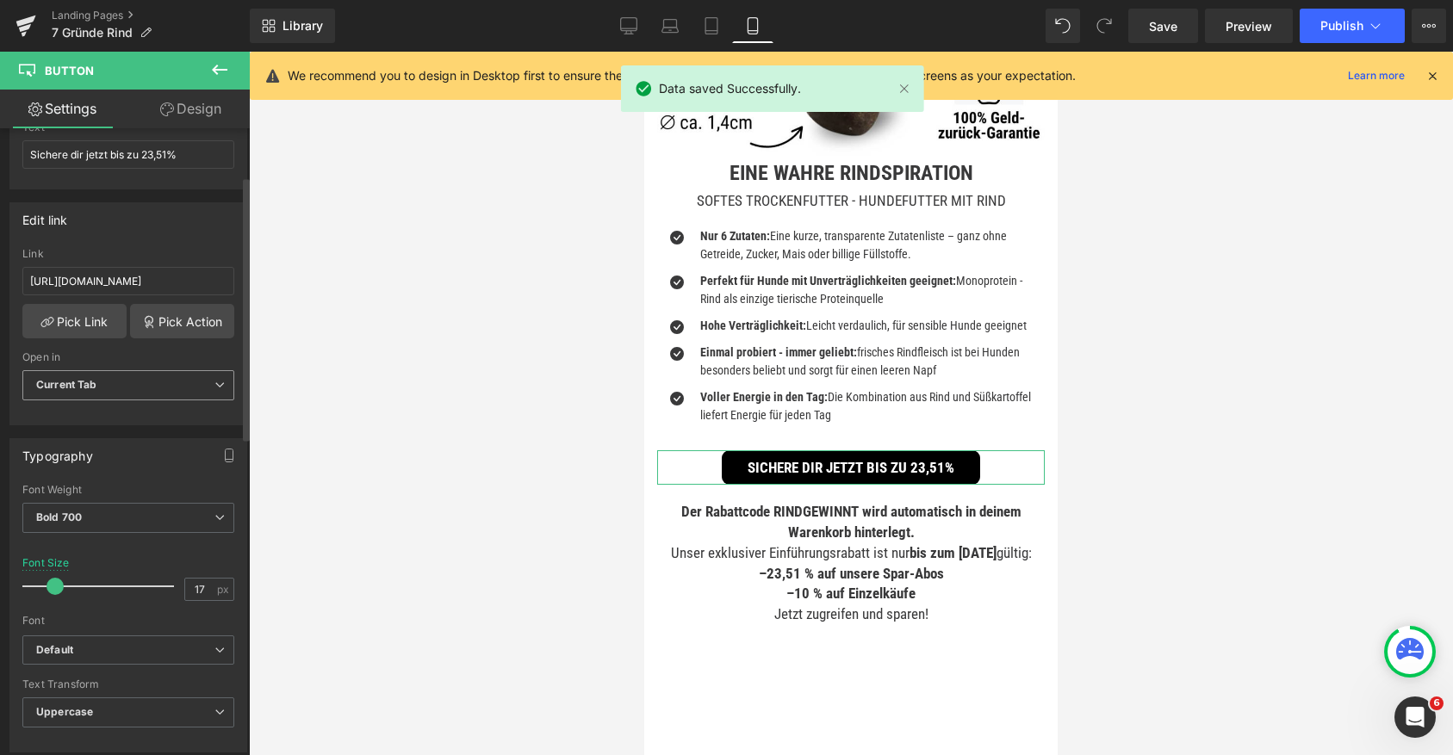
scroll to position [262, 0]
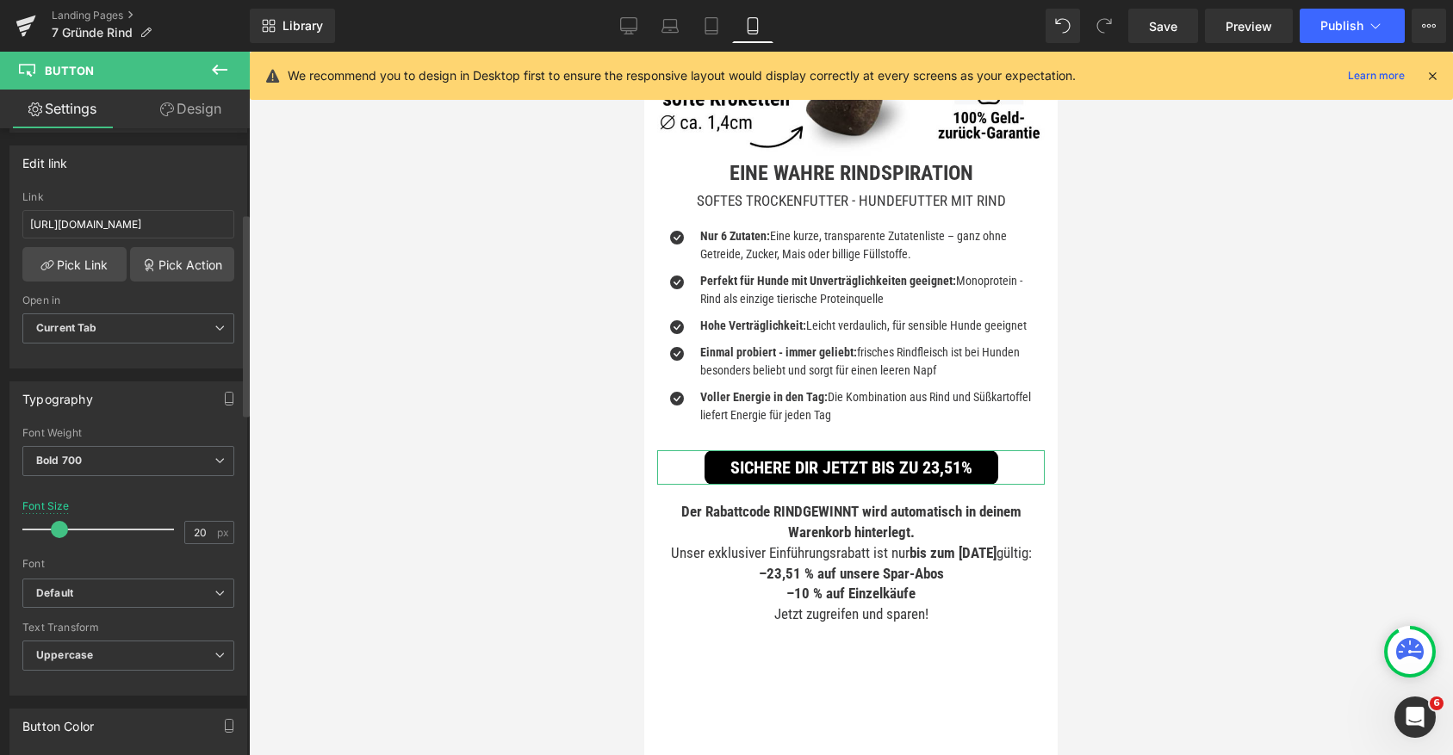
click at [57, 532] on span at bounding box center [59, 529] width 17 height 17
click at [1165, 30] on span "Save" at bounding box center [1163, 26] width 28 height 18
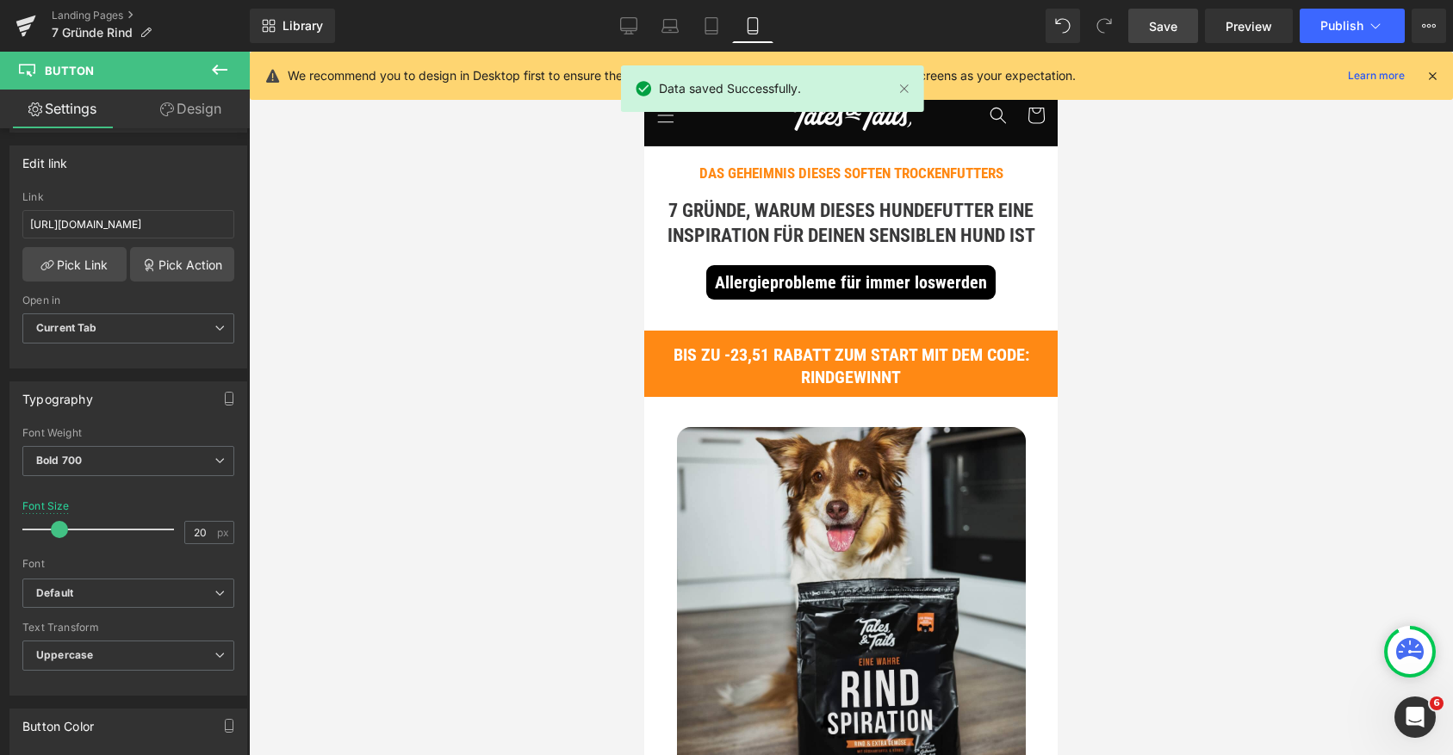
scroll to position [6, 0]
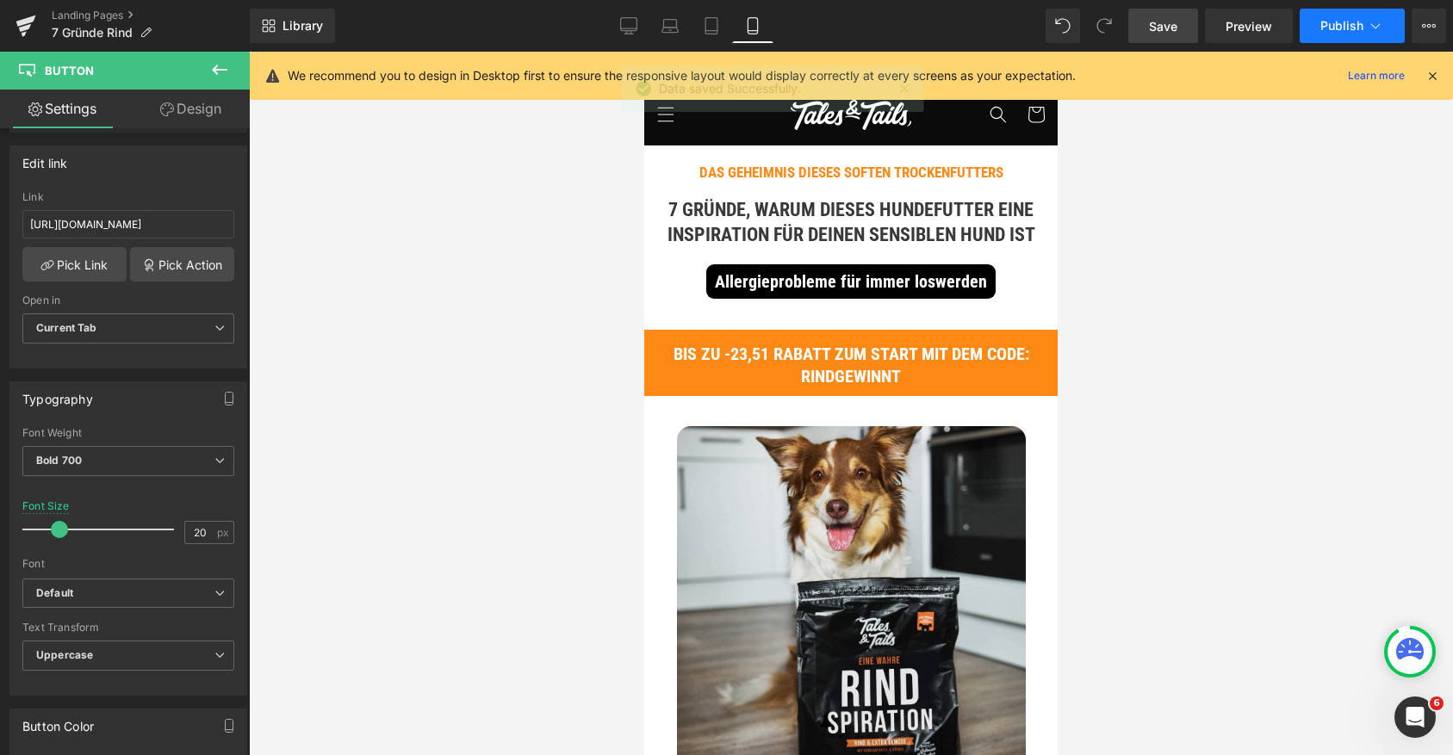
click at [1350, 34] on button "Publish" at bounding box center [1352, 26] width 105 height 34
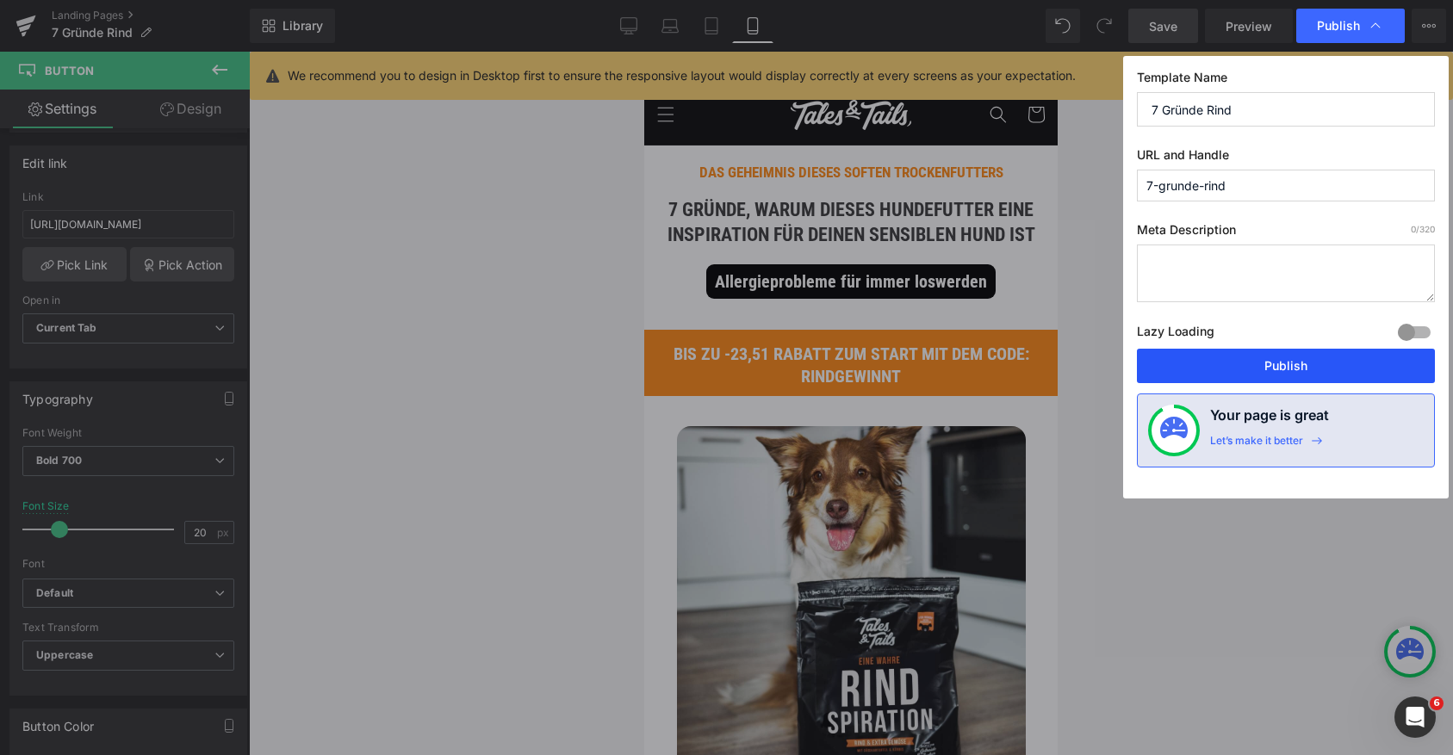
click at [1245, 363] on button "Publish" at bounding box center [1286, 366] width 298 height 34
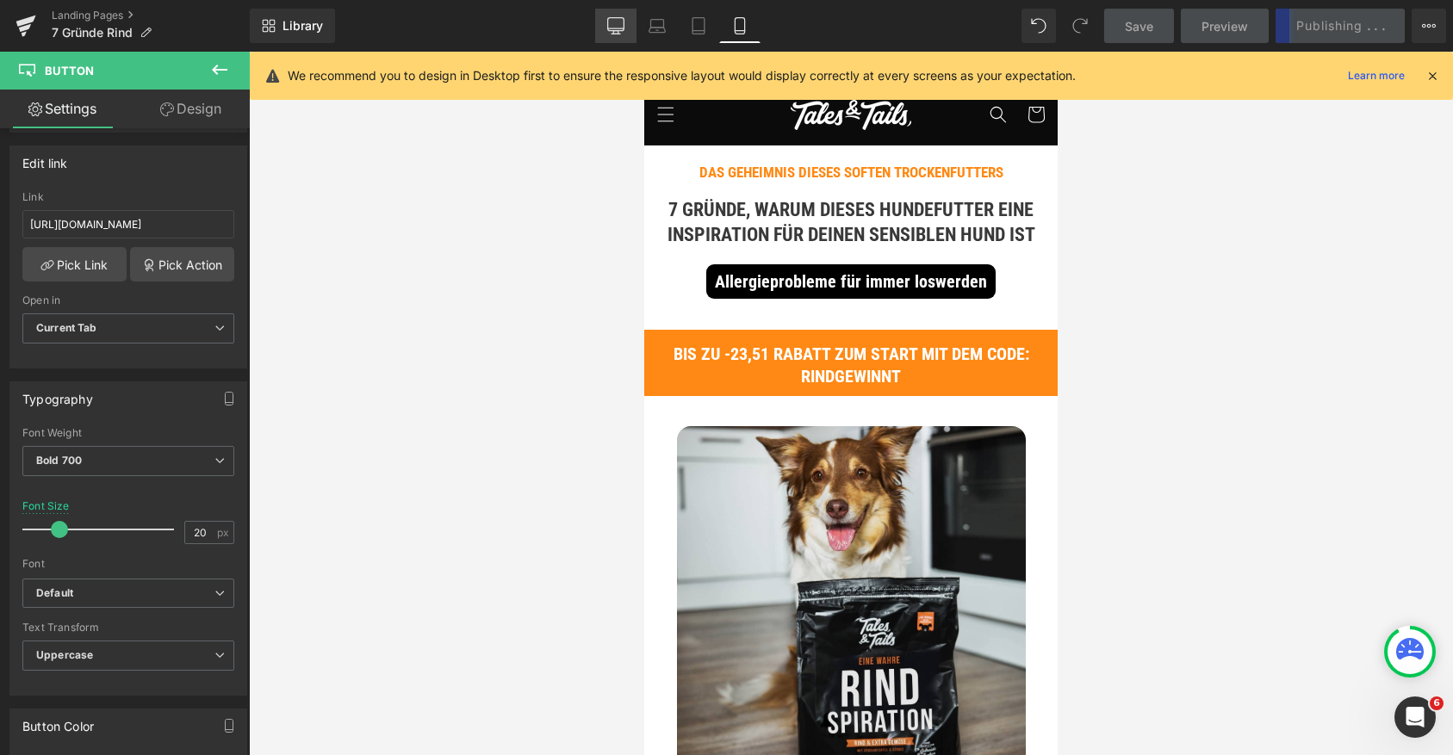
click at [618, 34] on icon at bounding box center [616, 34] width 9 height 0
type input "26"
type input "100"
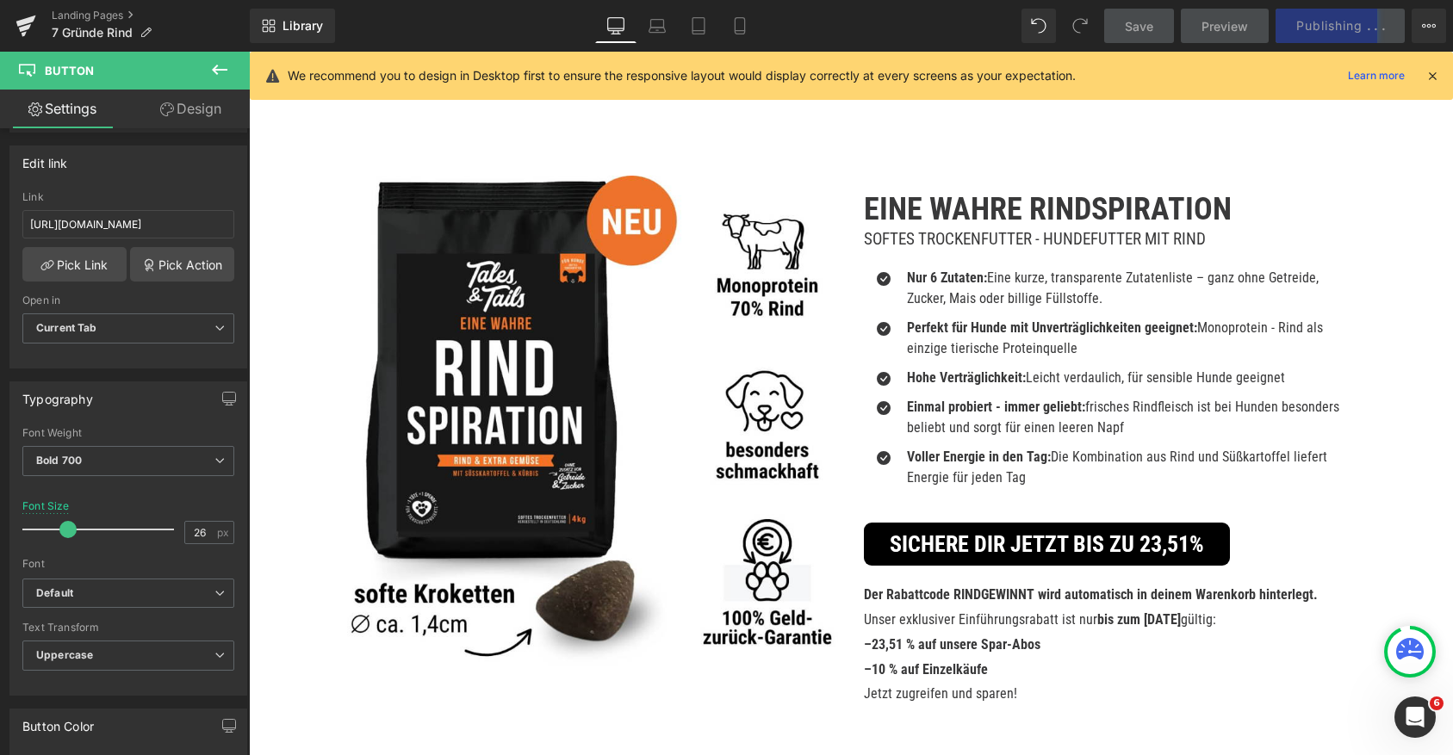
scroll to position [3671, 0]
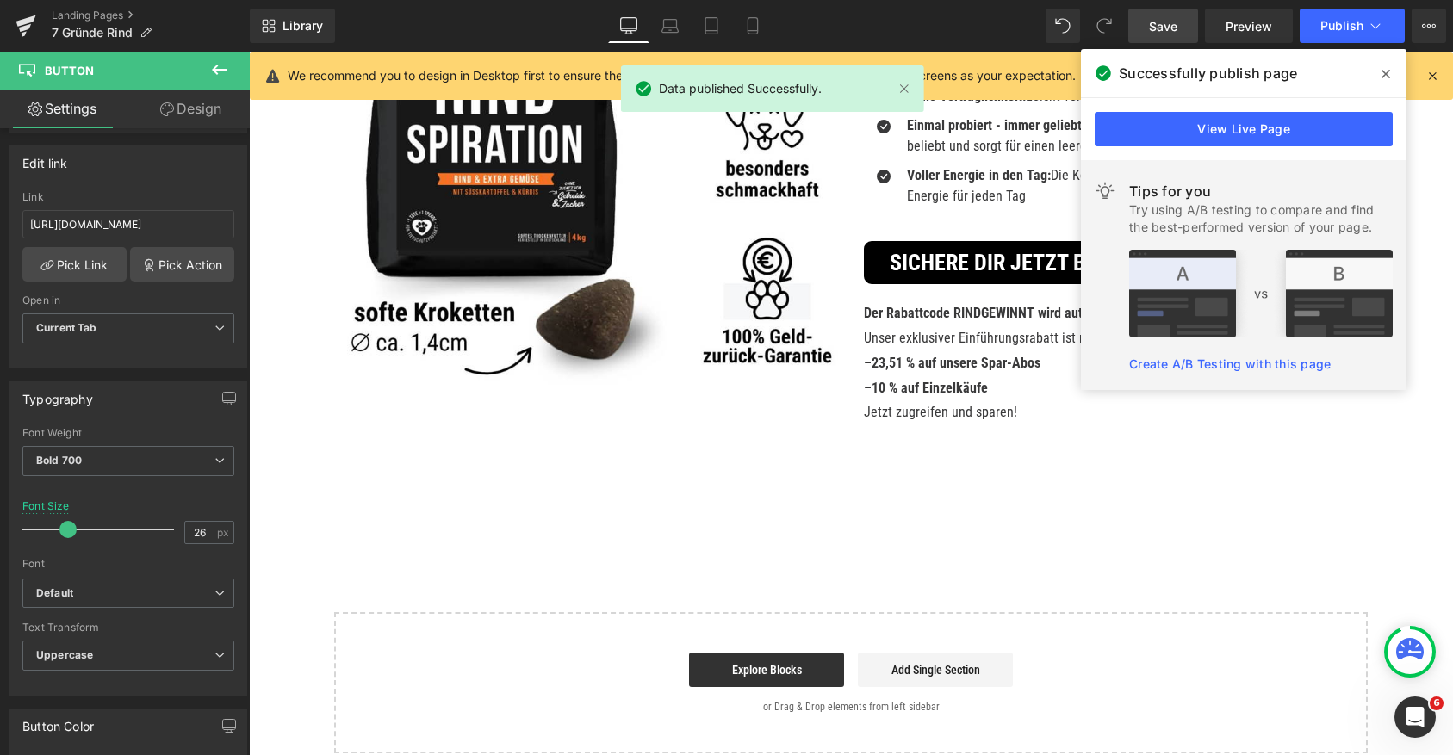
click at [1382, 75] on icon at bounding box center [1386, 74] width 9 height 14
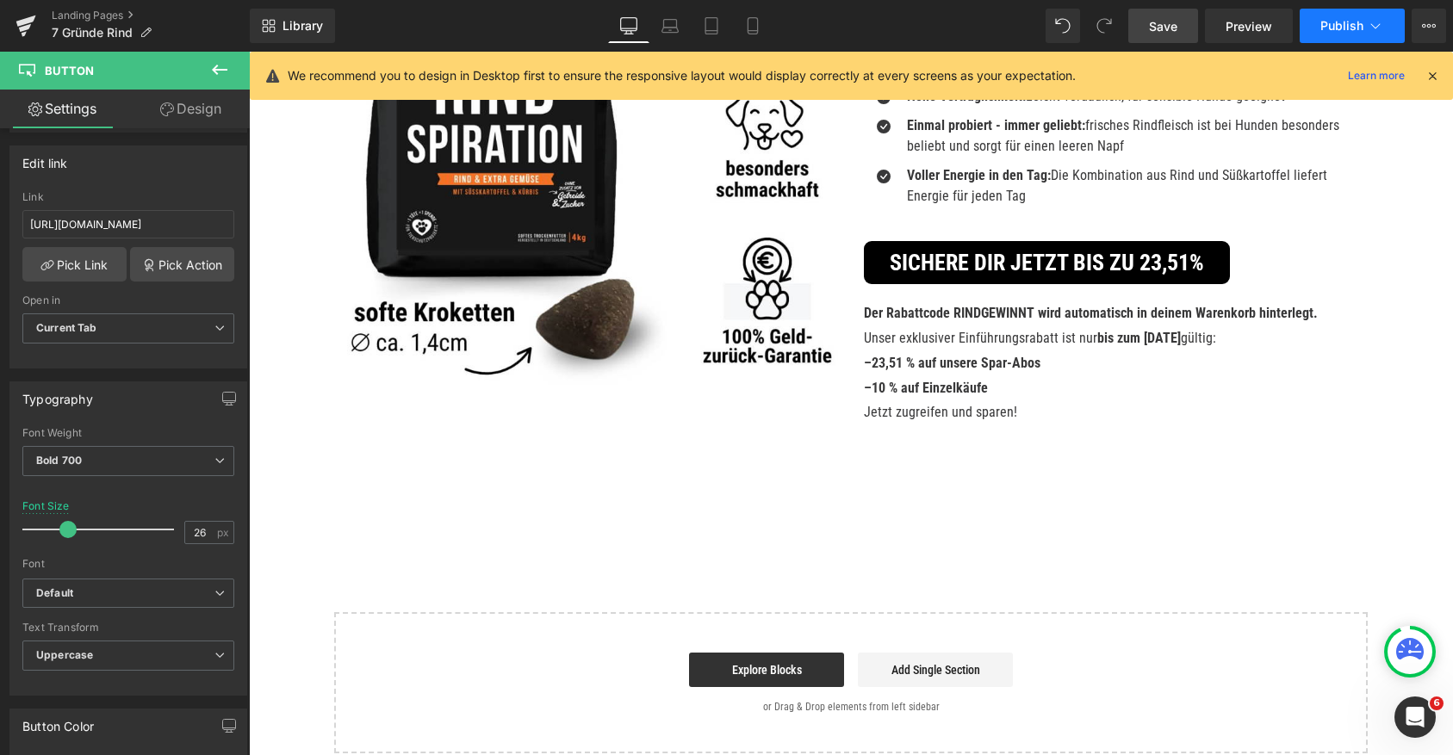
click at [1339, 15] on button "Publish" at bounding box center [1352, 26] width 105 height 34
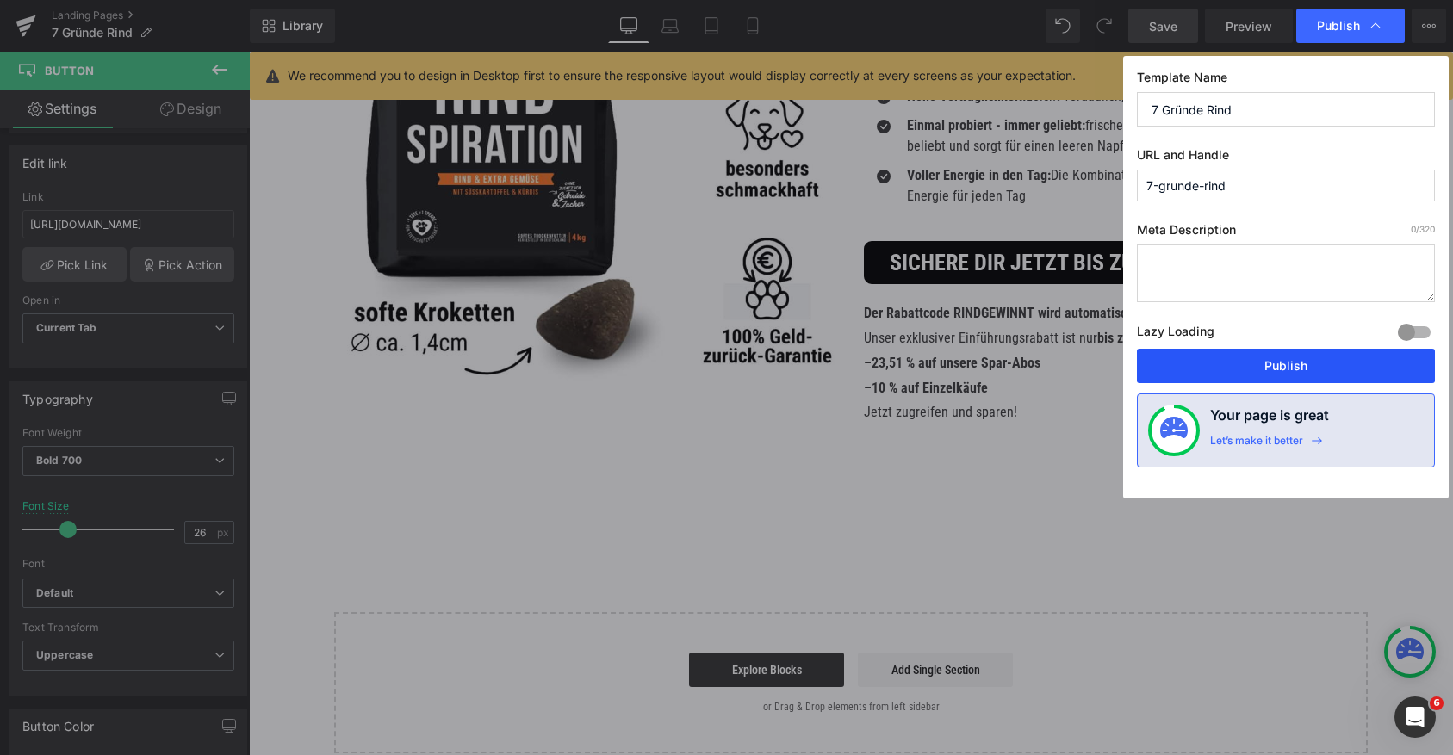
click at [1257, 372] on button "Publish" at bounding box center [1286, 366] width 298 height 34
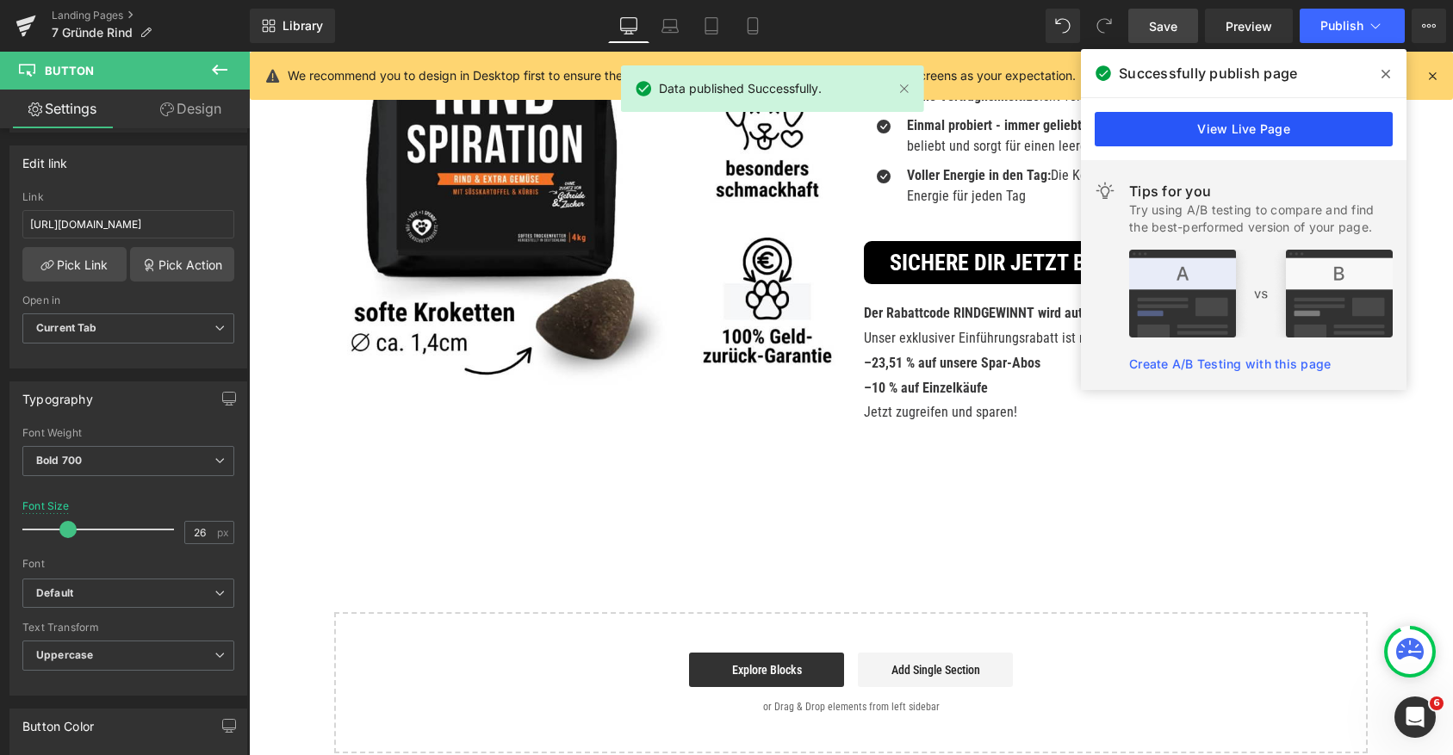
click at [1269, 117] on link "View Live Page" at bounding box center [1244, 129] width 298 height 34
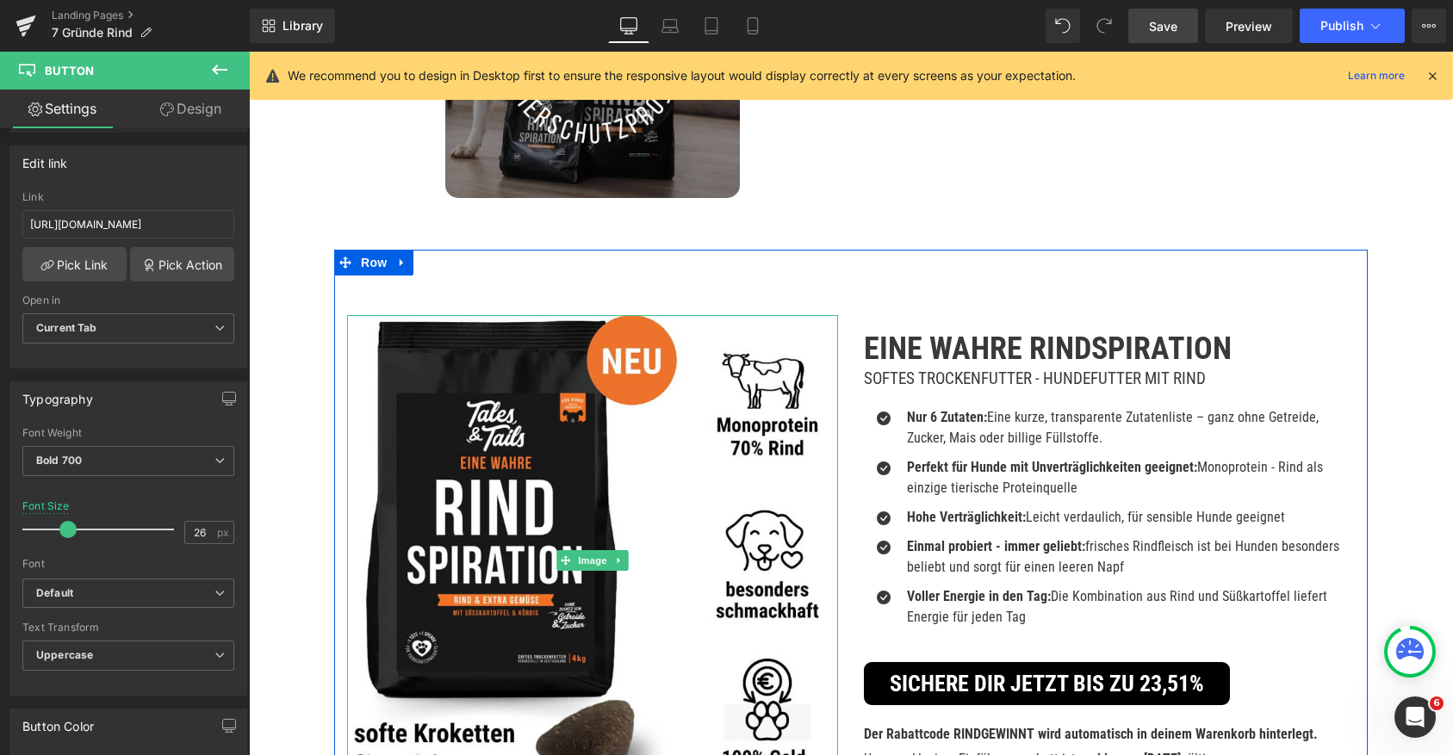
scroll to position [2663, 0]
